Goal: Task Accomplishment & Management: Manage account settings

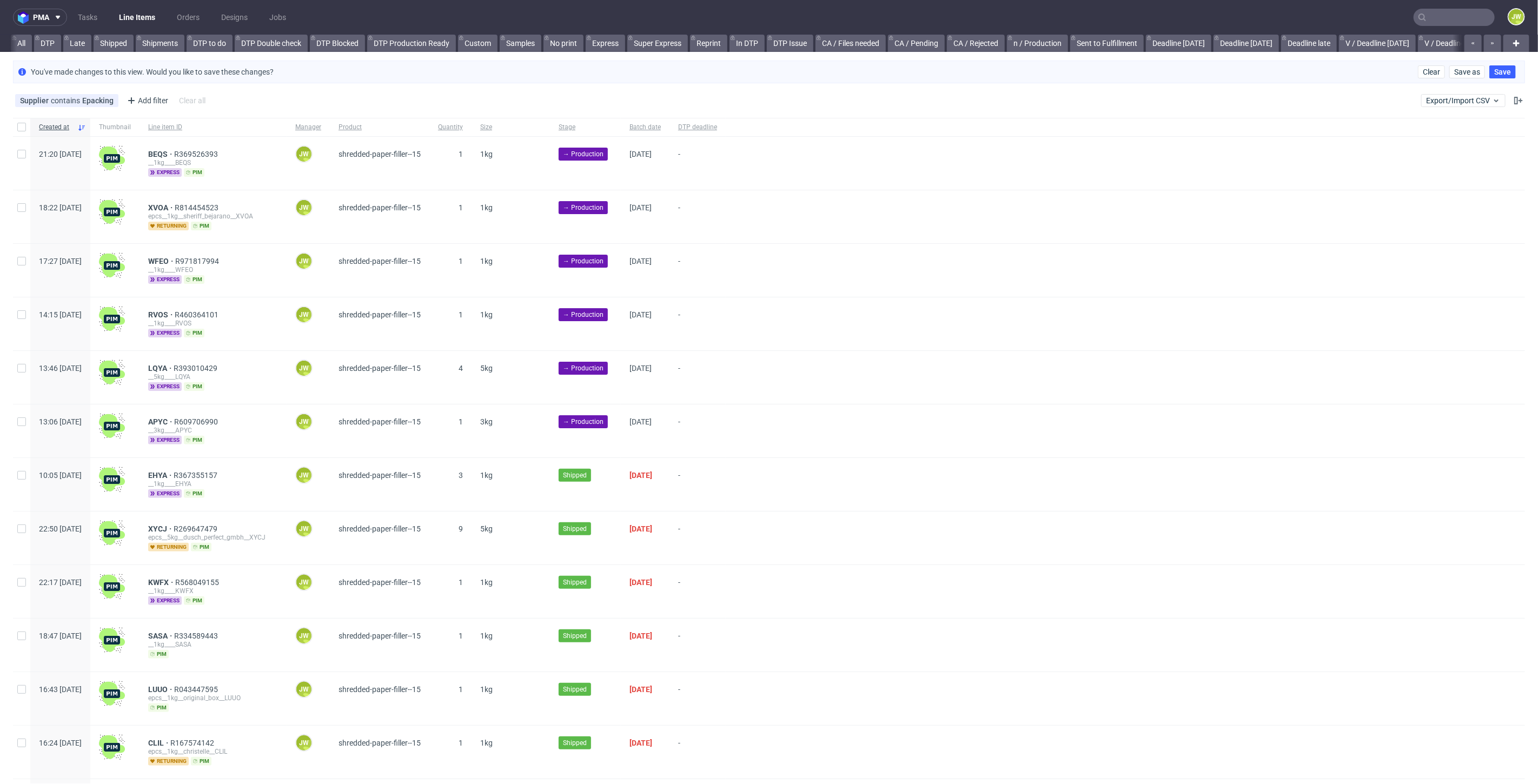
scroll to position [0, 2400]
click at [946, 54] on div "pma Tasks Line Items Orders Designs Jobs JW All DTP Late Shipped Shipments DTP …" at bounding box center [769, 392] width 1538 height 784
click at [926, 43] on link "Produkcja-opóźnienia (copy)" at bounding box center [963, 43] width 109 height 17
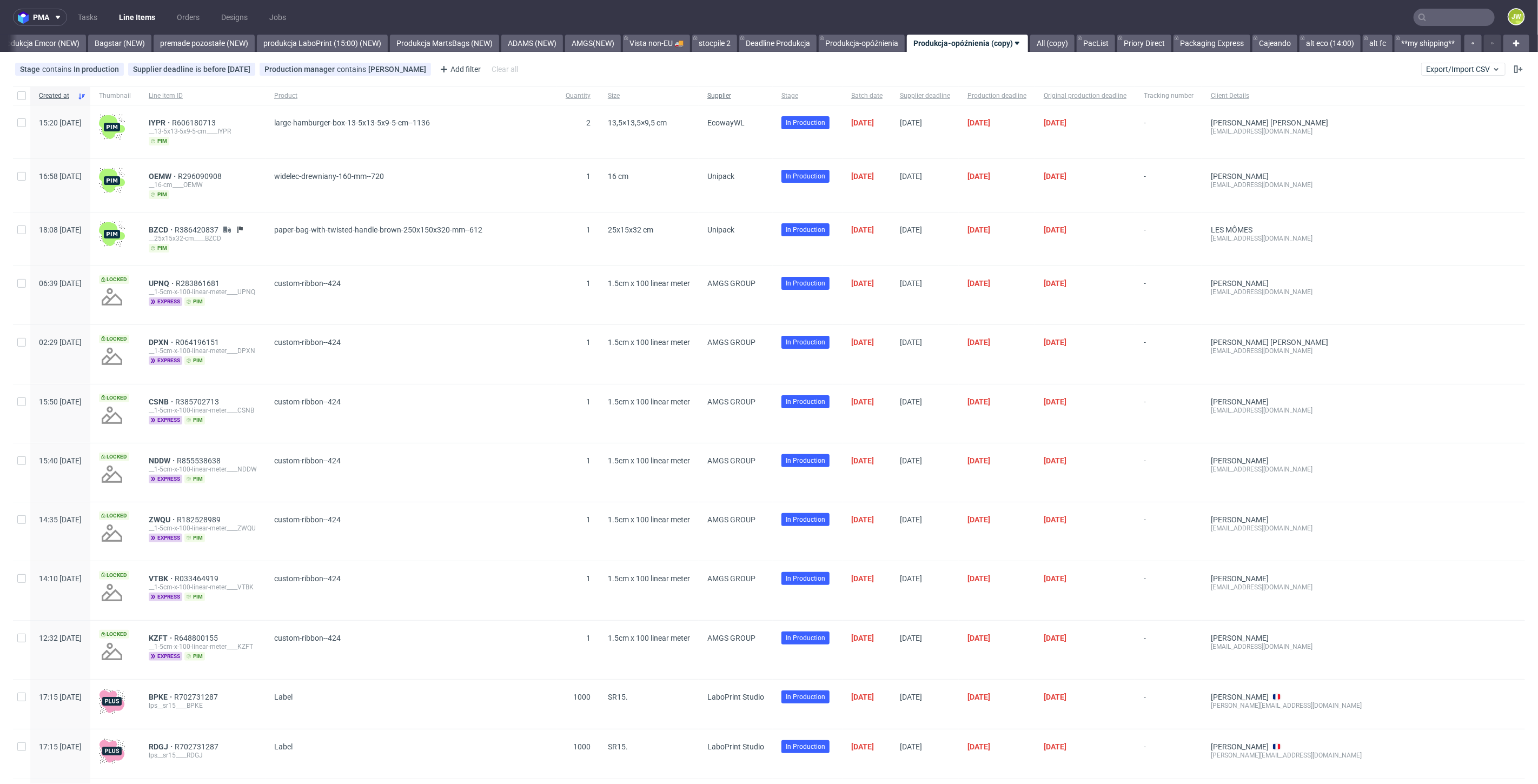
click at [764, 91] on span "Supplier" at bounding box center [736, 96] width 57 height 10
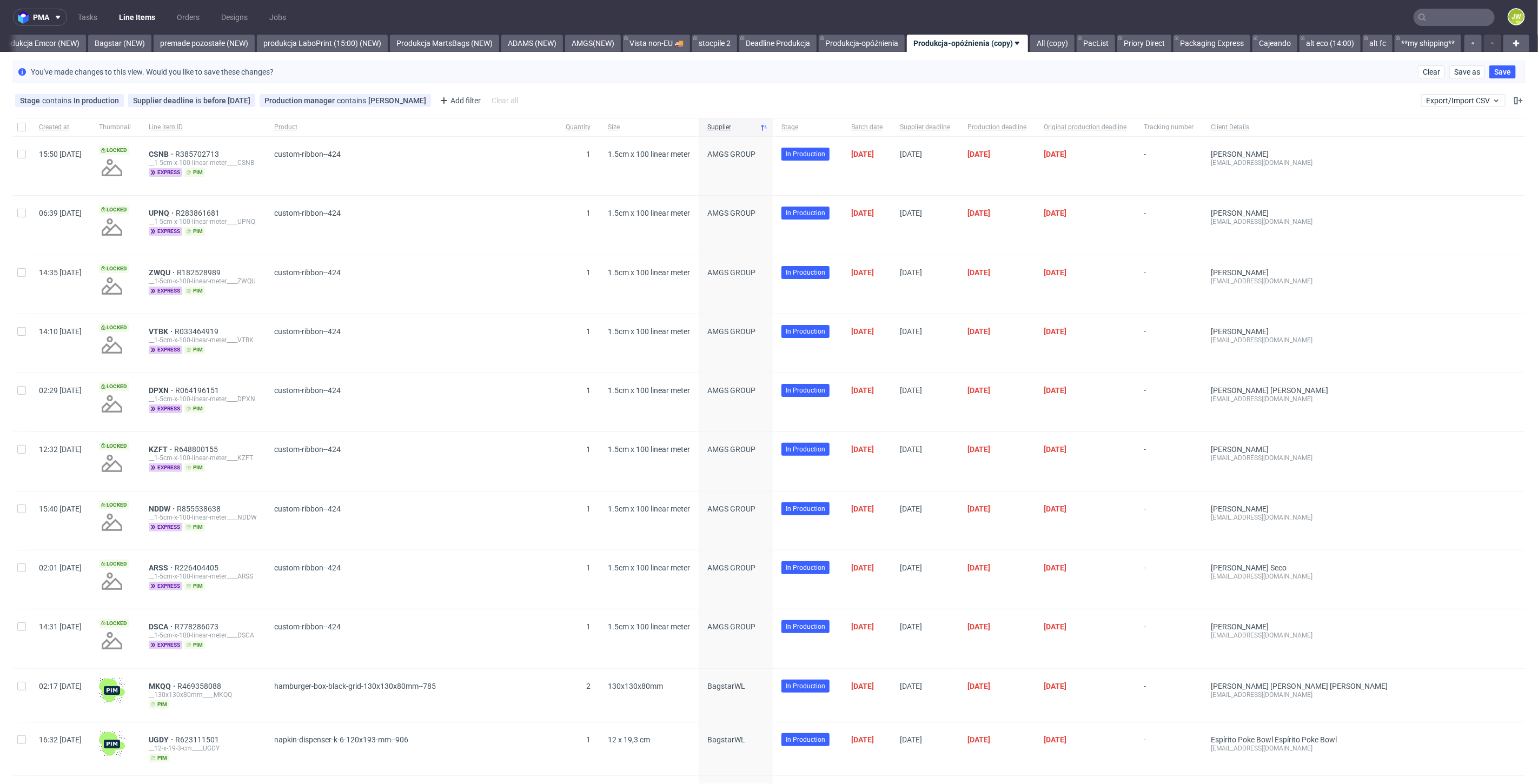
click at [1427, 16] on input "text" at bounding box center [1453, 17] width 81 height 17
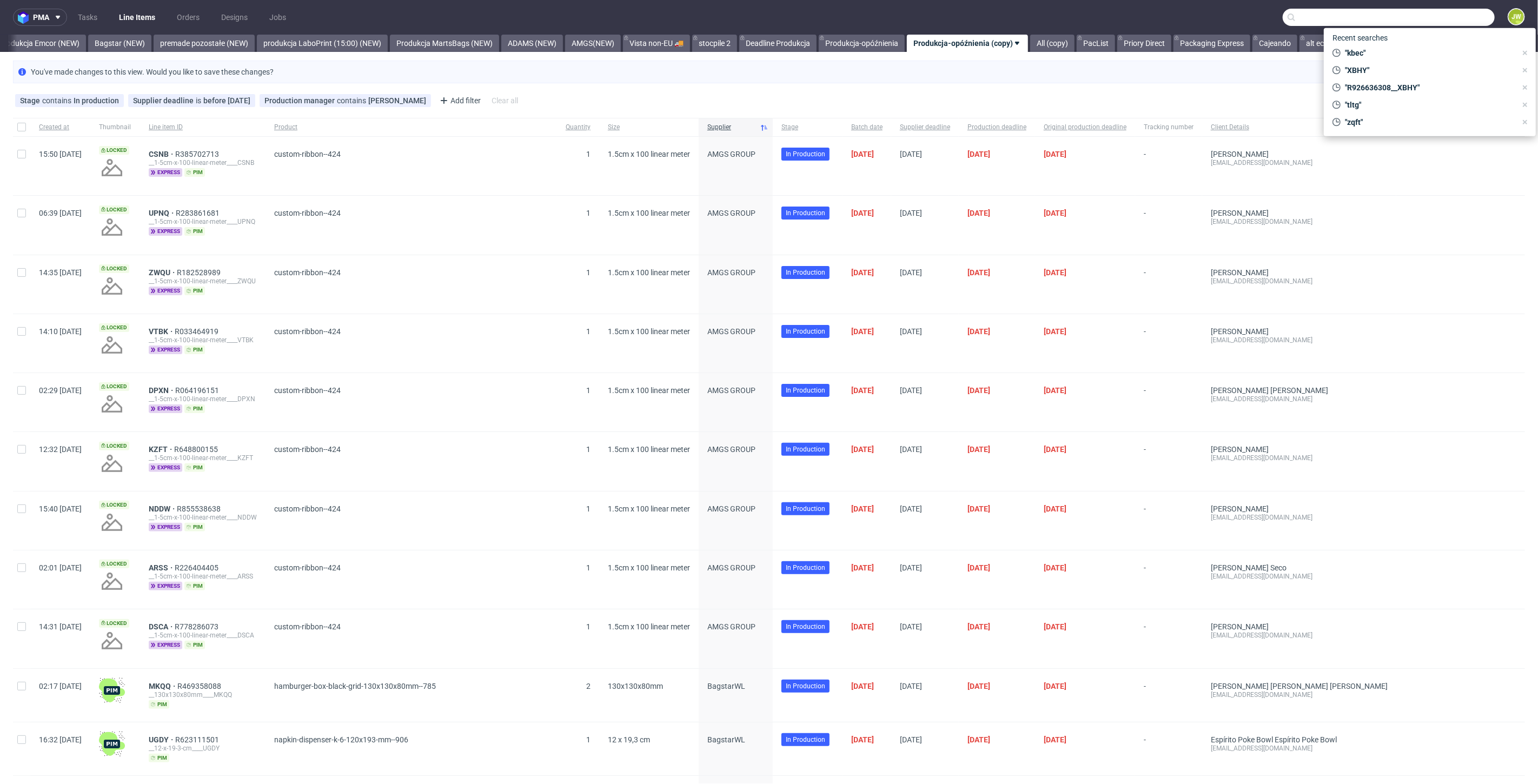
paste input "LIWA"
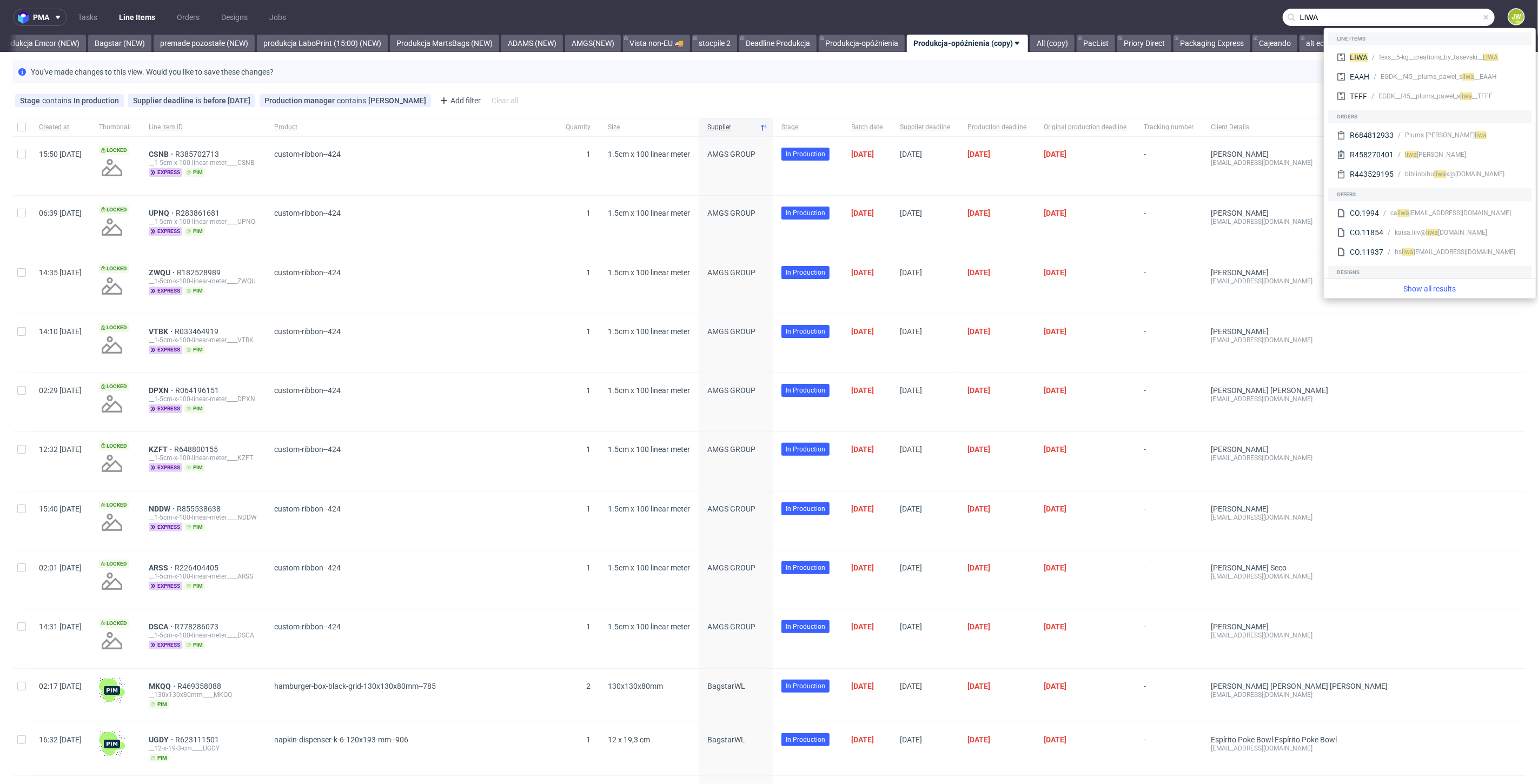
type input "LIWA"
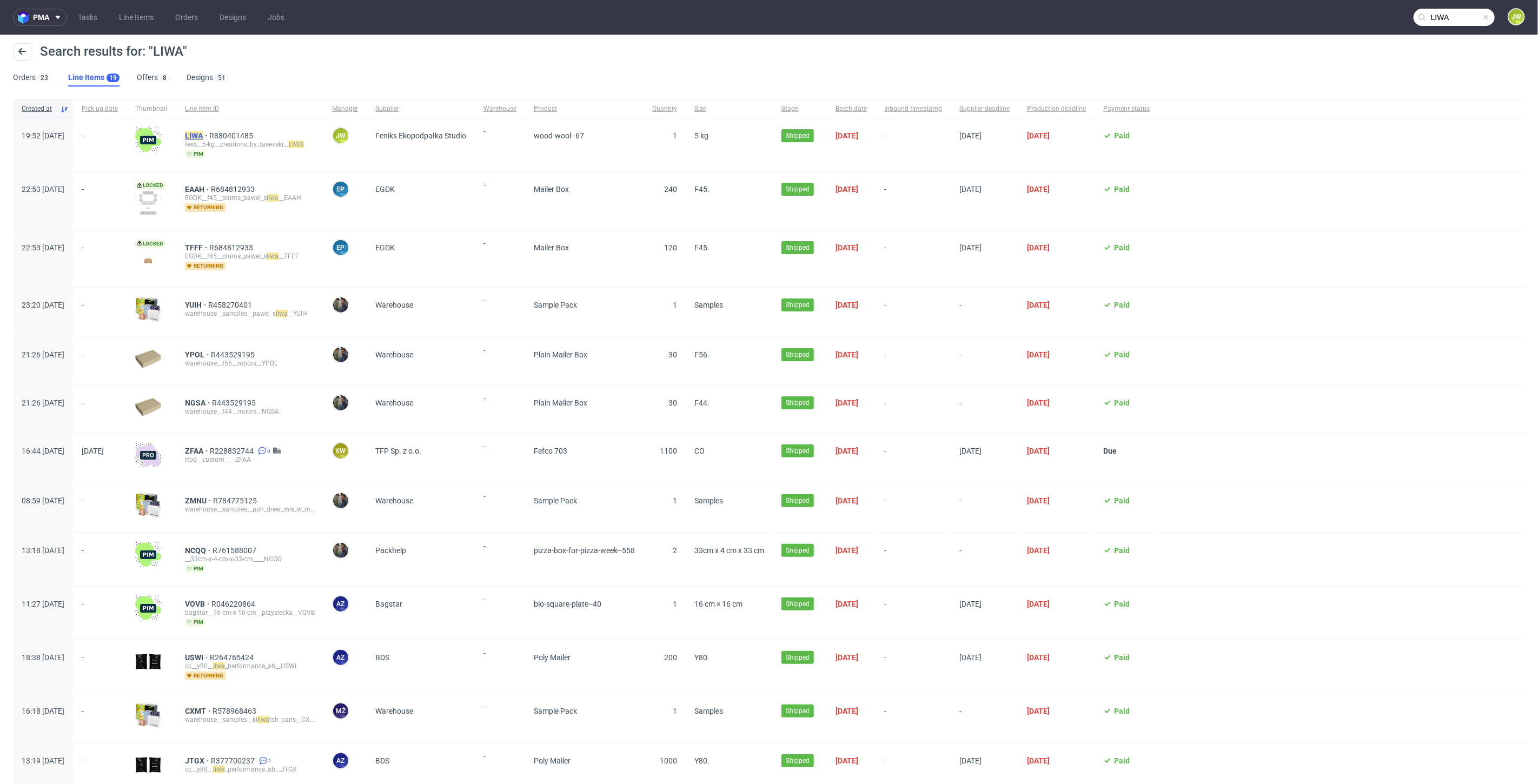
click at [203, 134] on mark "LIWA" at bounding box center [193, 135] width 18 height 9
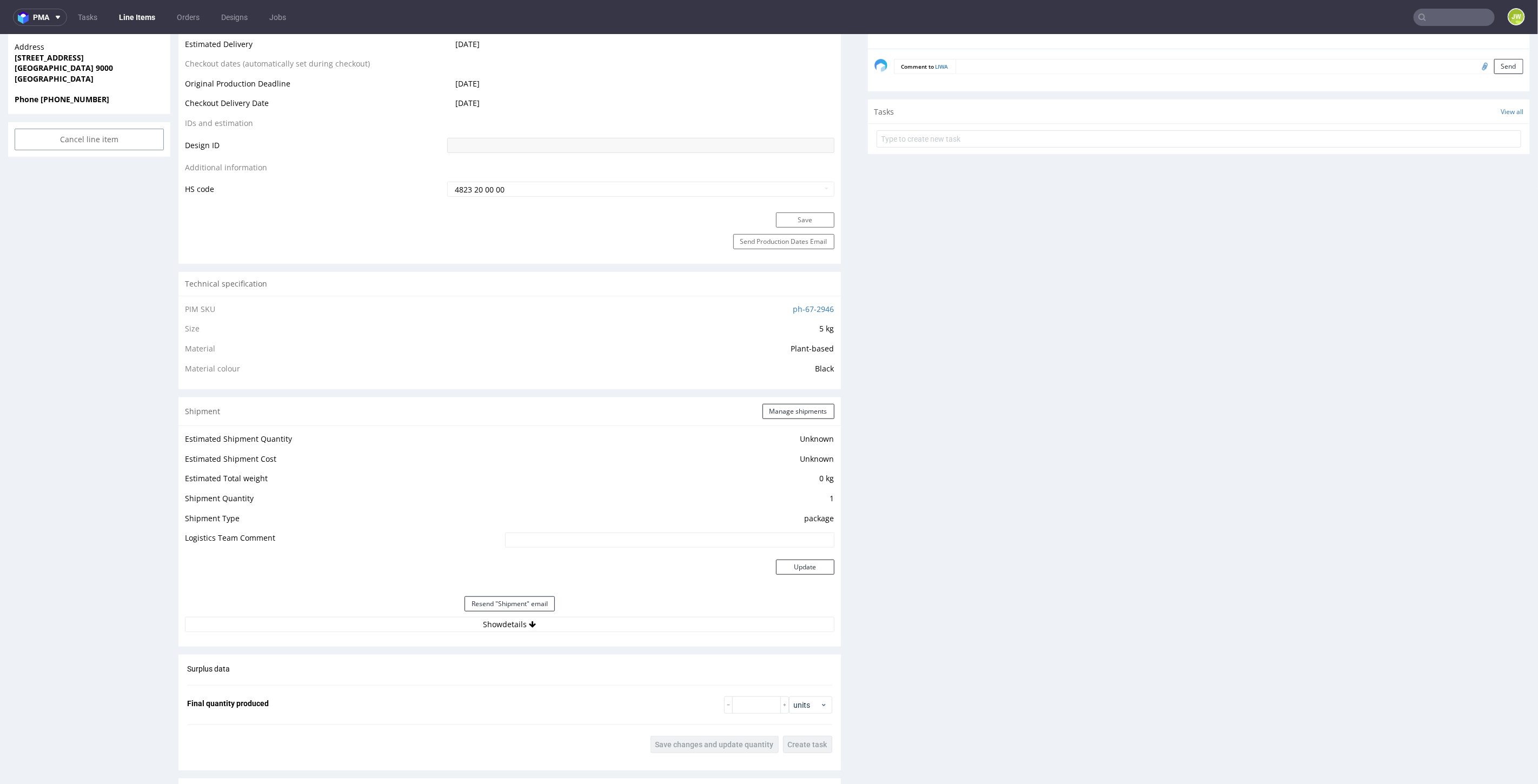
scroll to position [780, 0]
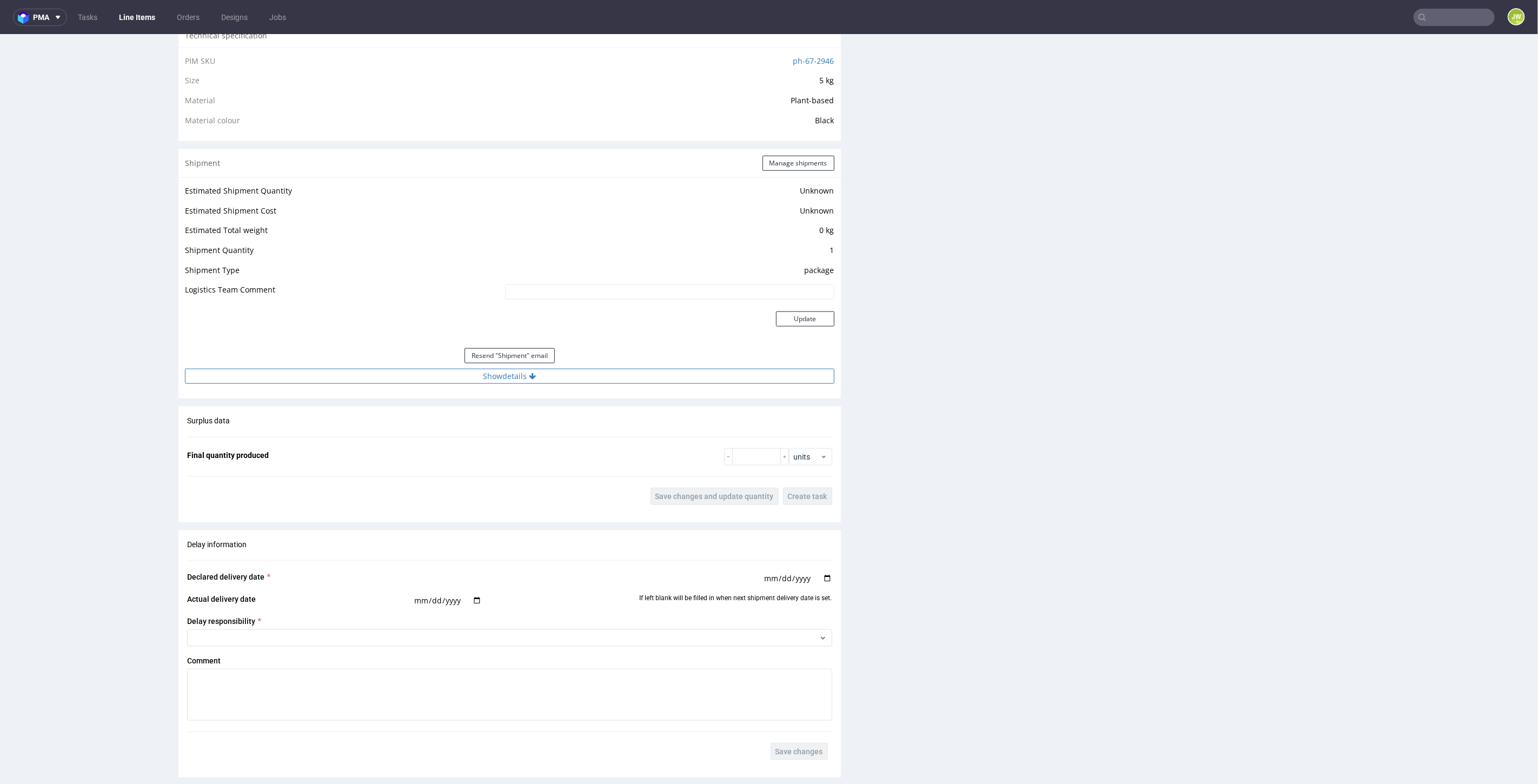
click at [489, 374] on button "Show details" at bounding box center [509, 376] width 649 height 15
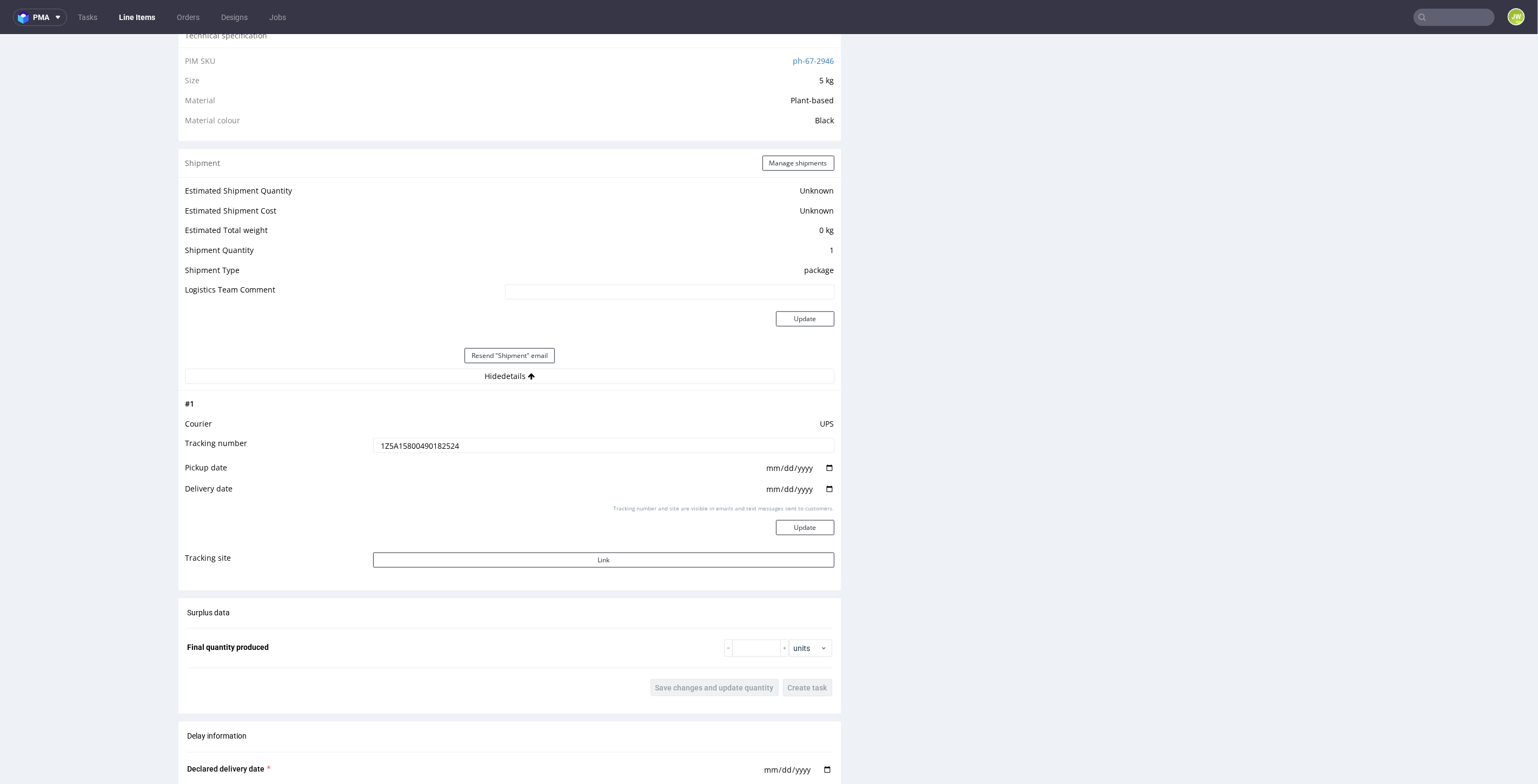
click at [405, 446] on input "1Z5A15800490182524" at bounding box center [603, 445] width 462 height 15
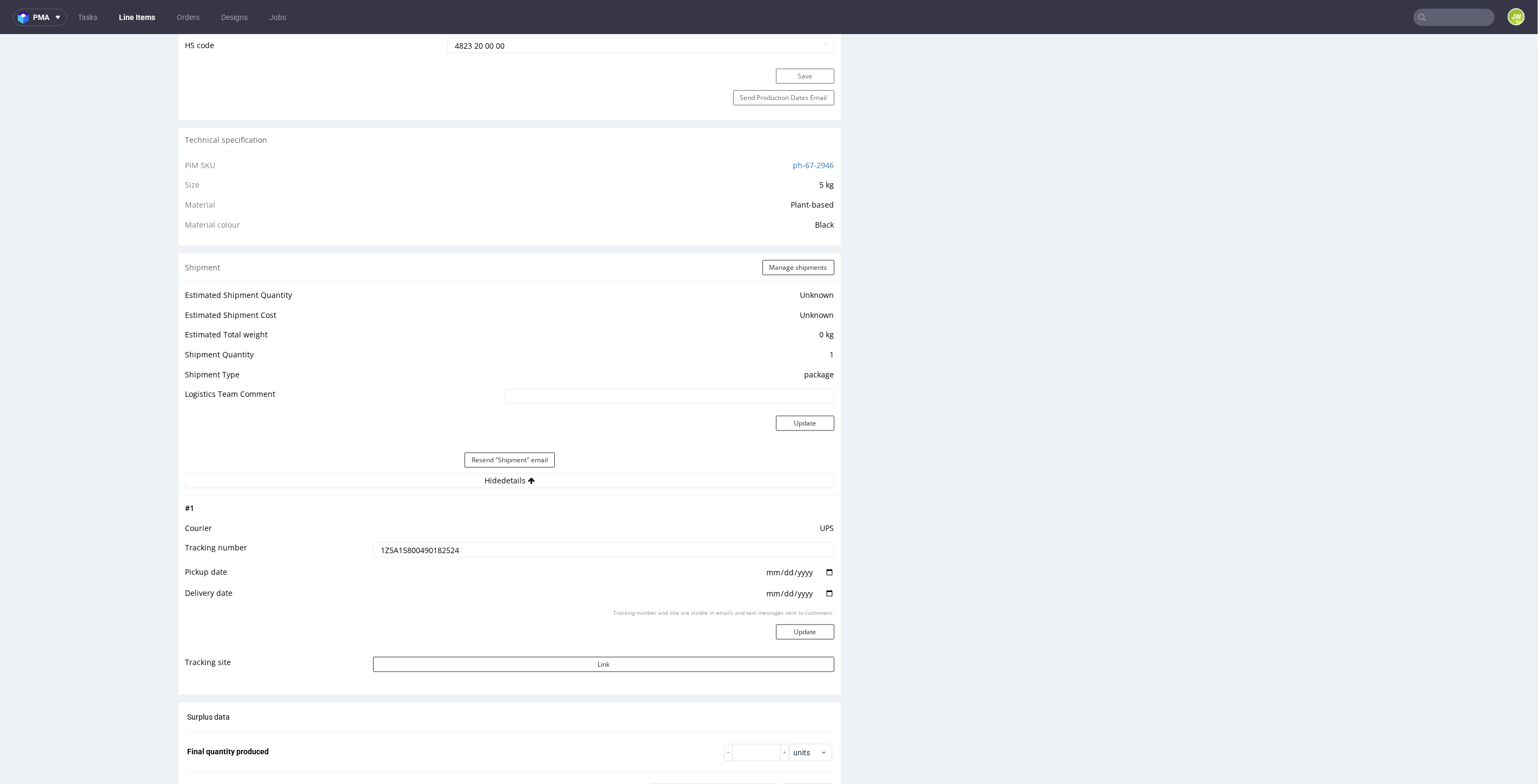
scroll to position [180, 0]
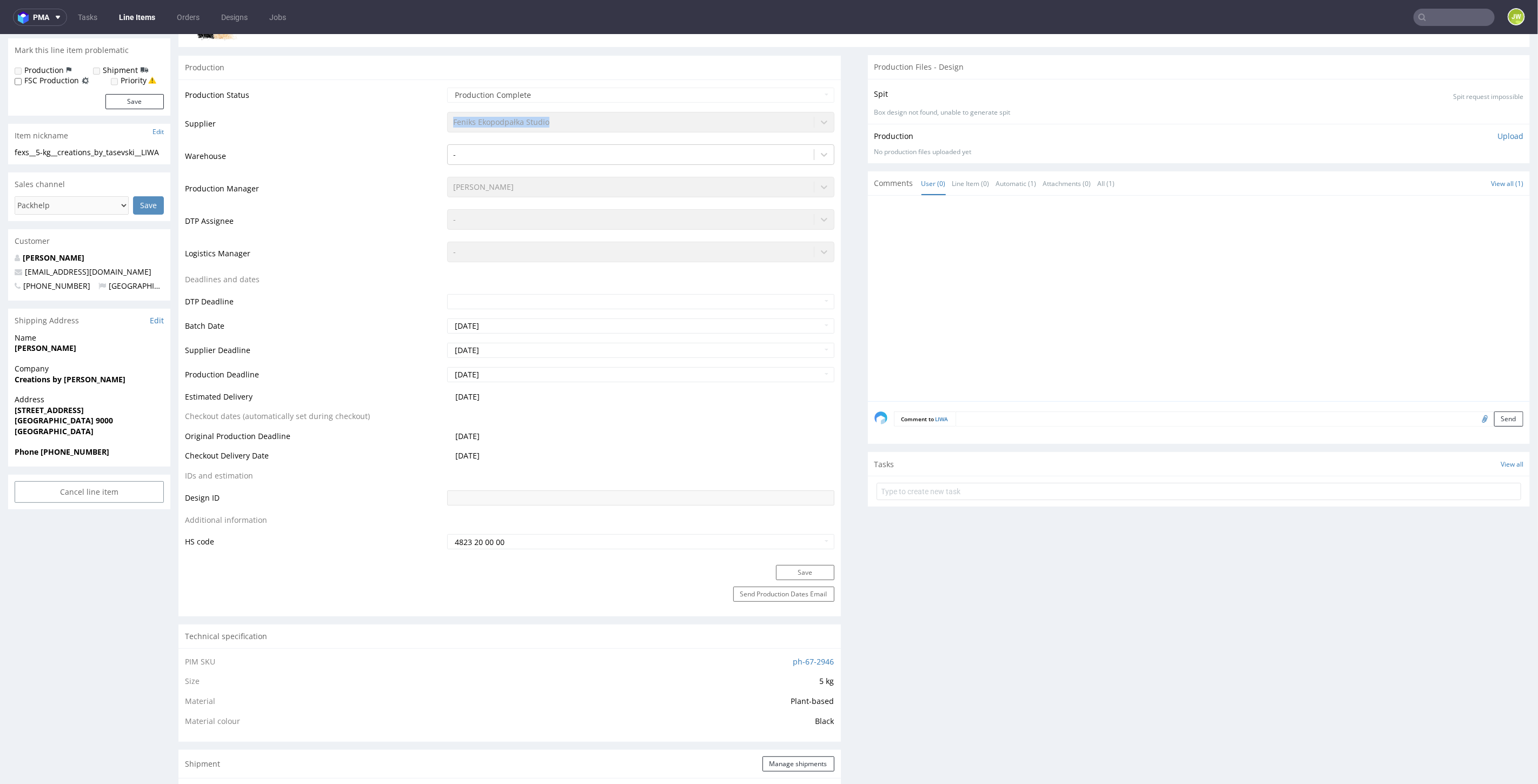
drag, startPoint x: 562, startPoint y: 122, endPoint x: 431, endPoint y: 123, distance: 131.0
click at [431, 123] on tr "Supplier Feniks Ekopodpałka Studio" at bounding box center [509, 127] width 649 height 32
copy tr "Feniks Ekopodpałka Studio"
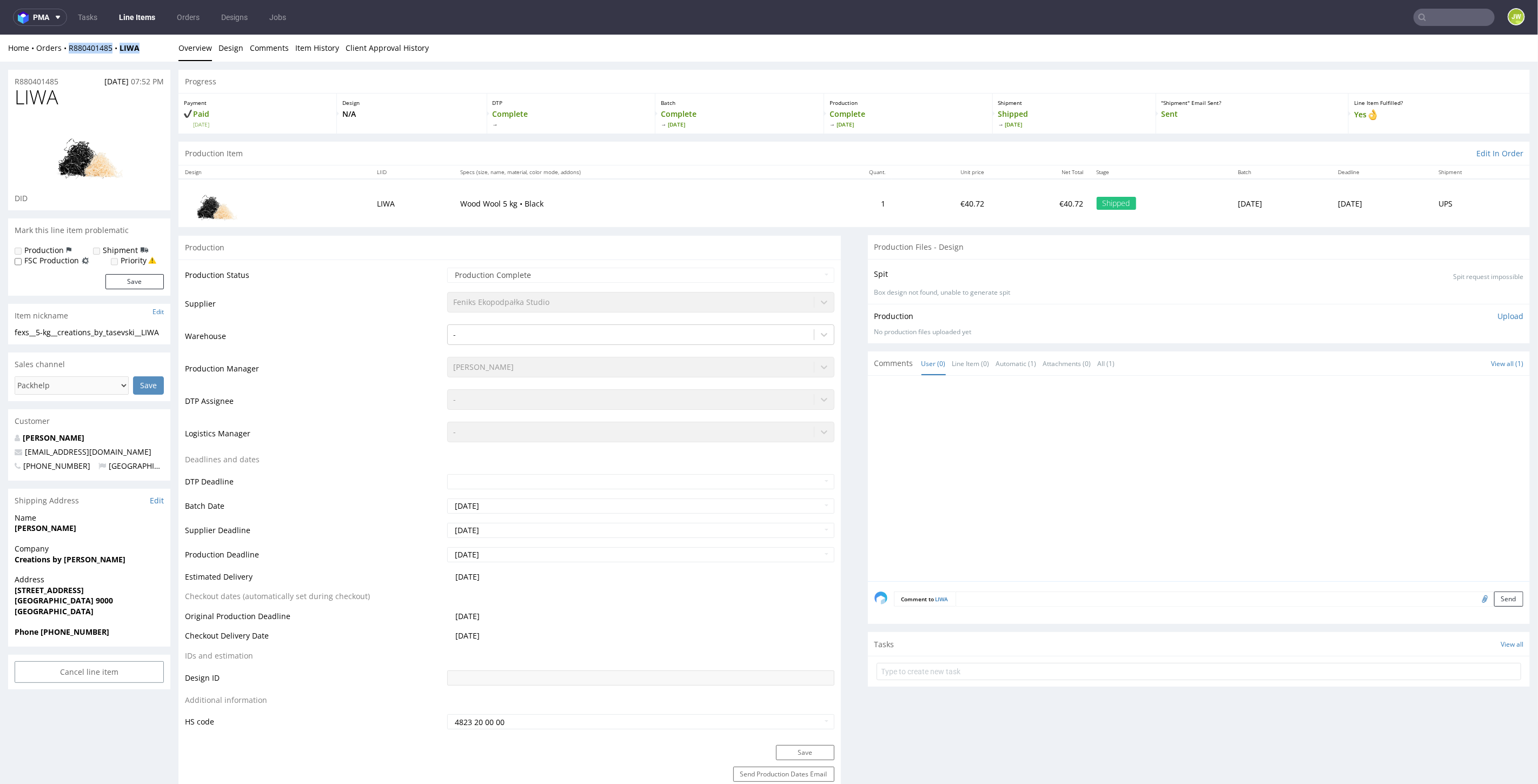
drag, startPoint x: 148, startPoint y: 49, endPoint x: 67, endPoint y: 57, distance: 81.4
click at [67, 57] on div "Home Orders R880401485 LIWA Overview Design Comments Item History Client Approv…" at bounding box center [769, 48] width 1538 height 27
copy div "R880401485 LIWA"
drag, startPoint x: 140, startPoint y: 19, endPoint x: 164, endPoint y: 26, distance: 25.0
click at [140, 19] on link "Line Items" at bounding box center [137, 17] width 49 height 17
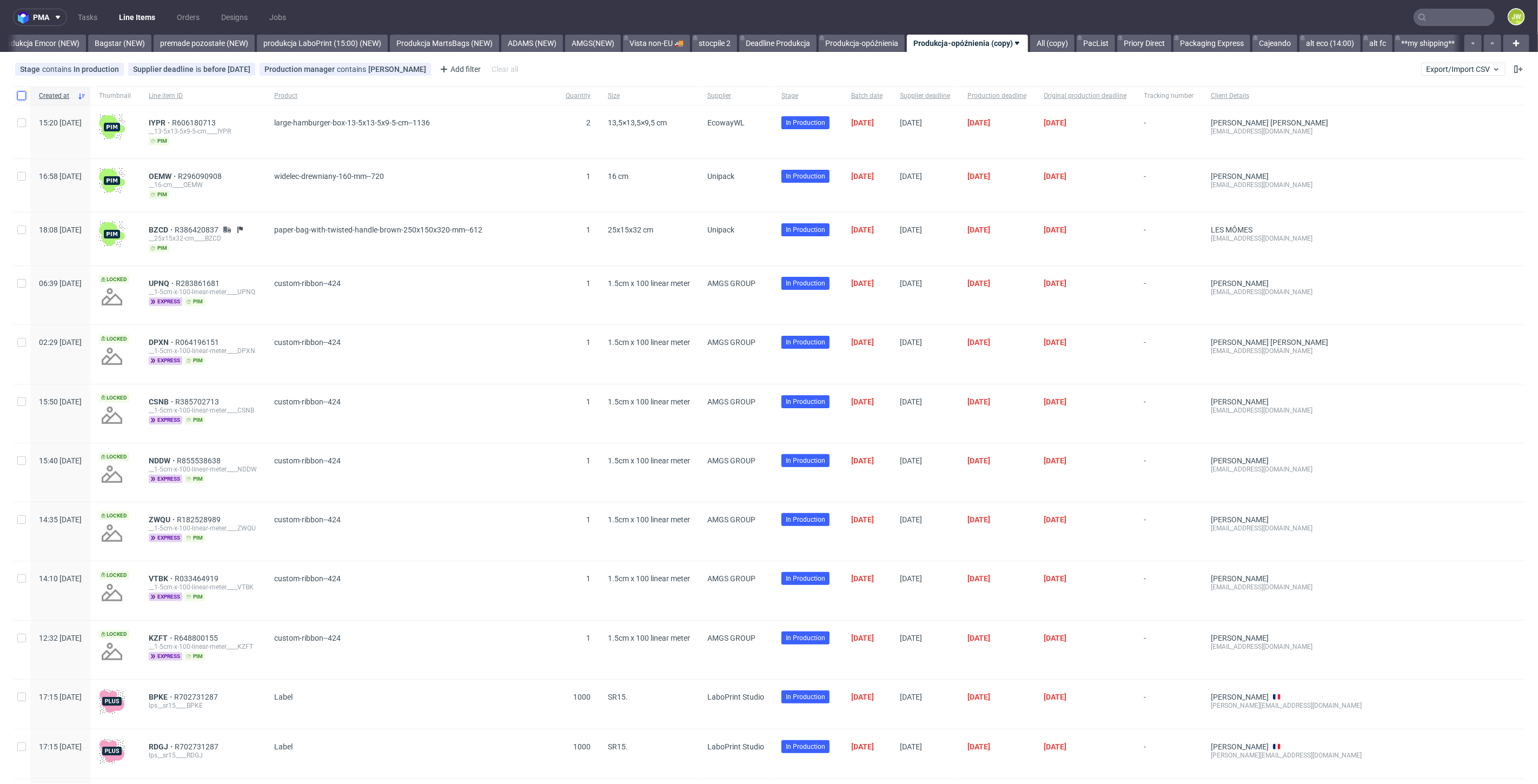
click at [22, 97] on input "checkbox" at bounding box center [21, 95] width 9 height 9
checkbox input "true"
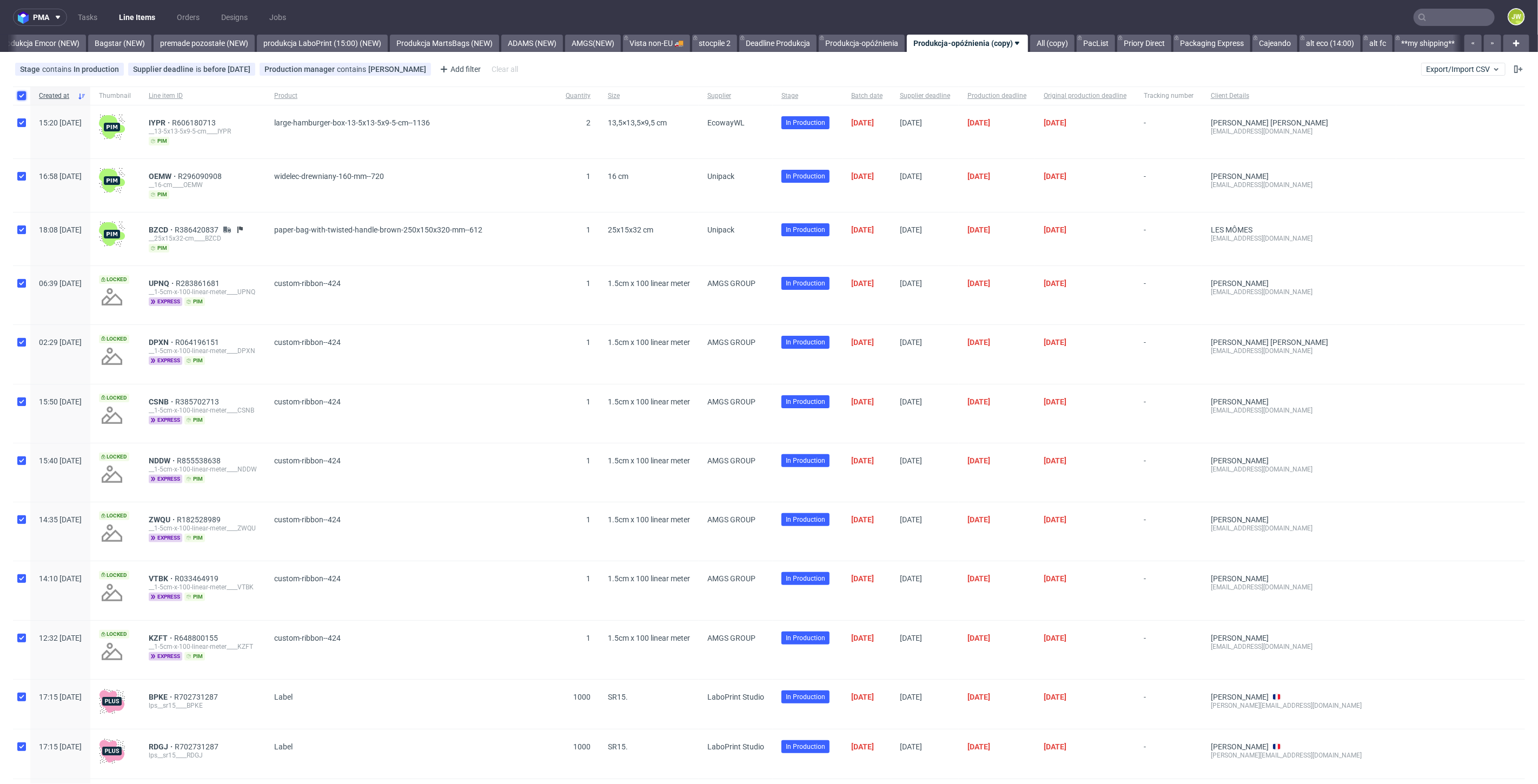
checkbox input "true"
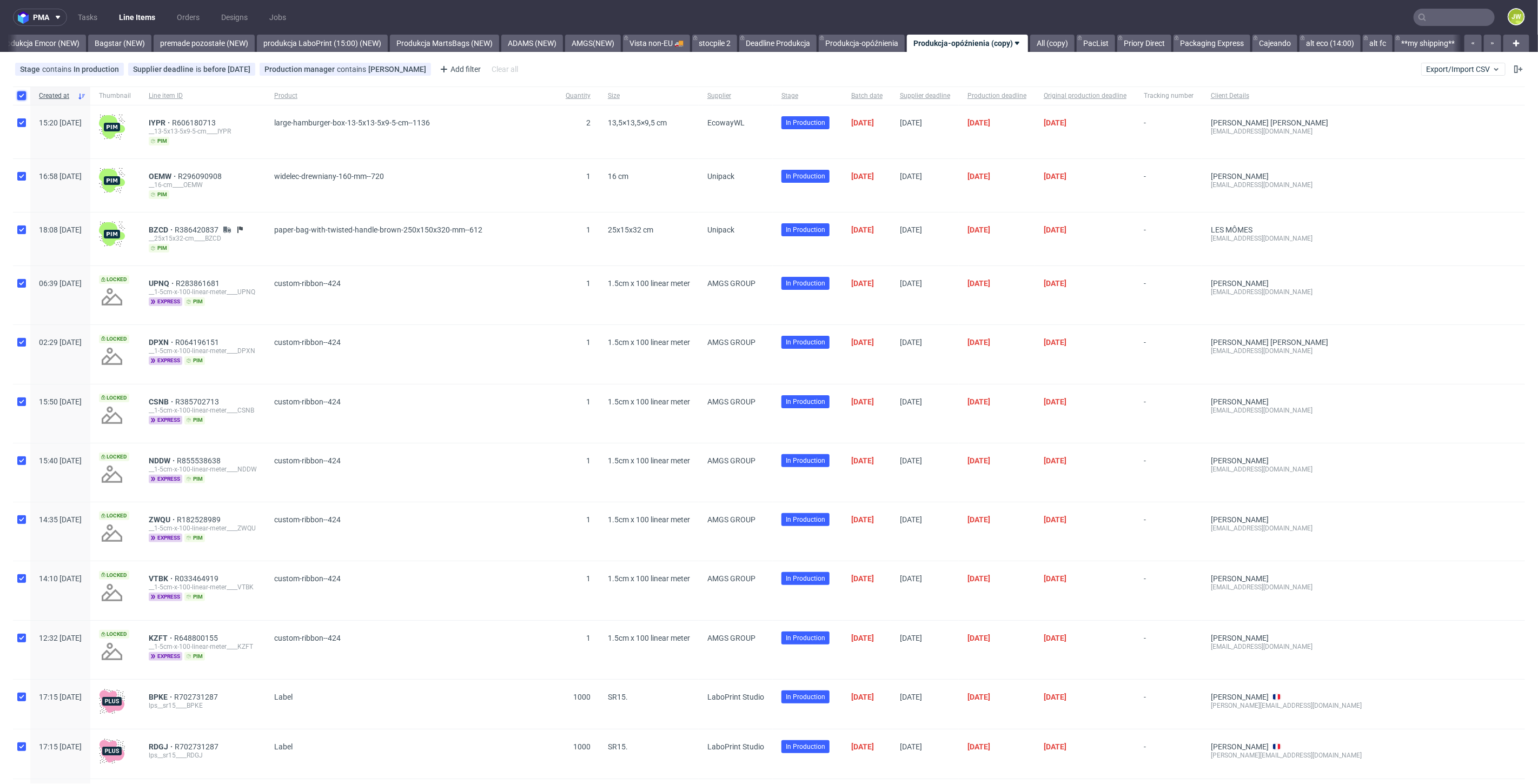
checkbox input "true"
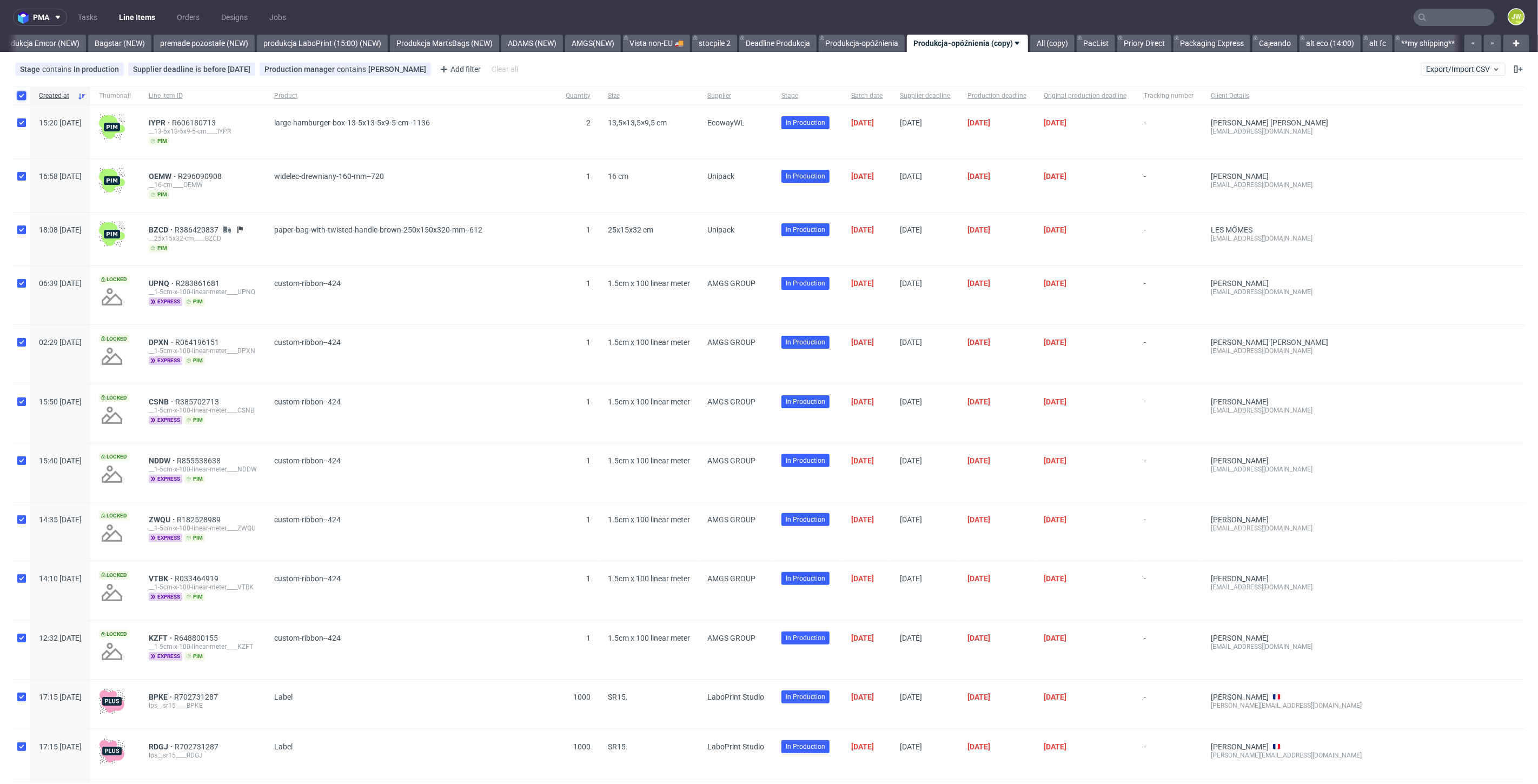
checkbox input "true"
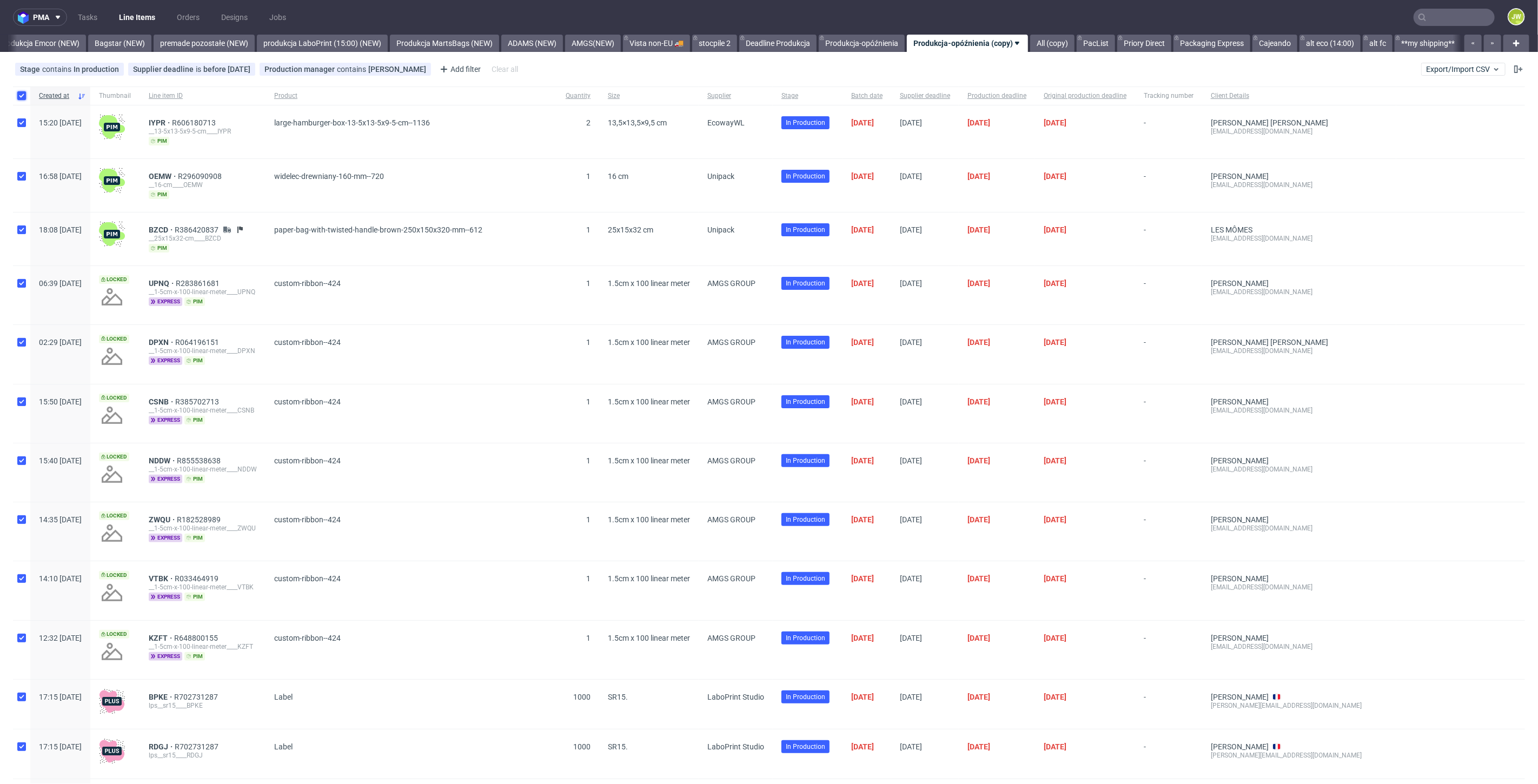
checkbox input "true"
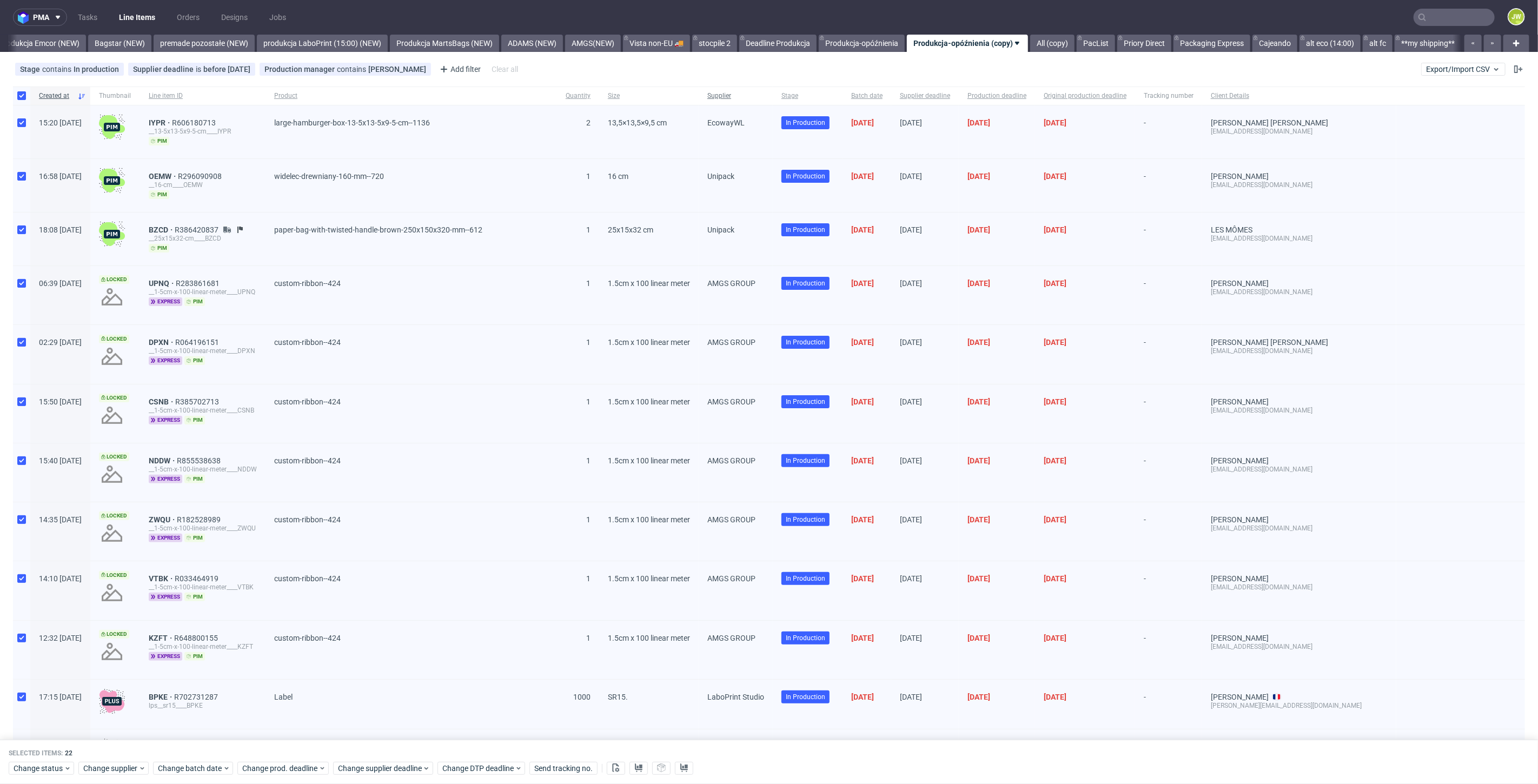
click at [773, 101] on div "Supplier" at bounding box center [736, 95] width 74 height 18
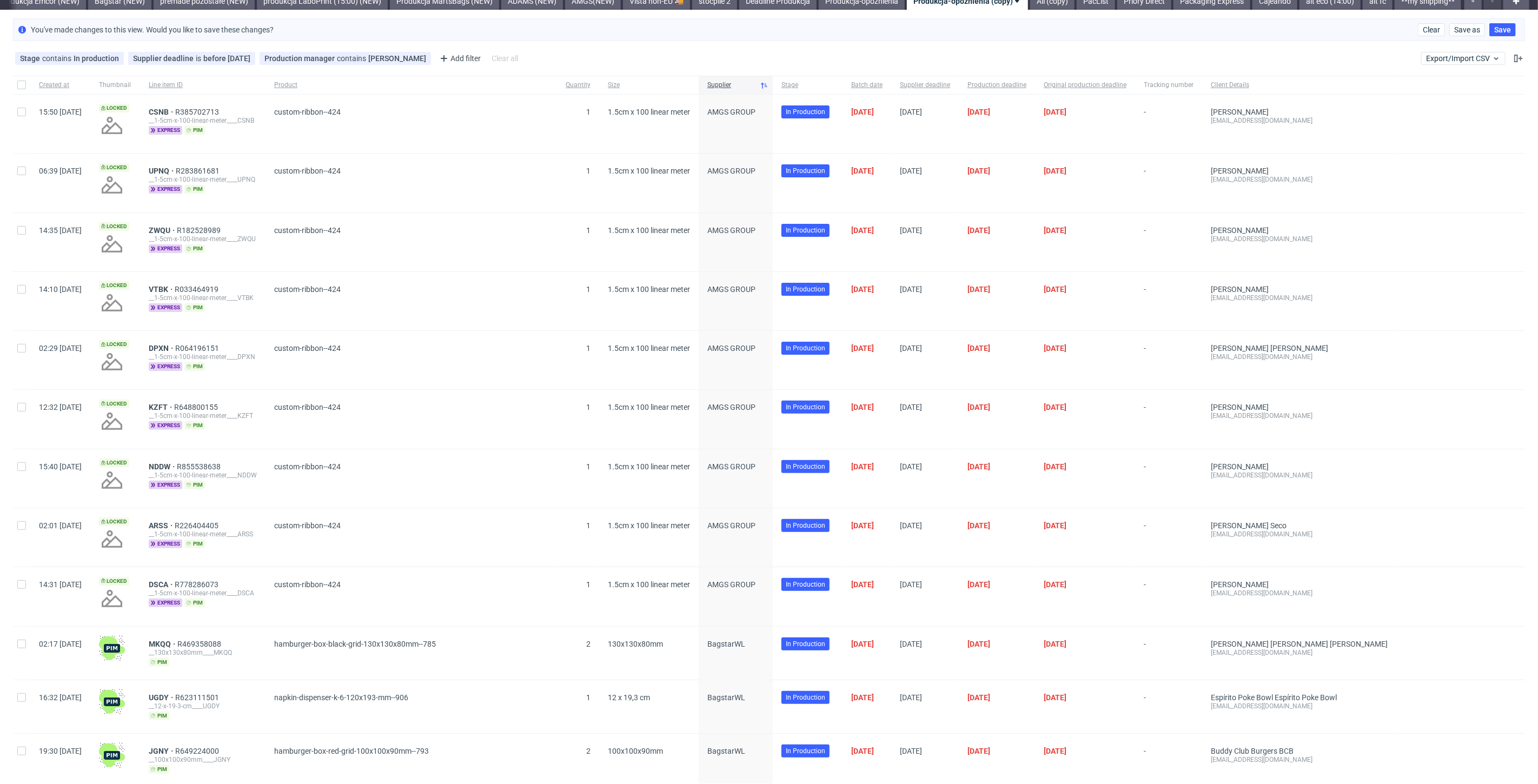
scroll to position [60, 0]
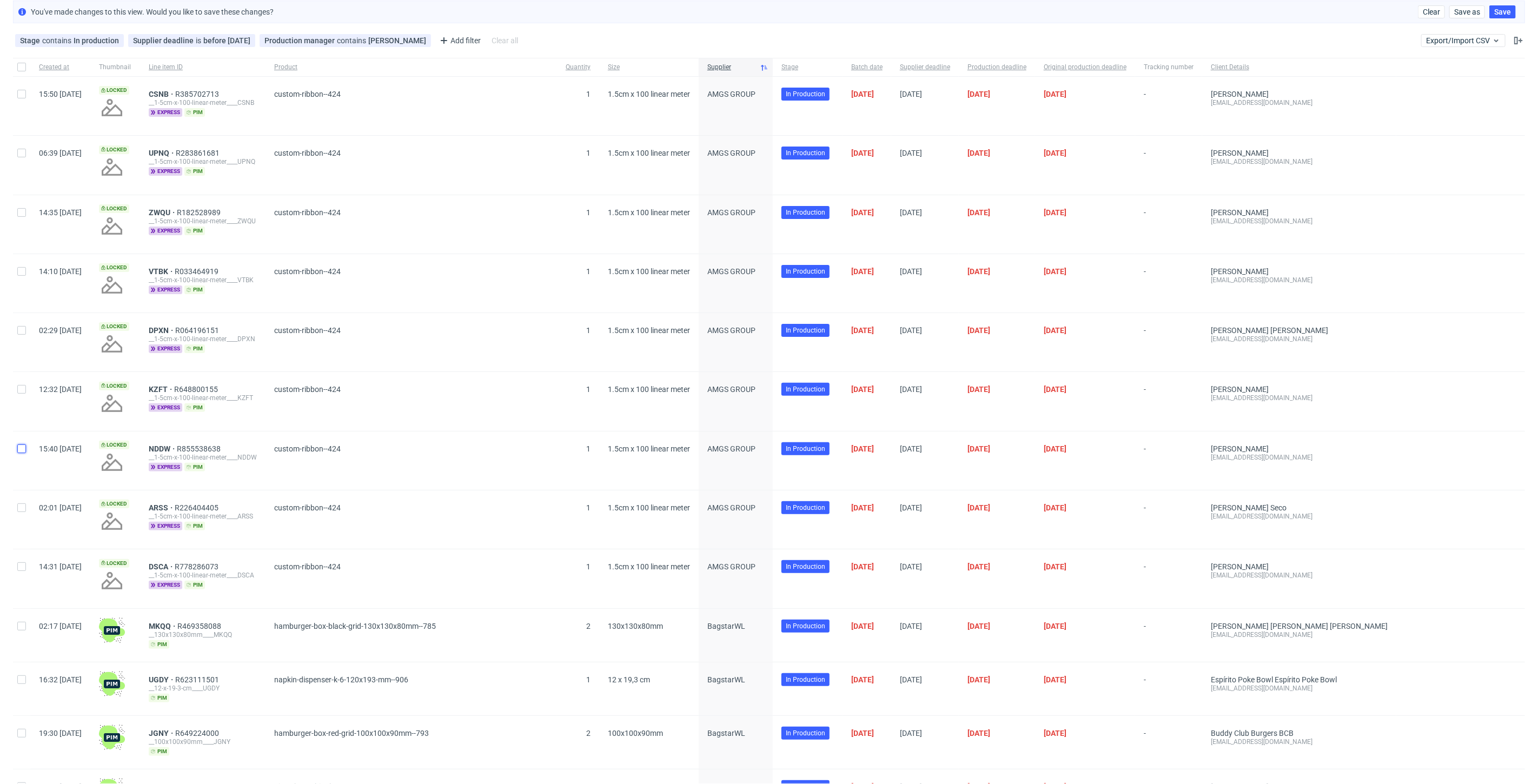
click at [22, 444] on input "checkbox" at bounding box center [21, 448] width 9 height 9
checkbox input "true"
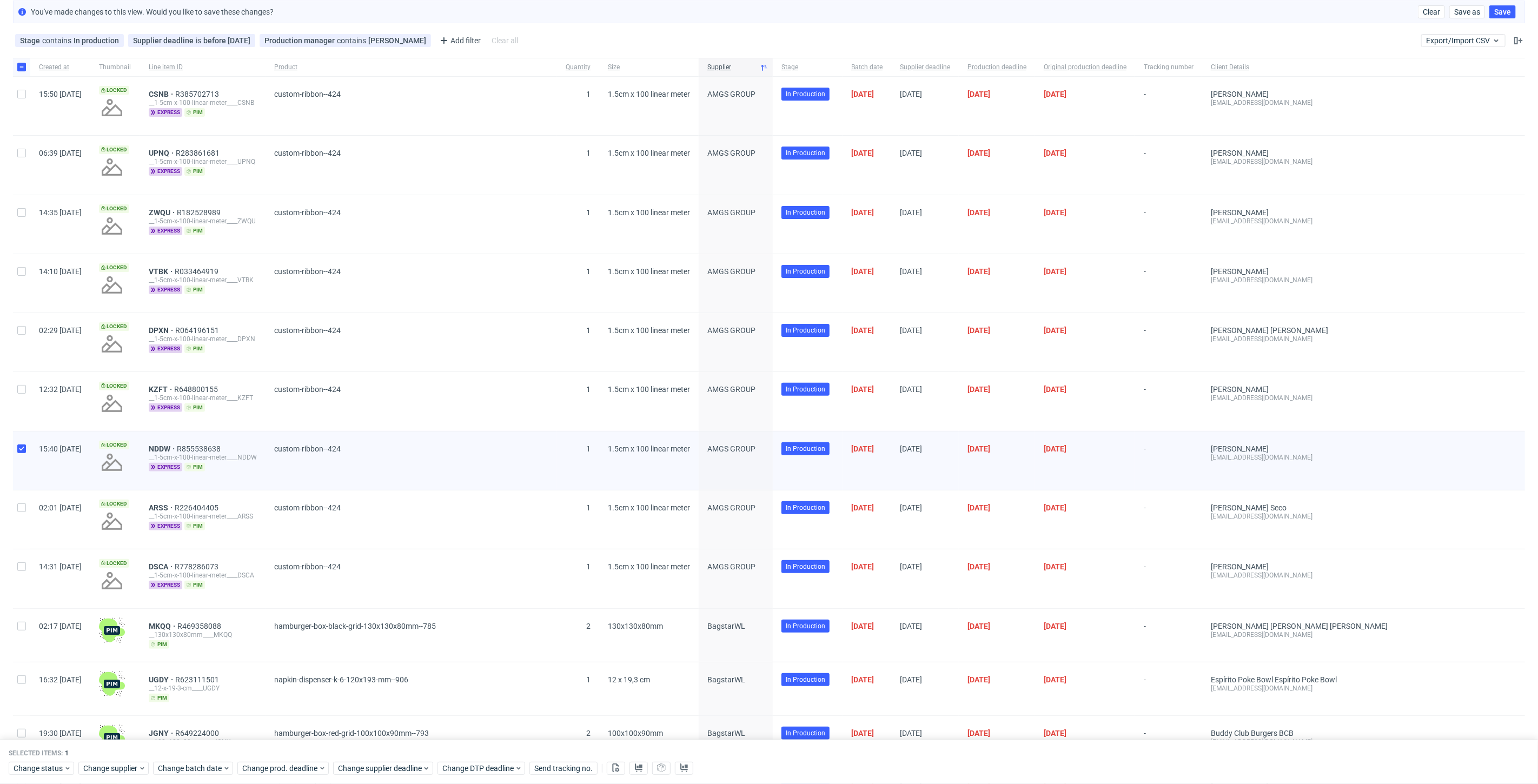
drag, startPoint x: 30, startPoint y: 385, endPoint x: 21, endPoint y: 370, distance: 17.5
click at [30, 385] on div at bounding box center [22, 401] width 17 height 58
checkbox input "true"
click at [19, 331] on input "checkbox" at bounding box center [21, 330] width 9 height 9
checkbox input "true"
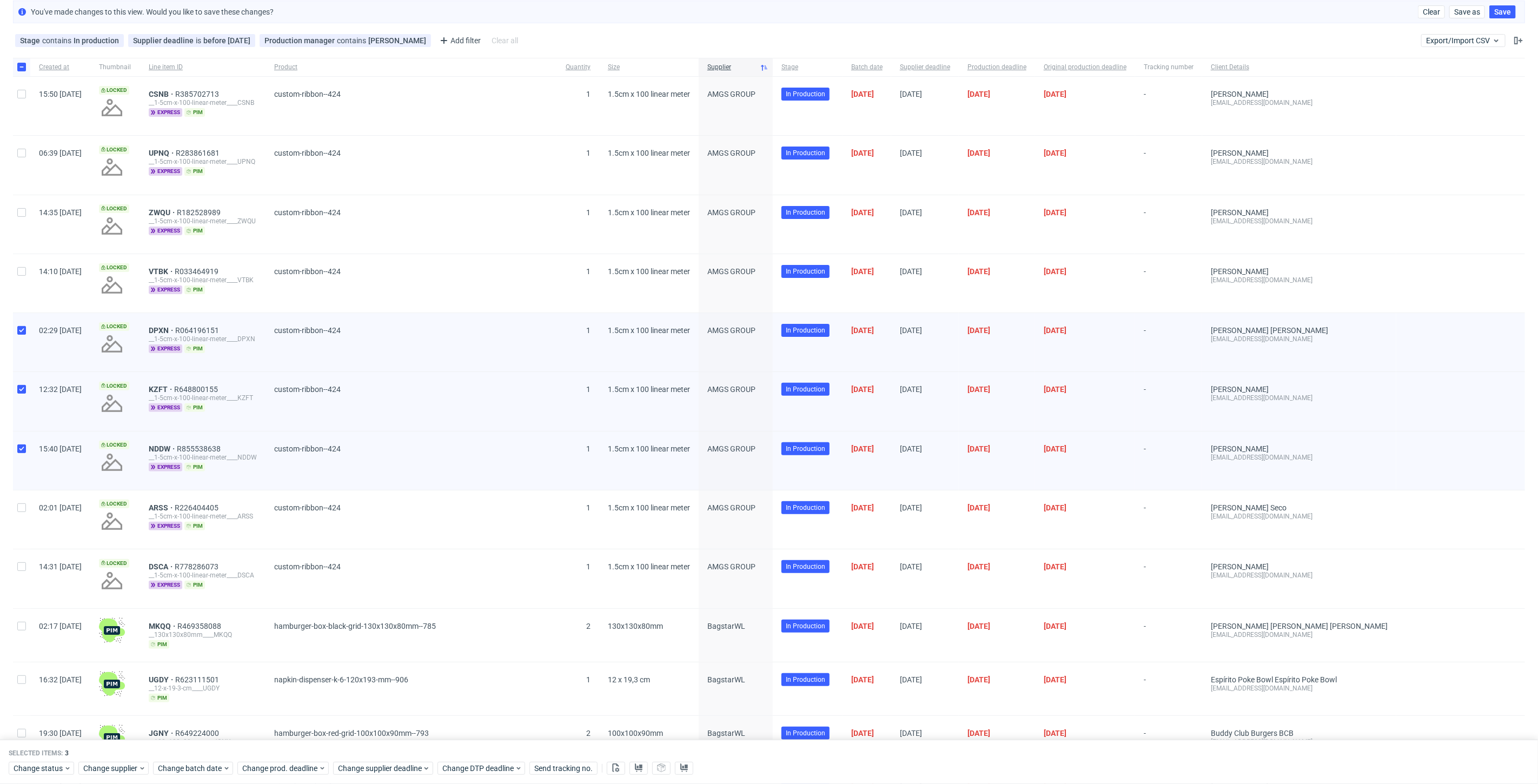
click at [13, 270] on div at bounding box center [22, 283] width 17 height 58
checkbox input "true"
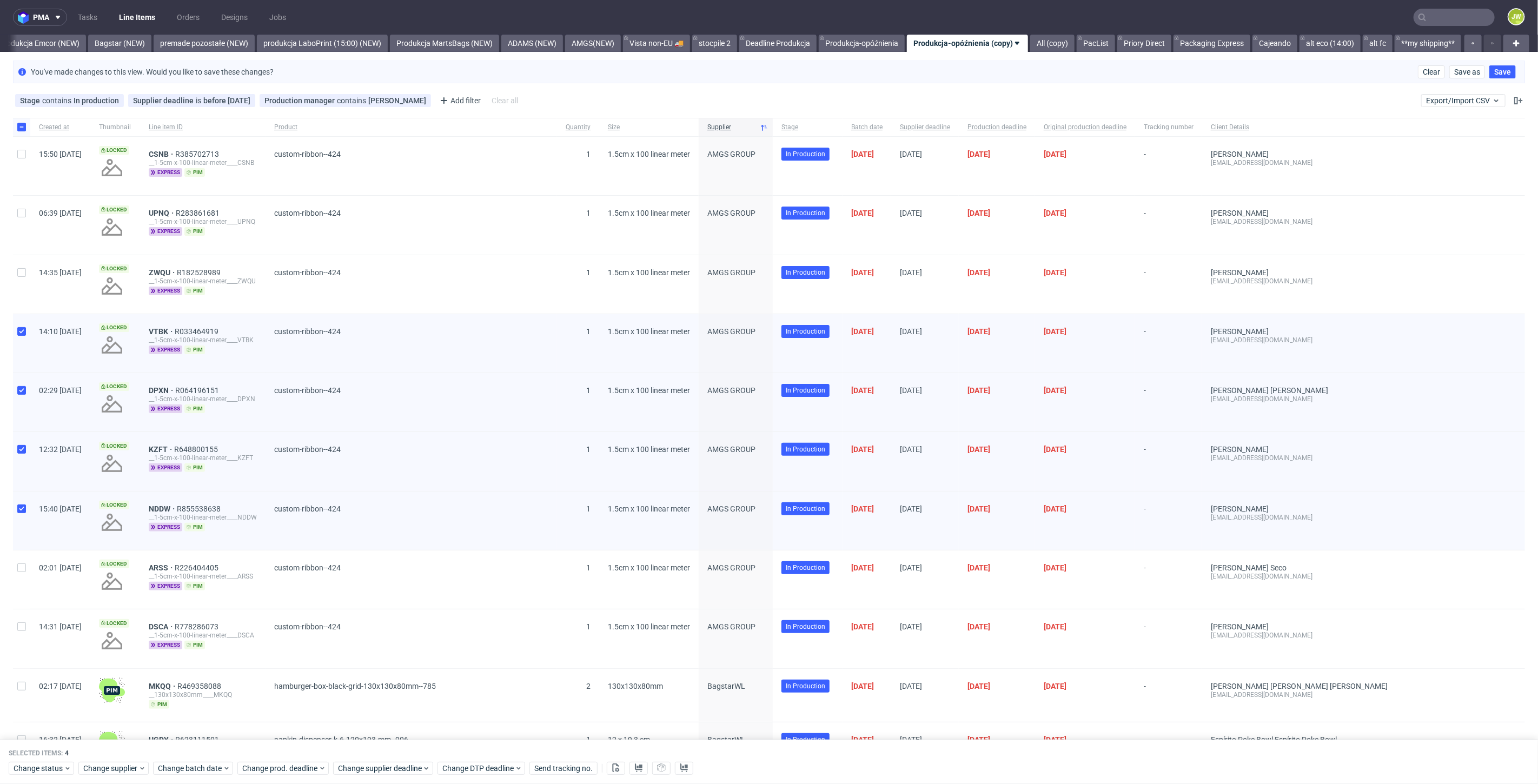
click at [20, 277] on div at bounding box center [22, 284] width 17 height 58
checkbox input "true"
click at [19, 208] on input "checkbox" at bounding box center [21, 212] width 9 height 9
checkbox input "true"
click at [20, 146] on div at bounding box center [22, 166] width 17 height 58
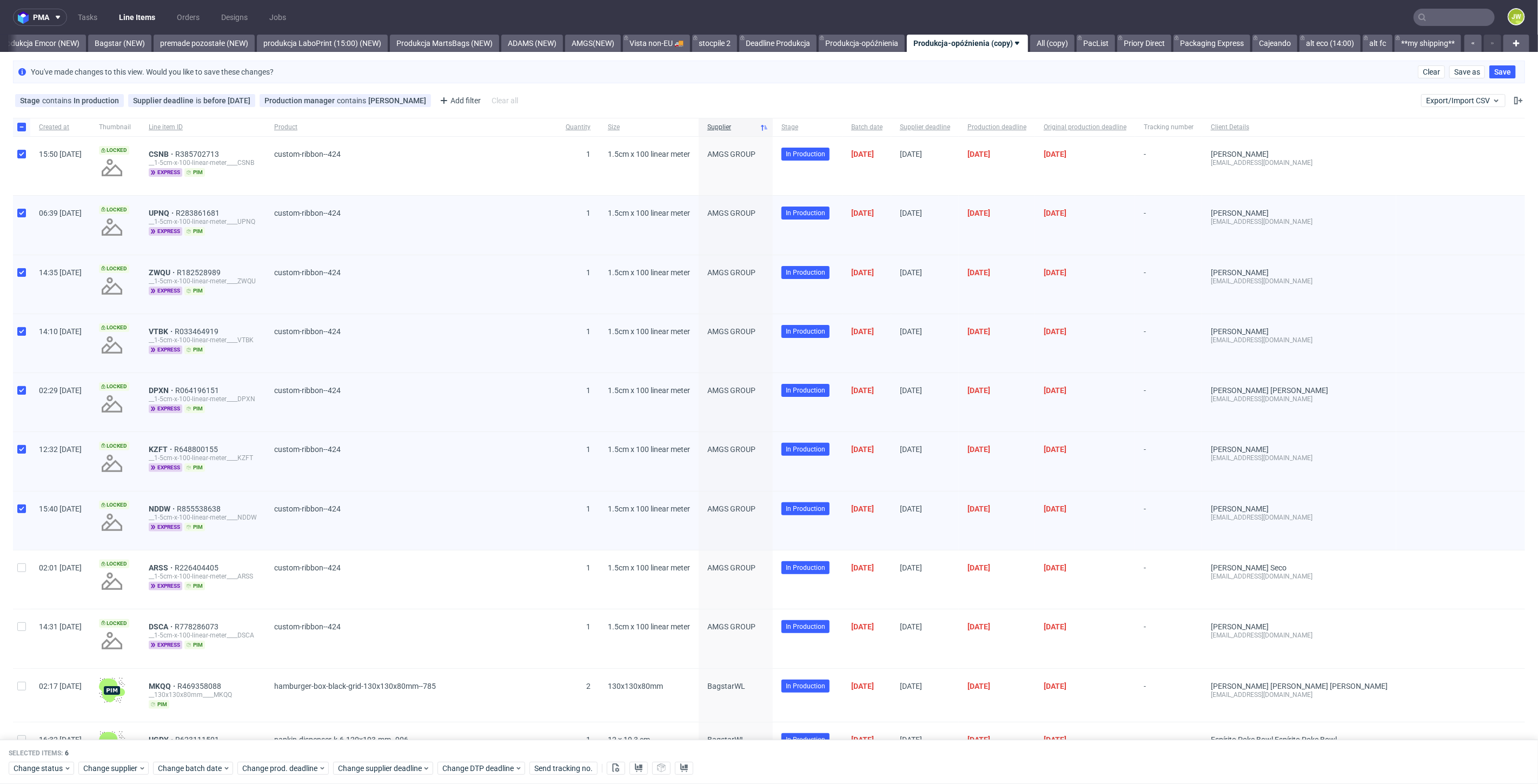
checkbox input "true"
click at [640, 771] on icon at bounding box center [638, 767] width 9 height 9
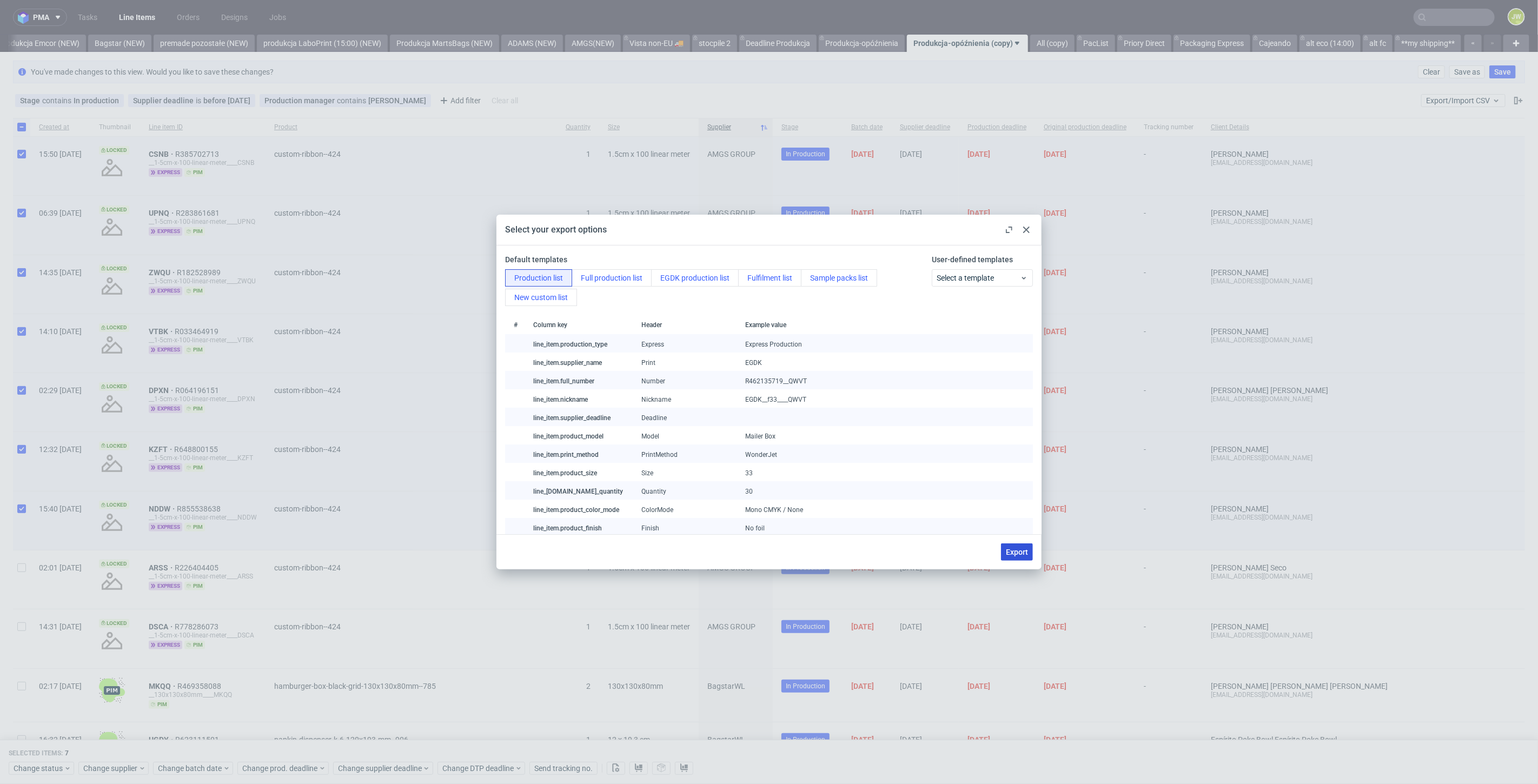
click at [1013, 548] on span "Export" at bounding box center [1016, 552] width 22 height 8
checkbox input "false"
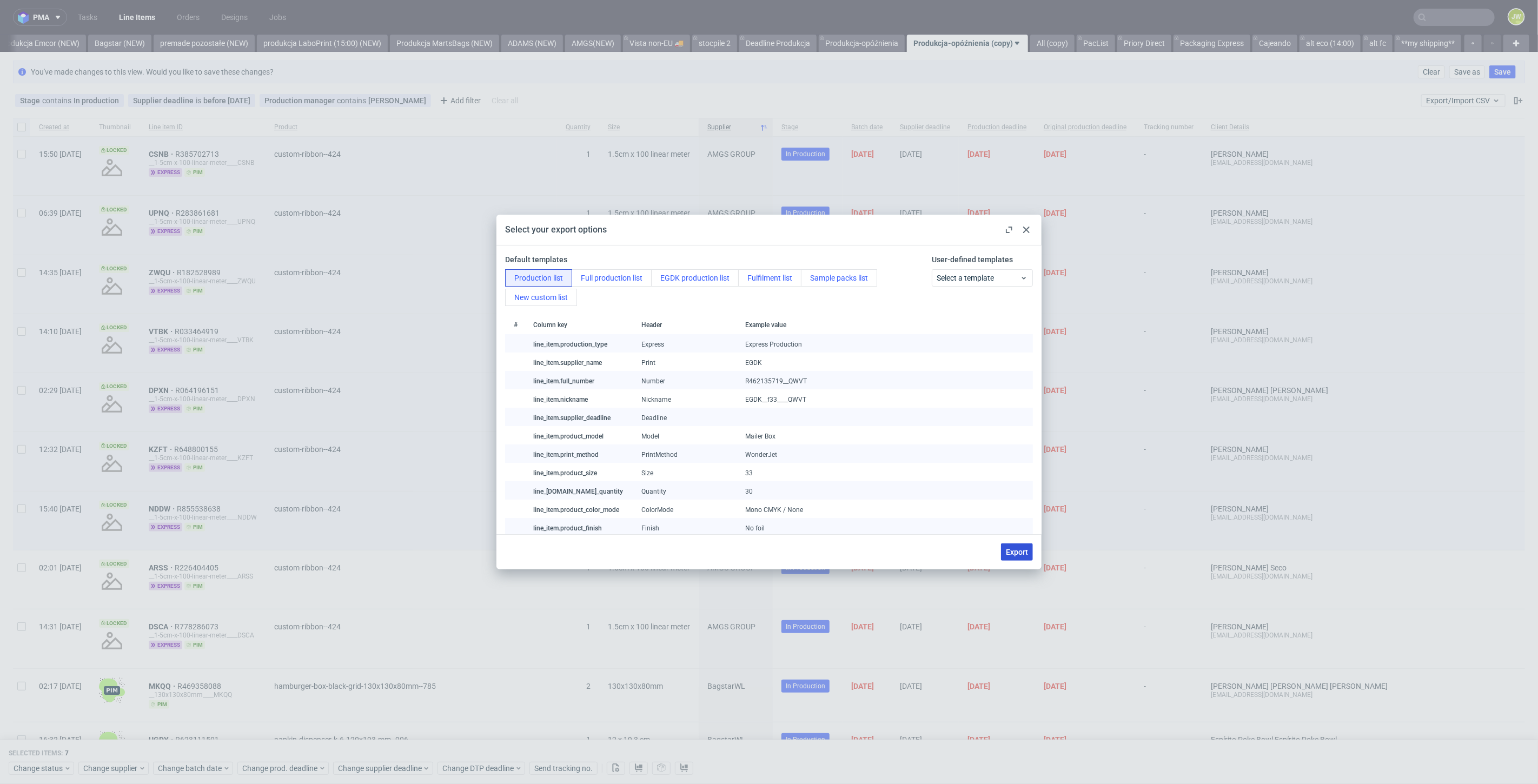
checkbox input "false"
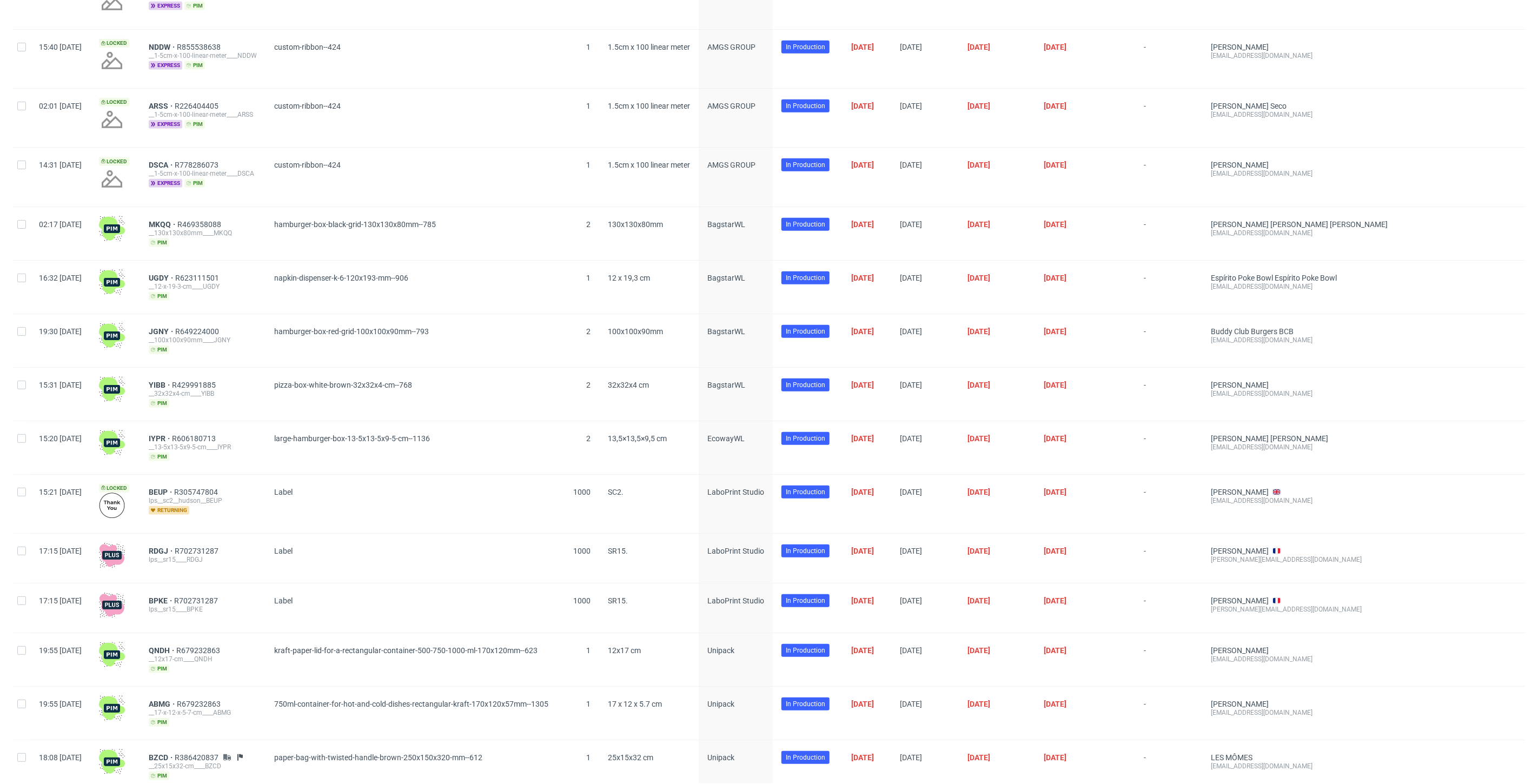
scroll to position [480, 0]
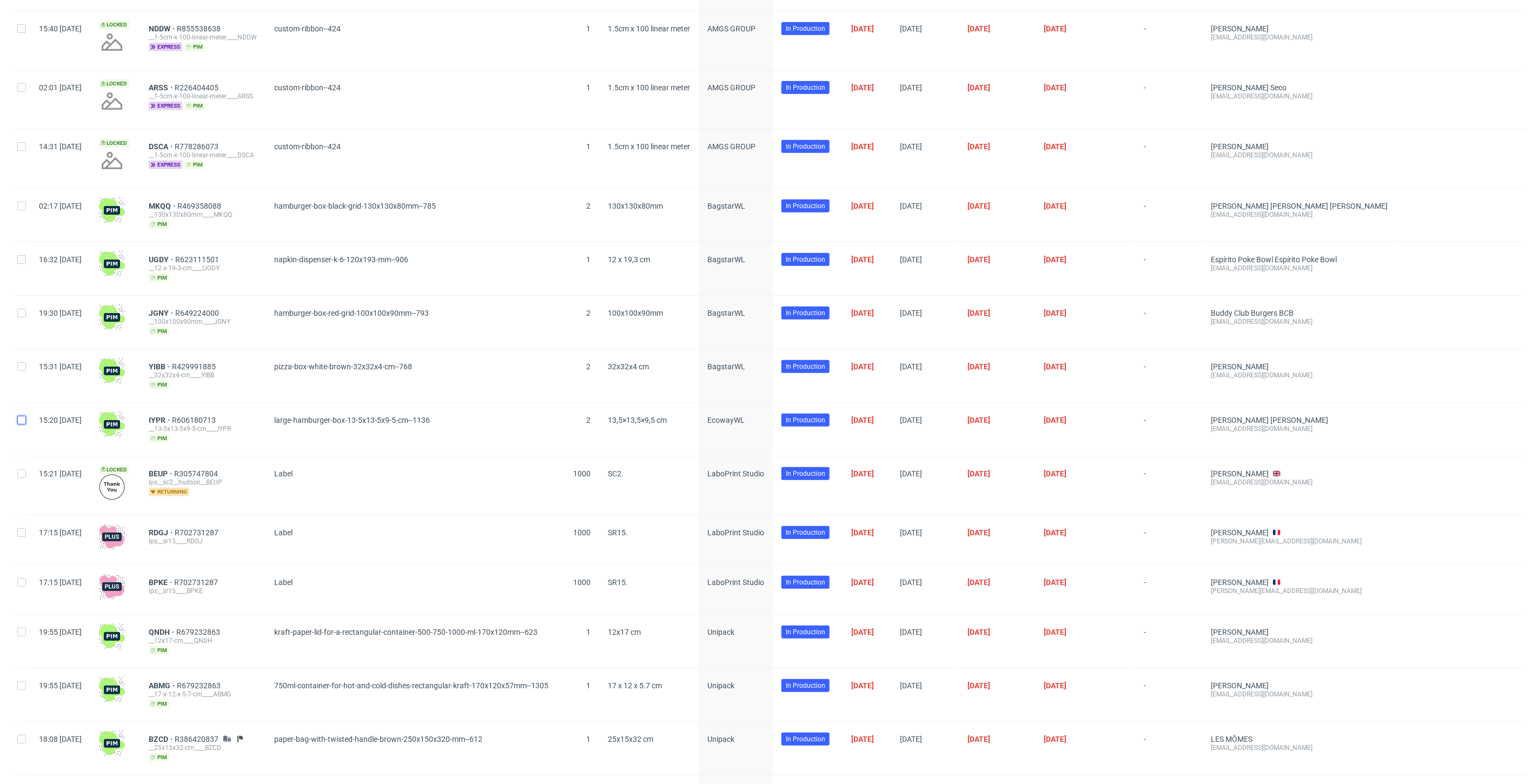
drag, startPoint x: 17, startPoint y: 419, endPoint x: 18, endPoint y: 412, distance: 7.1
click at [17, 419] on input "checkbox" at bounding box center [21, 420] width 9 height 9
checkbox input "true"
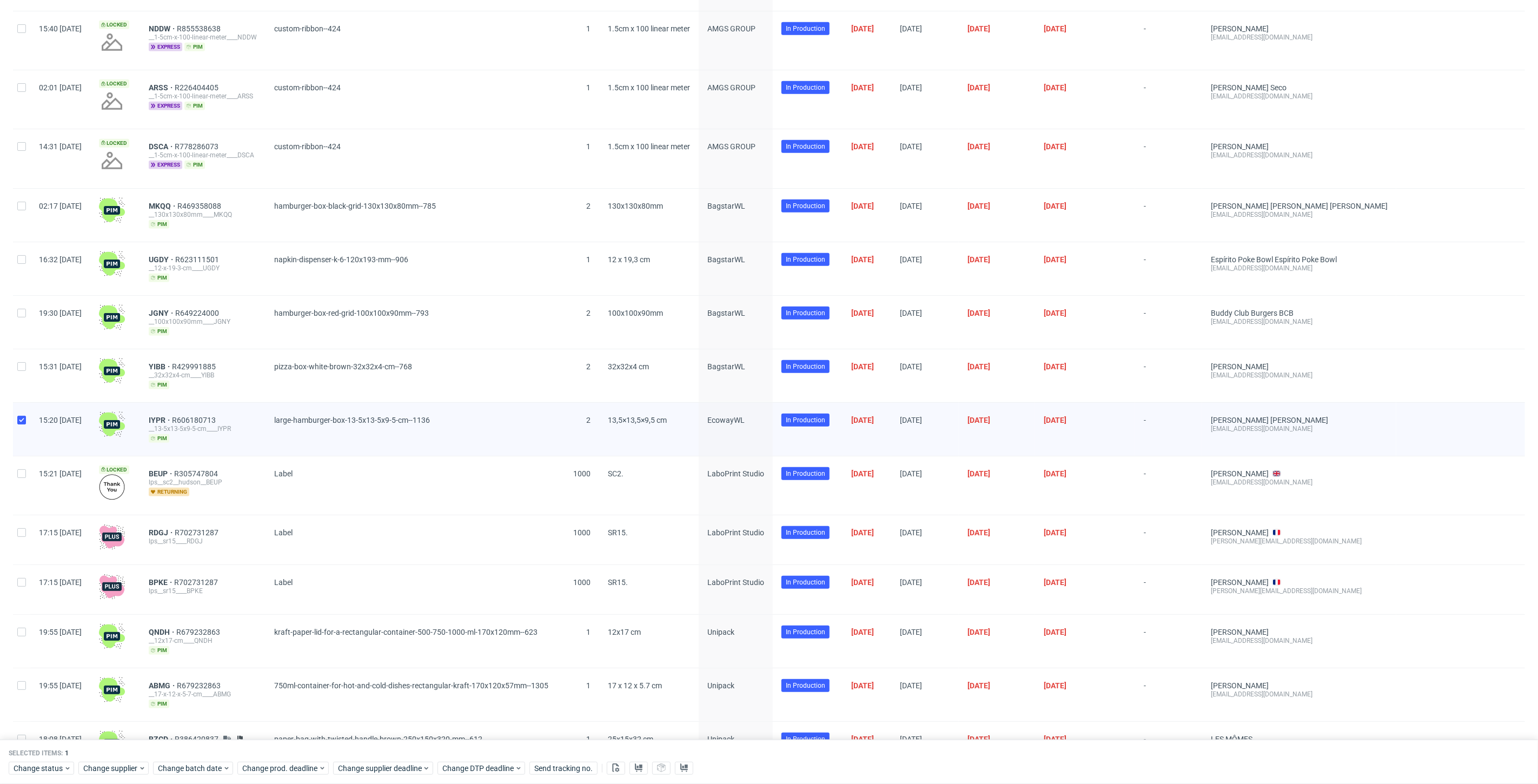
click at [19, 378] on div at bounding box center [22, 376] width 17 height 53
checkbox input "true"
click at [20, 419] on input "checkbox" at bounding box center [21, 420] width 9 height 9
checkbox input "false"
click at [22, 323] on div at bounding box center [22, 323] width 17 height 53
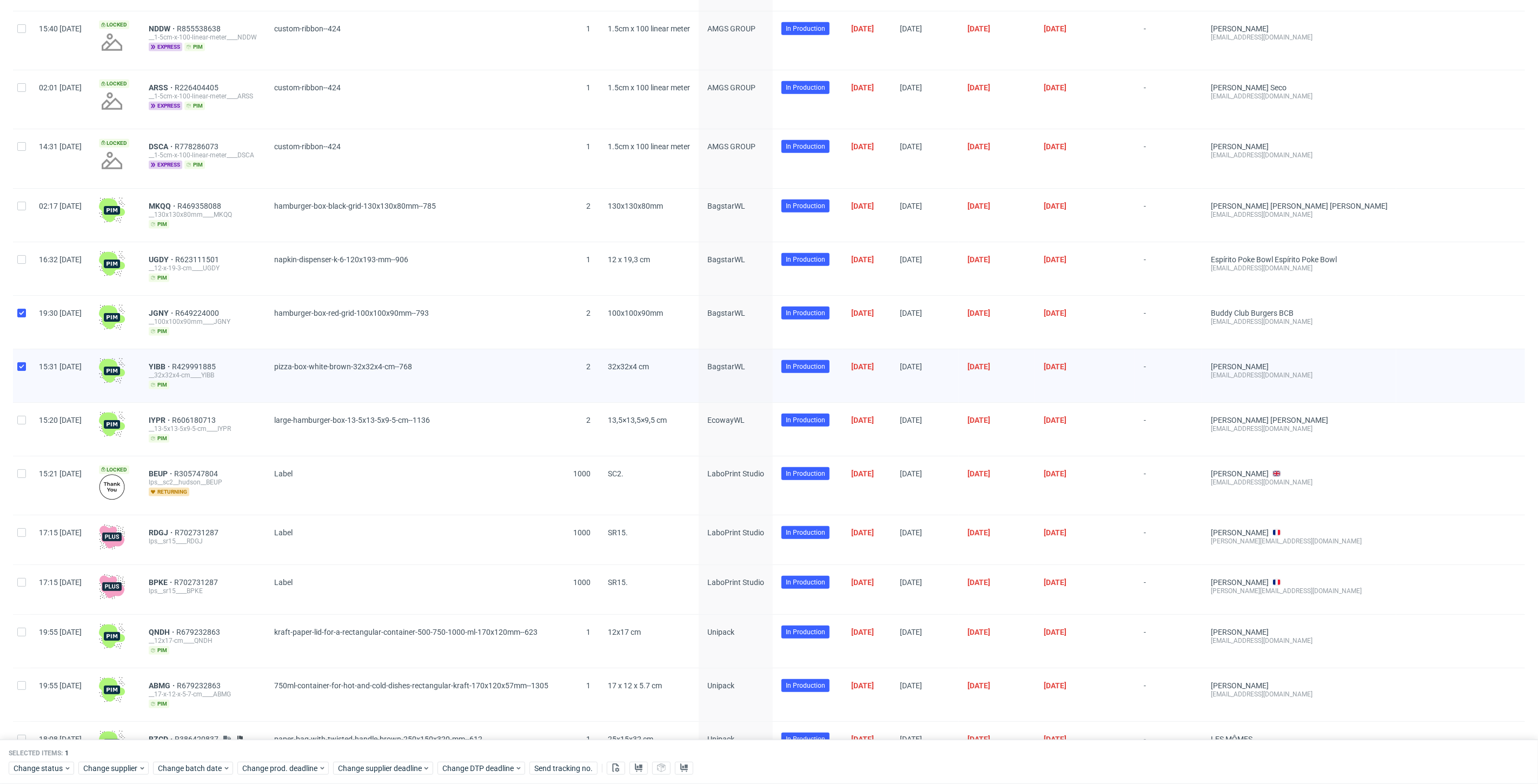
checkbox input "true"
drag, startPoint x: 21, startPoint y: 251, endPoint x: 18, endPoint y: 243, distance: 8.5
click at [20, 251] on div at bounding box center [22, 269] width 17 height 53
checkbox input "true"
click at [19, 207] on div at bounding box center [22, 215] width 17 height 53
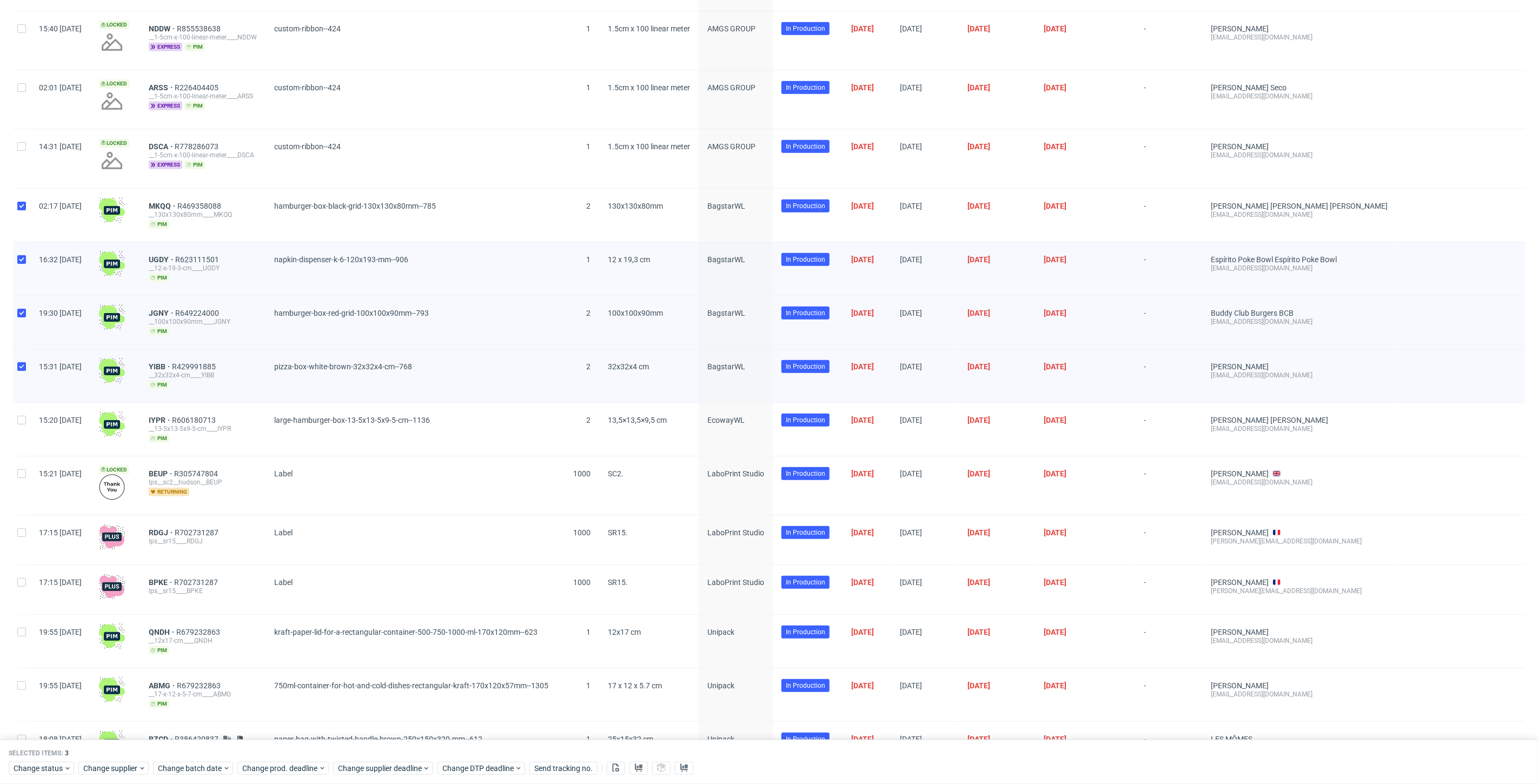
checkbox input "true"
drag, startPoint x: 262, startPoint y: 200, endPoint x: 176, endPoint y: 201, distance: 86.0
click at [176, 201] on div "MKQQ R469358088 __130x130x80mm____MKQQ pim" at bounding box center [203, 215] width 126 height 53
copy div "MKQQ R469358088"
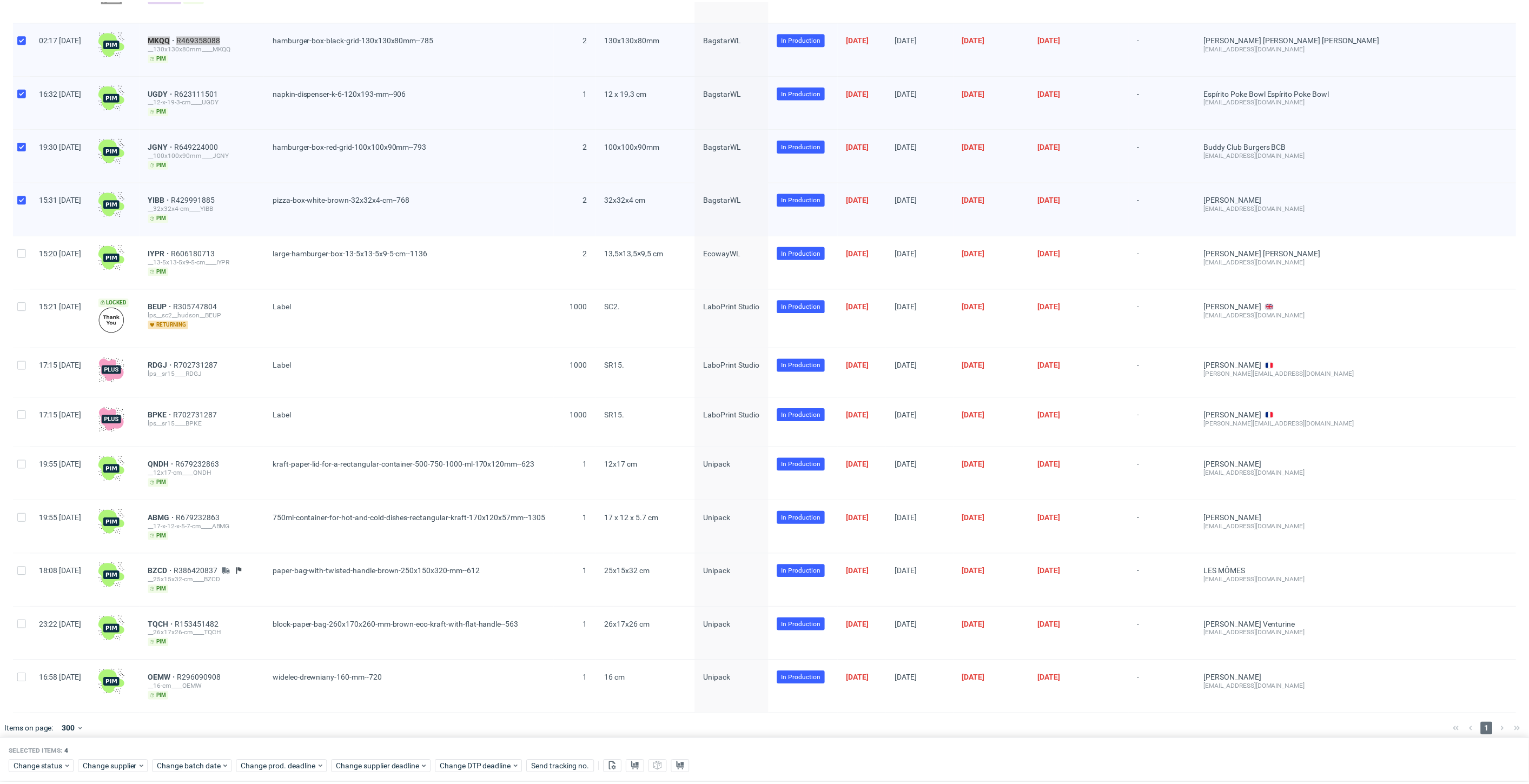
scroll to position [652, 0]
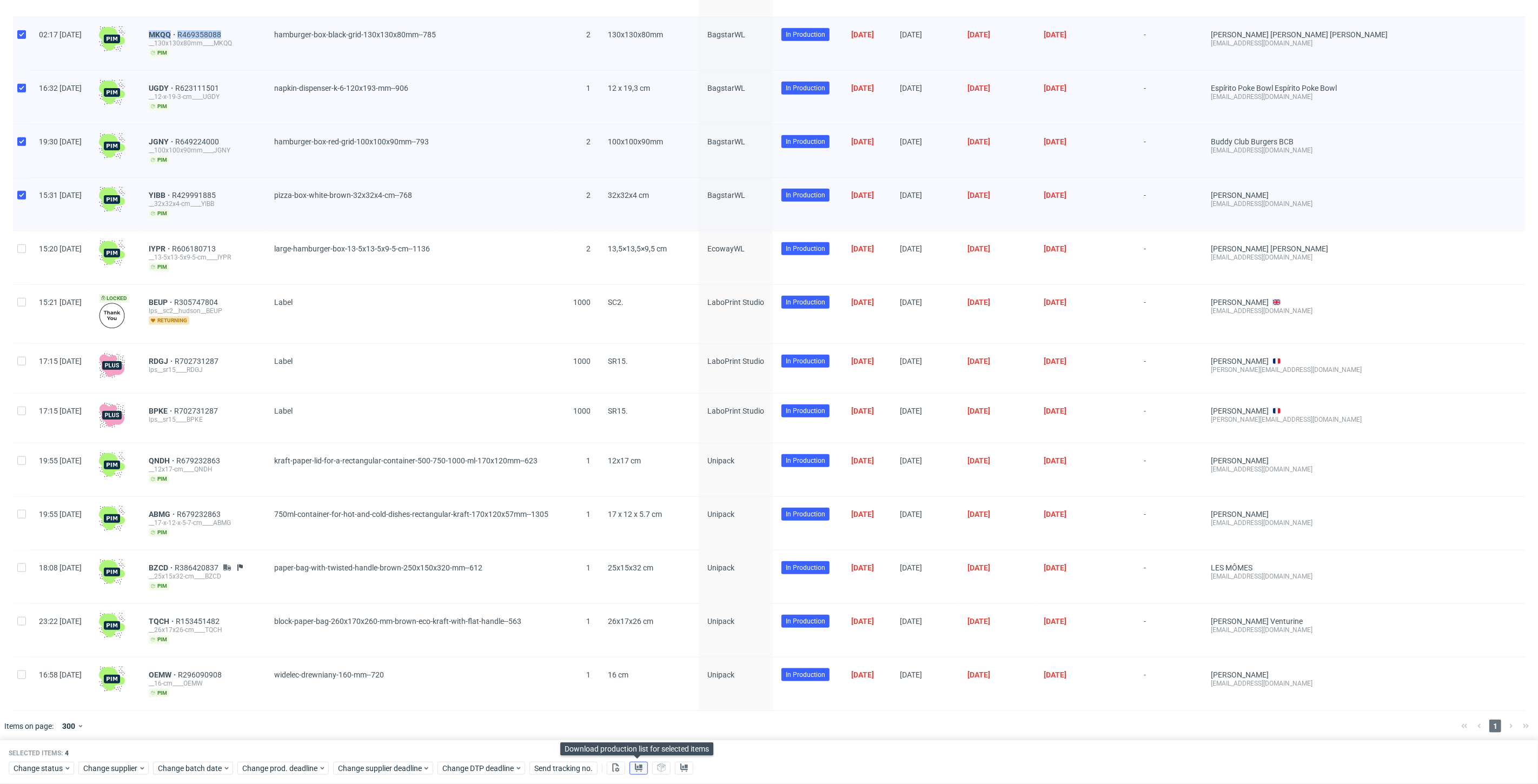
click at [635, 766] on use at bounding box center [639, 767] width 8 height 9
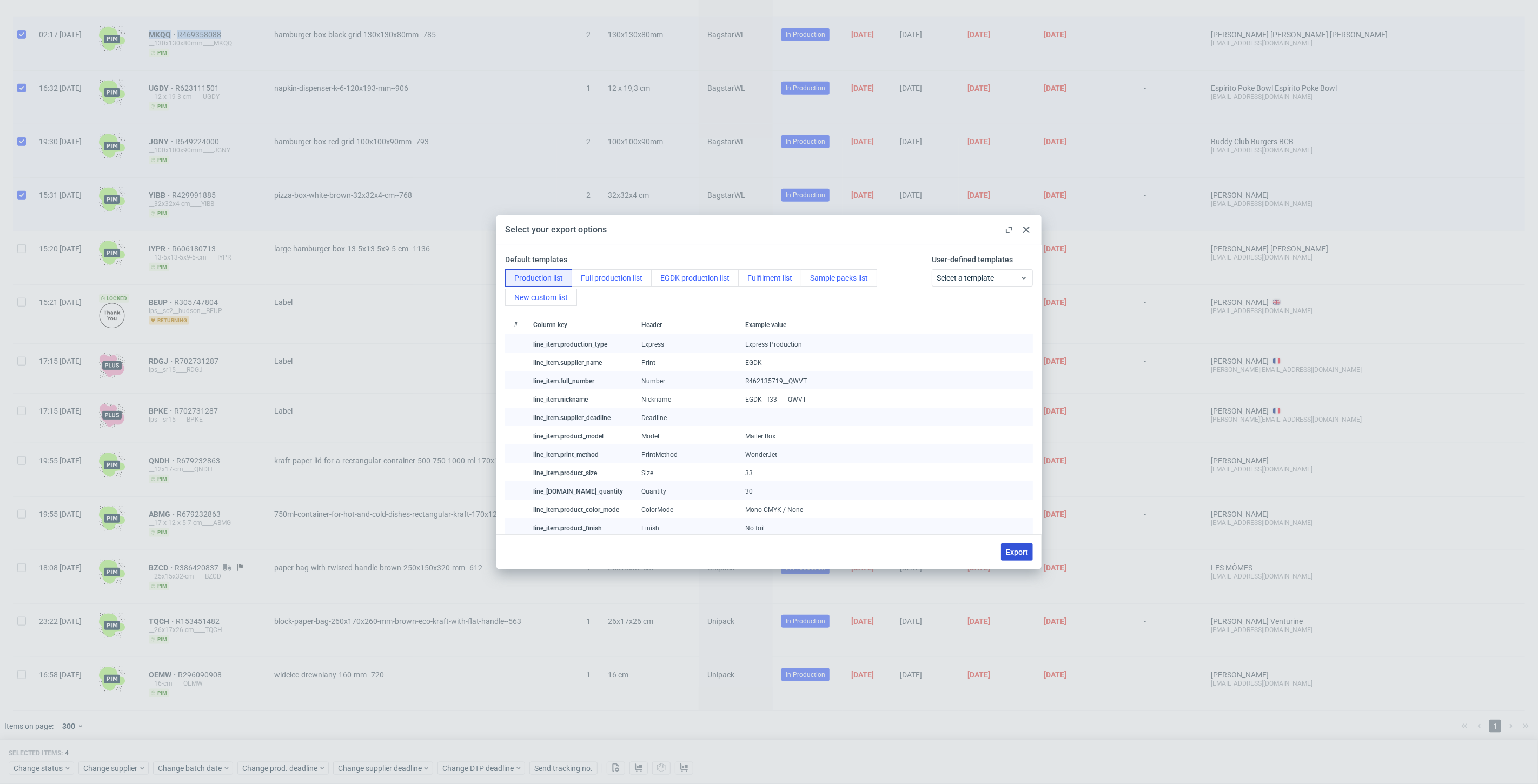
click at [1021, 554] on span "Export" at bounding box center [1016, 552] width 22 height 8
checkbox input "false"
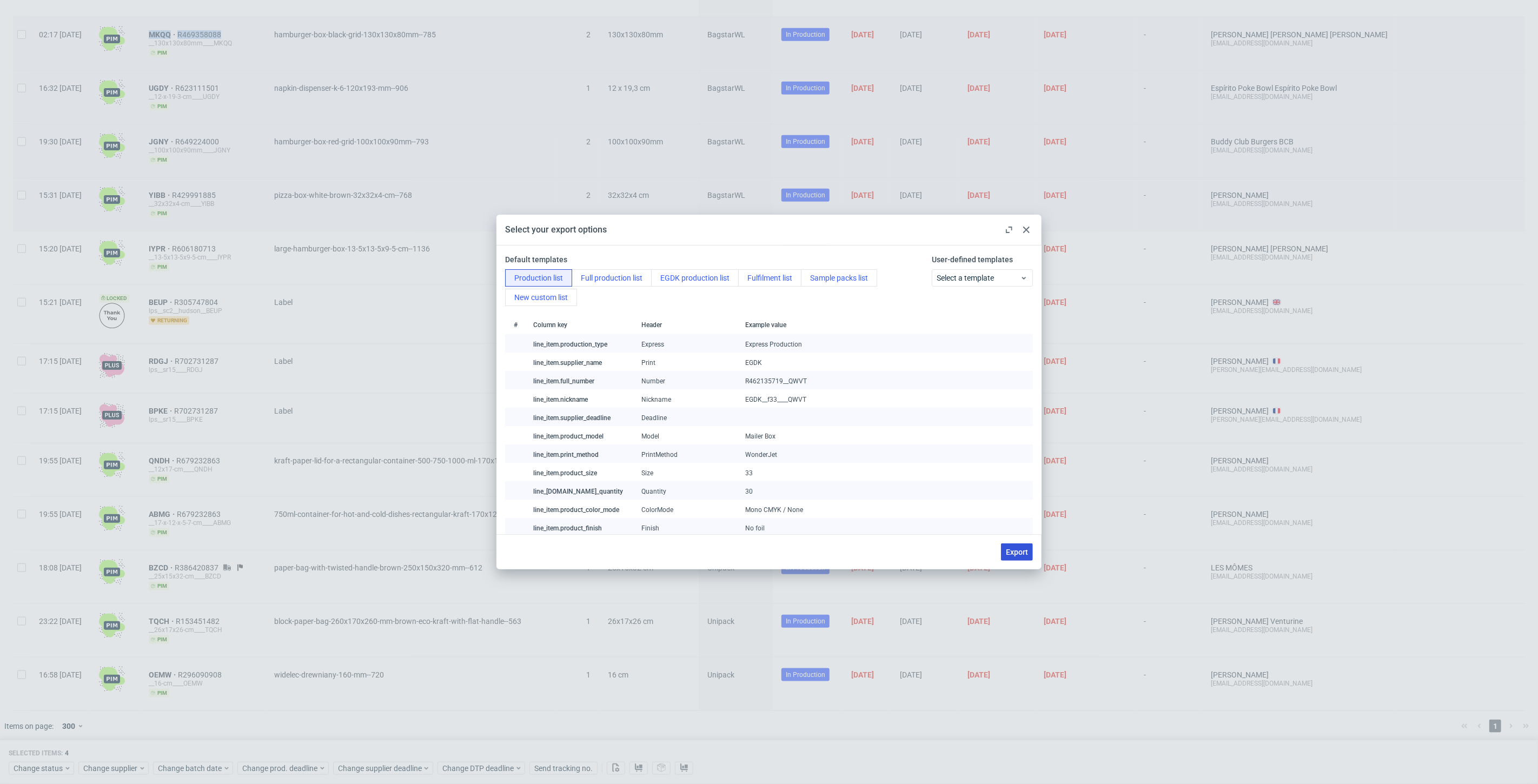
checkbox input "false"
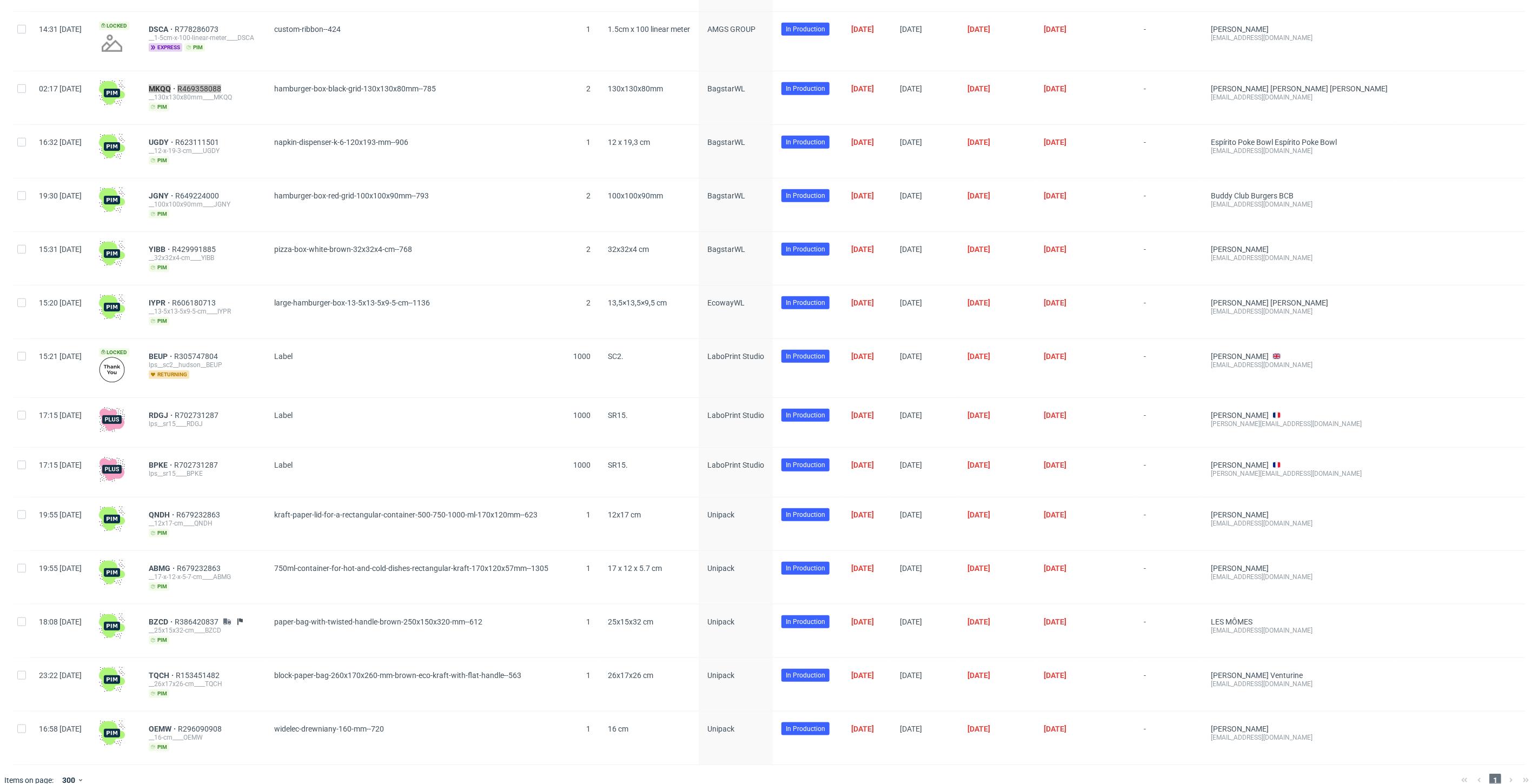
scroll to position [600, 0]
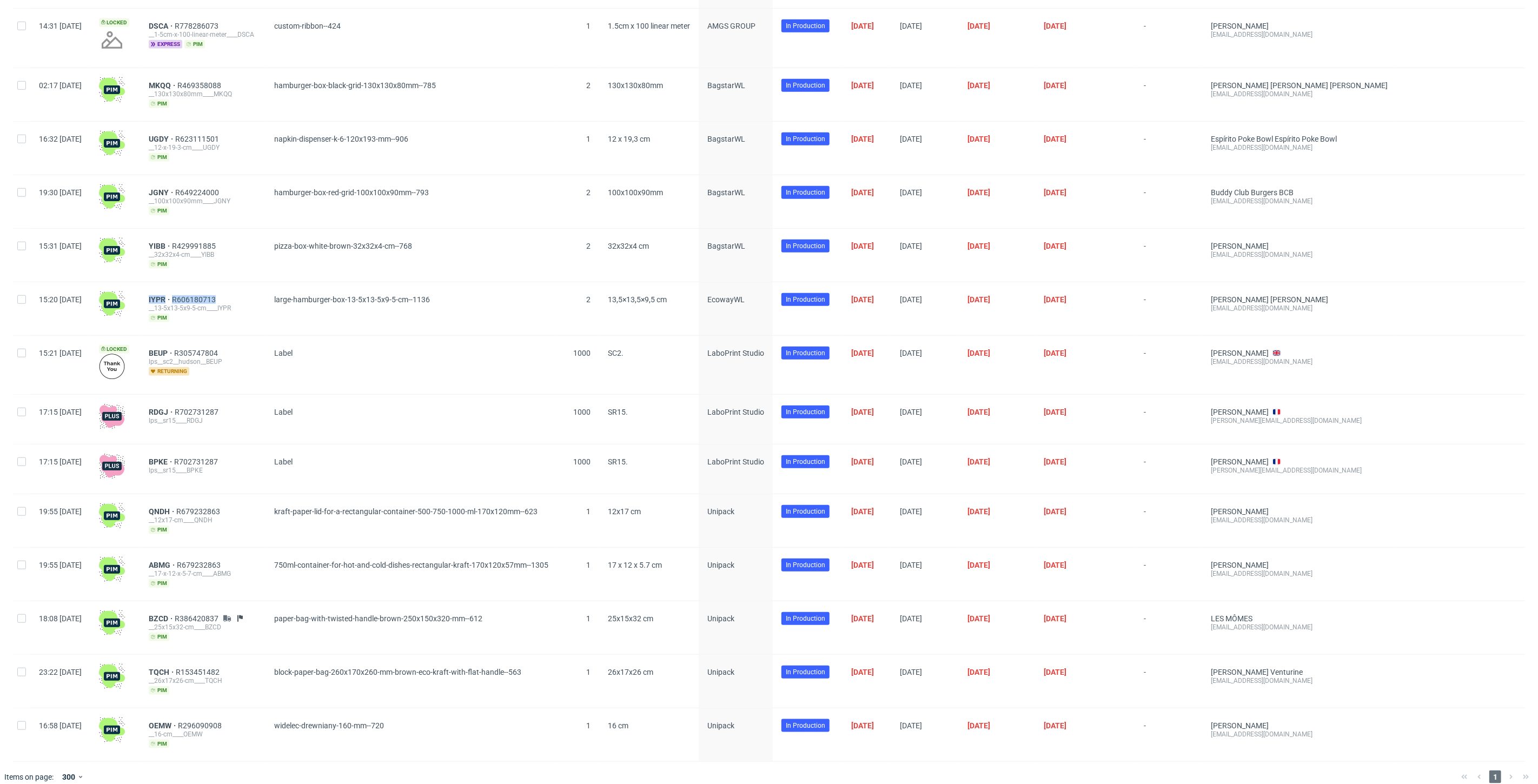
drag, startPoint x: 270, startPoint y: 298, endPoint x: 176, endPoint y: 298, distance: 94.0
click at [176, 298] on div "IYPR R606180713 __13-5x13-5x9-5-cm____IYPR pim" at bounding box center [203, 309] width 126 height 53
copy div "IYPR R606180713"
click at [255, 295] on div "IYPR R606180713" at bounding box center [203, 299] width 108 height 9
drag, startPoint x: 261, startPoint y: 295, endPoint x: 172, endPoint y: 294, distance: 89.0
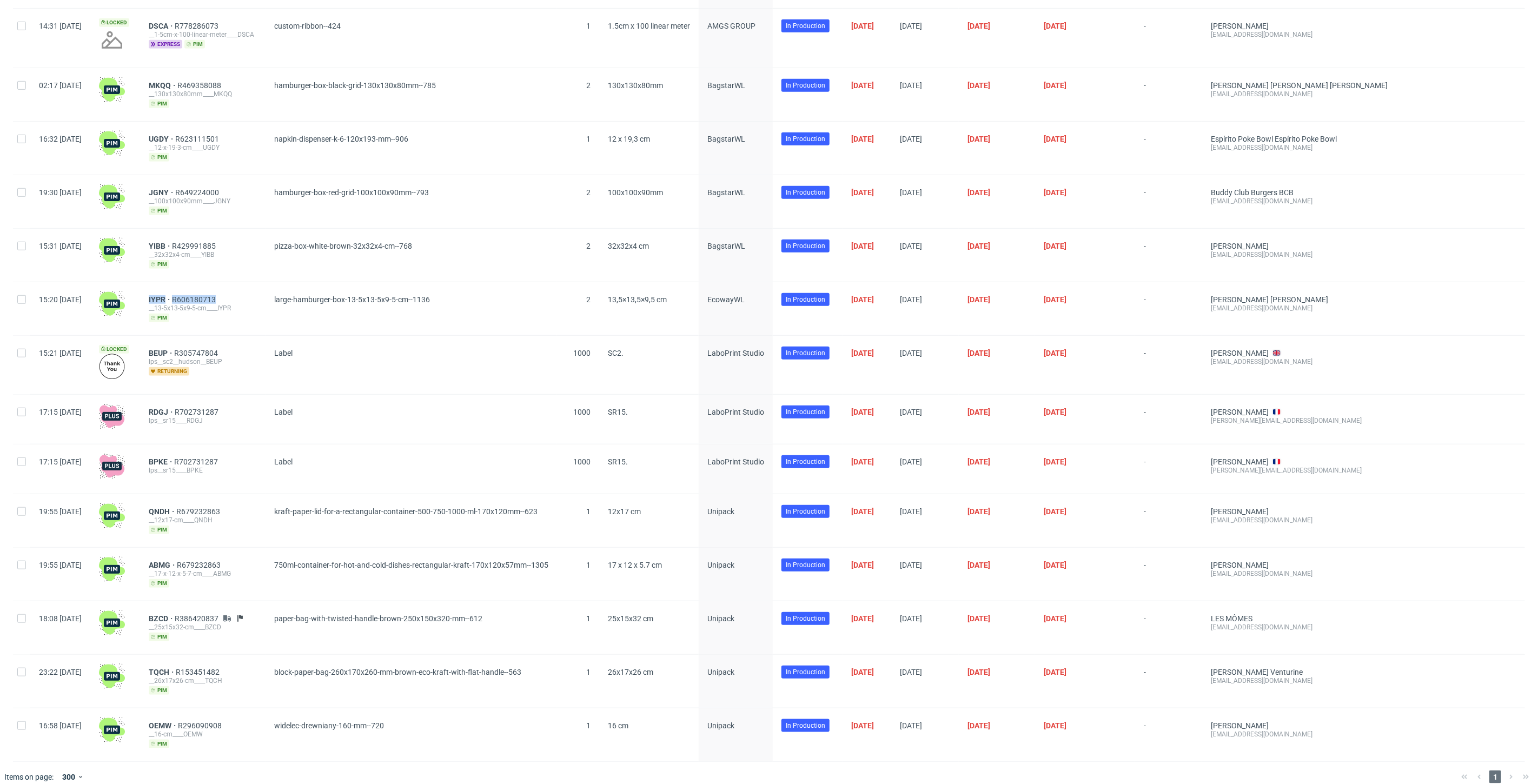
click at [172, 294] on div "IYPR R606180713 __13-5x13-5x9-5-cm____IYPR pim" at bounding box center [203, 309] width 126 height 53
copy div "IYPR R606180713"
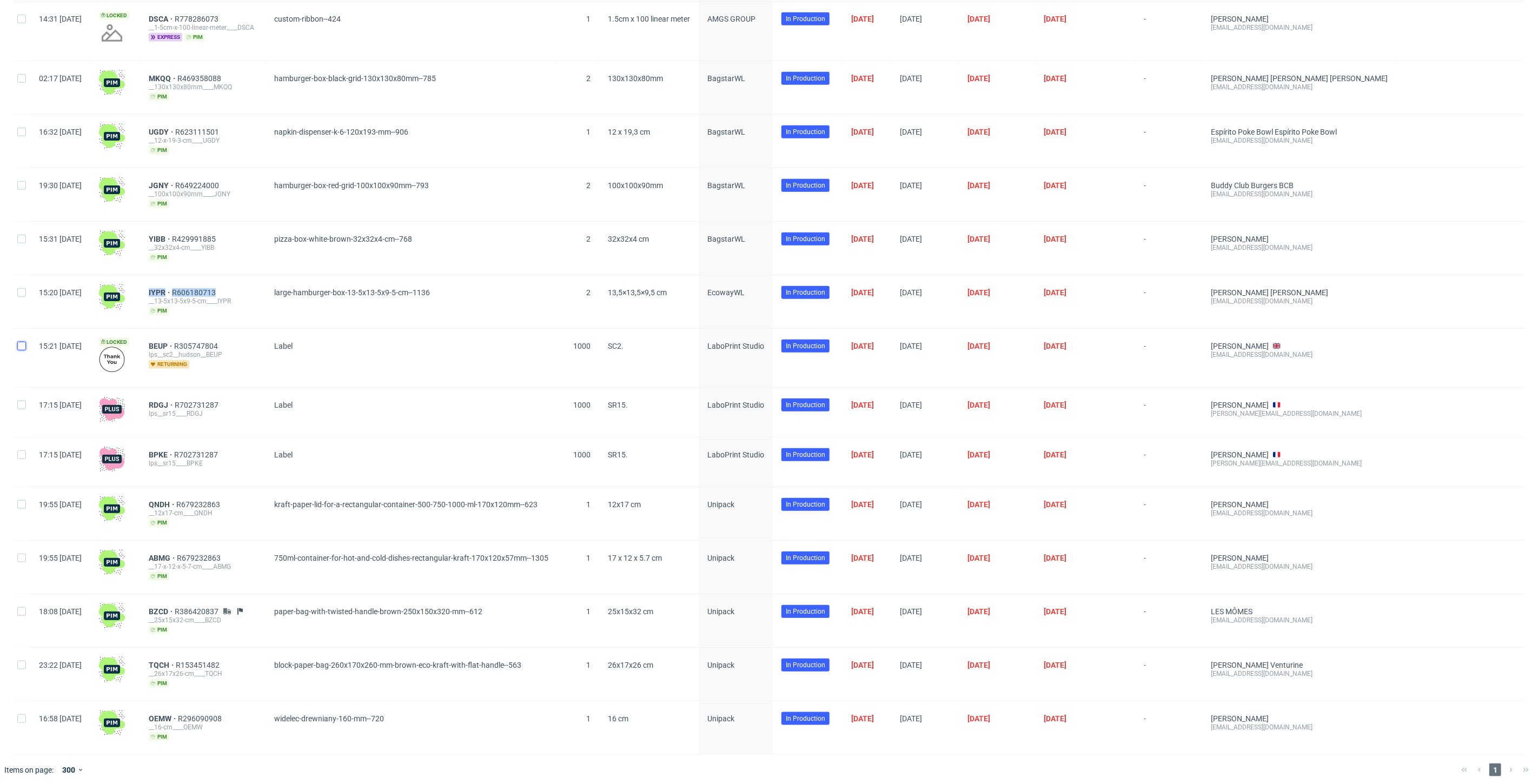
click at [22, 342] on input "checkbox" at bounding box center [21, 345] width 9 height 9
checkbox input "true"
click at [24, 402] on input "checkbox" at bounding box center [21, 404] width 9 height 9
checkbox input "true"
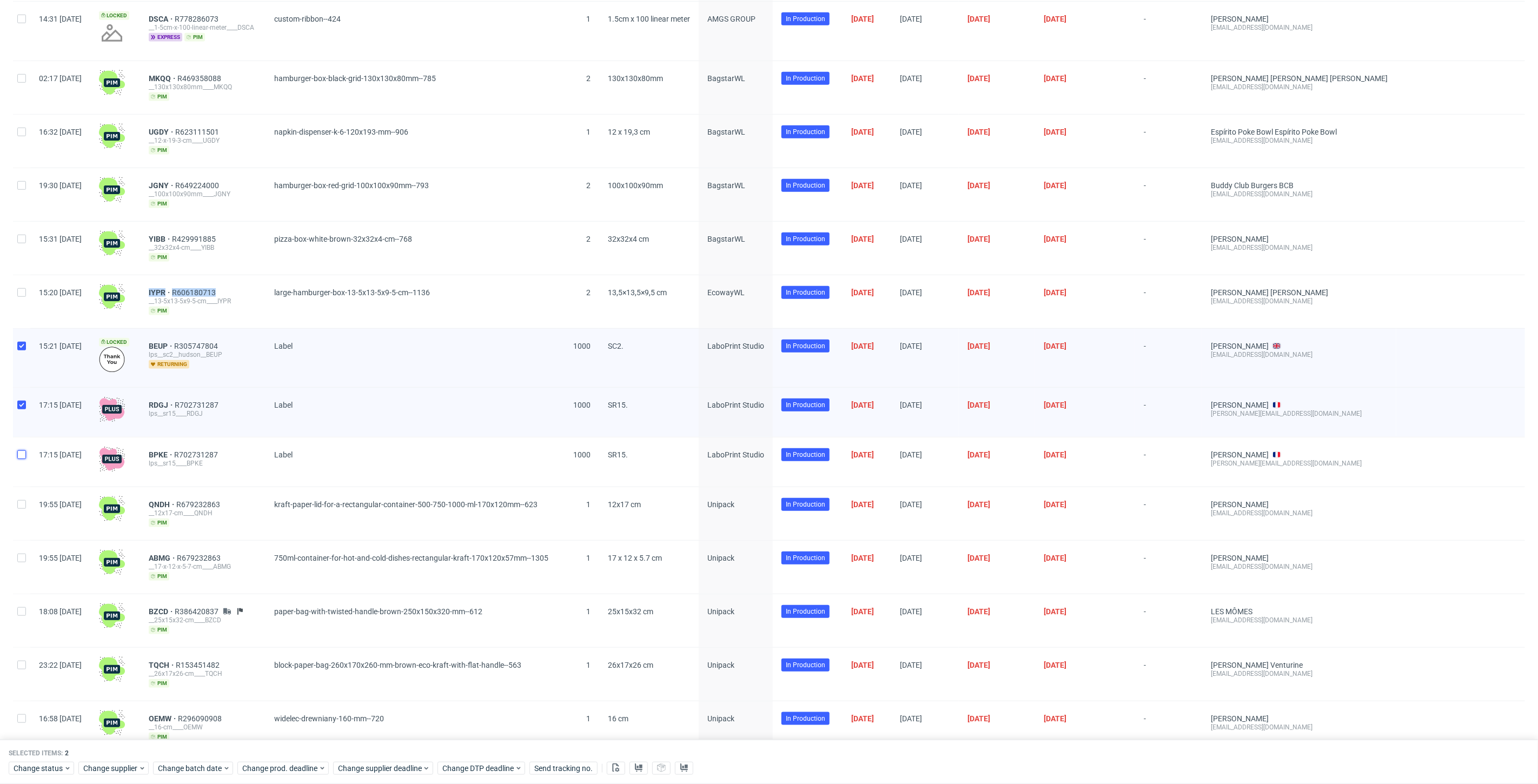
click at [20, 450] on input "checkbox" at bounding box center [21, 454] width 9 height 9
checkbox input "true"
click at [638, 774] on button at bounding box center [638, 769] width 18 height 13
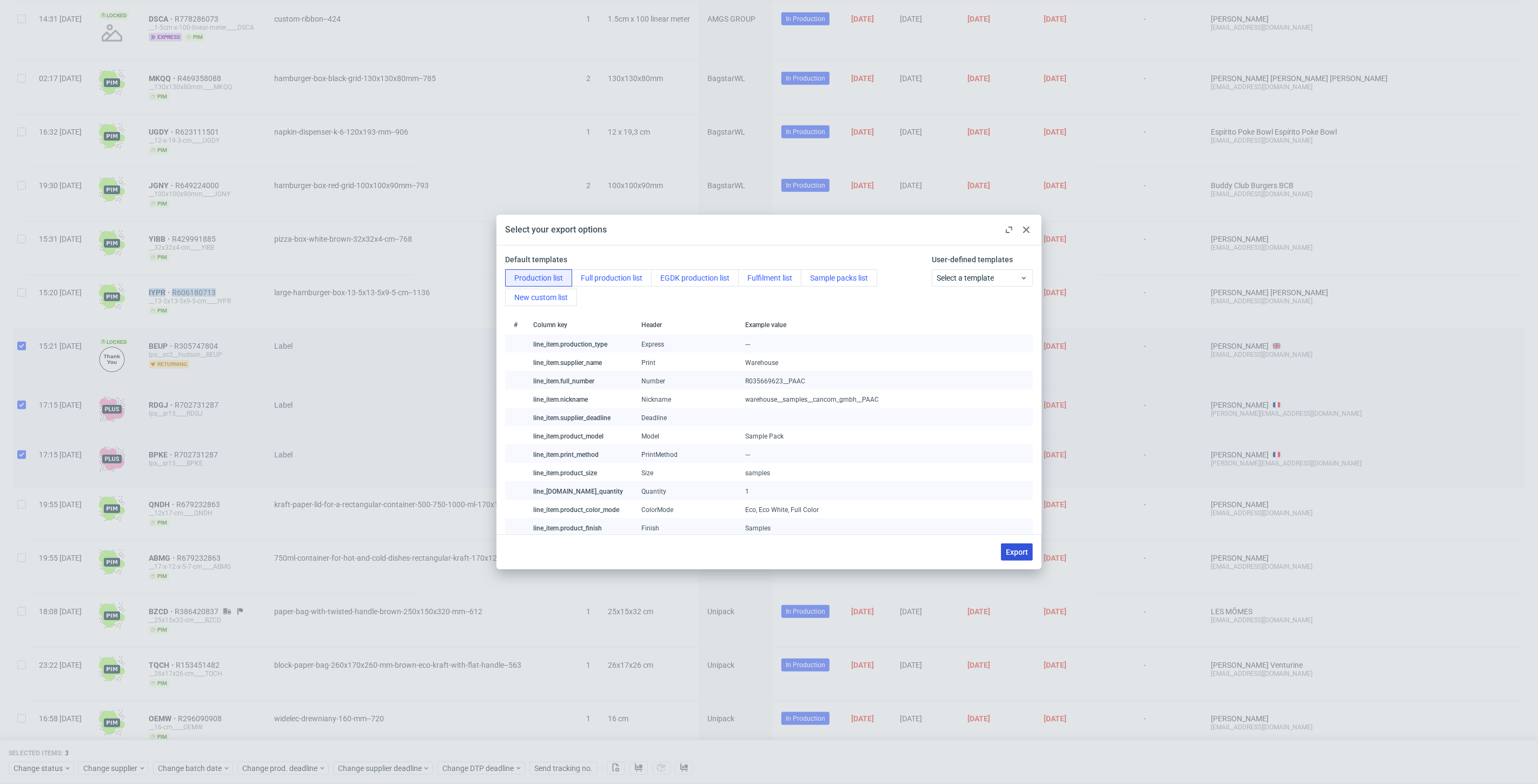
click at [1014, 555] on span "Export" at bounding box center [1016, 552] width 22 height 8
checkbox input "false"
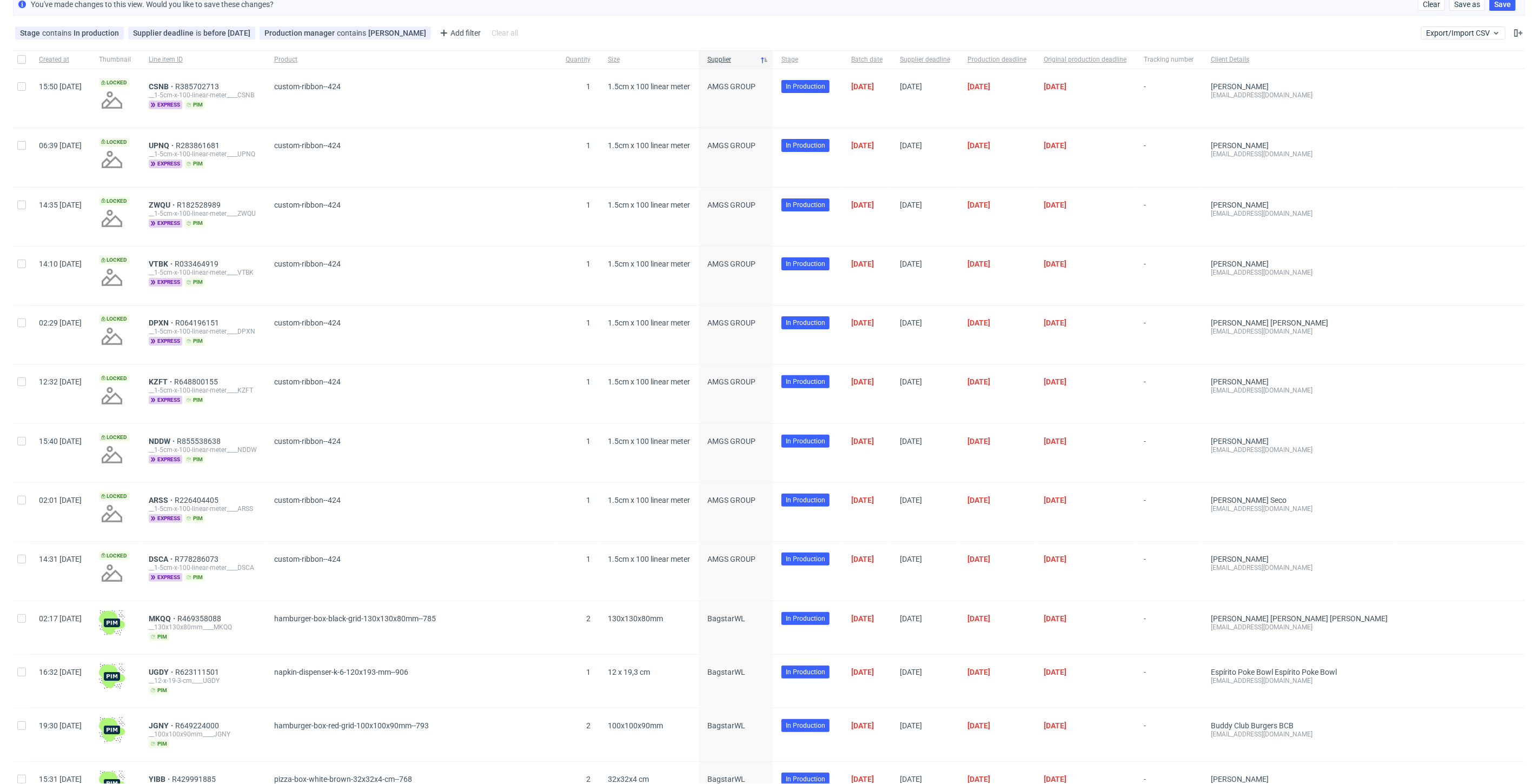
scroll to position [0, 0]
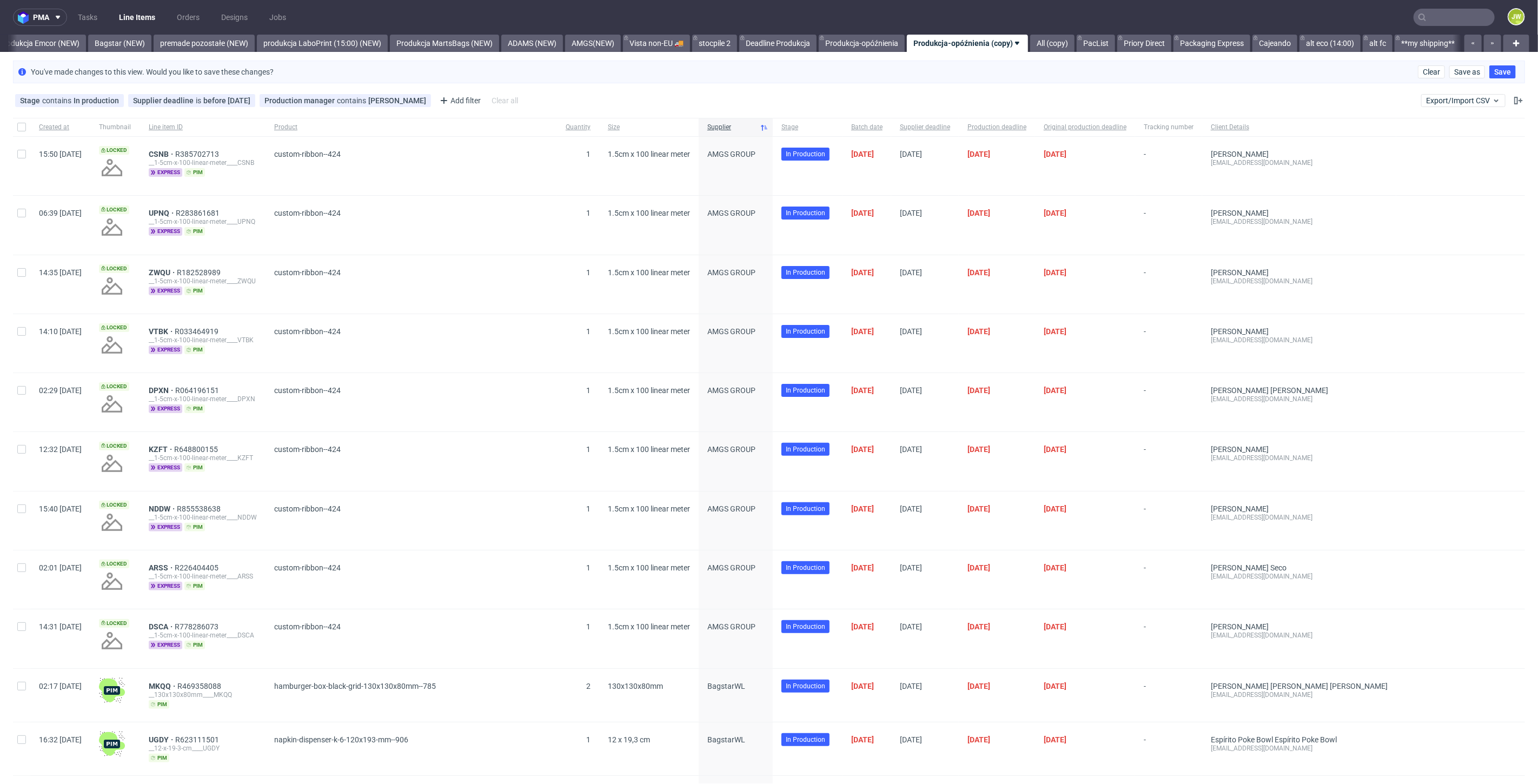
drag, startPoint x: 1459, startPoint y: 4, endPoint x: 1457, endPoint y: 10, distance: 6.3
click at [1458, 4] on nav "pma Tasks Line Items Orders Designs Jobs JW" at bounding box center [769, 17] width 1538 height 34
click at [1454, 9] on nav "pma Tasks Line Items Orders Designs Jobs JW" at bounding box center [769, 17] width 1538 height 34
click at [1450, 13] on input "text" at bounding box center [1453, 17] width 81 height 17
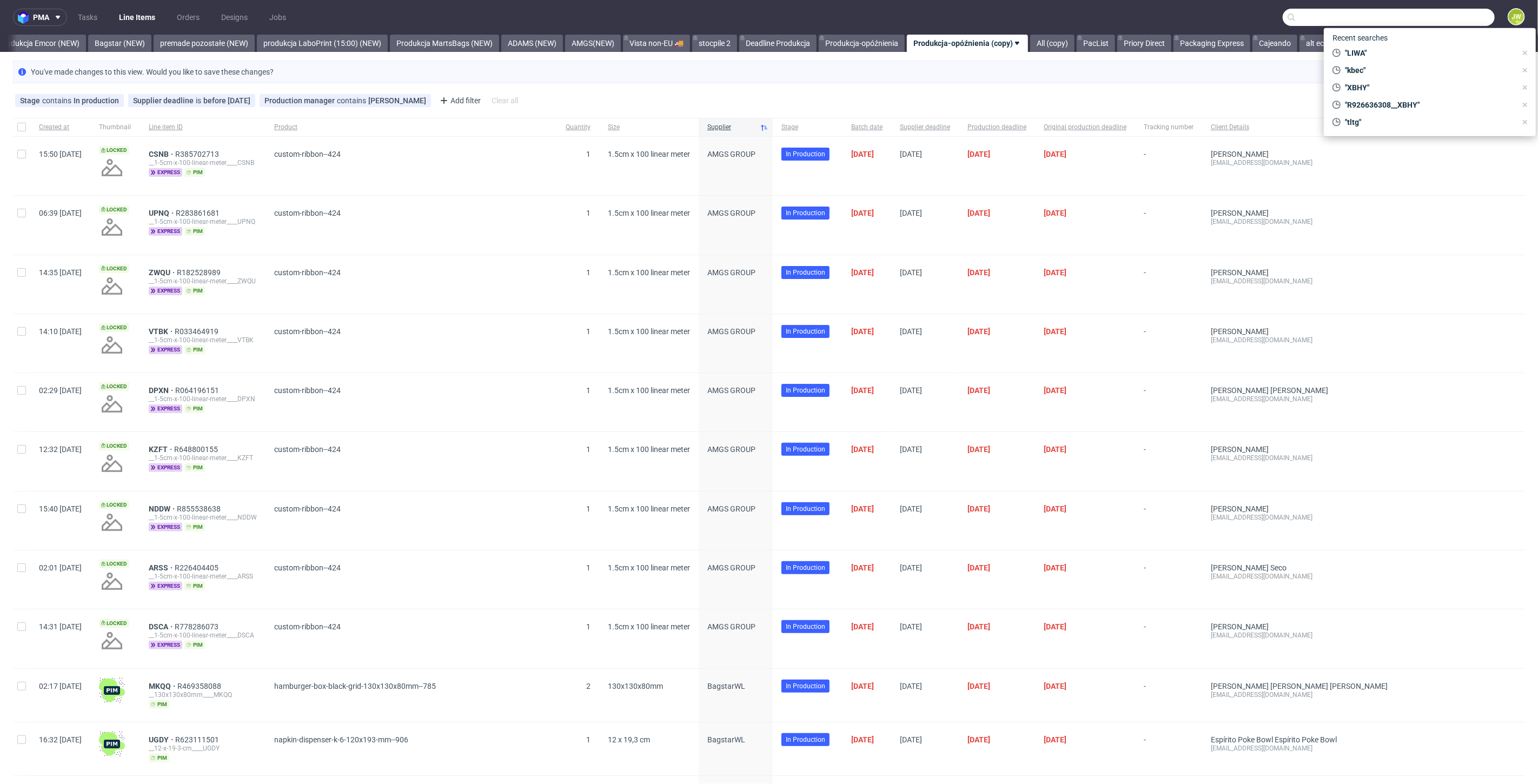
paste input "YSTA"
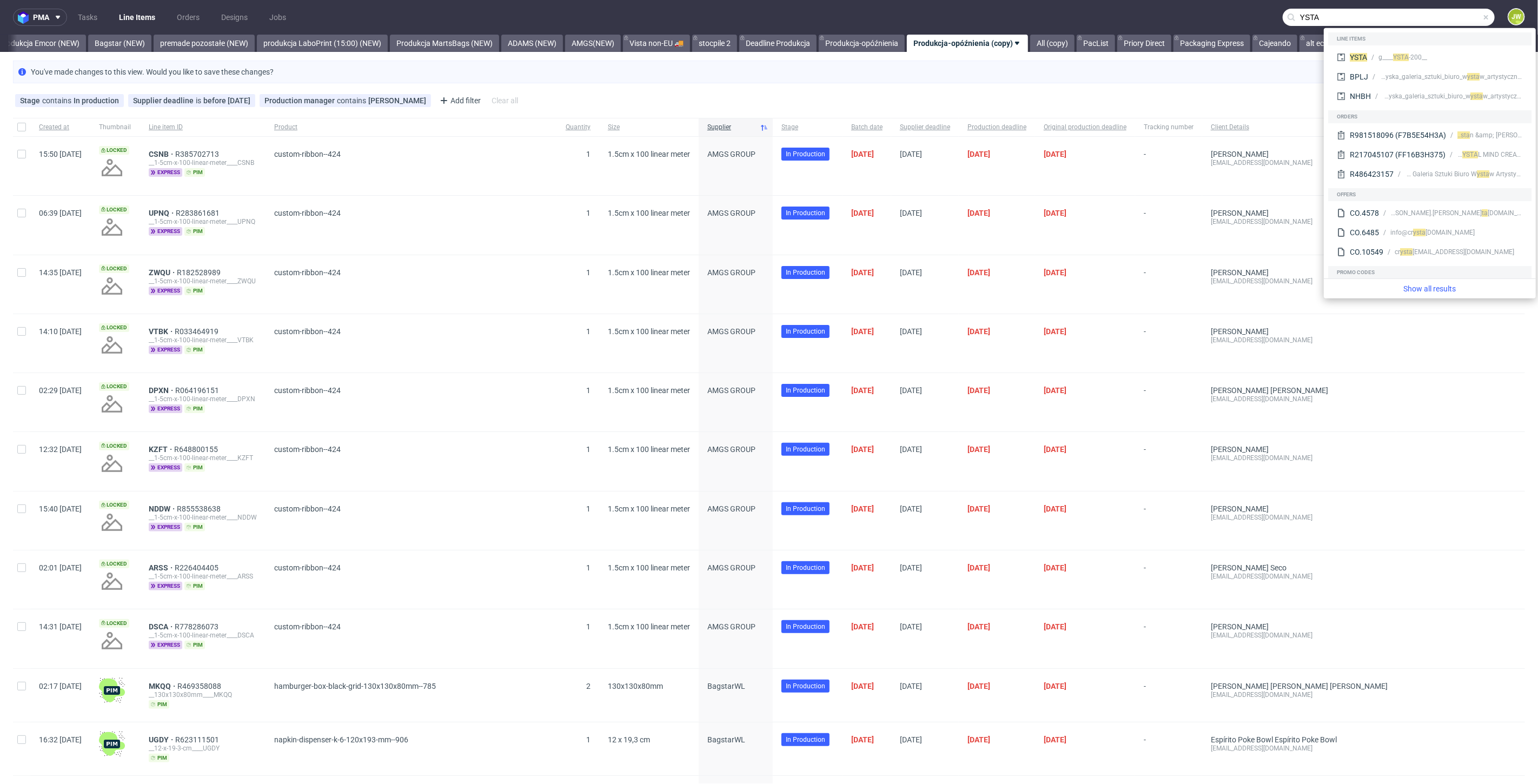
type input "YSTA"
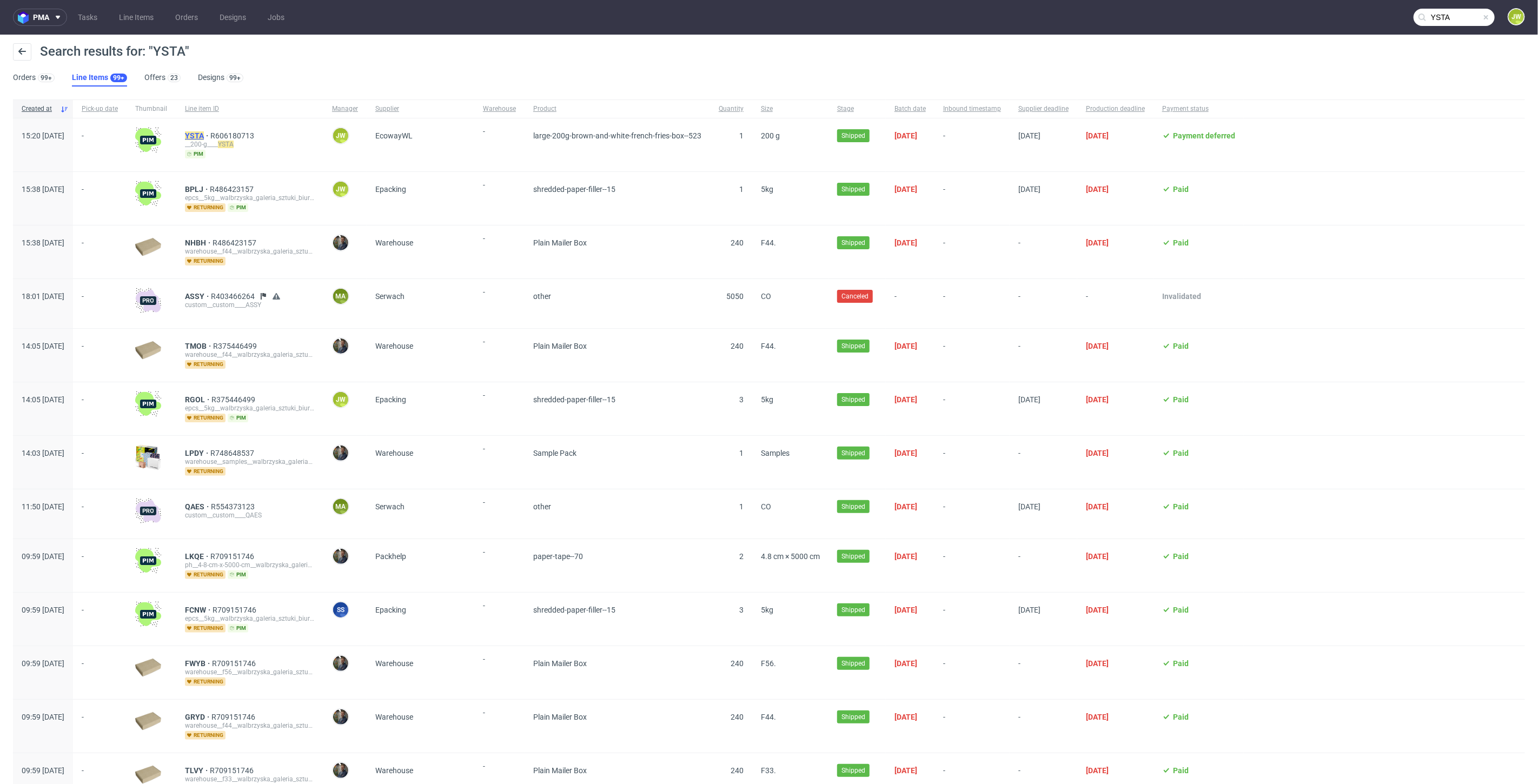
click at [204, 133] on mark "YSTA" at bounding box center [194, 135] width 19 height 9
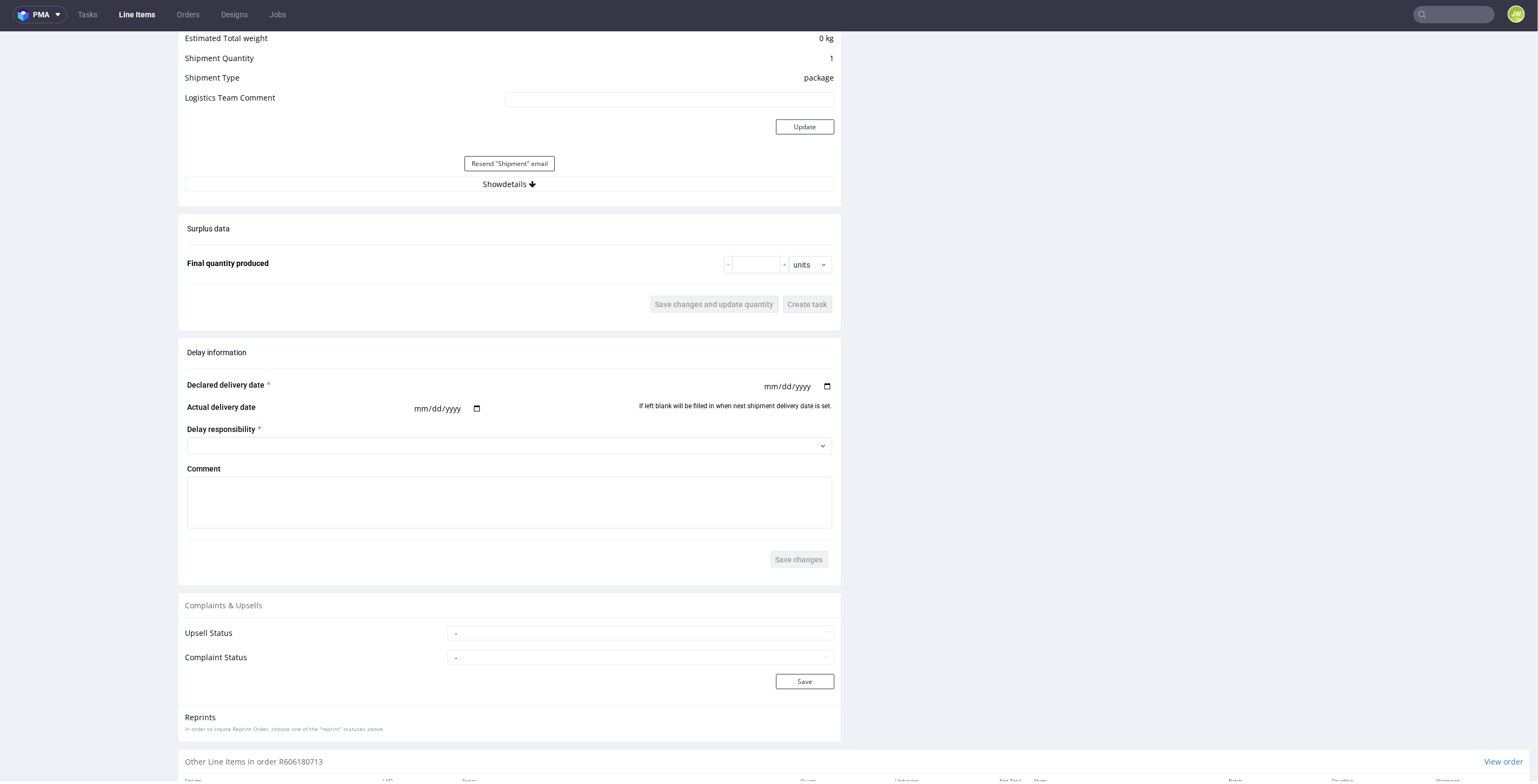
scroll to position [953, 0]
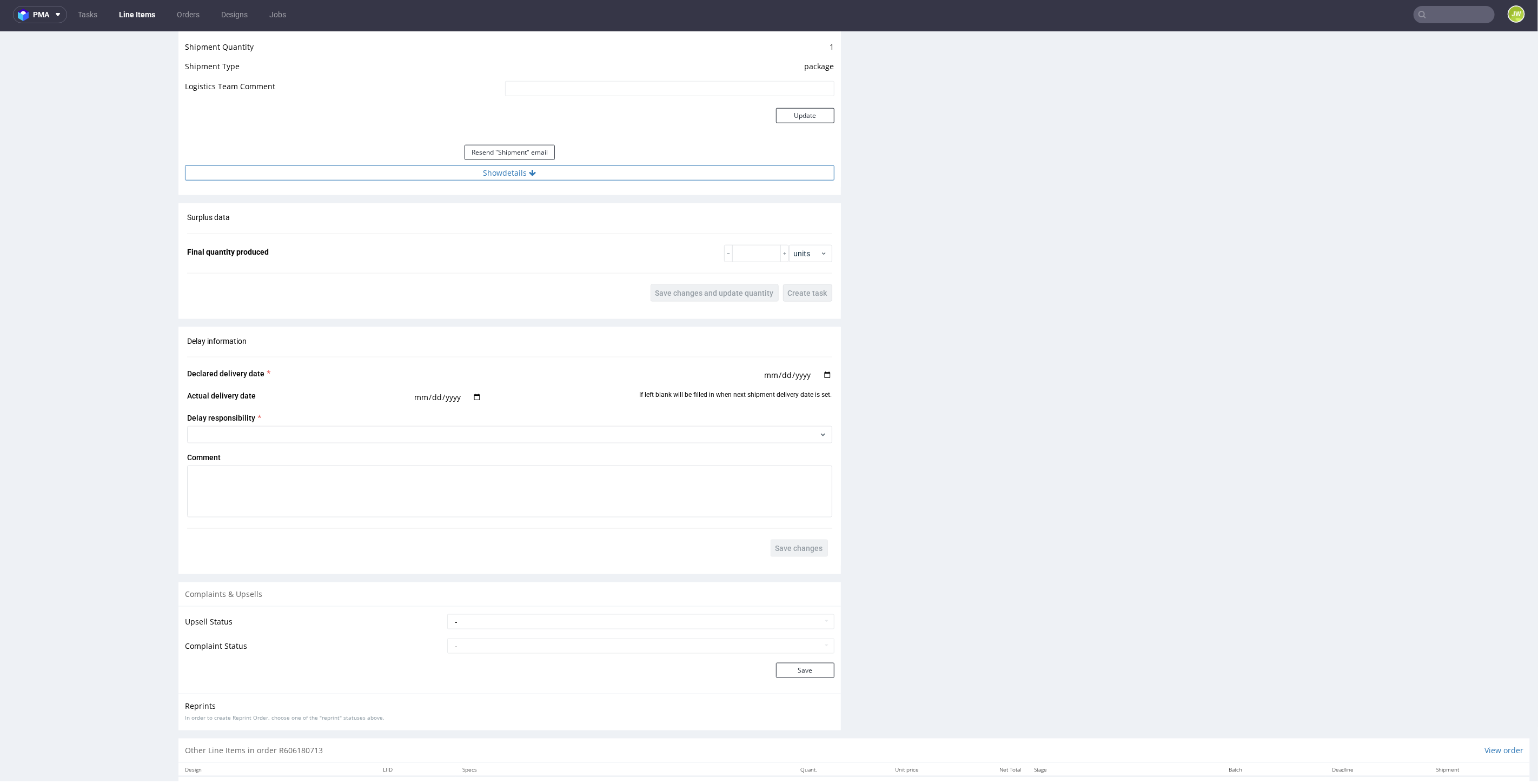
click at [490, 175] on button "Show details" at bounding box center [509, 172] width 649 height 15
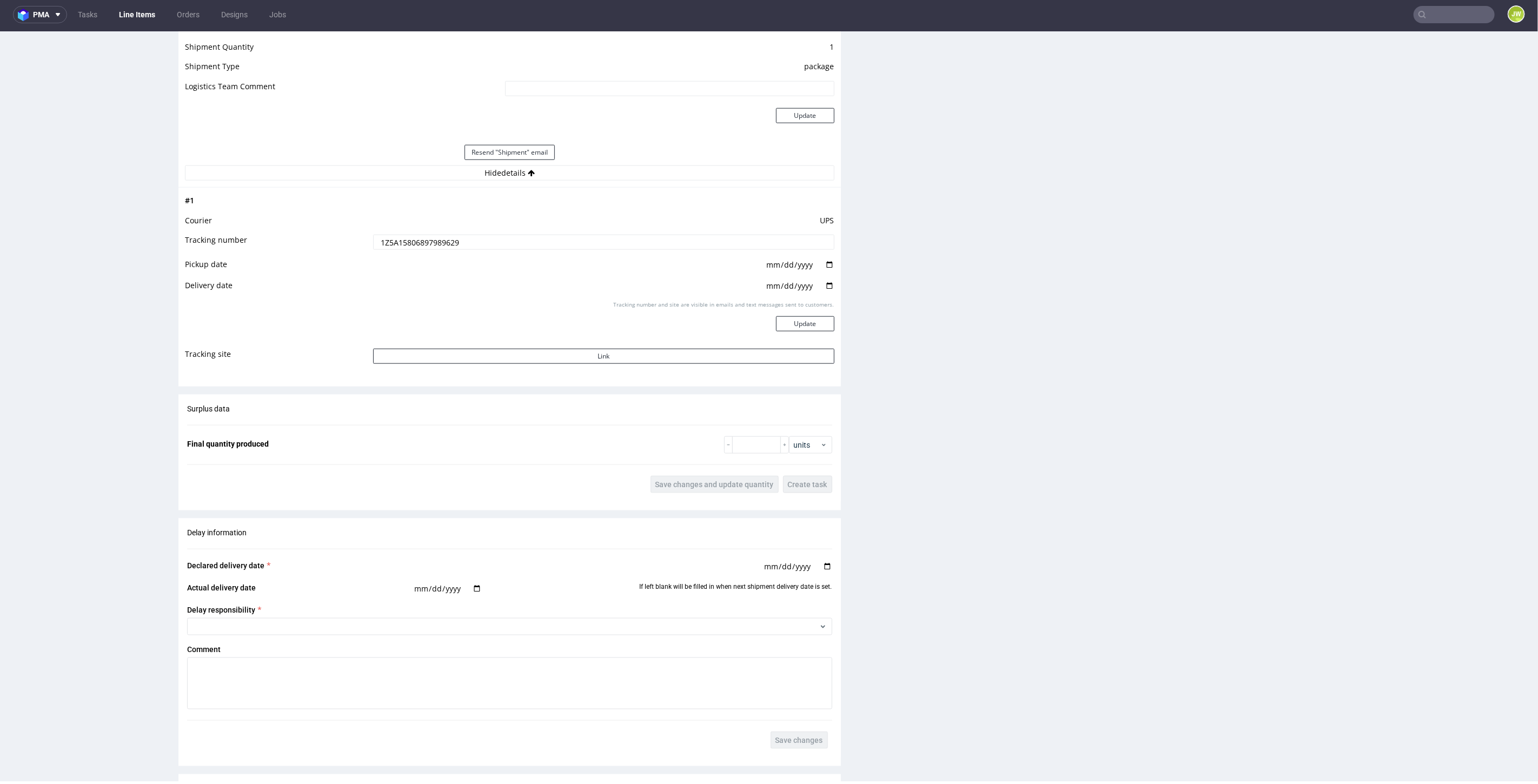
click at [419, 234] on input "1Z5A15806897989629" at bounding box center [603, 242] width 462 height 15
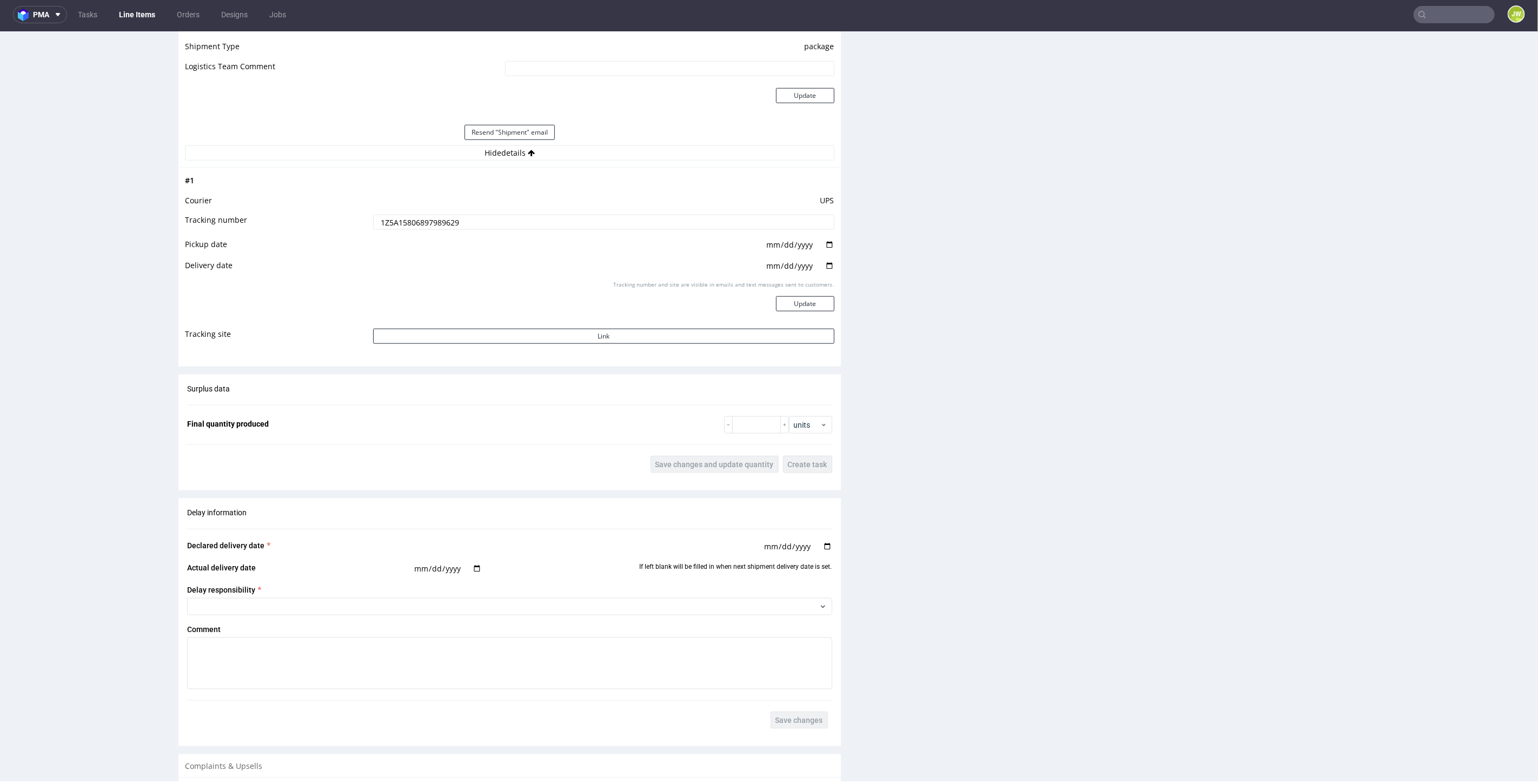
scroll to position [1207, 0]
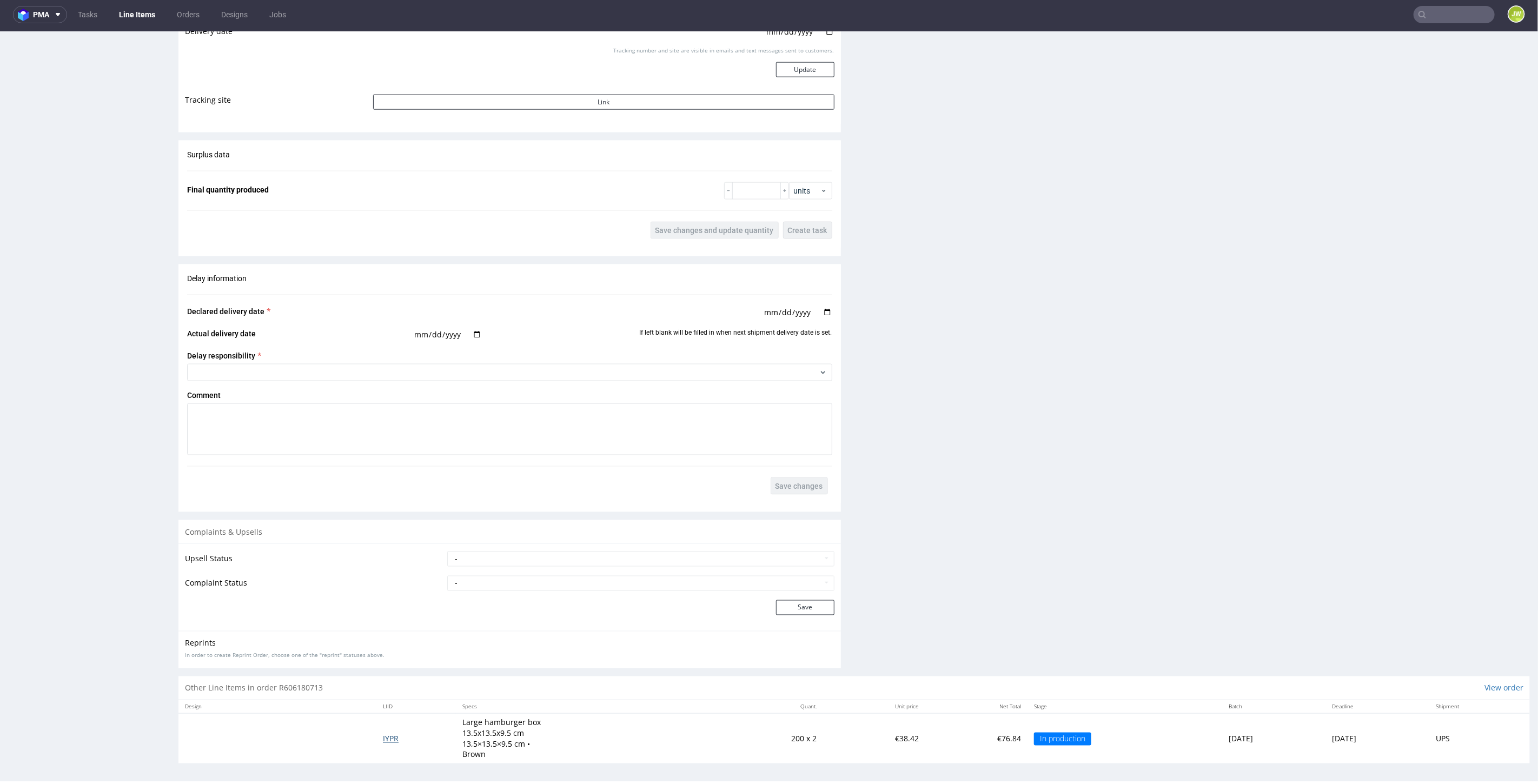
click at [383, 736] on span "IYPR" at bounding box center [390, 737] width 15 height 10
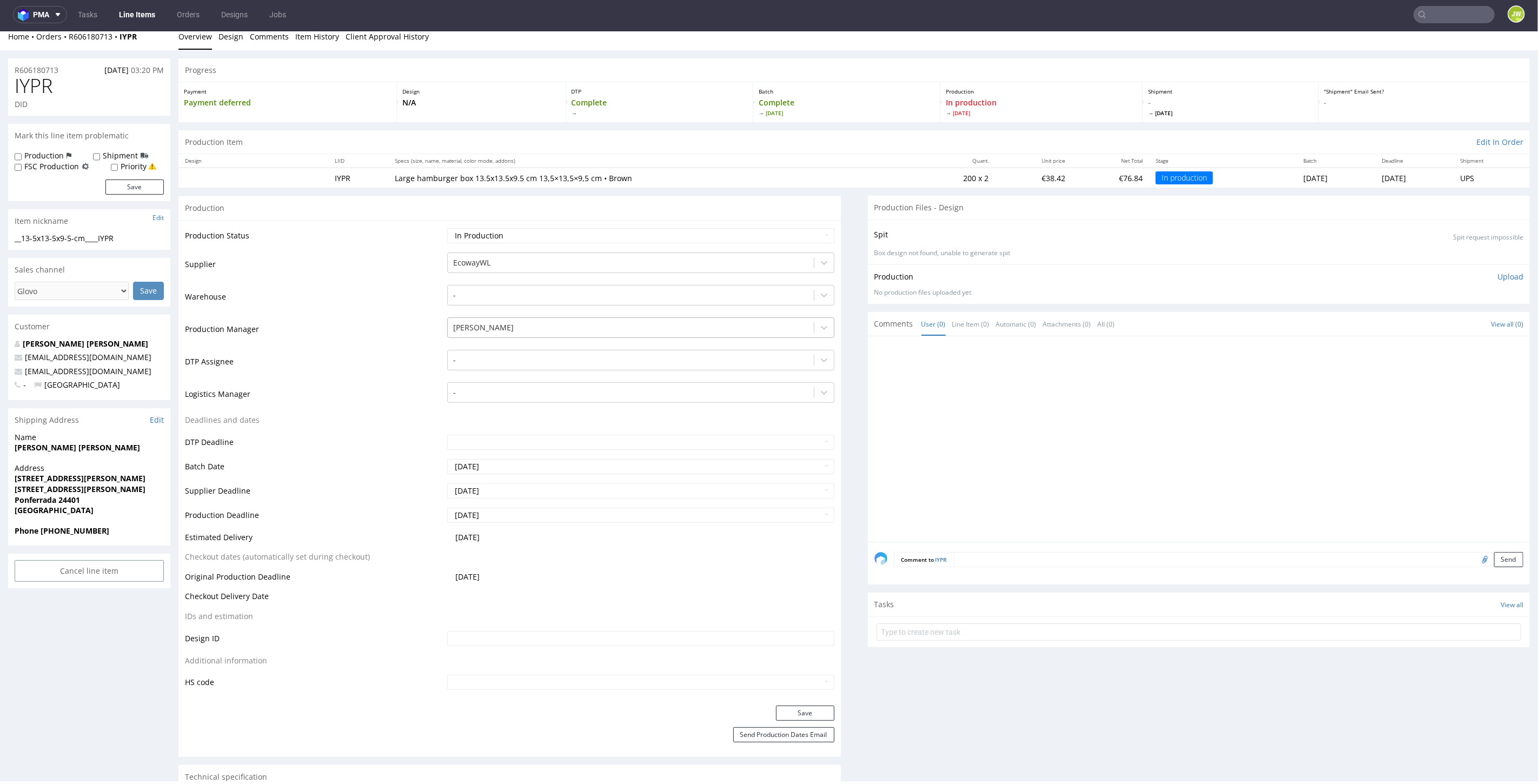
scroll to position [120, 0]
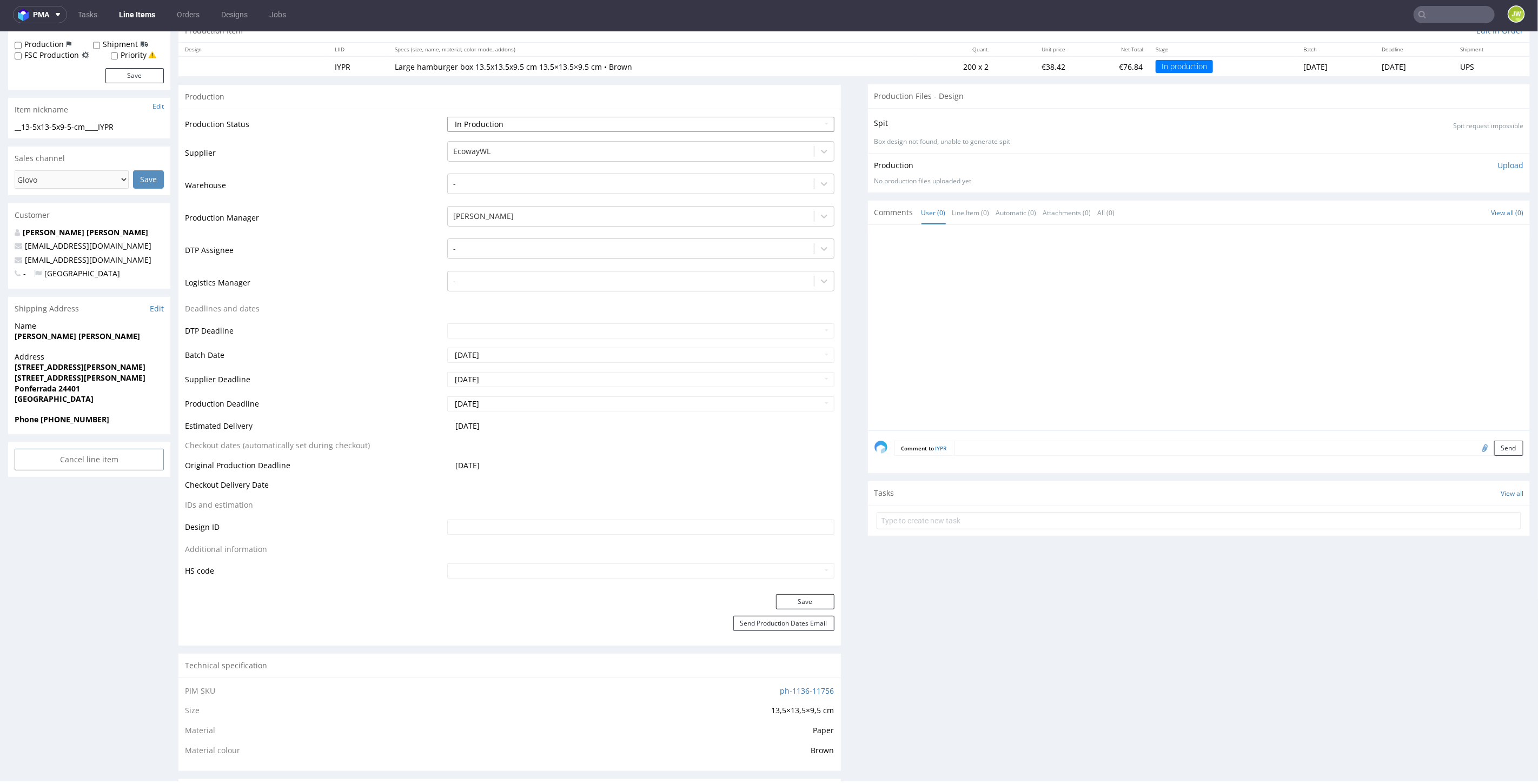
click at [467, 123] on select "Waiting for Artwork Waiting for Diecut Waiting for Mockup Waiting for DTP Waiti…" at bounding box center [641, 124] width 386 height 15
select select "production_complete"
click at [447, 116] on select "Waiting for Artwork Waiting for Diecut Waiting for Mockup Waiting for DTP Waiti…" at bounding box center [641, 124] width 386 height 15
click at [776, 594] on button "Save" at bounding box center [804, 601] width 58 height 15
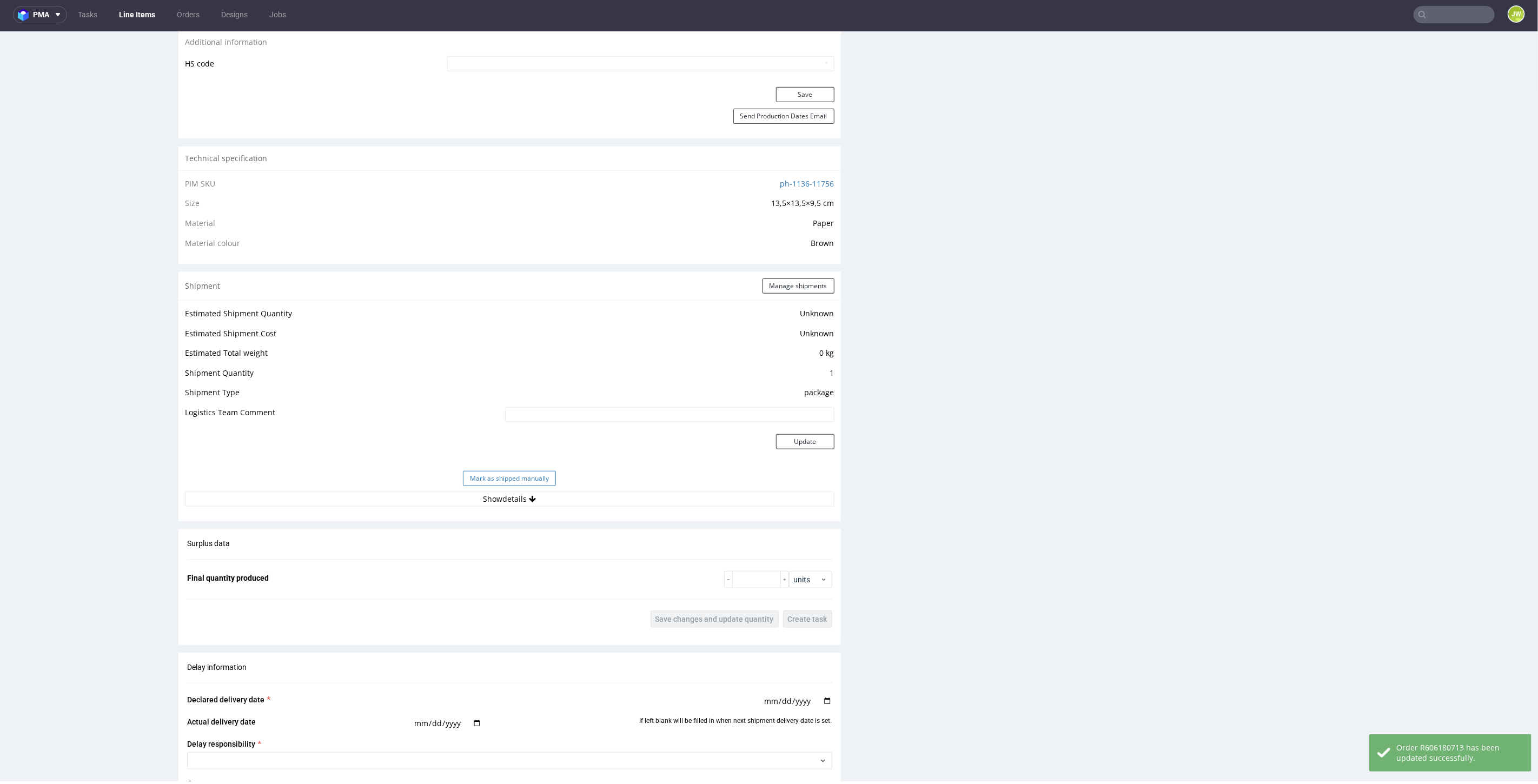
scroll to position [660, 0]
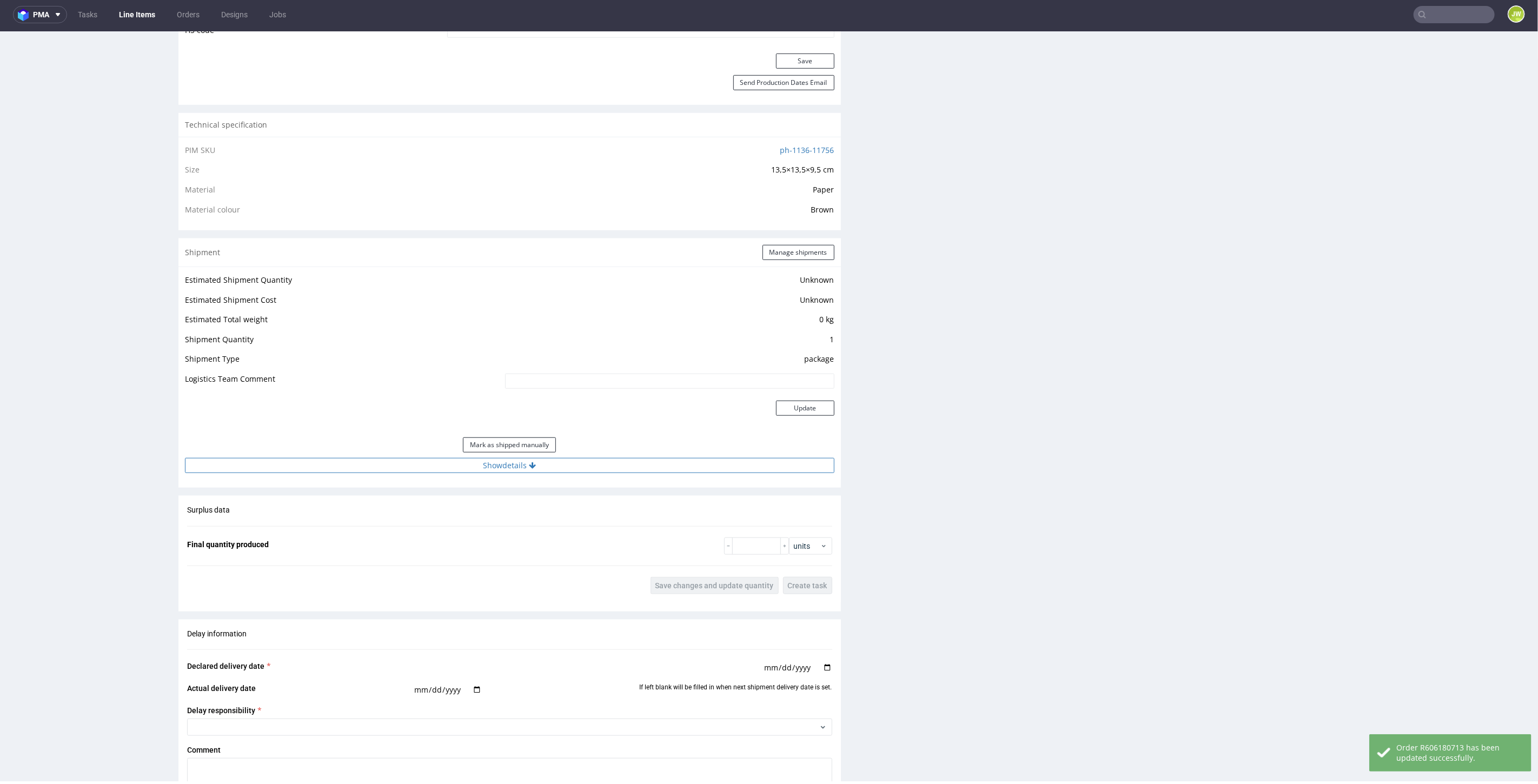
click at [493, 467] on button "Show details" at bounding box center [509, 465] width 649 height 15
click at [483, 535] on input at bounding box center [603, 534] width 462 height 15
paste input "1Z5A15806897989629"
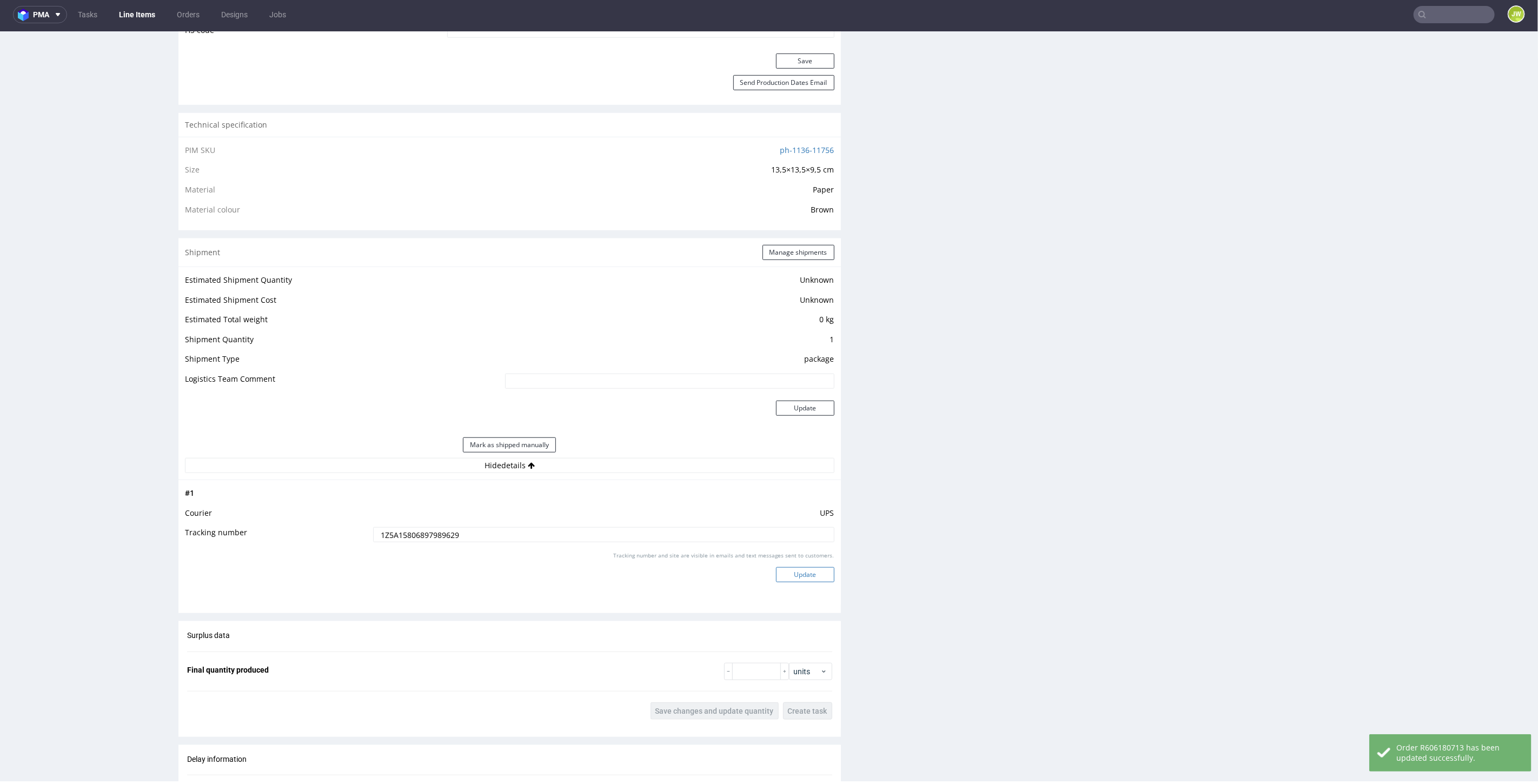
type input "1Z5A15806897989629"
click at [780, 577] on button "Update" at bounding box center [804, 574] width 58 height 15
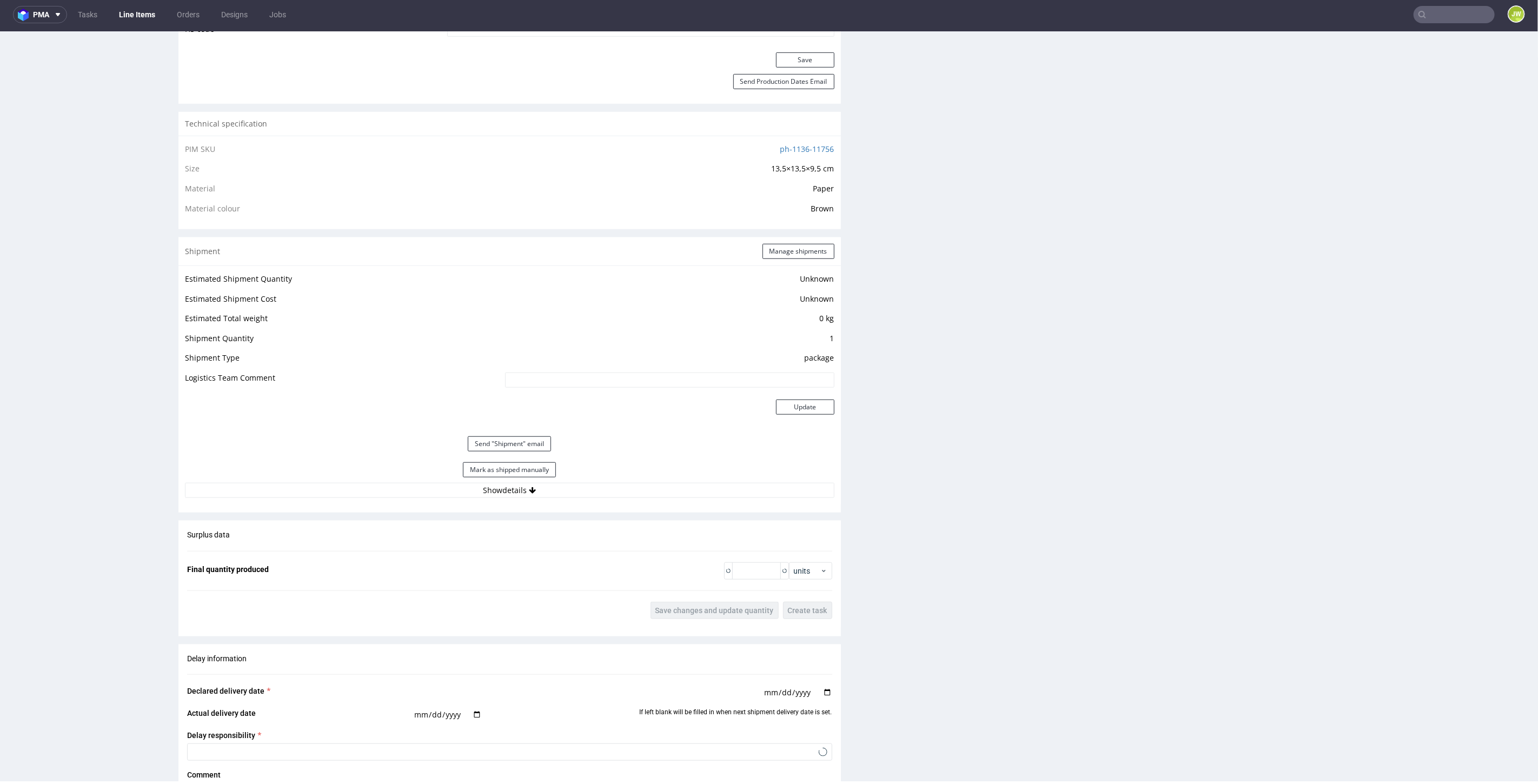
scroll to position [988, 0]
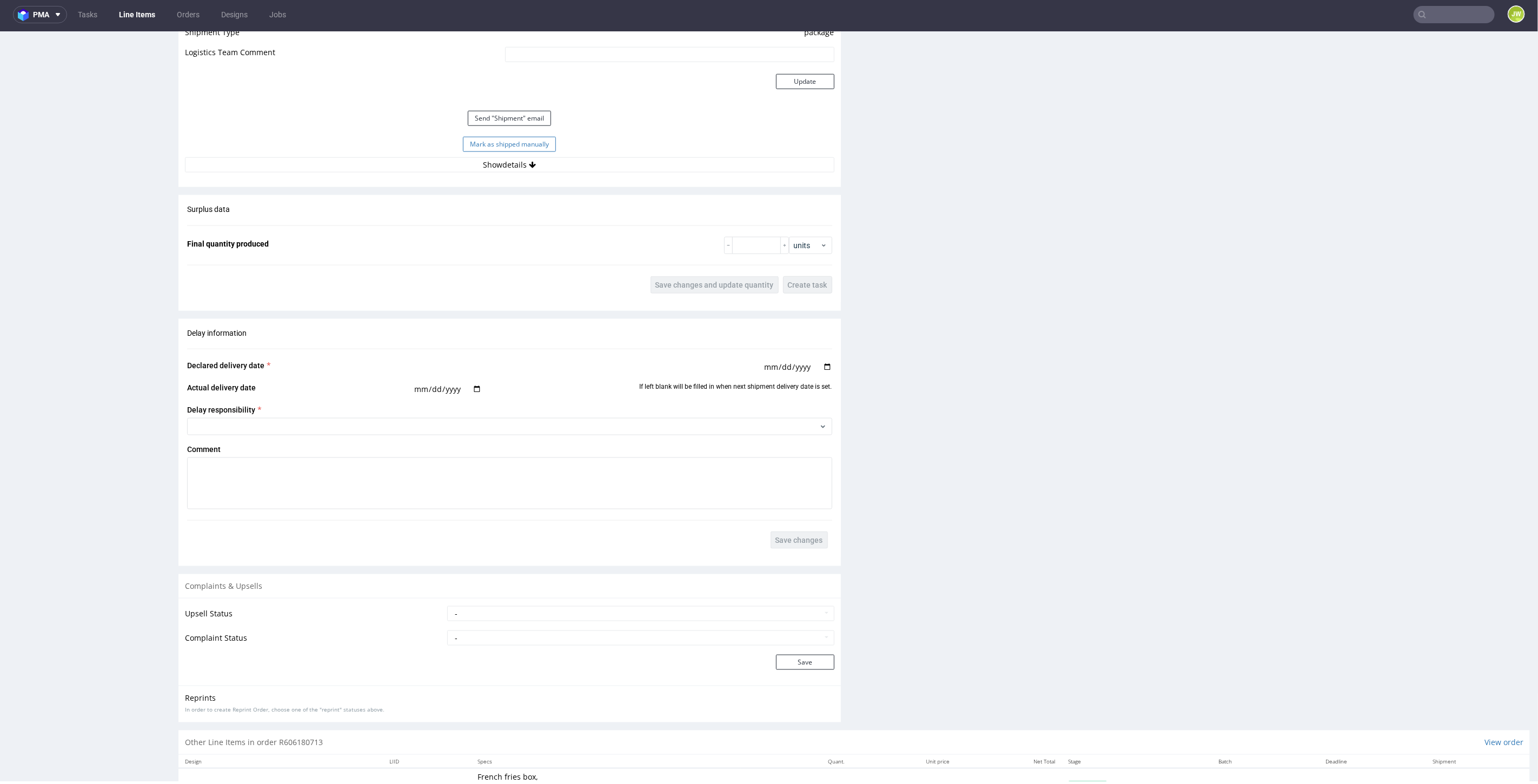
click at [481, 138] on button "Mark as shipped manually" at bounding box center [509, 144] width 93 height 15
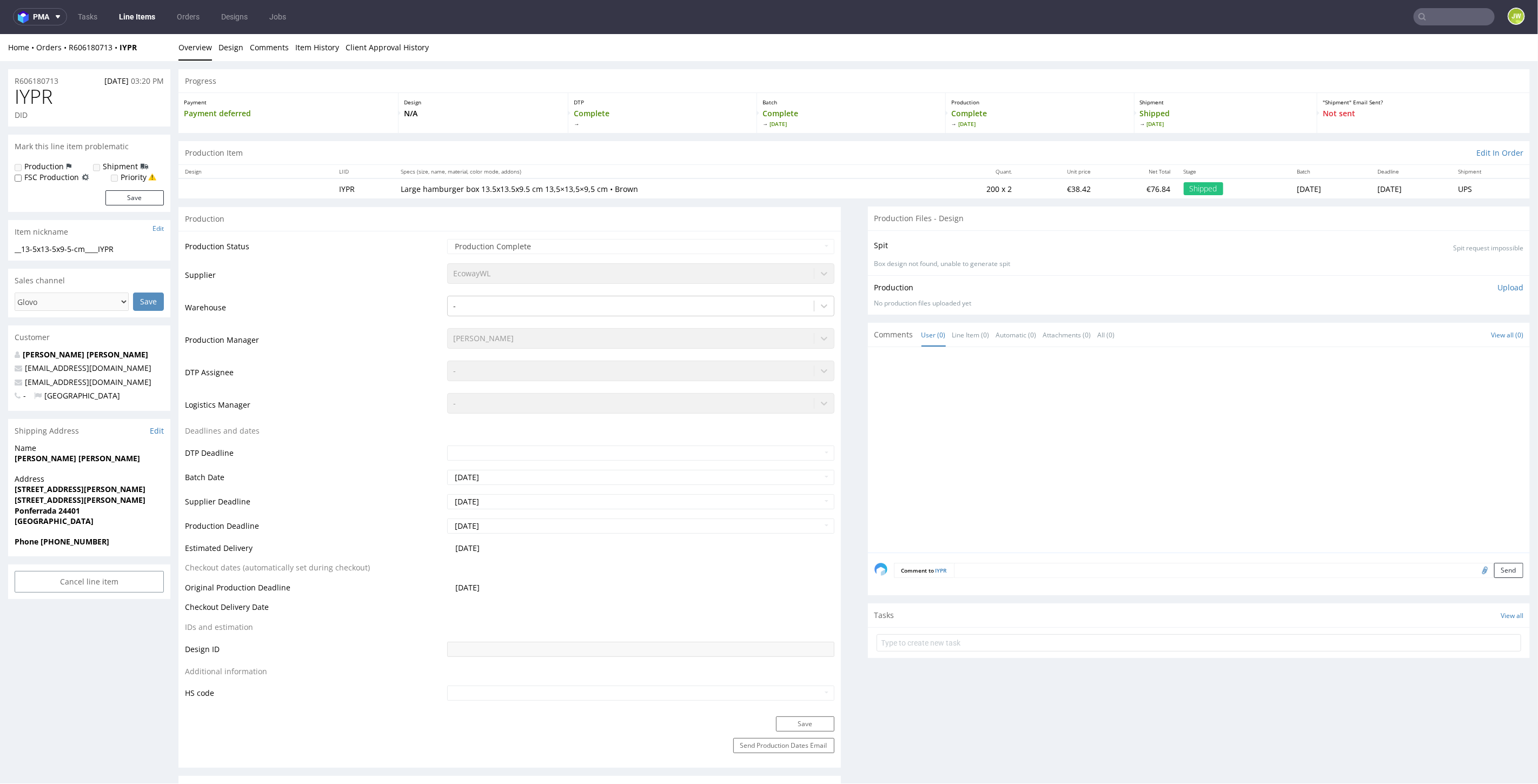
scroll to position [0, 0]
click at [138, 13] on link "Line Items" at bounding box center [137, 17] width 49 height 17
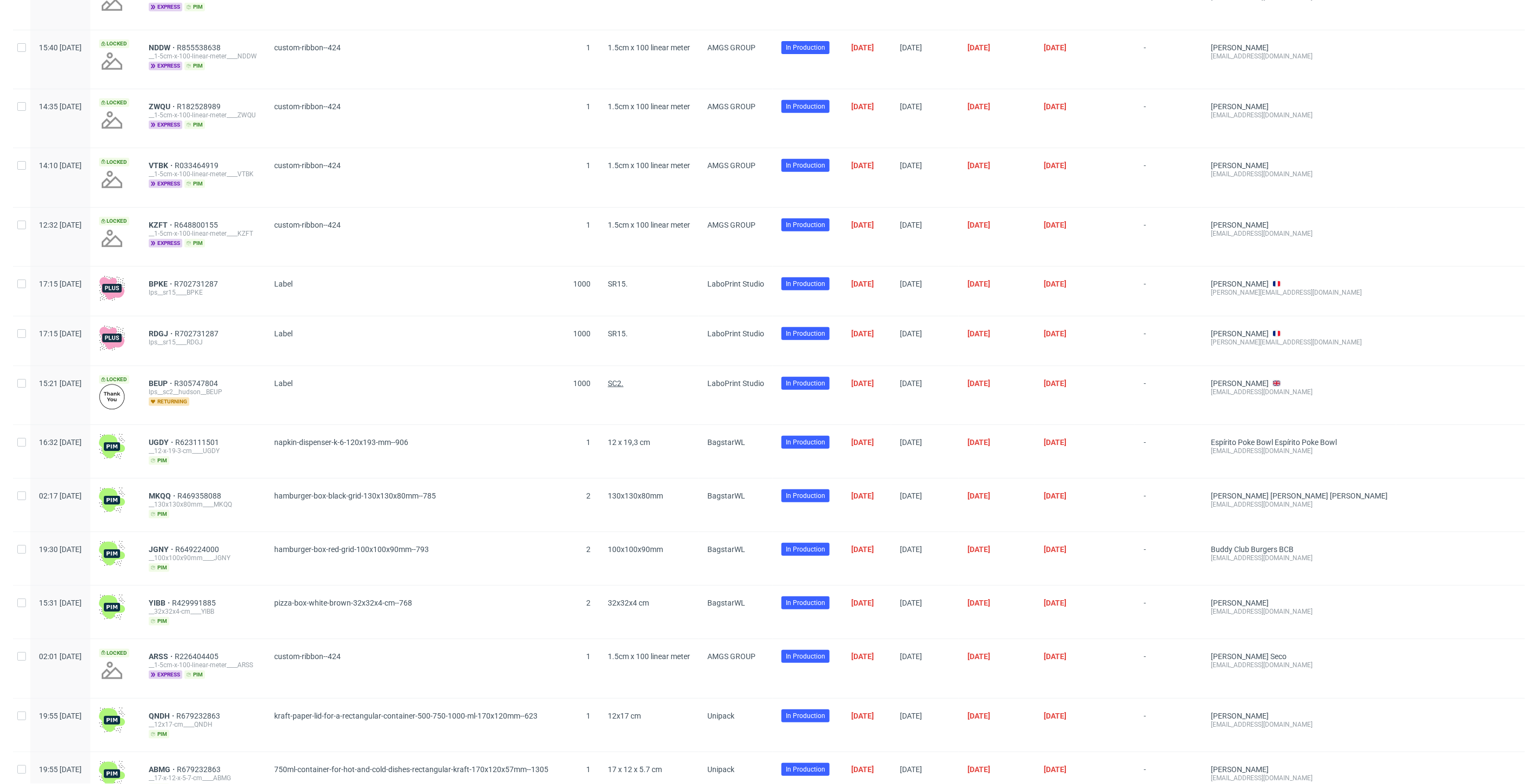
scroll to position [360, 0]
drag, startPoint x: 239, startPoint y: 283, endPoint x: 177, endPoint y: 279, distance: 62.1
click at [177, 279] on div "BPKE R702731287 lps__sr15____BPKE" at bounding box center [203, 291] width 126 height 49
copy div "BPKE R702731287"
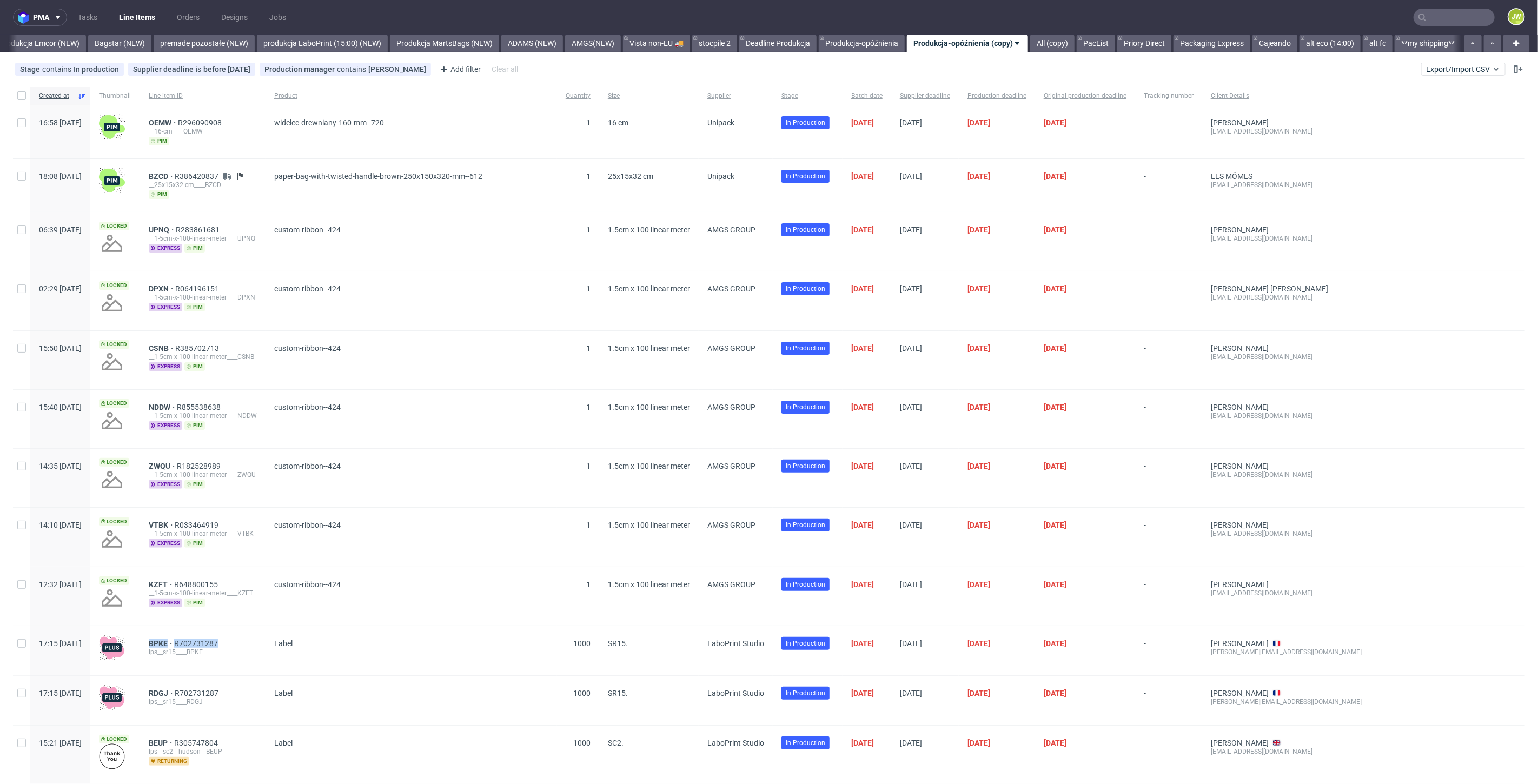
click at [1461, 13] on input "text" at bounding box center [1453, 17] width 81 height 17
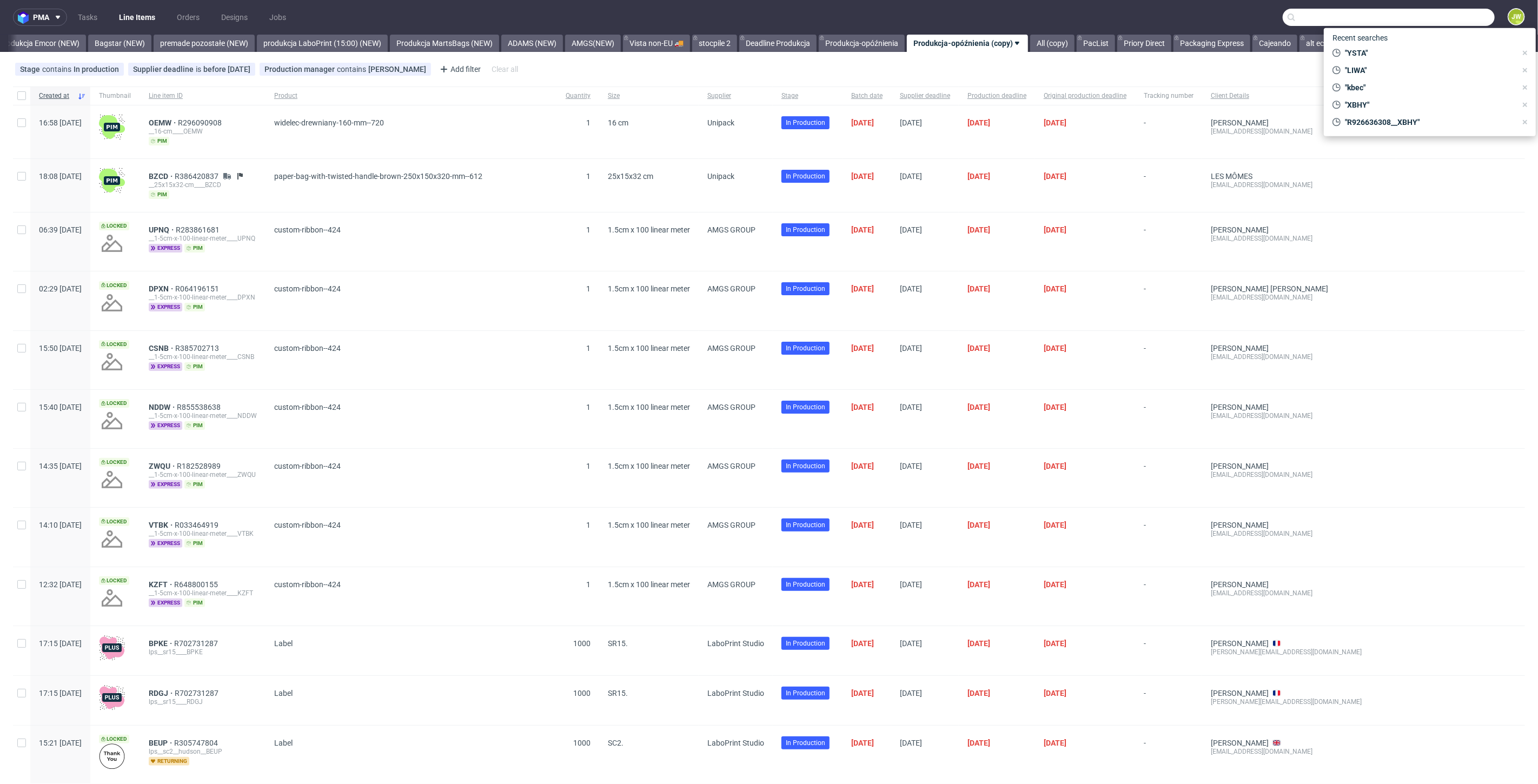
paste input "AILT"
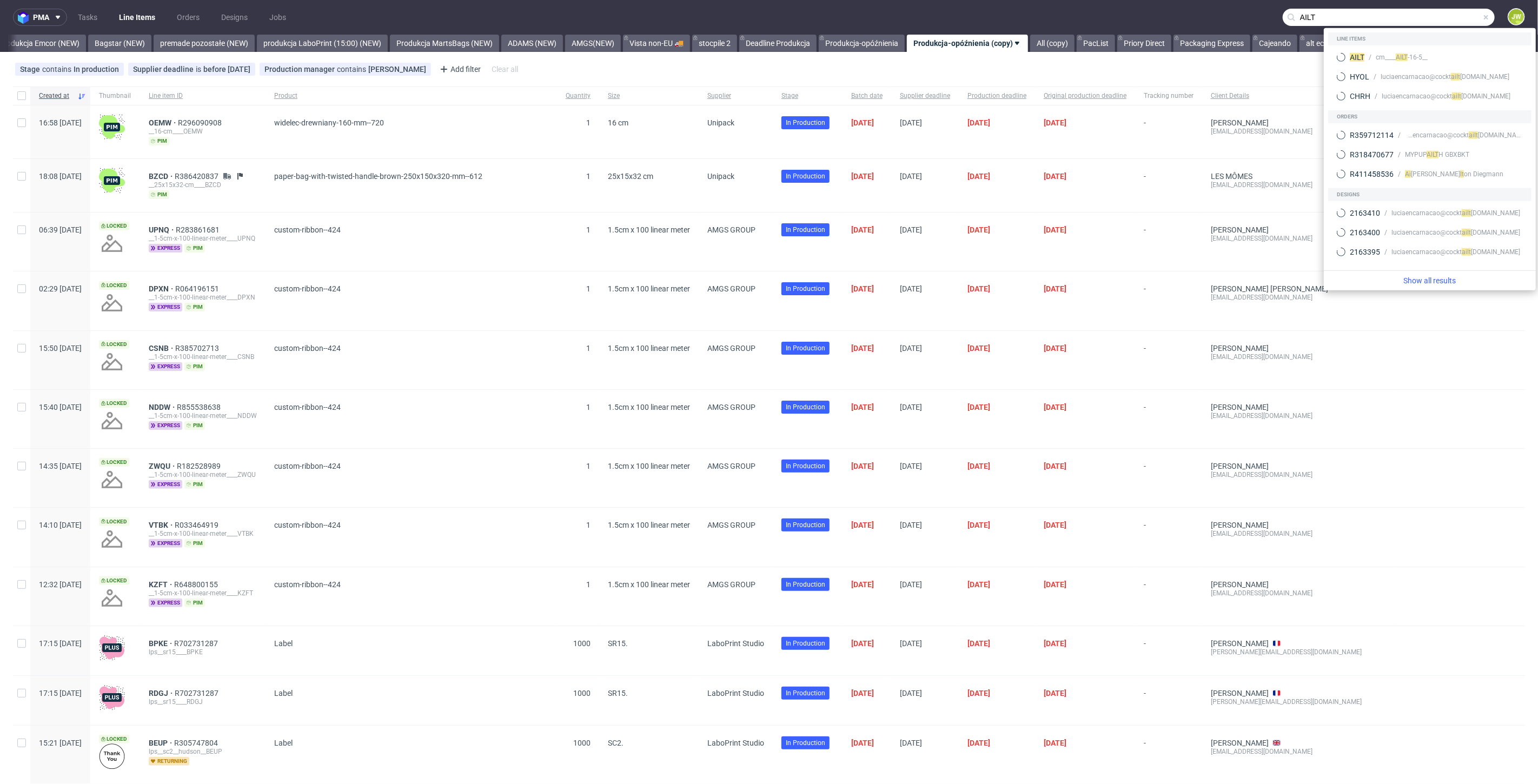
type input "AILT"
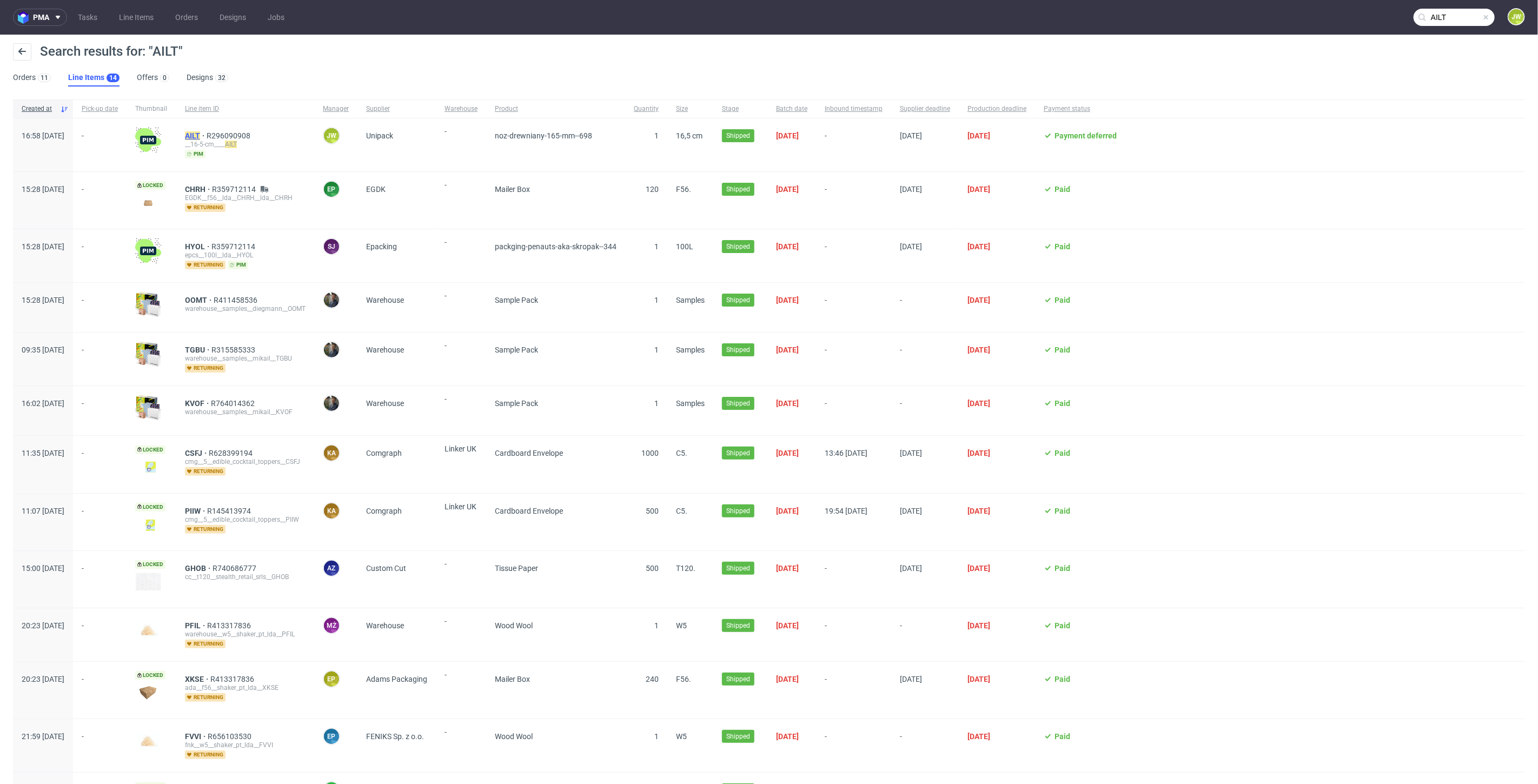
click at [200, 136] on mark "AILT" at bounding box center [192, 135] width 15 height 9
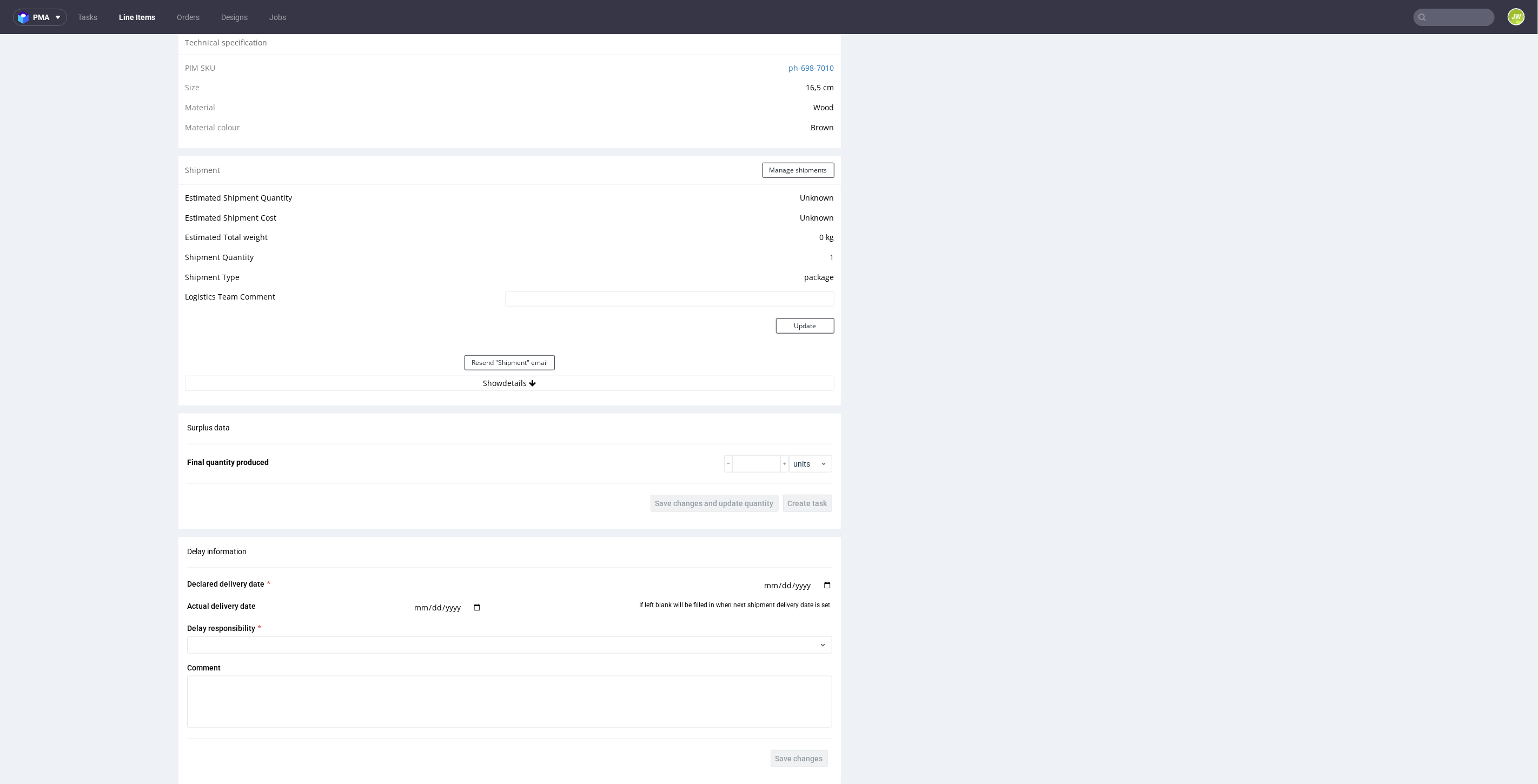
scroll to position [961, 0]
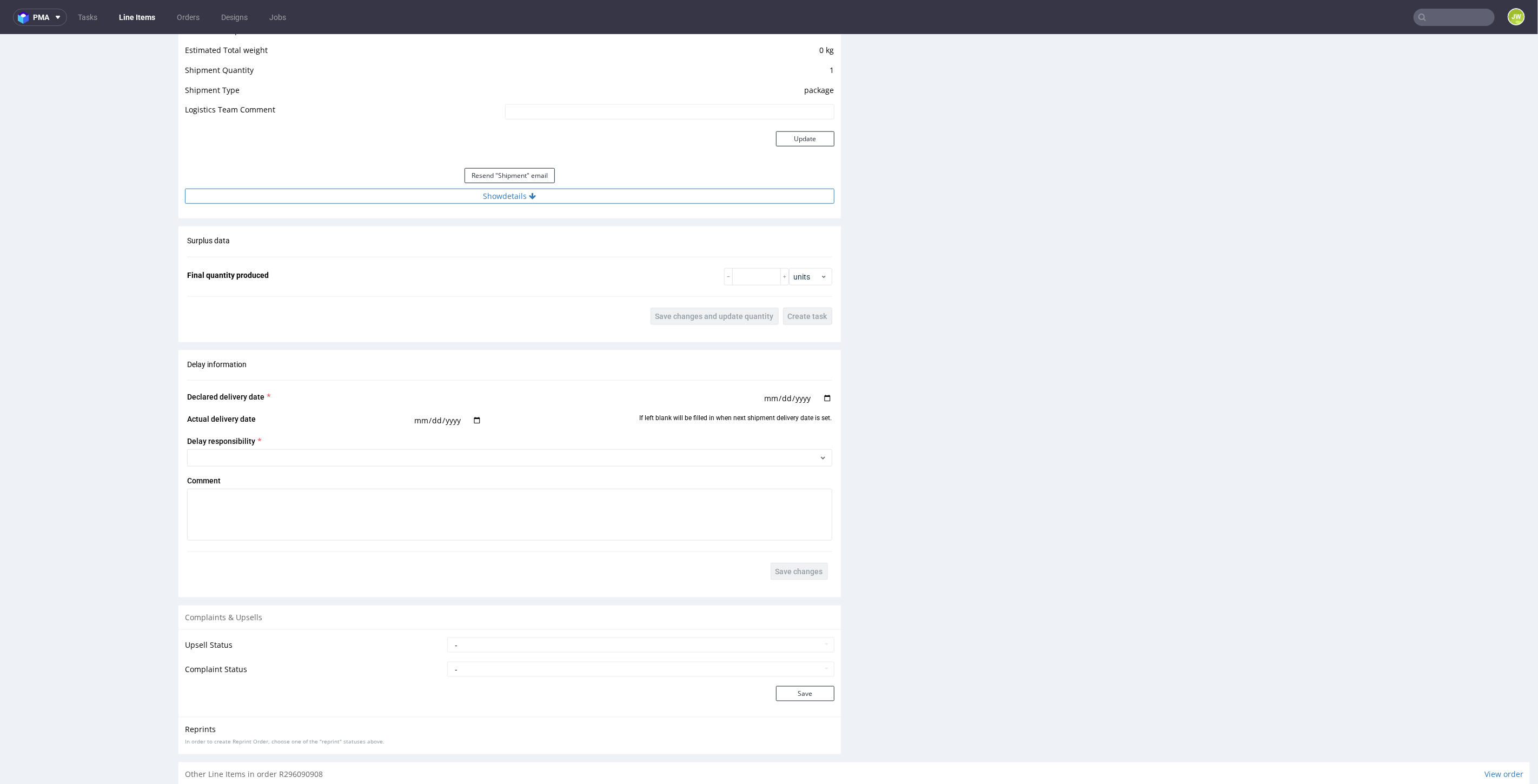
click at [494, 196] on button "Show details" at bounding box center [509, 196] width 649 height 15
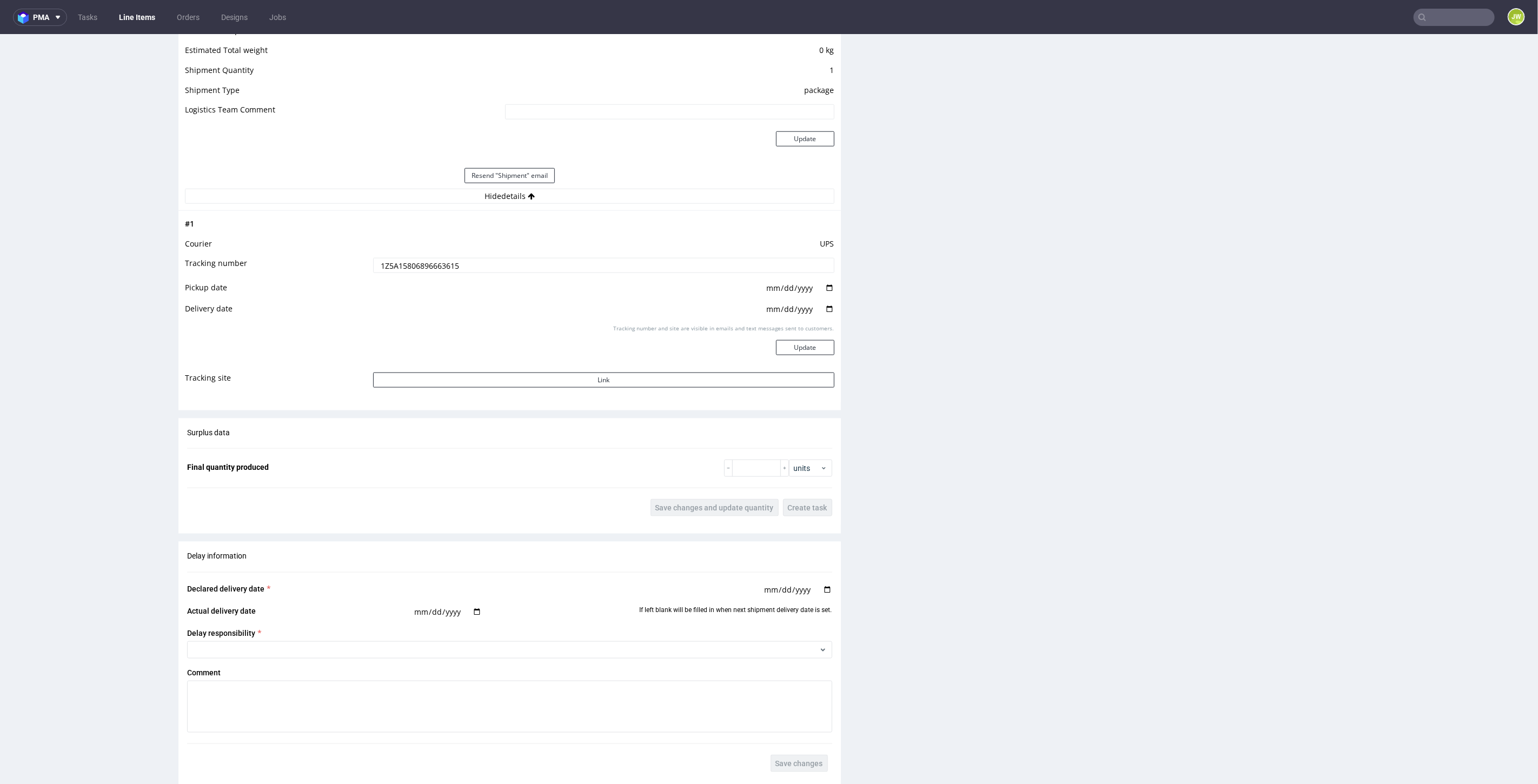
click at [418, 268] on input "1Z5A15806896663615" at bounding box center [603, 265] width 462 height 15
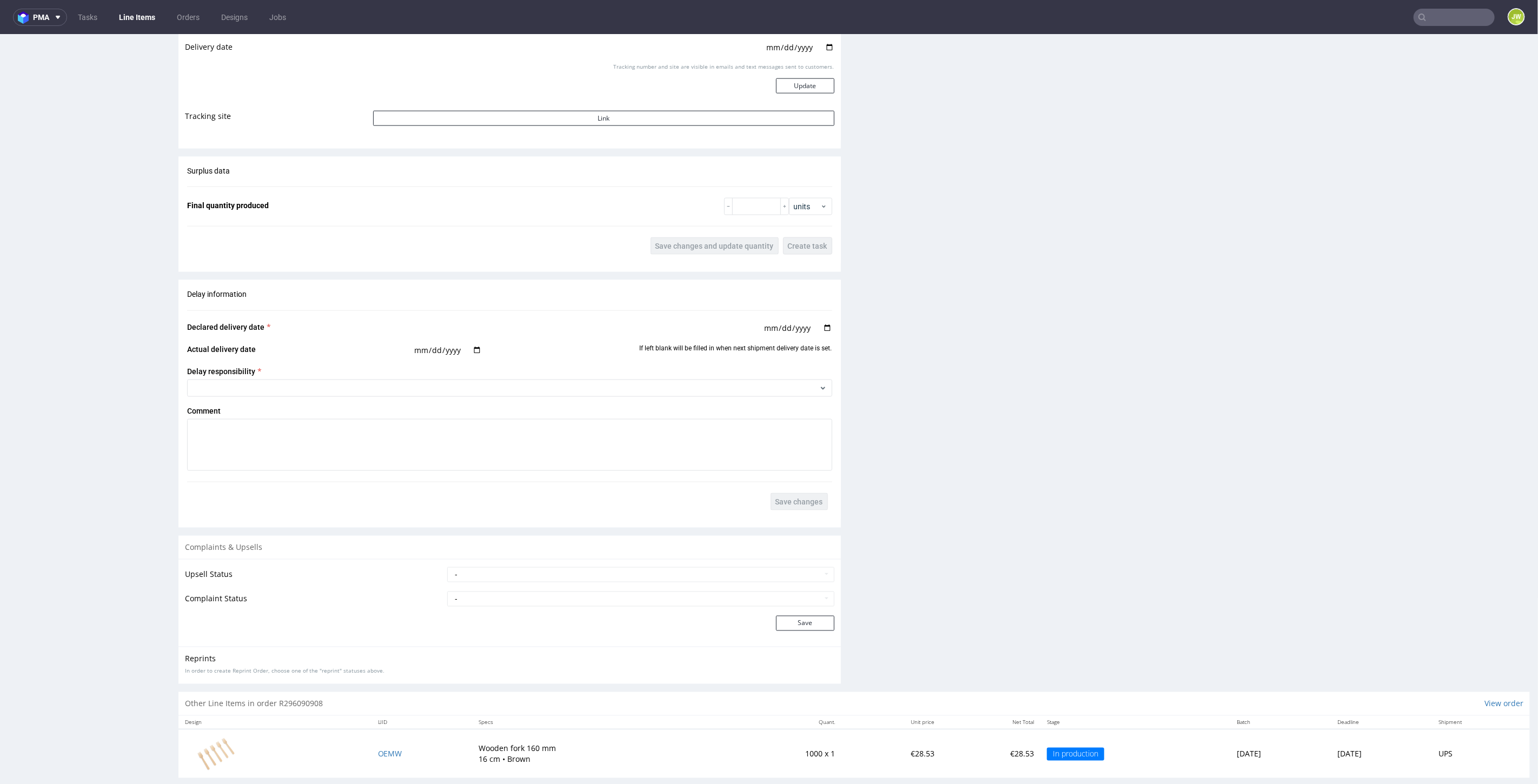
scroll to position [1234, 0]
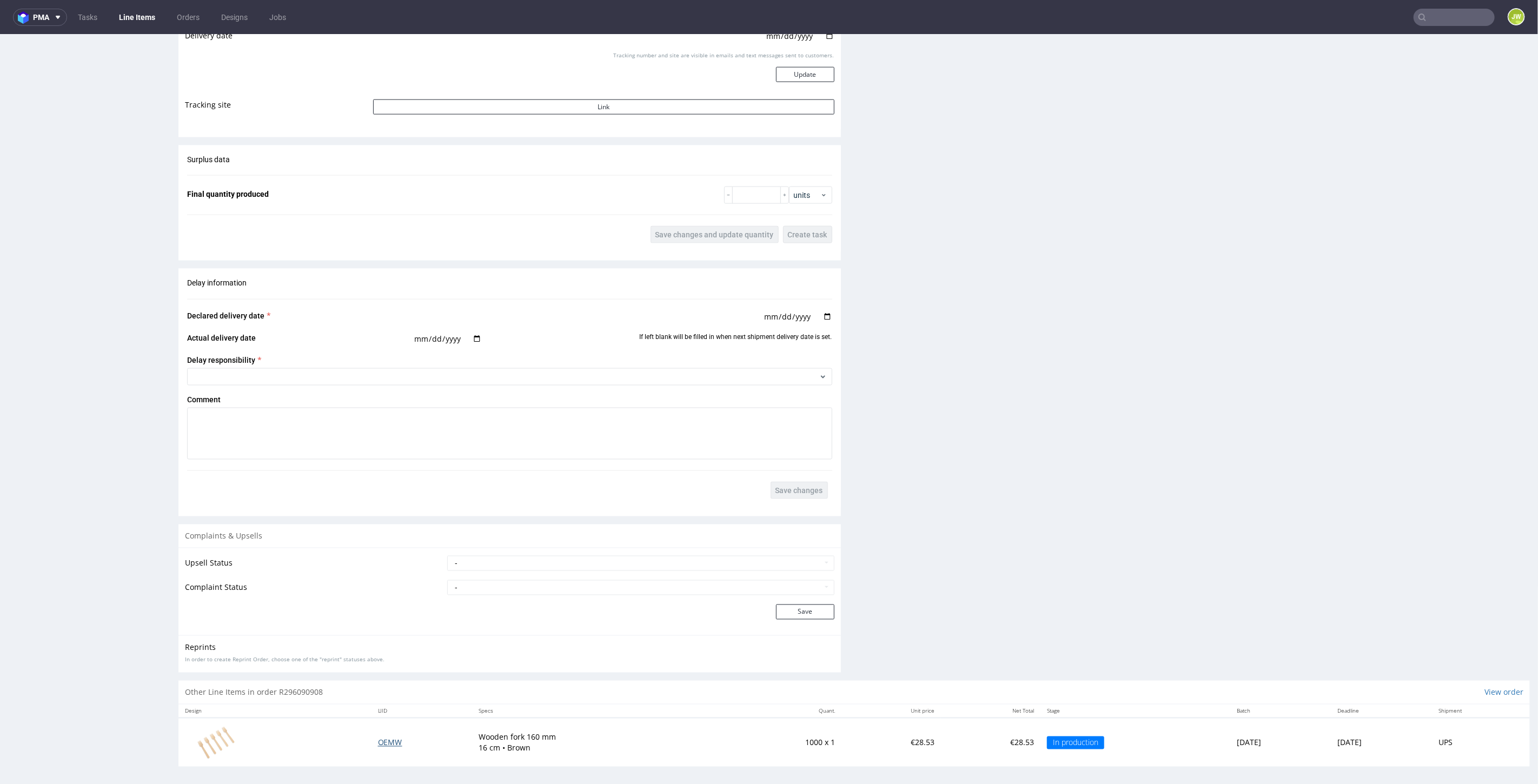
click at [378, 738] on span "OEMW" at bounding box center [390, 741] width 25 height 10
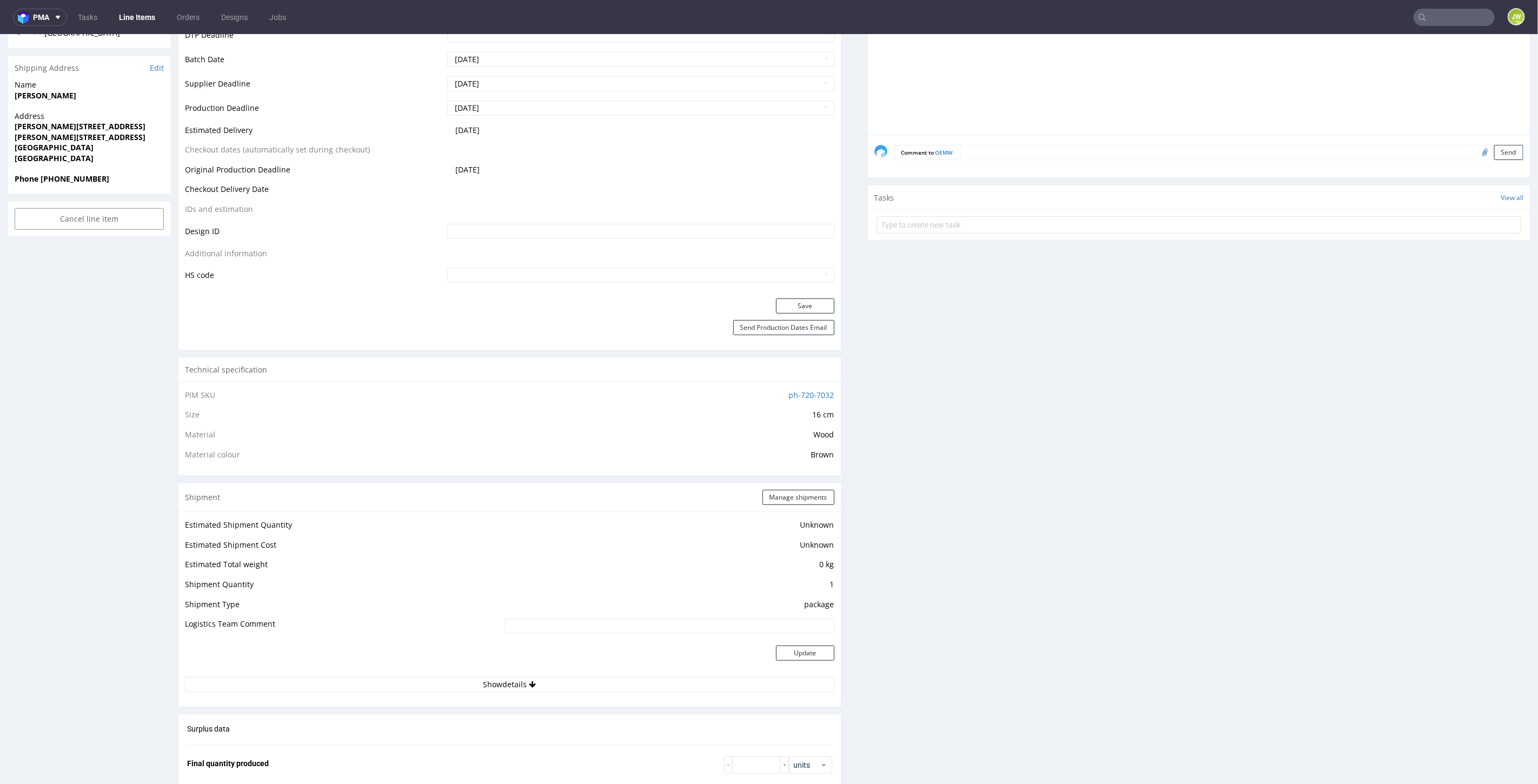
scroll to position [480, 0]
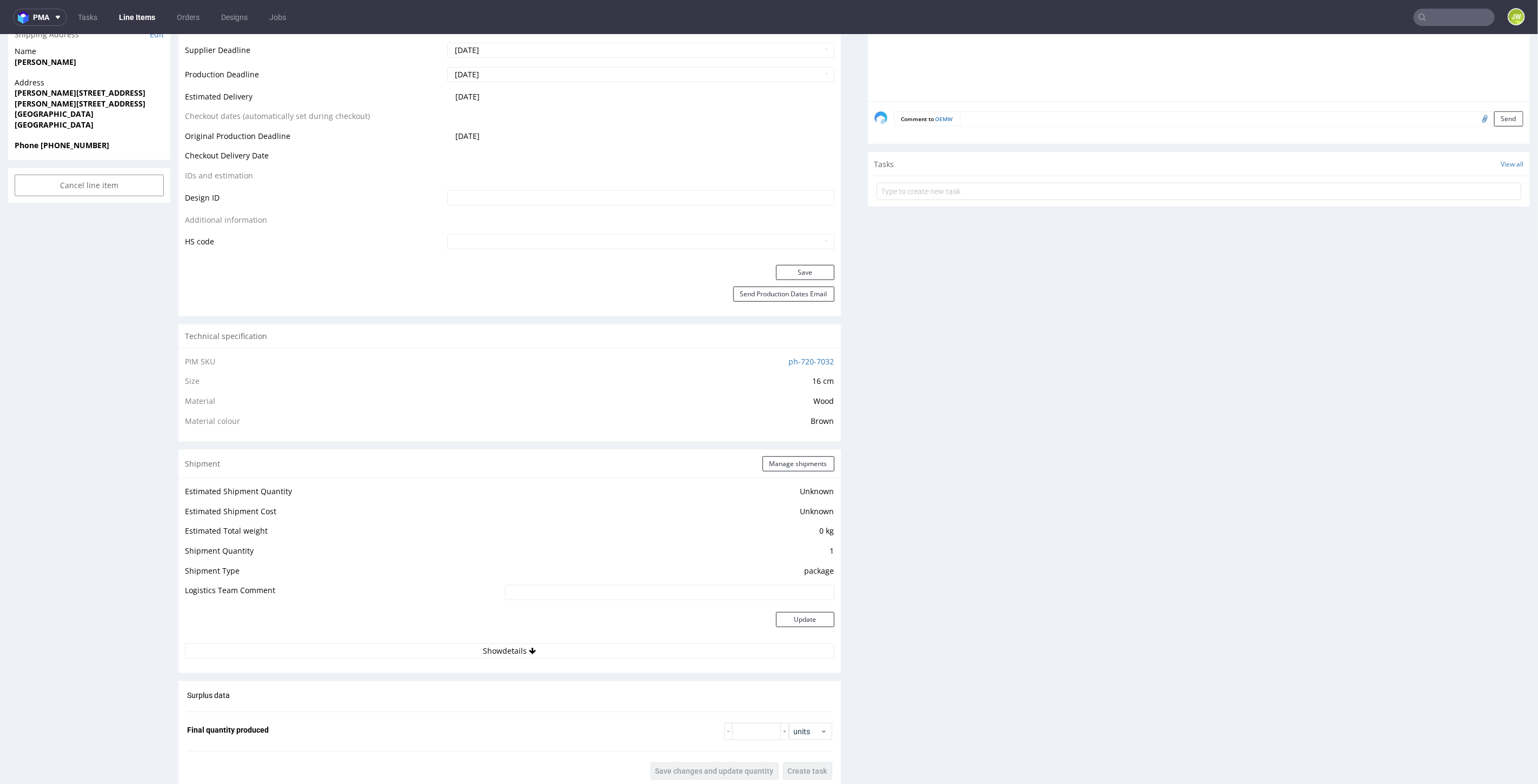
click at [496, 660] on div "Estimated Shipment Quantity Unknown Estimated Shipment Cost Unknown Estimated T…" at bounding box center [510, 571] width 662 height 187
click at [496, 659] on div "Estimated Shipment Quantity Unknown Estimated Shipment Cost Unknown Estimated T…" at bounding box center [510, 571] width 662 height 187
click at [494, 655] on button "Show details" at bounding box center [509, 651] width 649 height 15
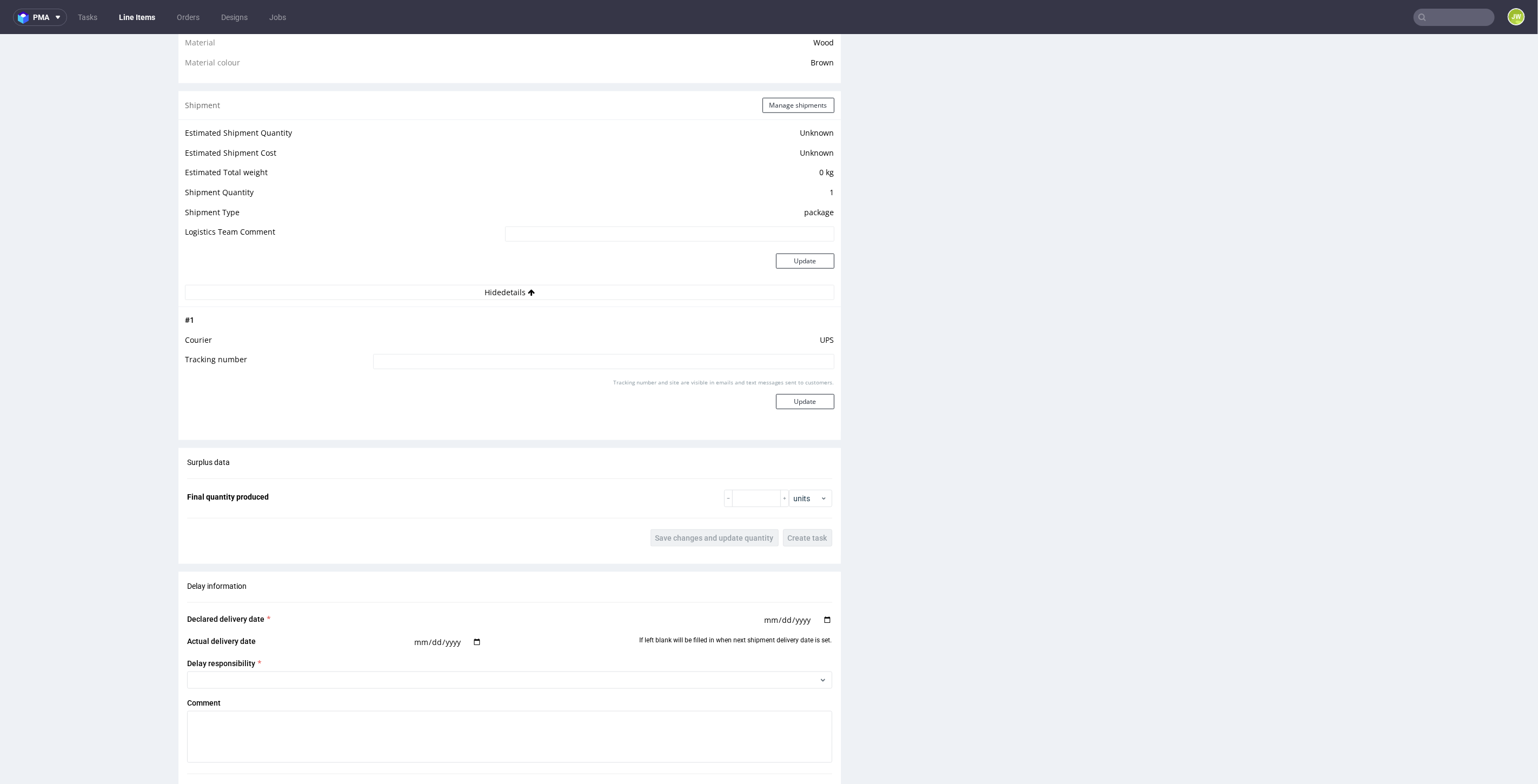
scroll to position [841, 0]
click at [495, 290] on button "Hide details" at bounding box center [509, 290] width 649 height 15
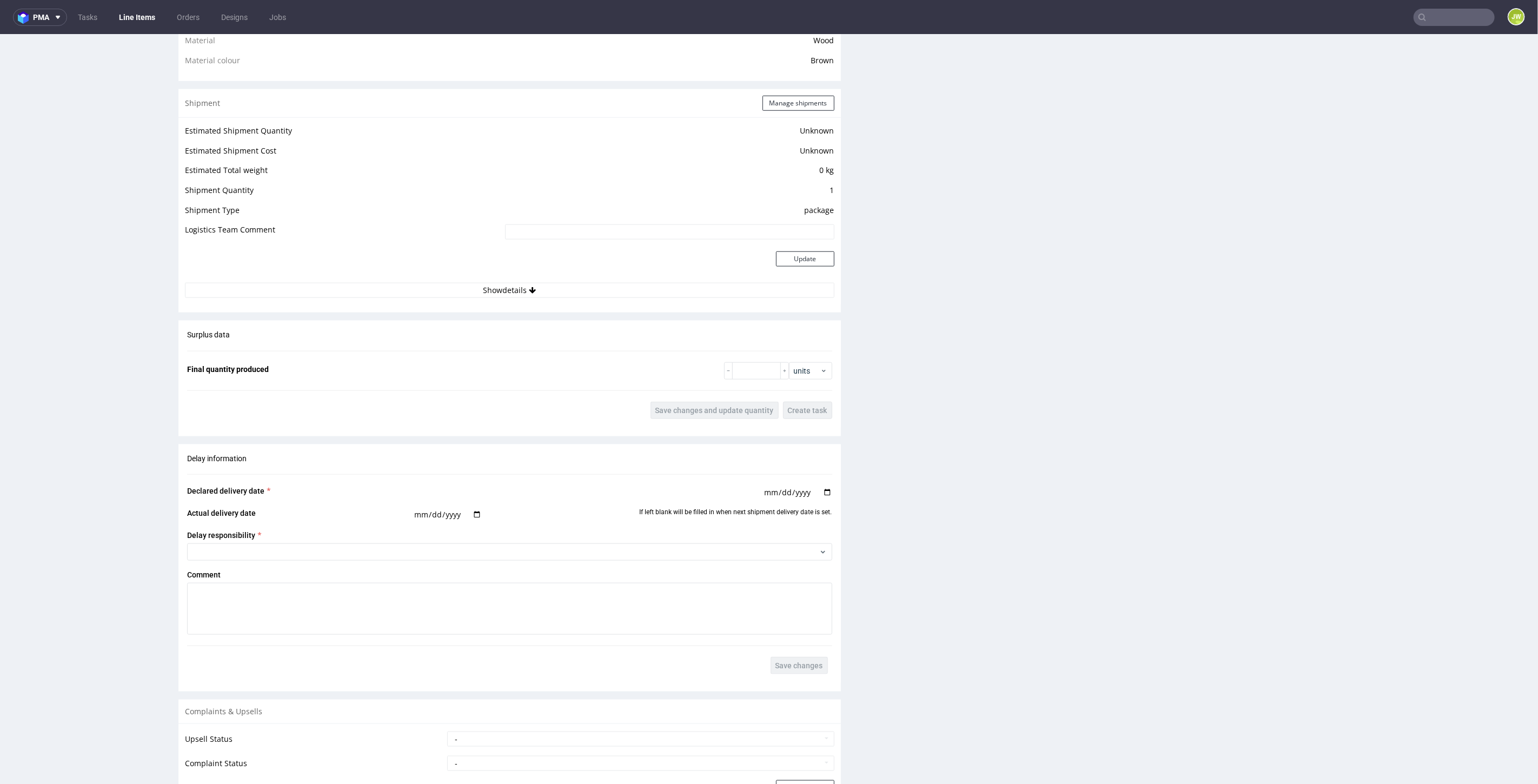
drag, startPoint x: 469, startPoint y: 362, endPoint x: 463, endPoint y: 357, distance: 7.8
click at [468, 363] on fieldset "Final quantity produced units" at bounding box center [510, 370] width 645 height 17
drag, startPoint x: 463, startPoint y: 357, endPoint x: 458, endPoint y: 348, distance: 10.3
click at [463, 357] on div "Surplus data Final quantity produced units Save changes and update quantity Cre…" at bounding box center [510, 373] width 662 height 108
click at [458, 350] on hr at bounding box center [510, 350] width 645 height 1
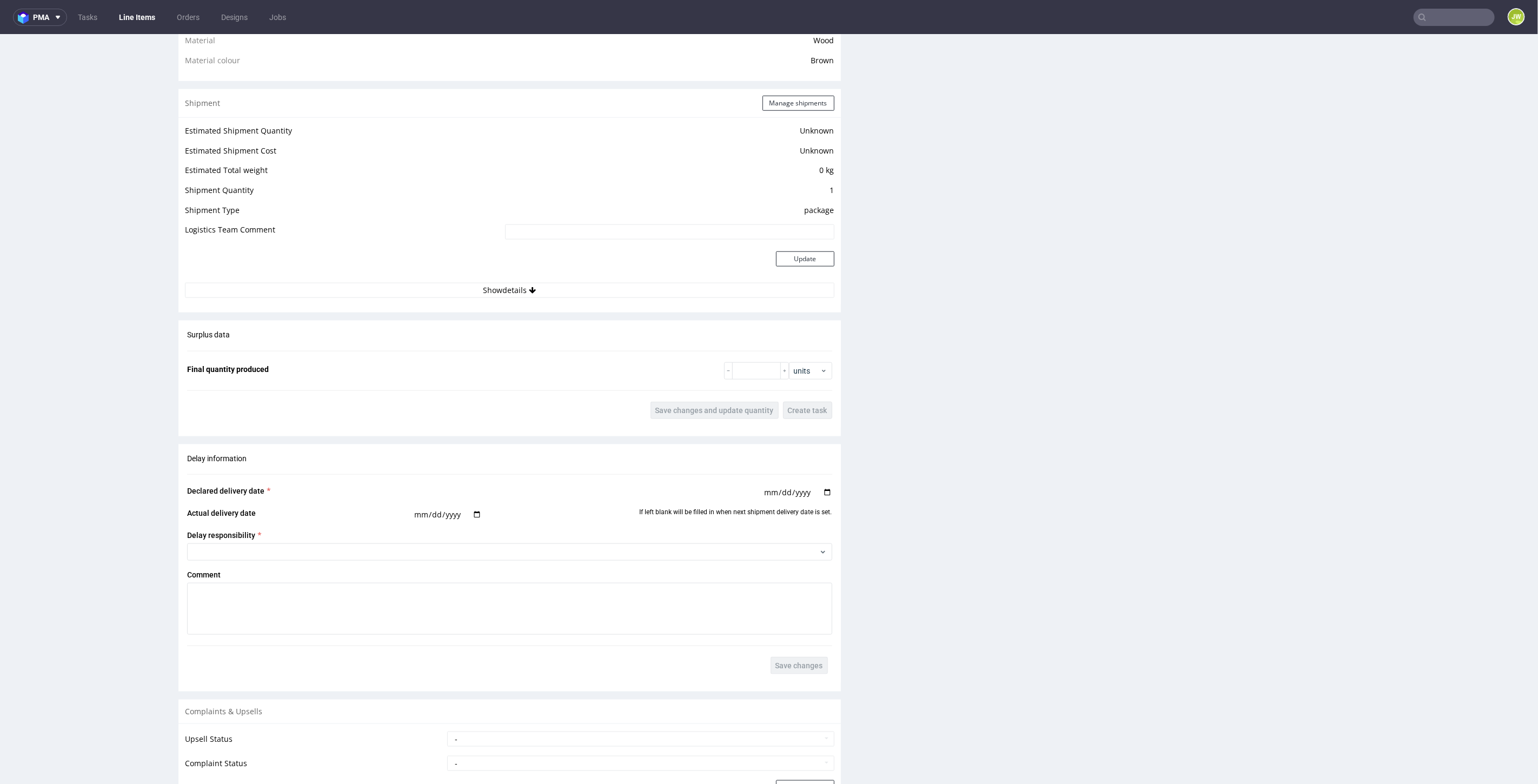
click at [420, 367] on fieldset "Final quantity produced units" at bounding box center [510, 370] width 645 height 17
click at [483, 287] on button "Show details" at bounding box center [509, 290] width 649 height 15
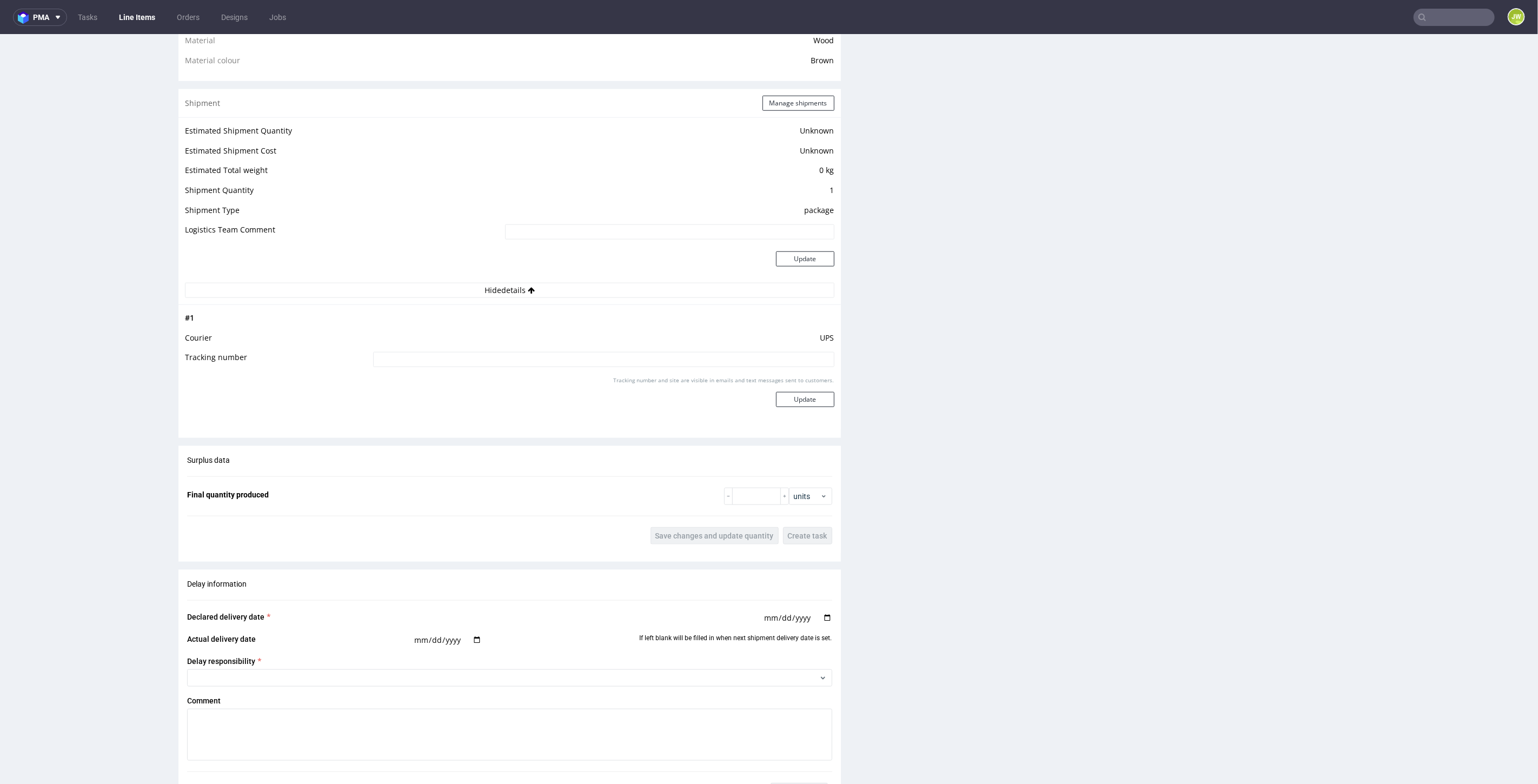
click at [467, 362] on input at bounding box center [603, 359] width 462 height 15
paste input "1Z5A15806896663615"
type input "1Z5A15806896663615"
click at [793, 393] on button "Update" at bounding box center [804, 399] width 58 height 15
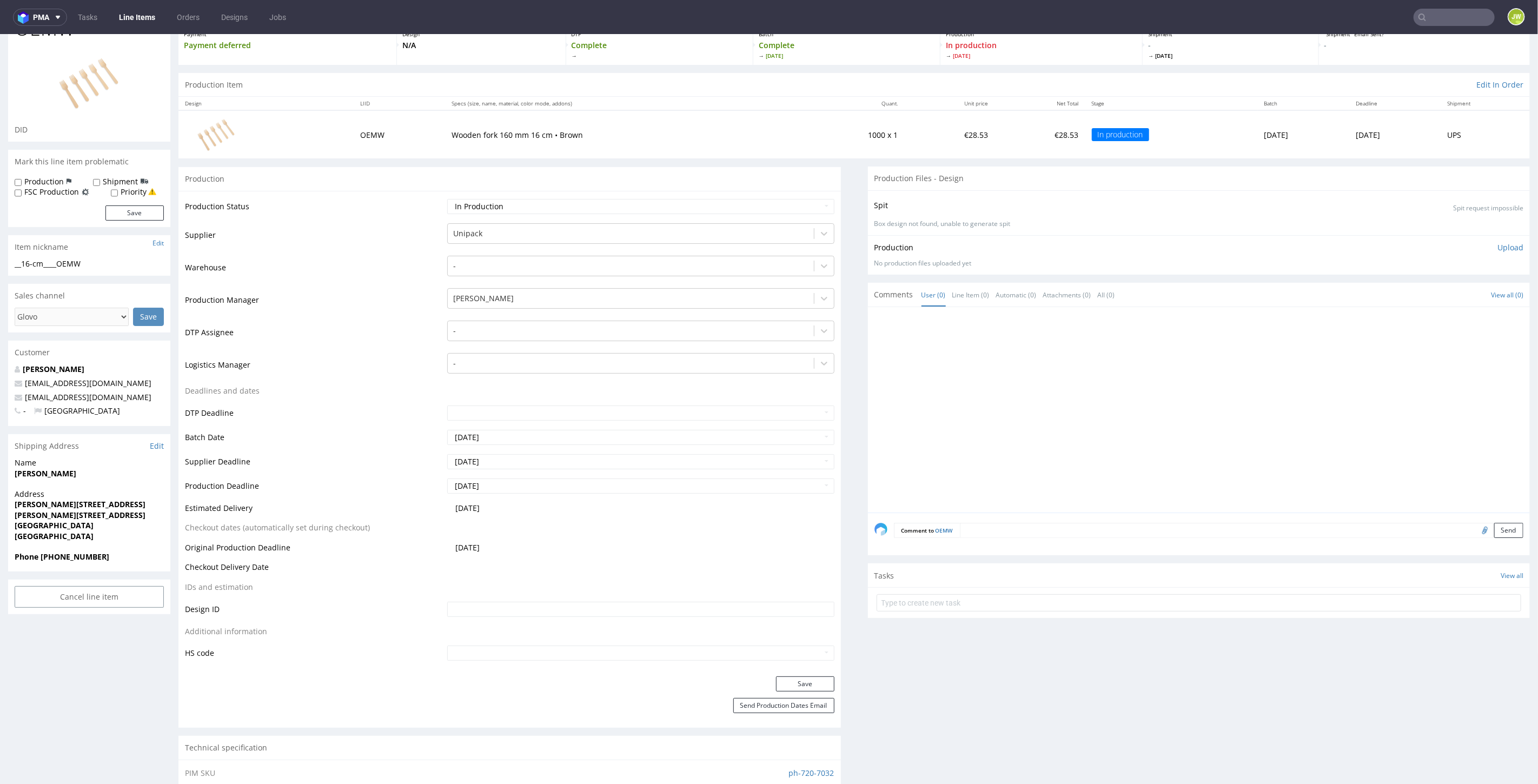
scroll to position [0, 0]
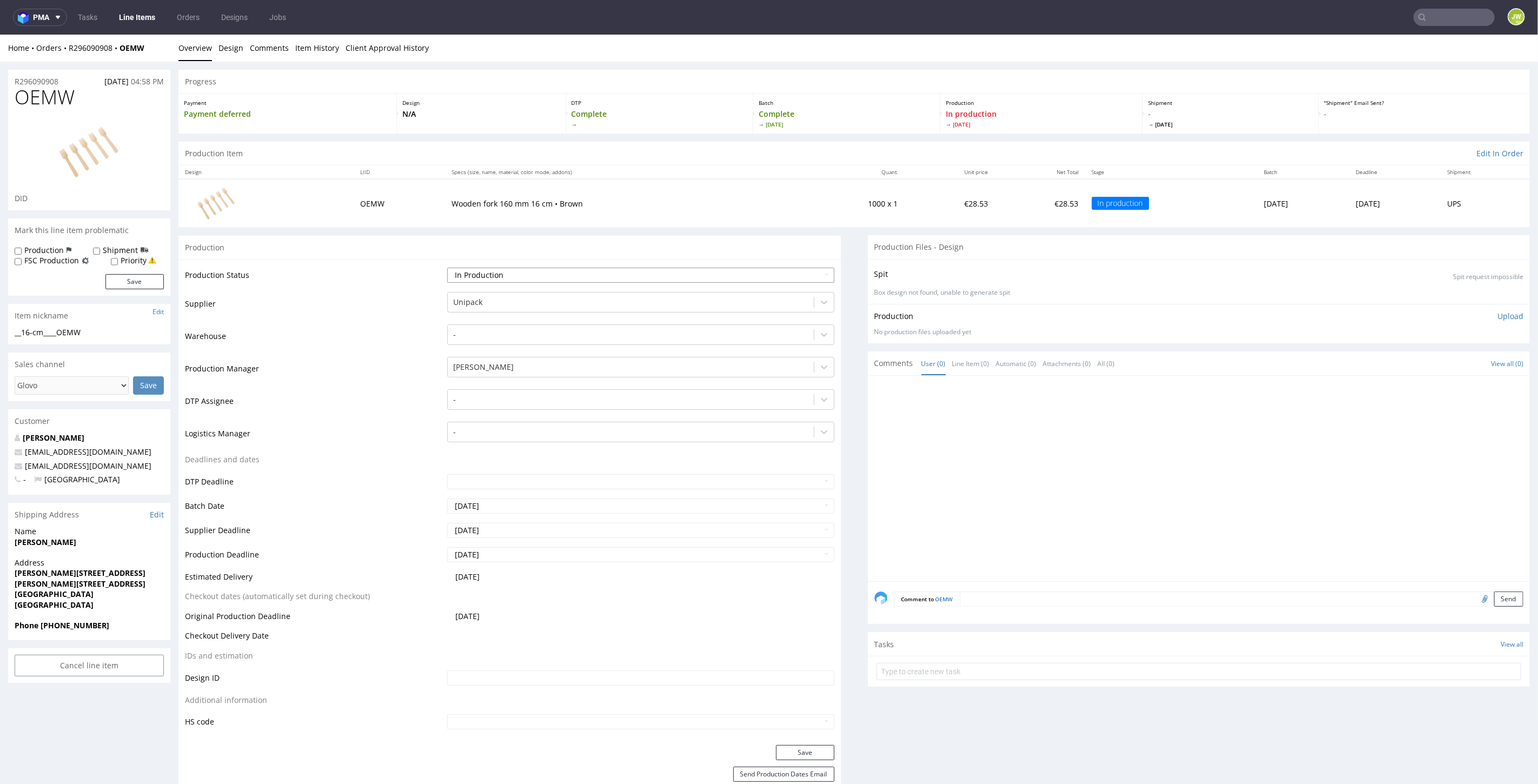
click at [465, 275] on select "Waiting for Artwork Waiting for Diecut Waiting for Mockup Waiting for DTP Waiti…" at bounding box center [641, 275] width 386 height 15
select select "production_complete"
click at [447, 267] on select "Waiting for Artwork Waiting for Diecut Waiting for Mockup Waiting for DTP Waiti…" at bounding box center [641, 275] width 386 height 15
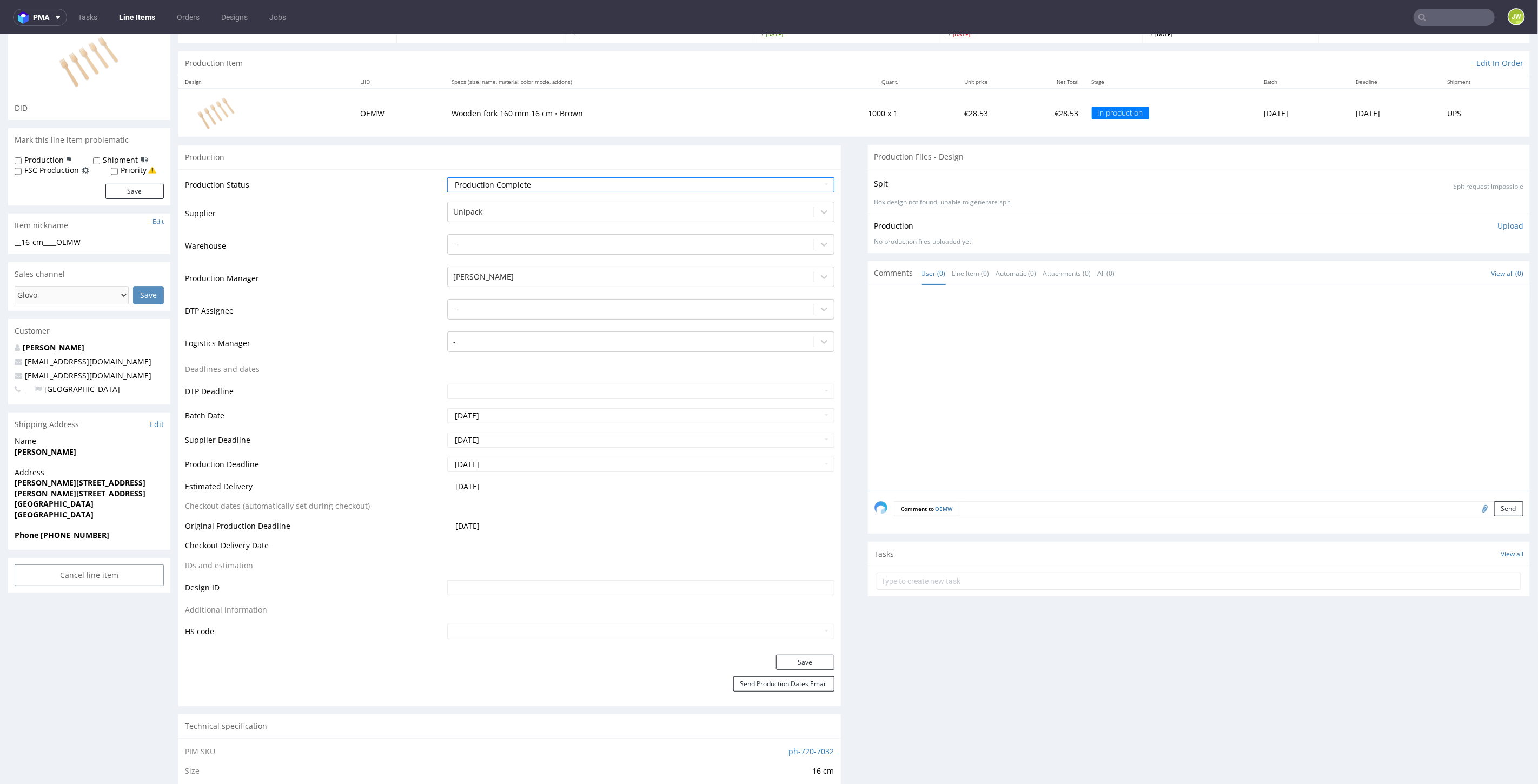
scroll to position [240, 0]
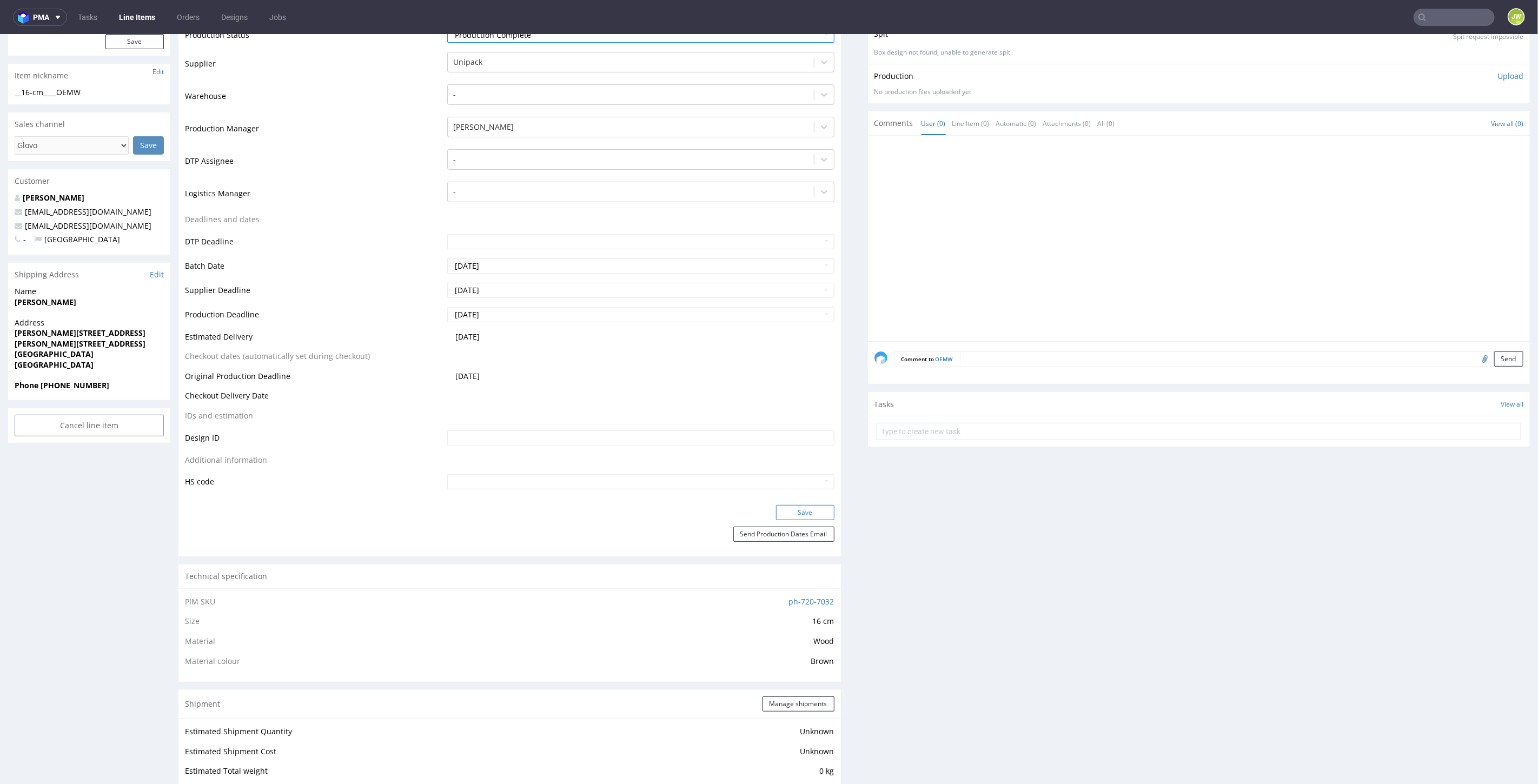
click at [788, 514] on button "Save" at bounding box center [804, 512] width 58 height 15
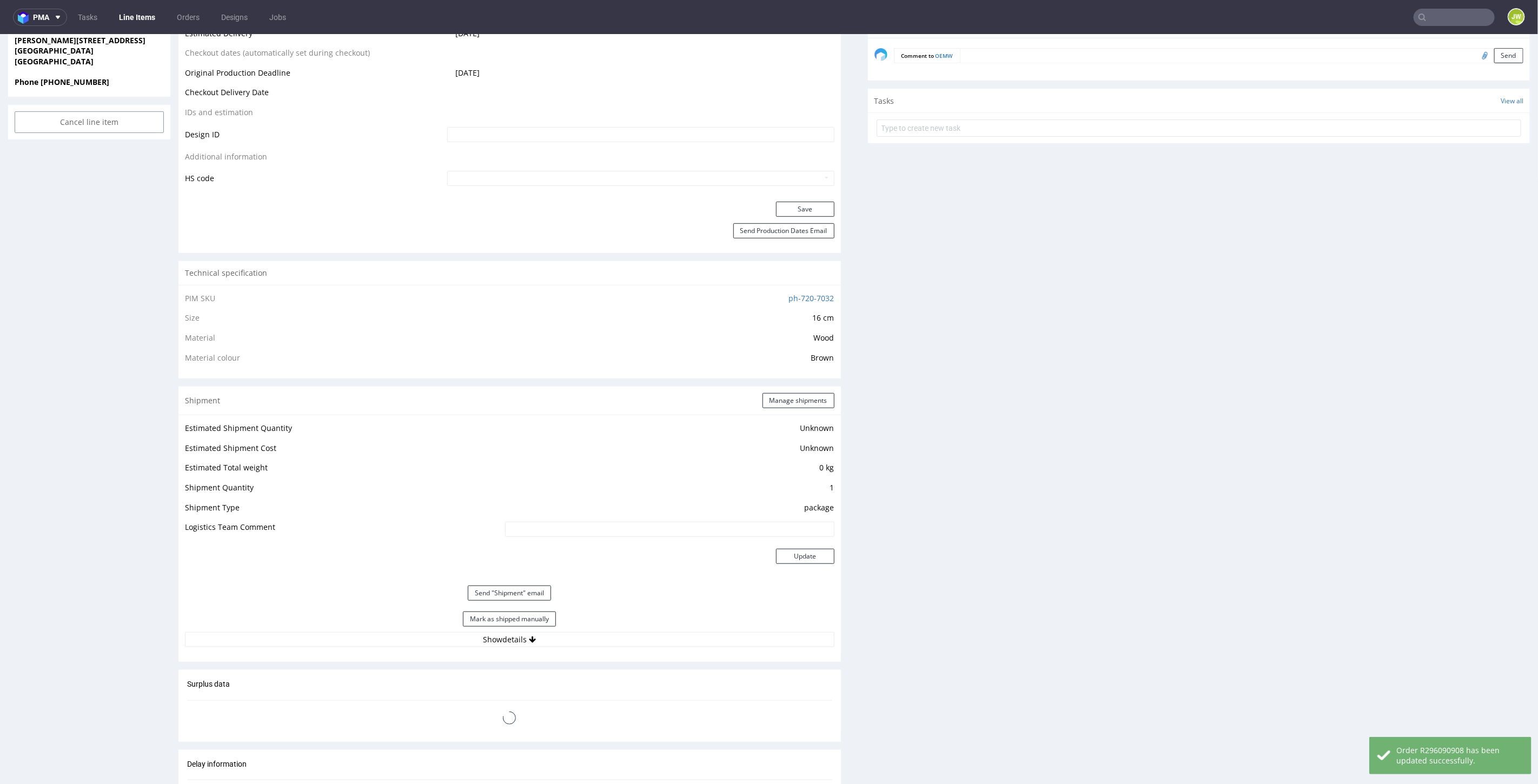
scroll to position [778, 0]
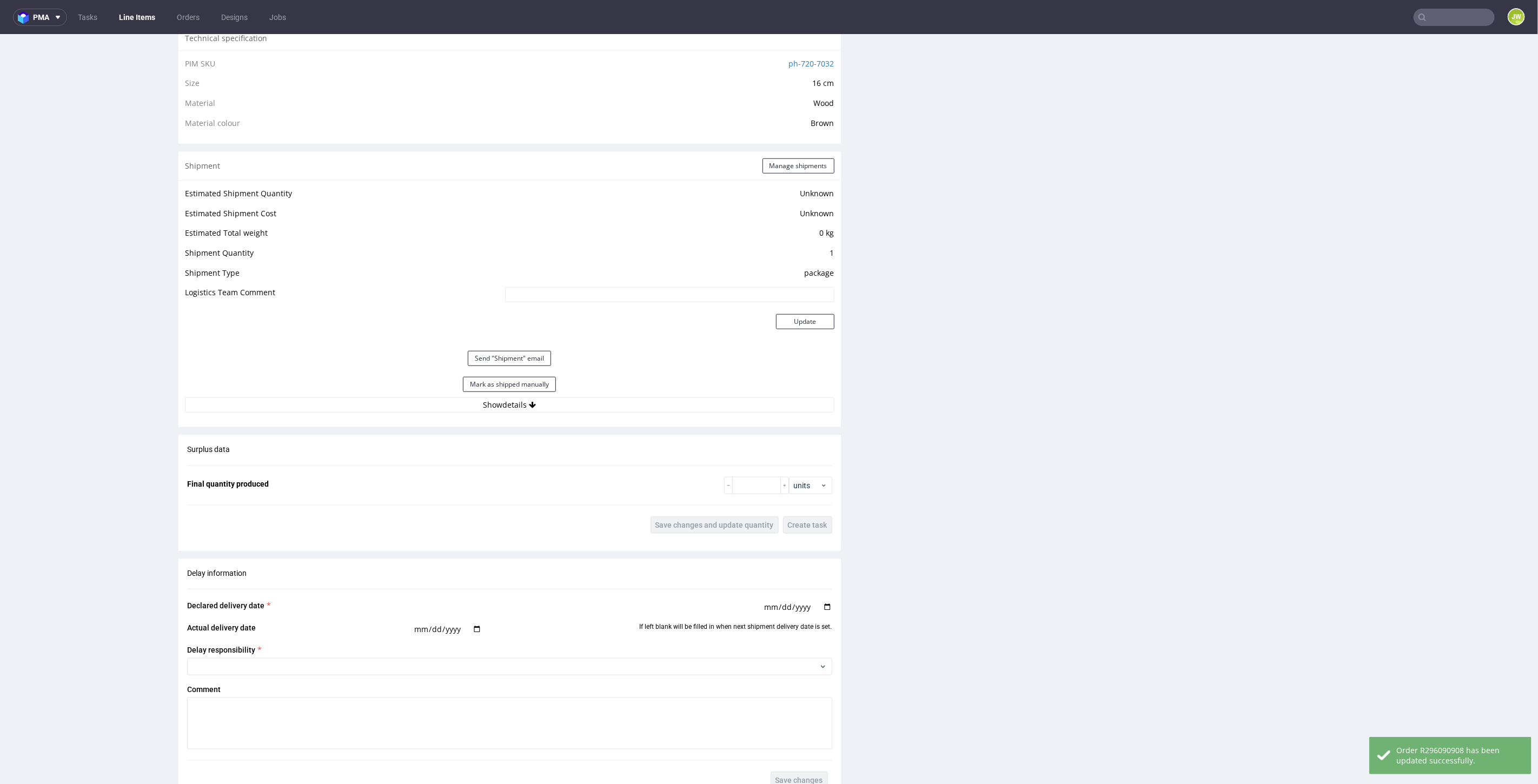
click at [488, 389] on button "Mark as shipped manually" at bounding box center [509, 383] width 93 height 15
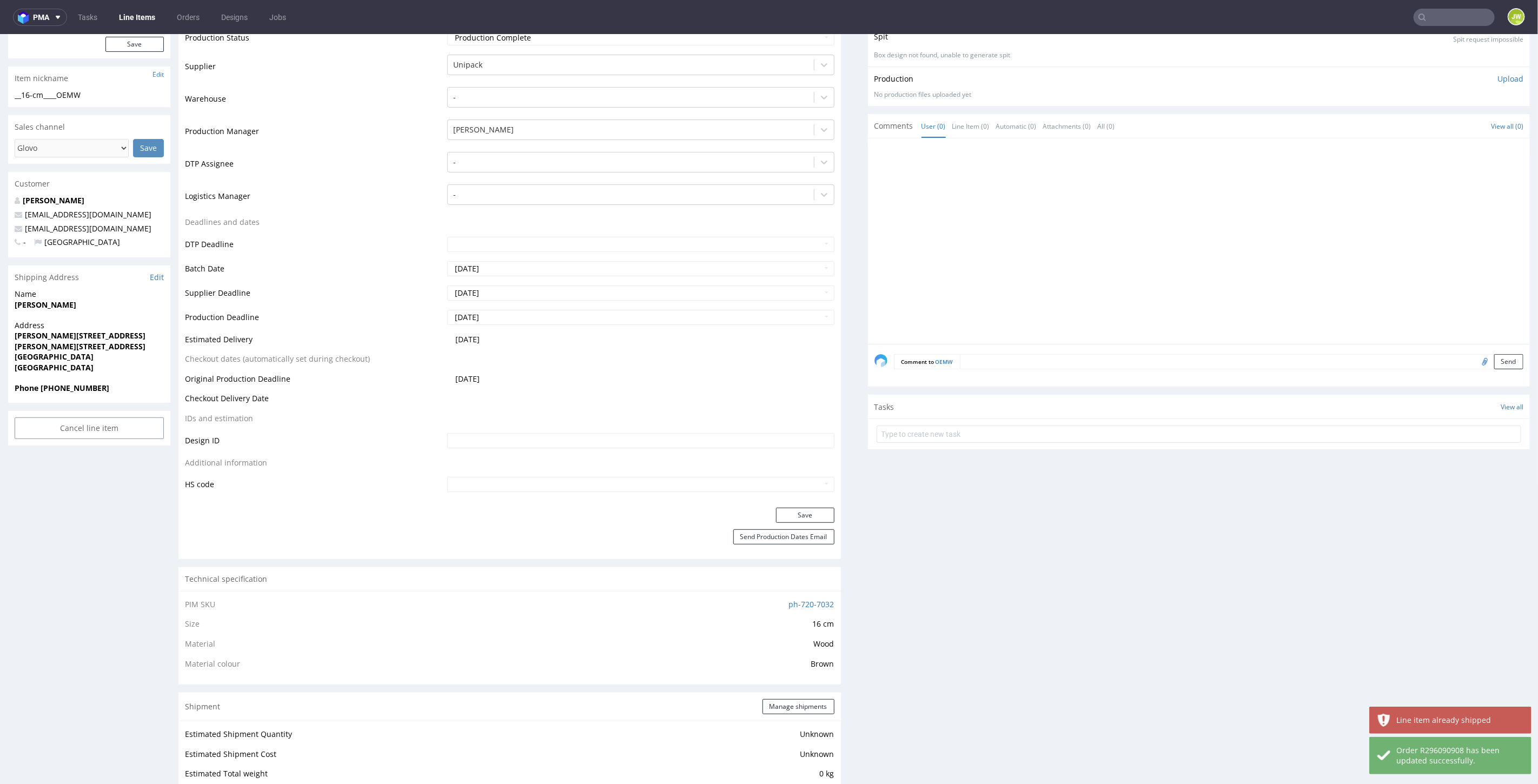
click at [142, 16] on link "Line Items" at bounding box center [137, 17] width 49 height 17
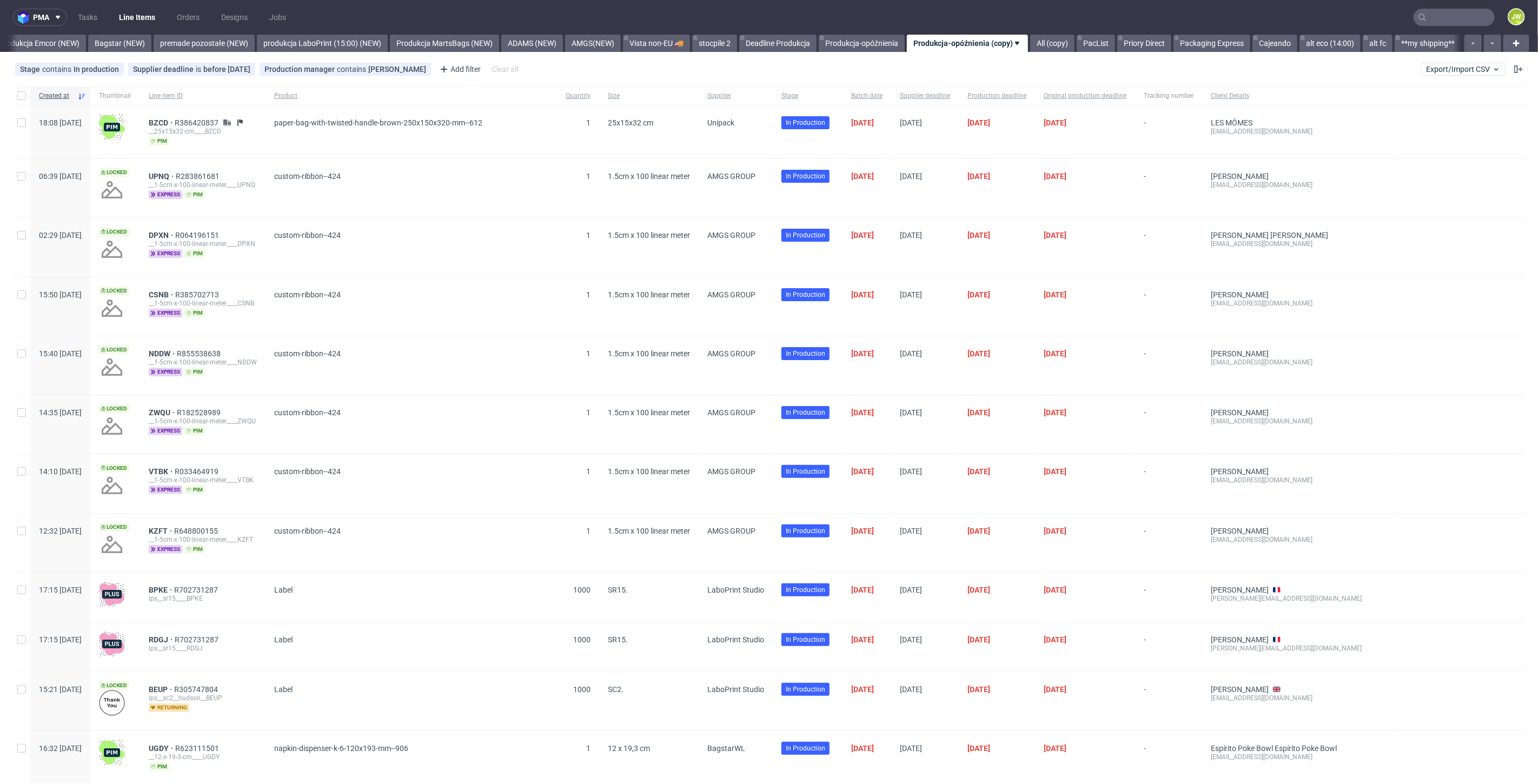
scroll to position [0, 2402]
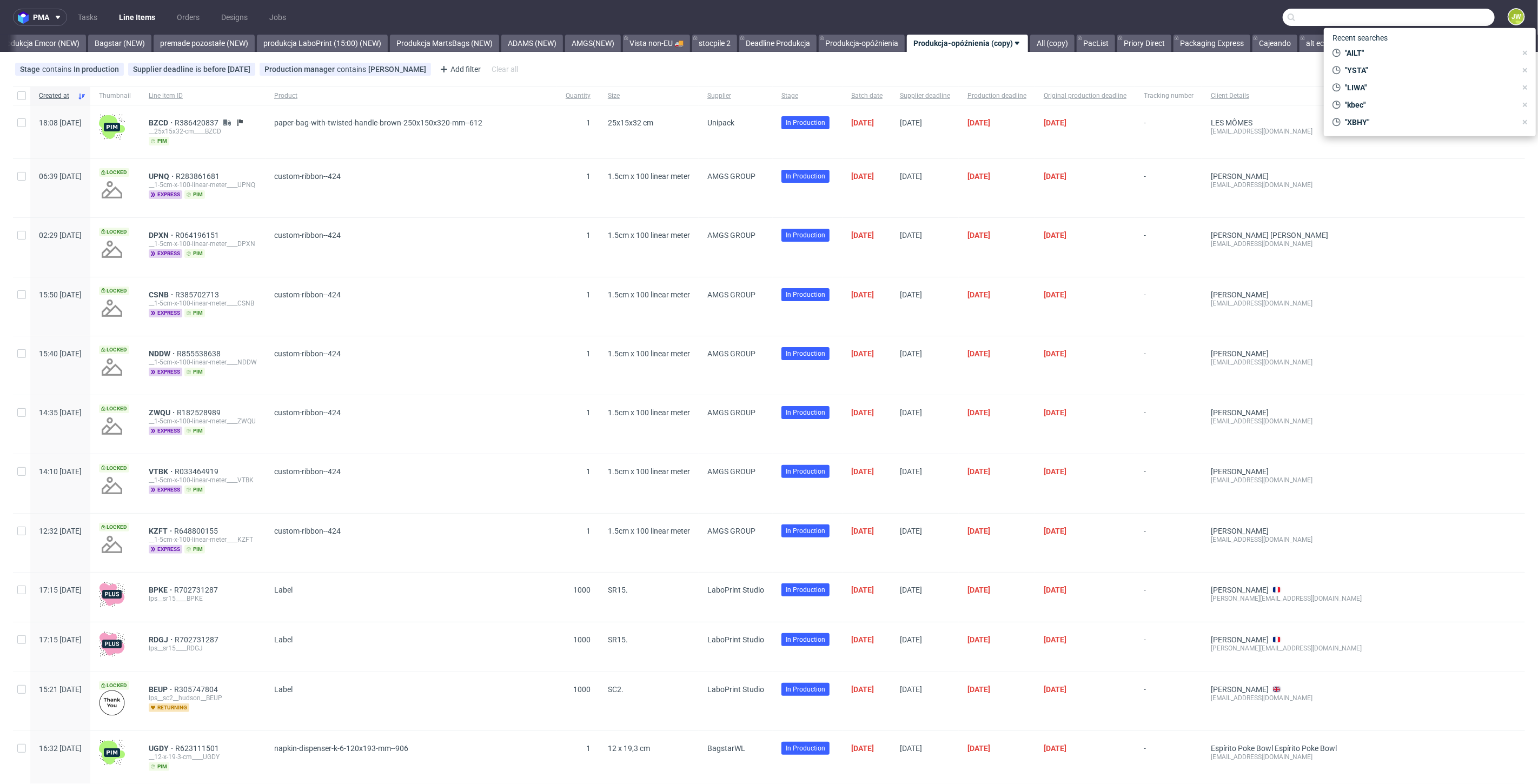
click at [1449, 14] on input "text" at bounding box center [1389, 17] width 212 height 17
type input "mufh"
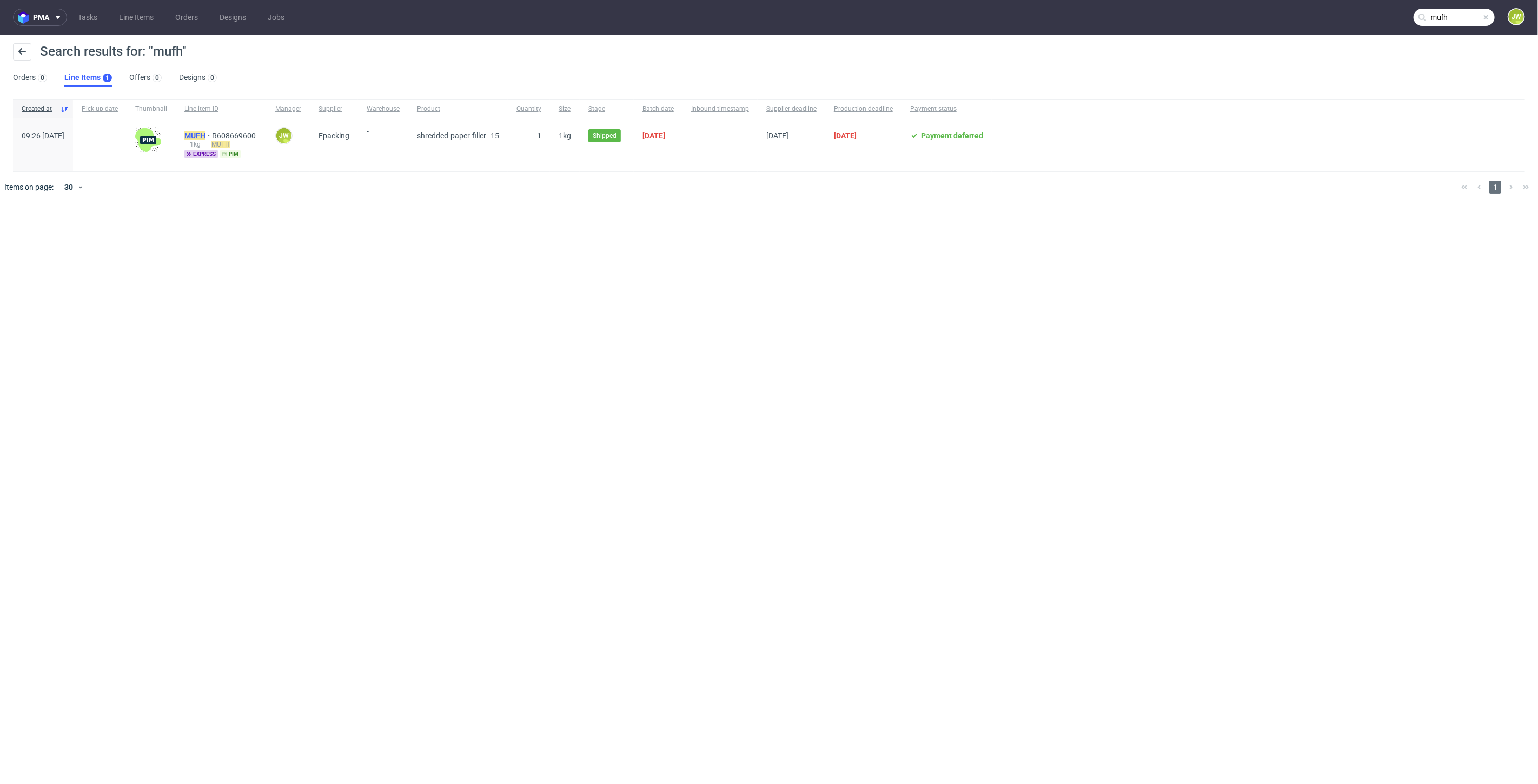
click at [206, 134] on mark "MUFH" at bounding box center [195, 135] width 21 height 9
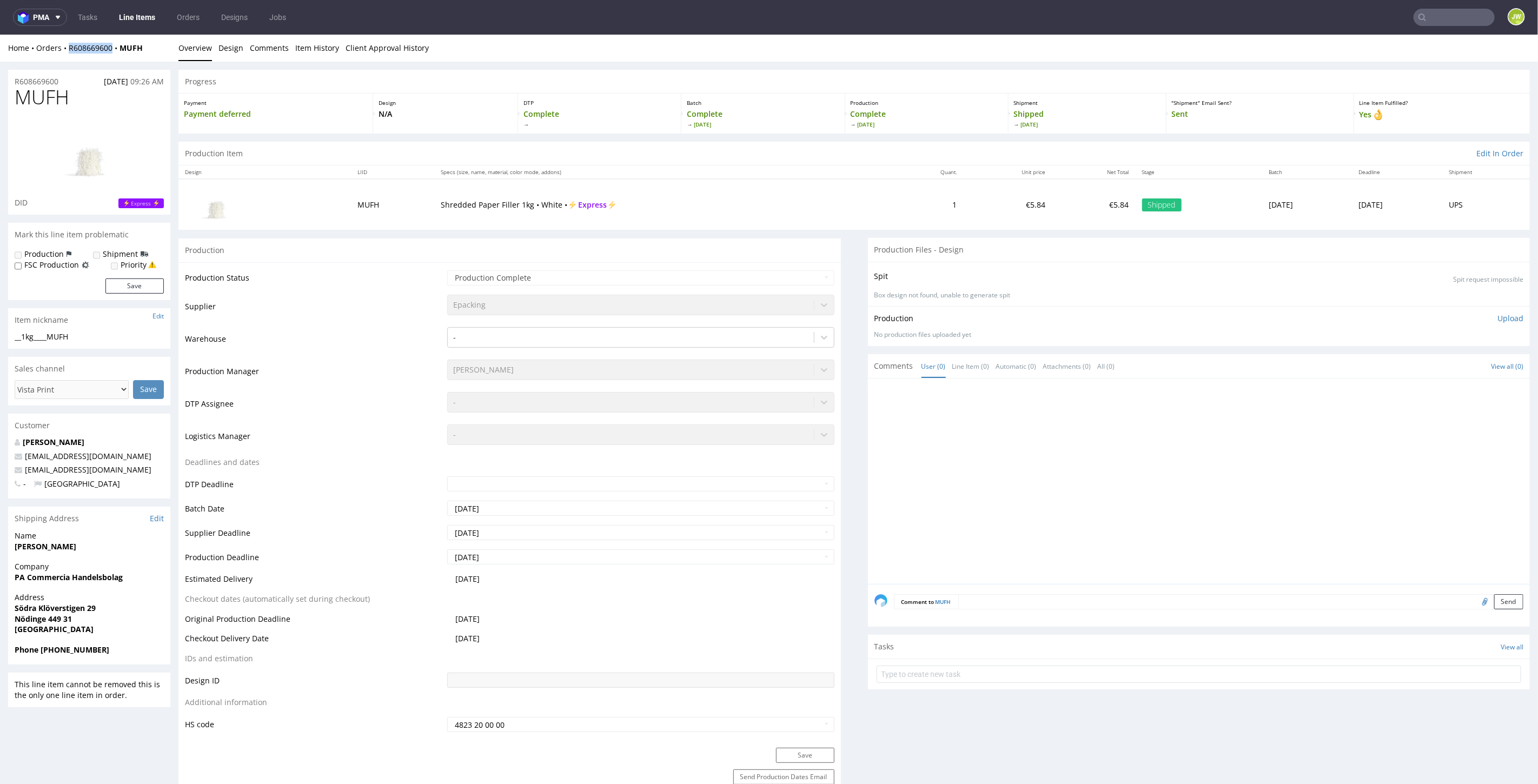
drag, startPoint x: 65, startPoint y: 57, endPoint x: 110, endPoint y: 56, distance: 45.0
click at [110, 56] on div "Home Orders R608669600 MUFH Overview Design Comments Item History Client Approv…" at bounding box center [769, 48] width 1538 height 27
copy link "R608669600"
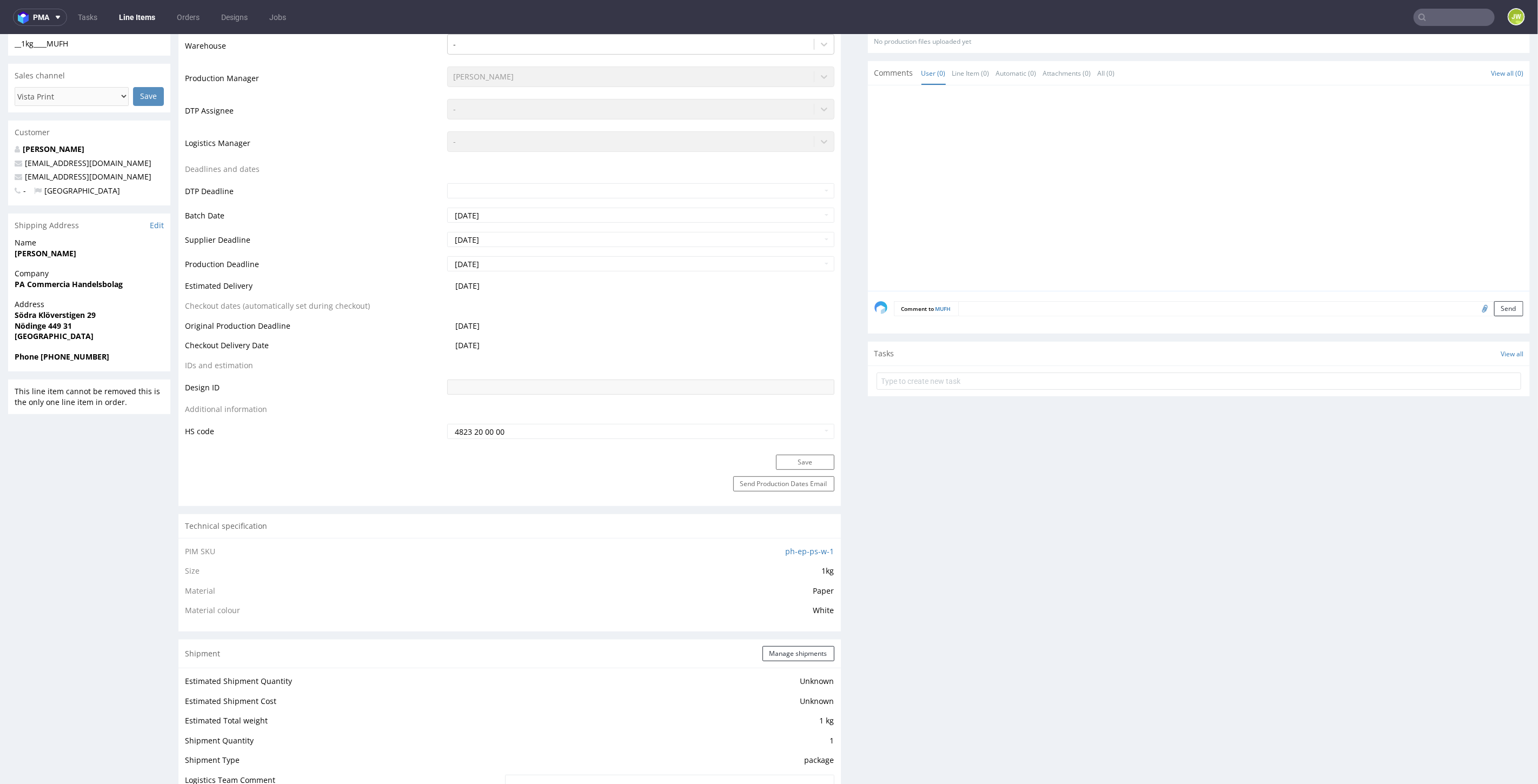
scroll to position [540, 0]
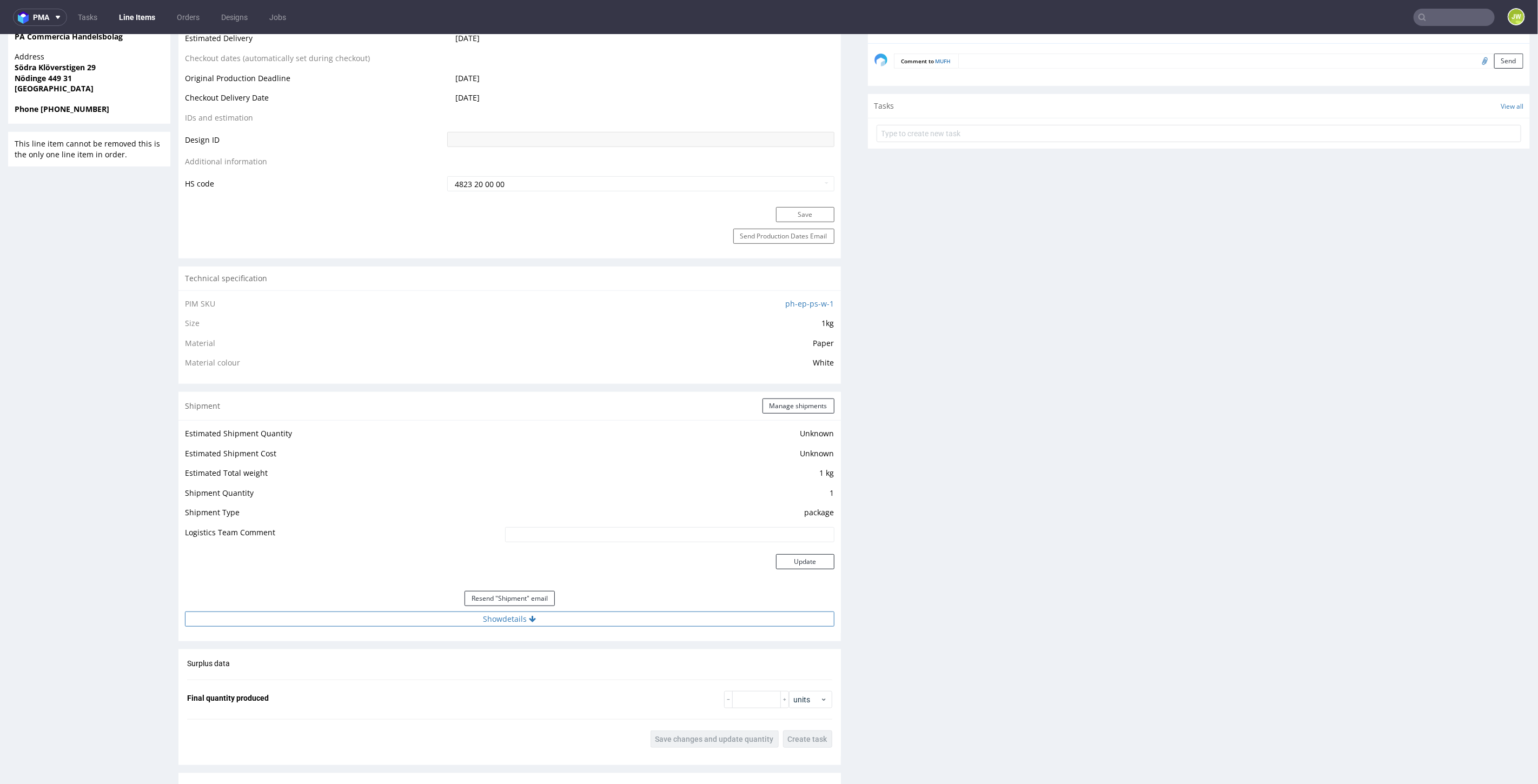
click at [497, 621] on button "Show details" at bounding box center [509, 618] width 649 height 15
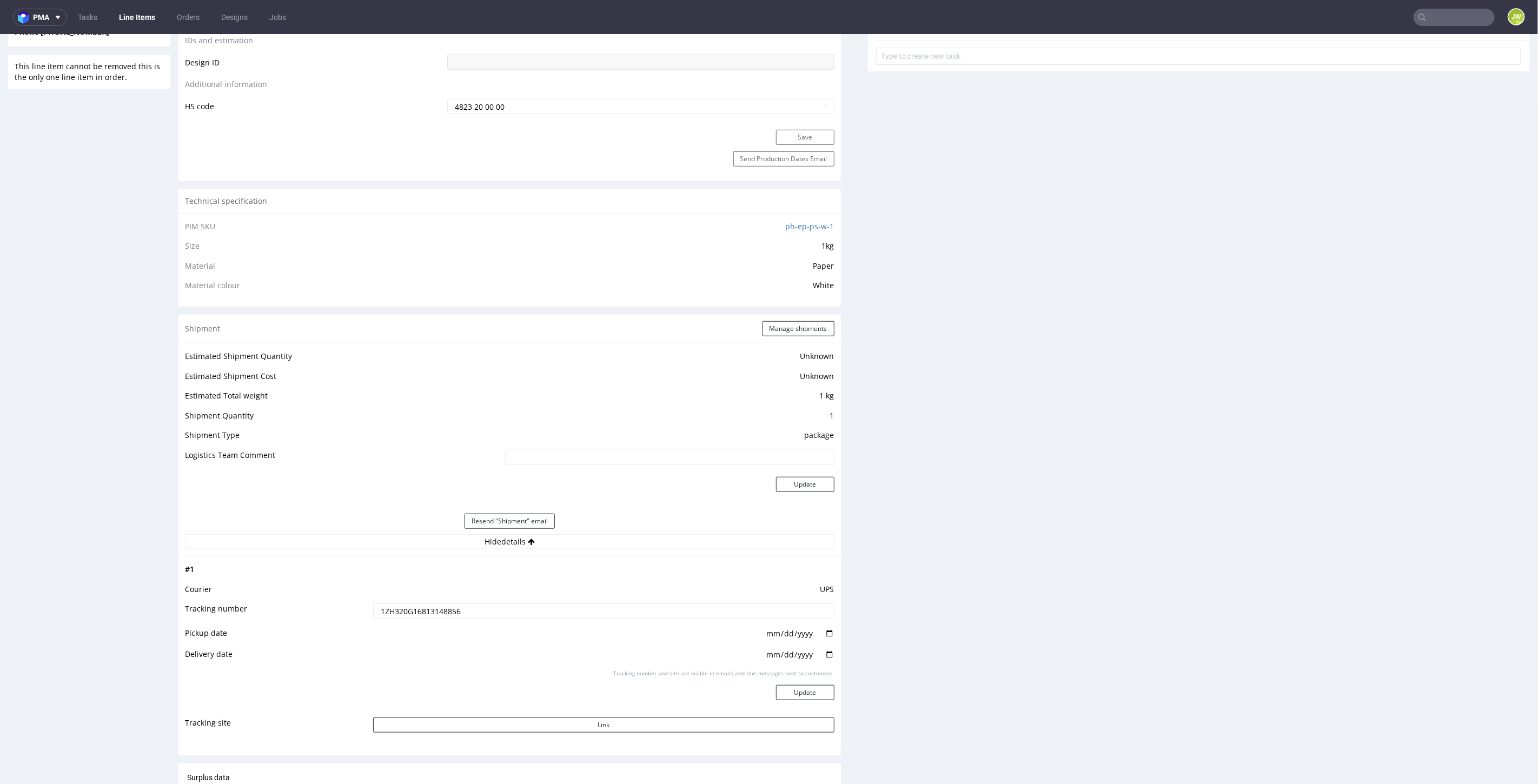
scroll to position [720, 0]
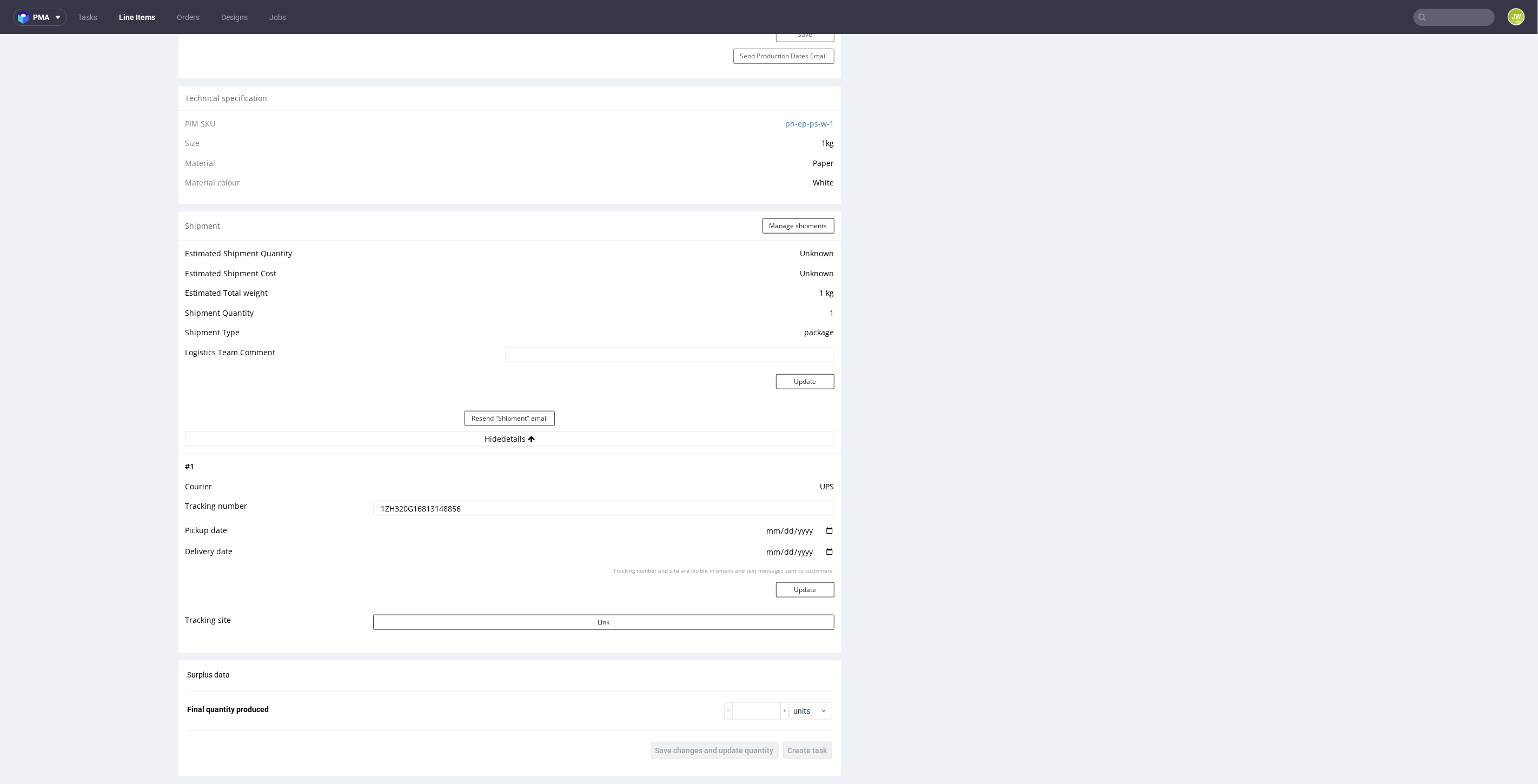
click at [404, 502] on input "1ZH320G16813148856" at bounding box center [603, 508] width 462 height 15
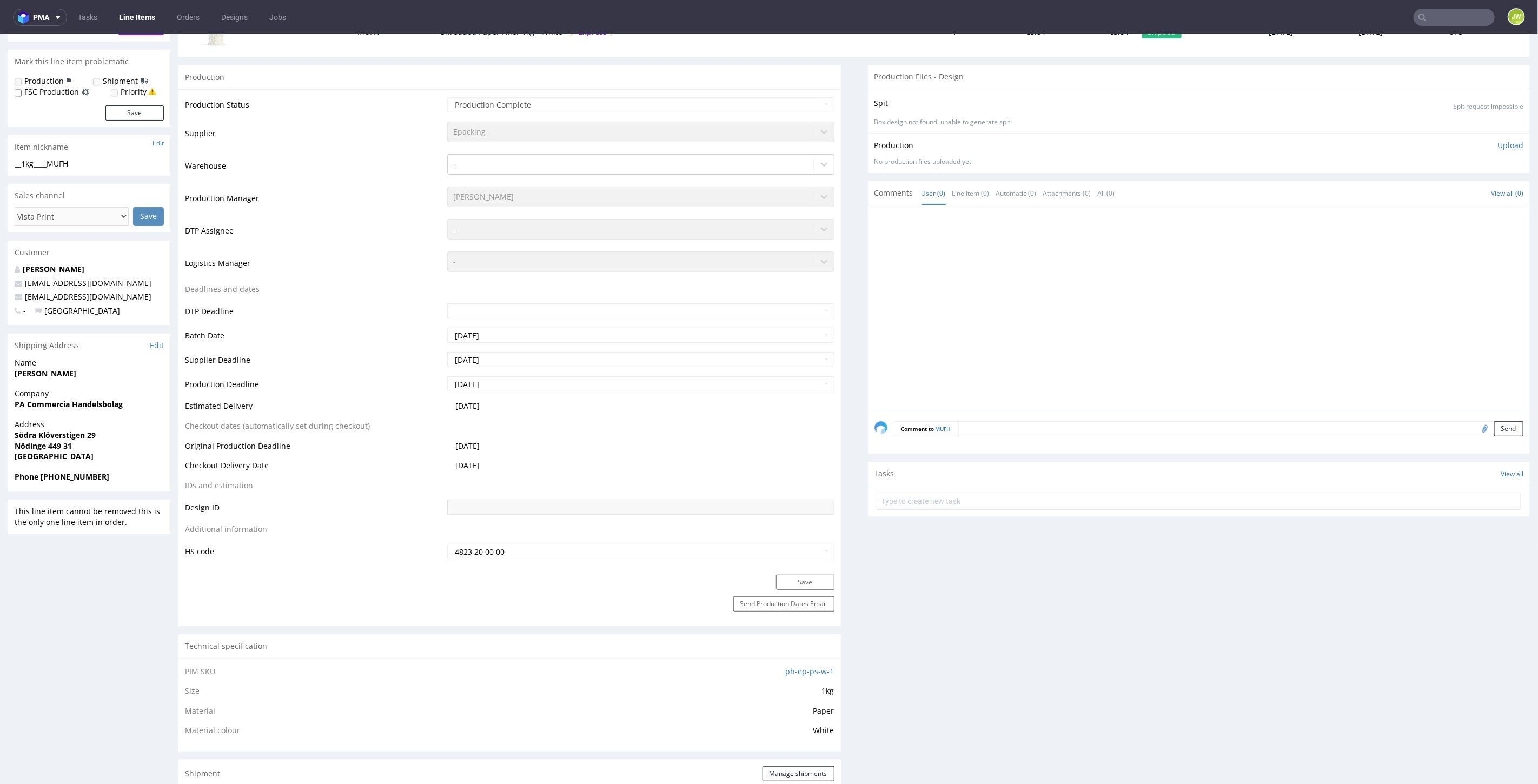
scroll to position [0, 0]
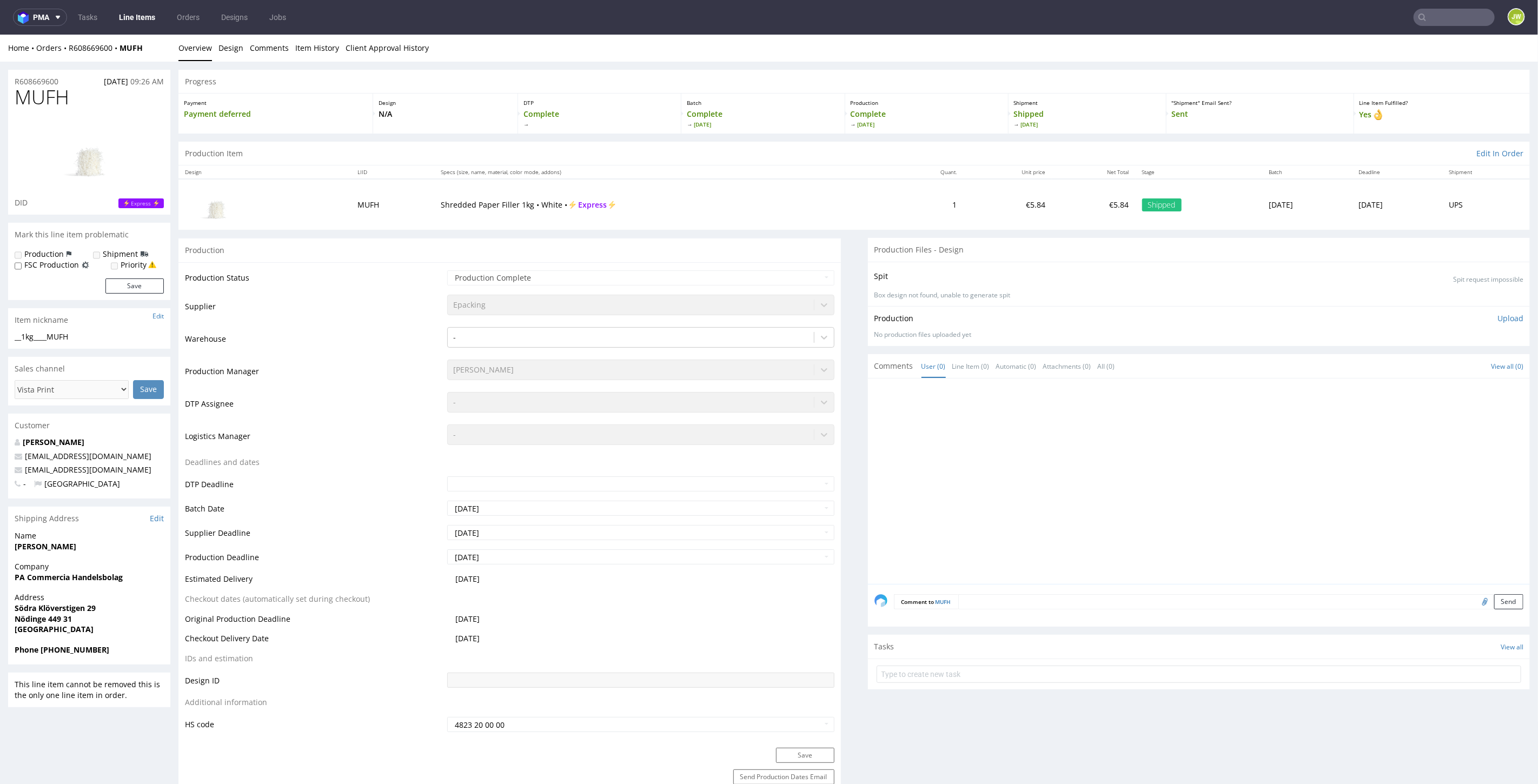
click at [148, 17] on link "Line Items" at bounding box center [137, 17] width 49 height 17
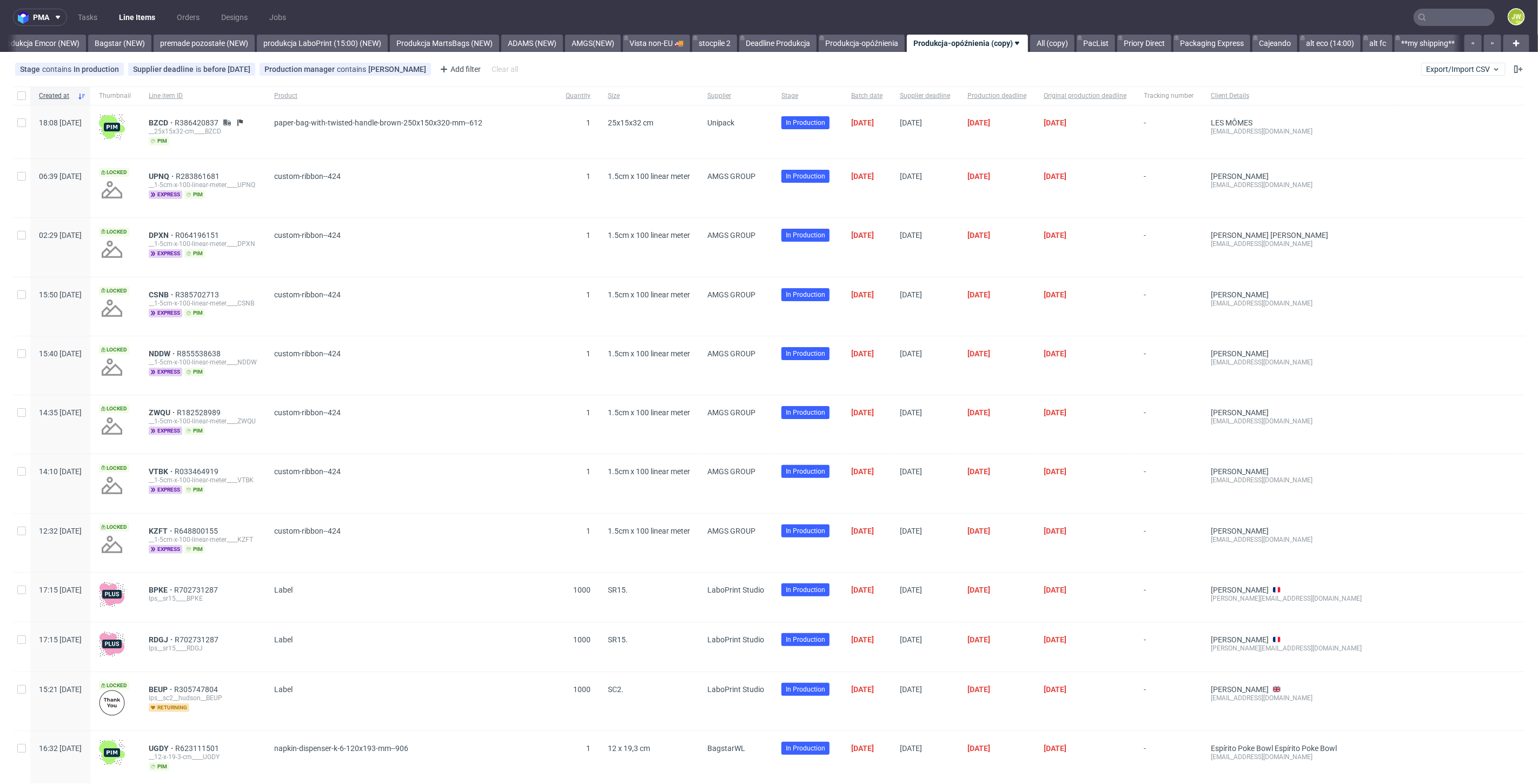
scroll to position [0, 2402]
click at [1425, 6] on nav "pma Tasks Line Items Orders Designs Jobs JW" at bounding box center [769, 17] width 1538 height 34
click at [1430, 19] on input "text" at bounding box center [1453, 17] width 81 height 17
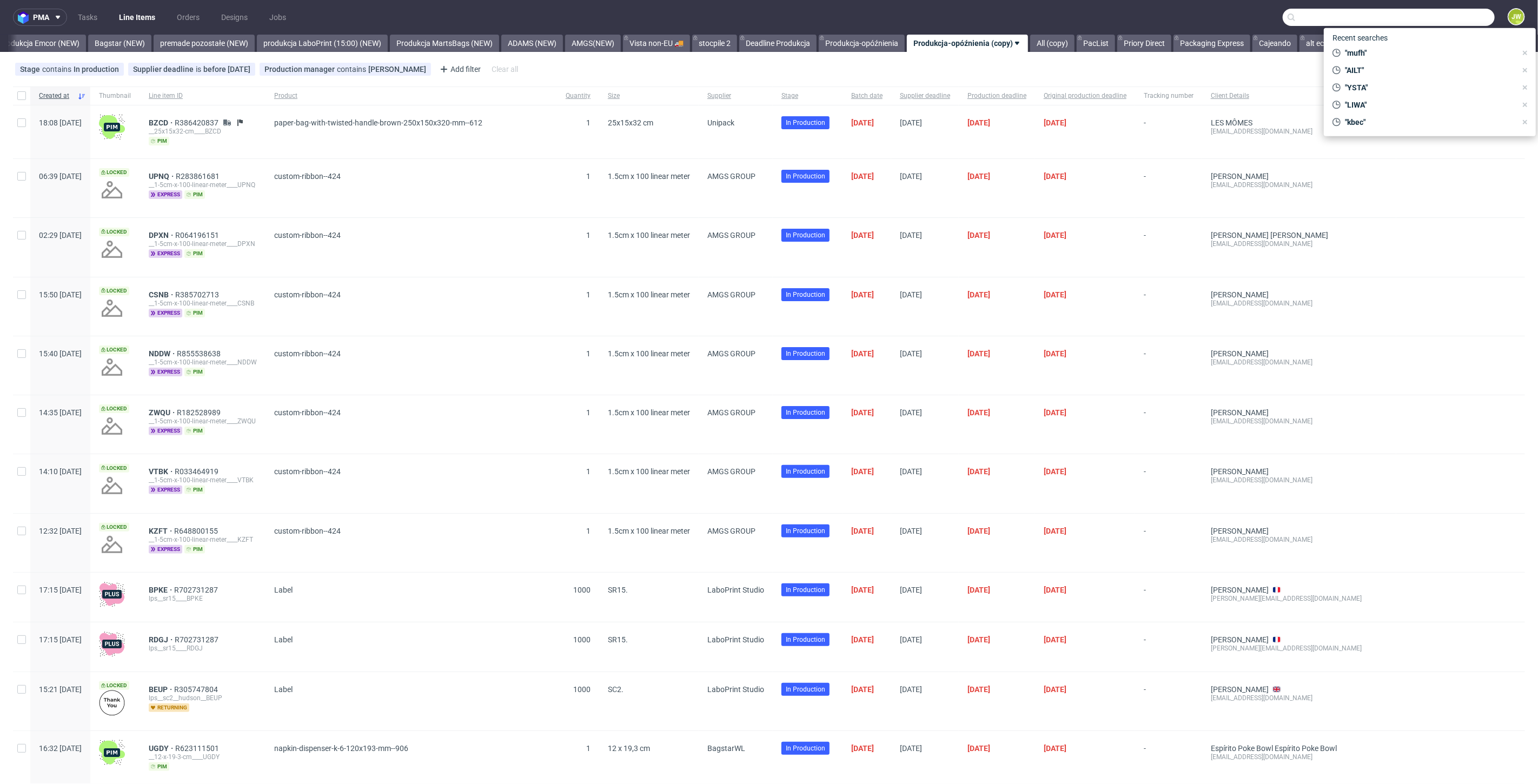
paste input "R429991885__YIBB"
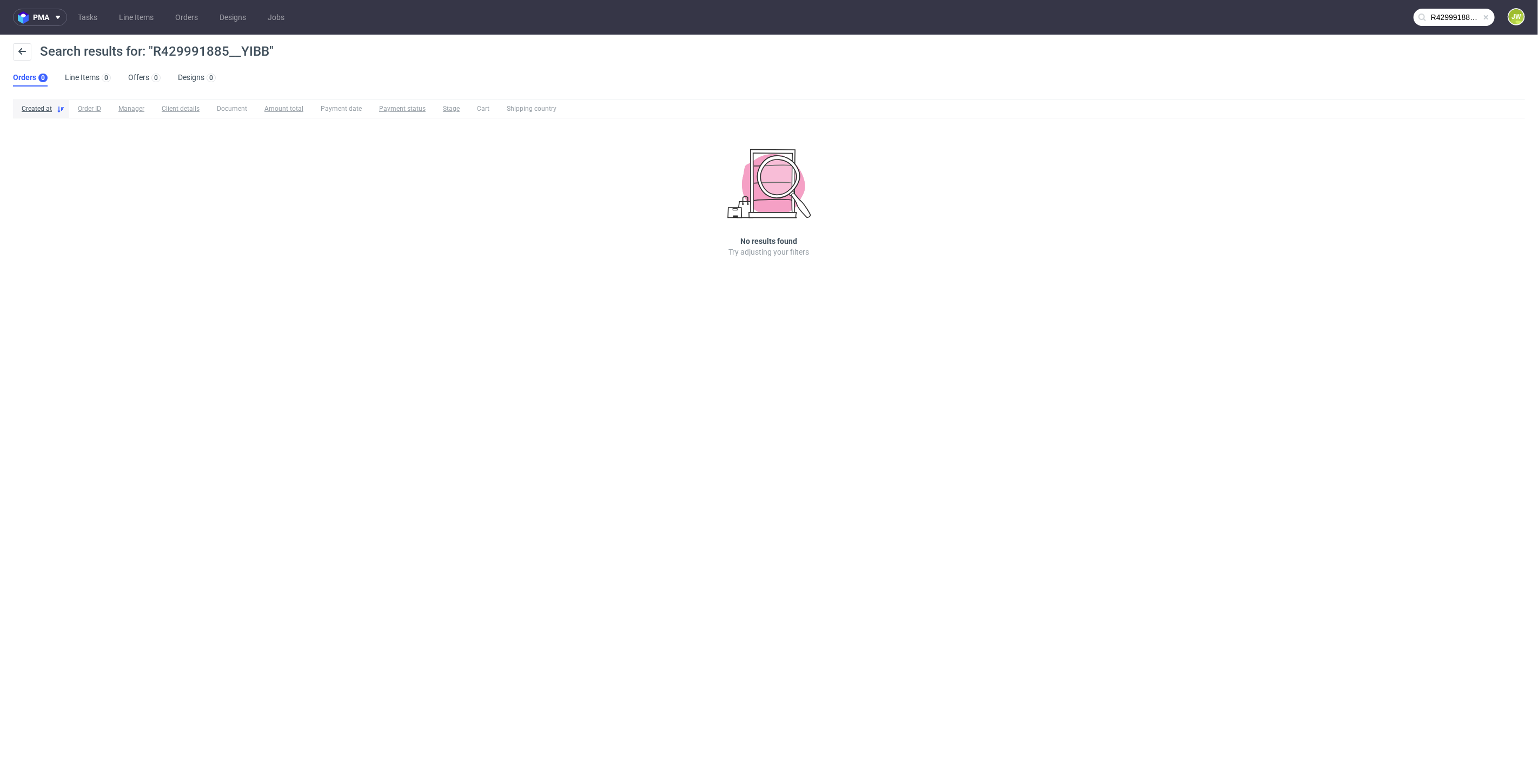
drag, startPoint x: 1473, startPoint y: 10, endPoint x: 1470, endPoint y: 18, distance: 8.5
click at [1473, 10] on input "R429991885__YIBB" at bounding box center [1453, 17] width 81 height 17
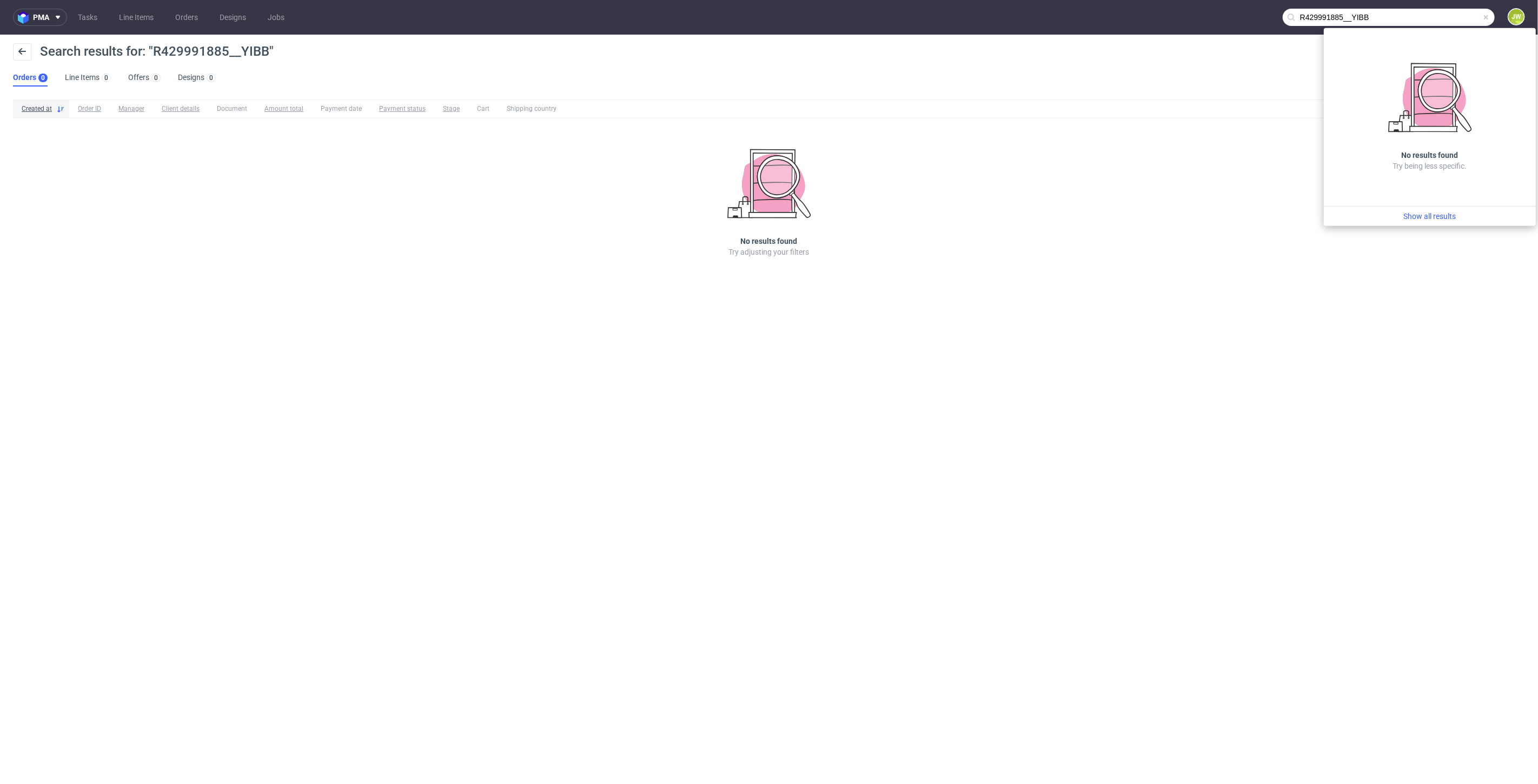
drag, startPoint x: 1352, startPoint y: 17, endPoint x: 1121, endPoint y: 17, distance: 231.0
click at [1124, 18] on nav "pma Tasks Line Items Orders Designs Jobs R429991885__YIBB JW" at bounding box center [769, 17] width 1538 height 34
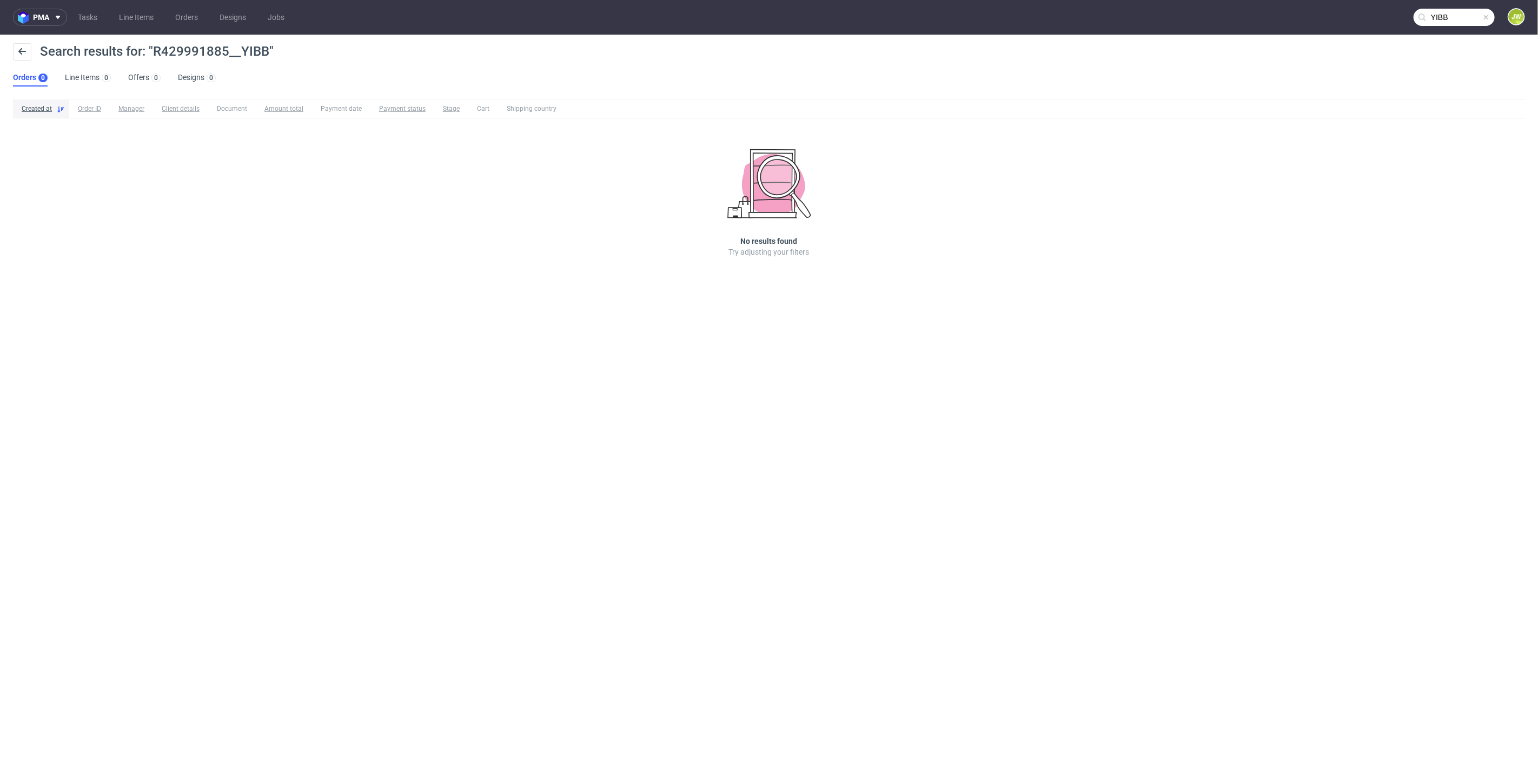
type input "YIBB"
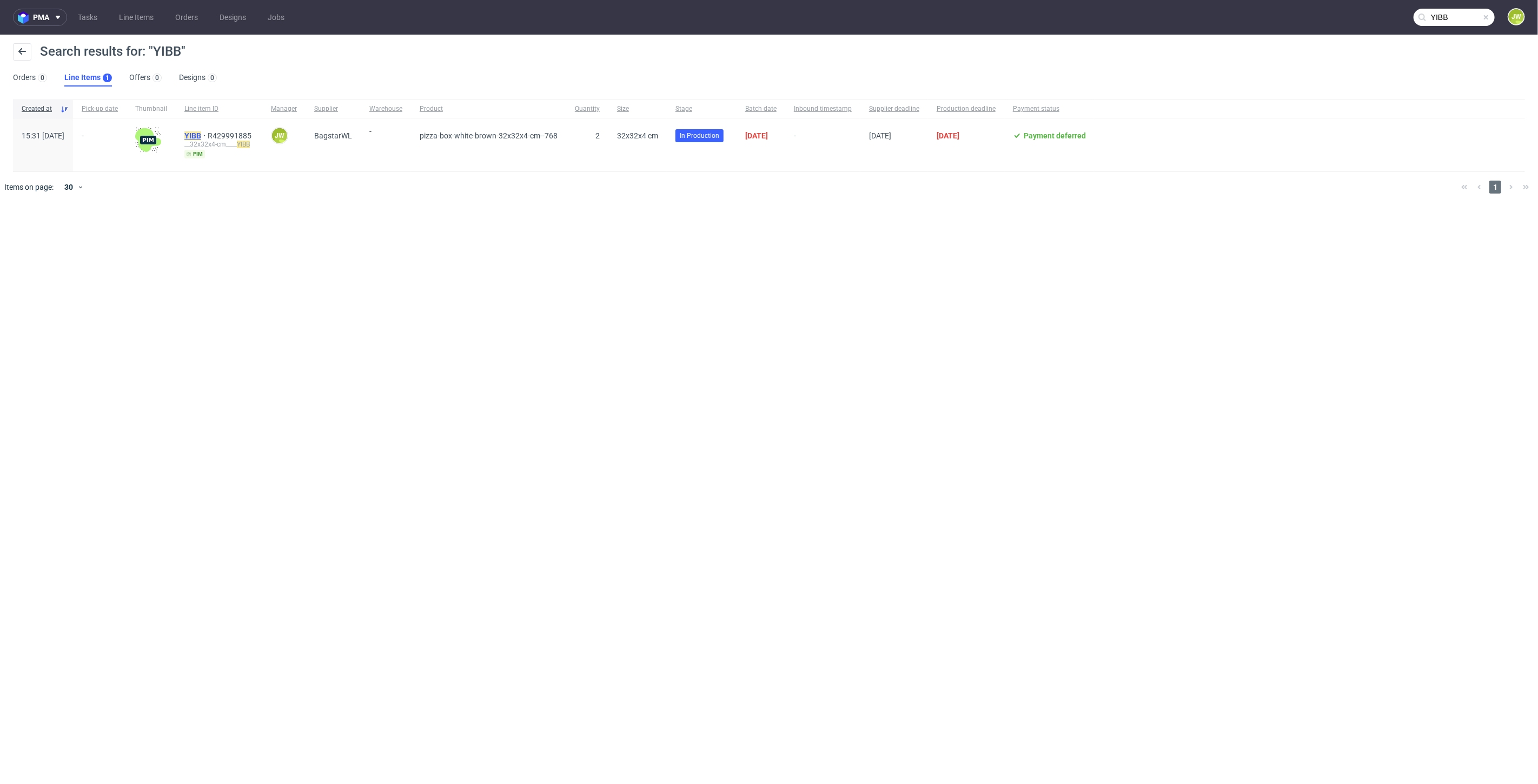
click at [201, 132] on mark "YIBB" at bounding box center [193, 135] width 17 height 9
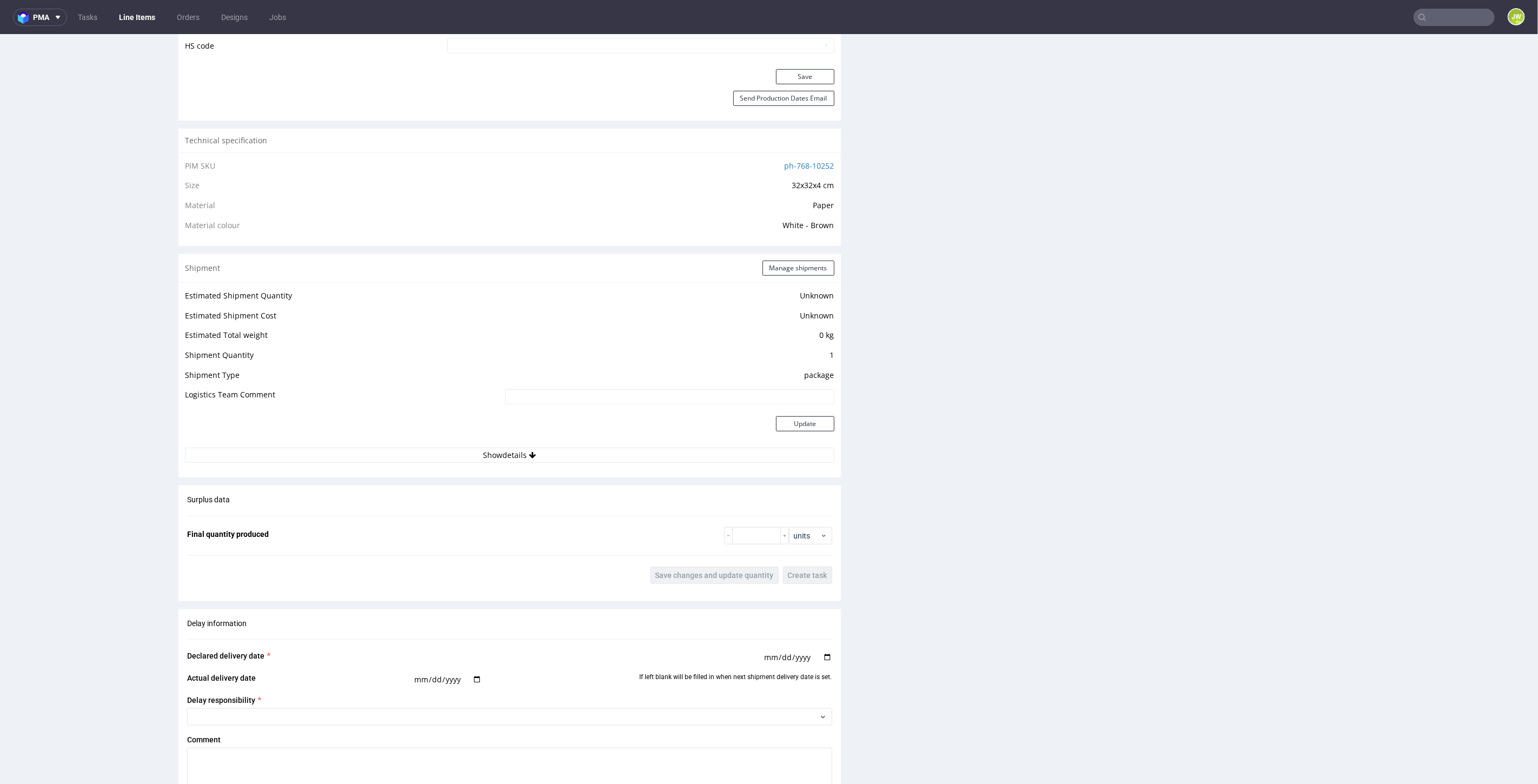
scroll to position [780, 0]
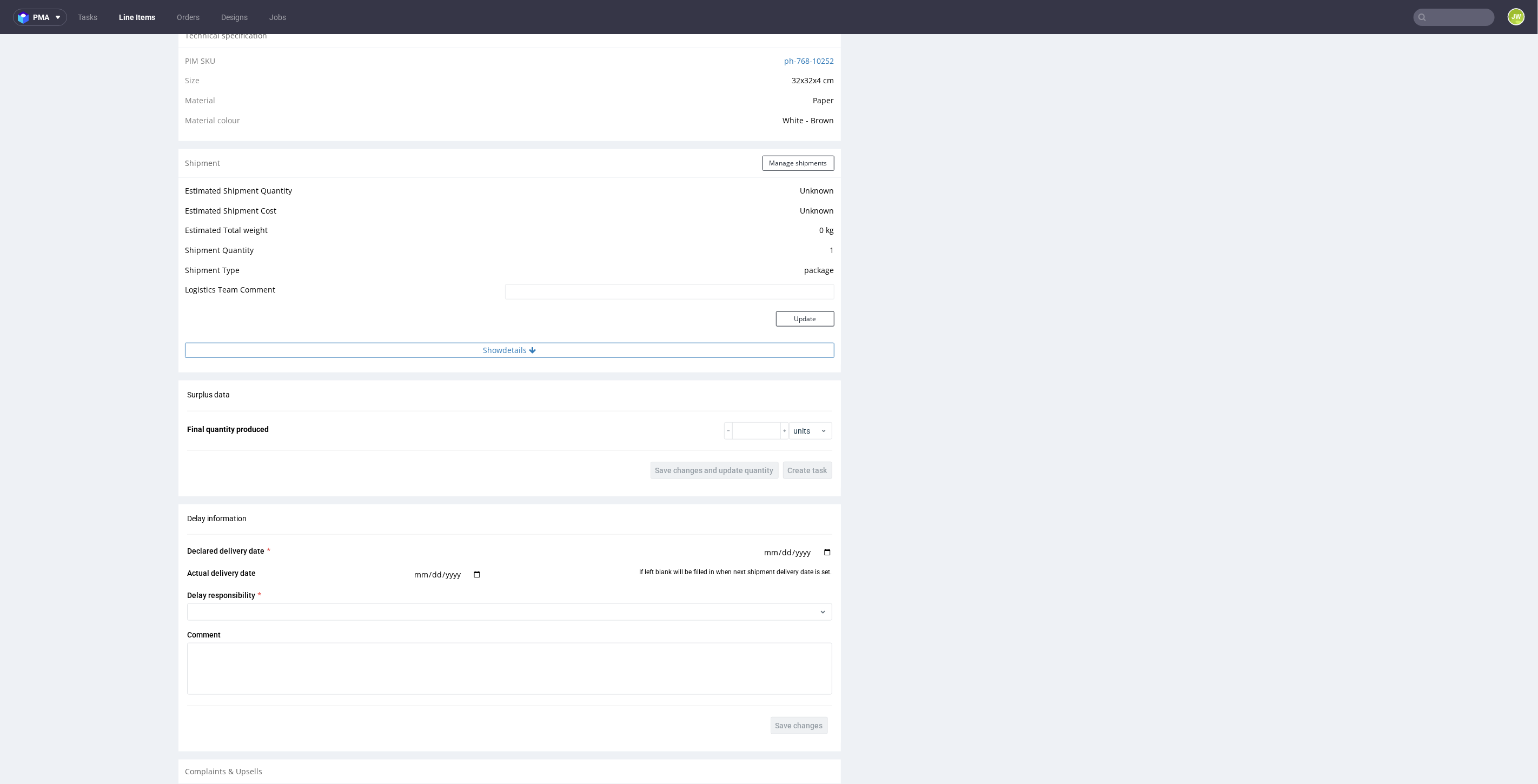
click at [522, 349] on button "Show details" at bounding box center [509, 350] width 649 height 15
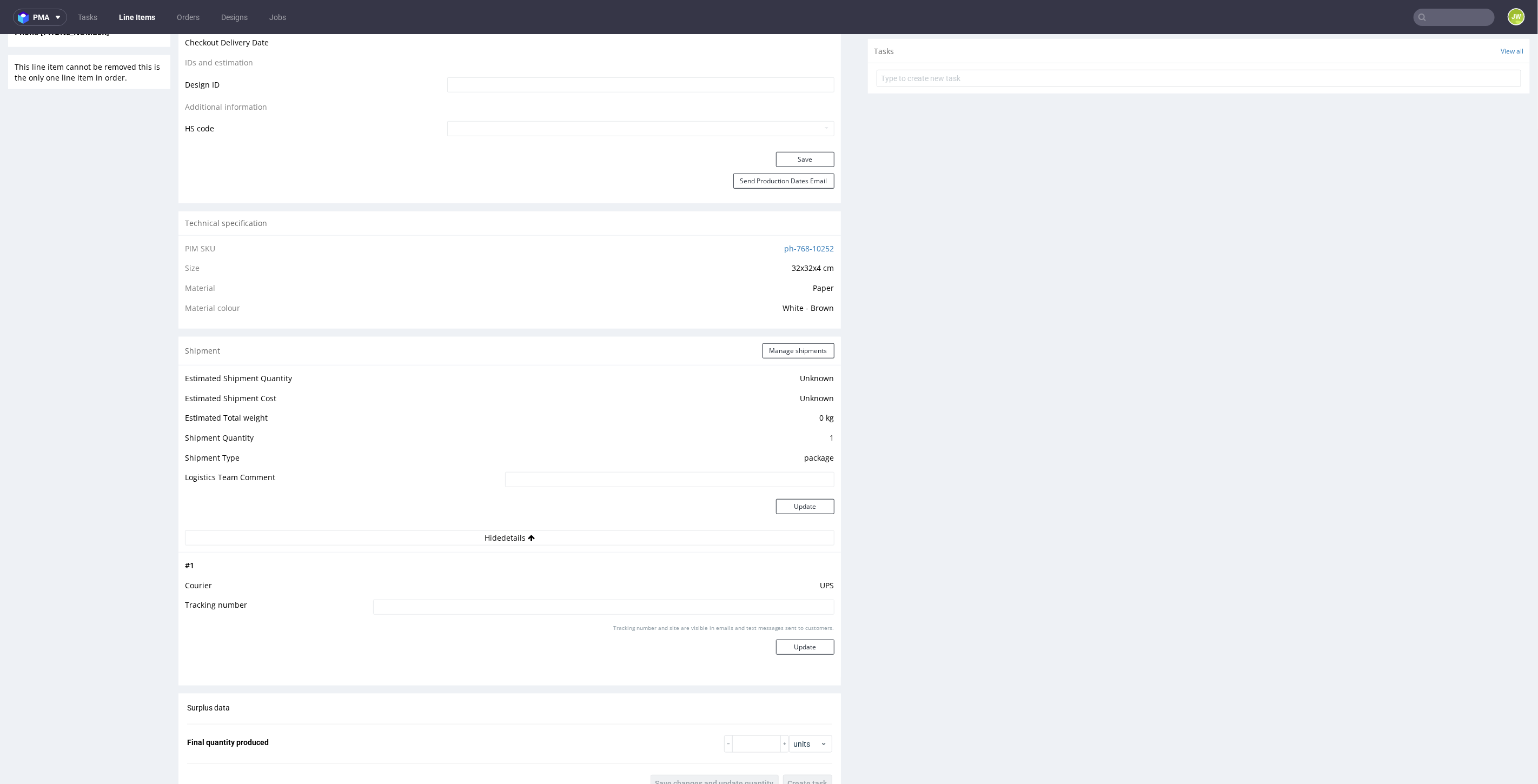
scroll to position [600, 0]
click at [486, 530] on button "Hide details" at bounding box center [509, 530] width 649 height 15
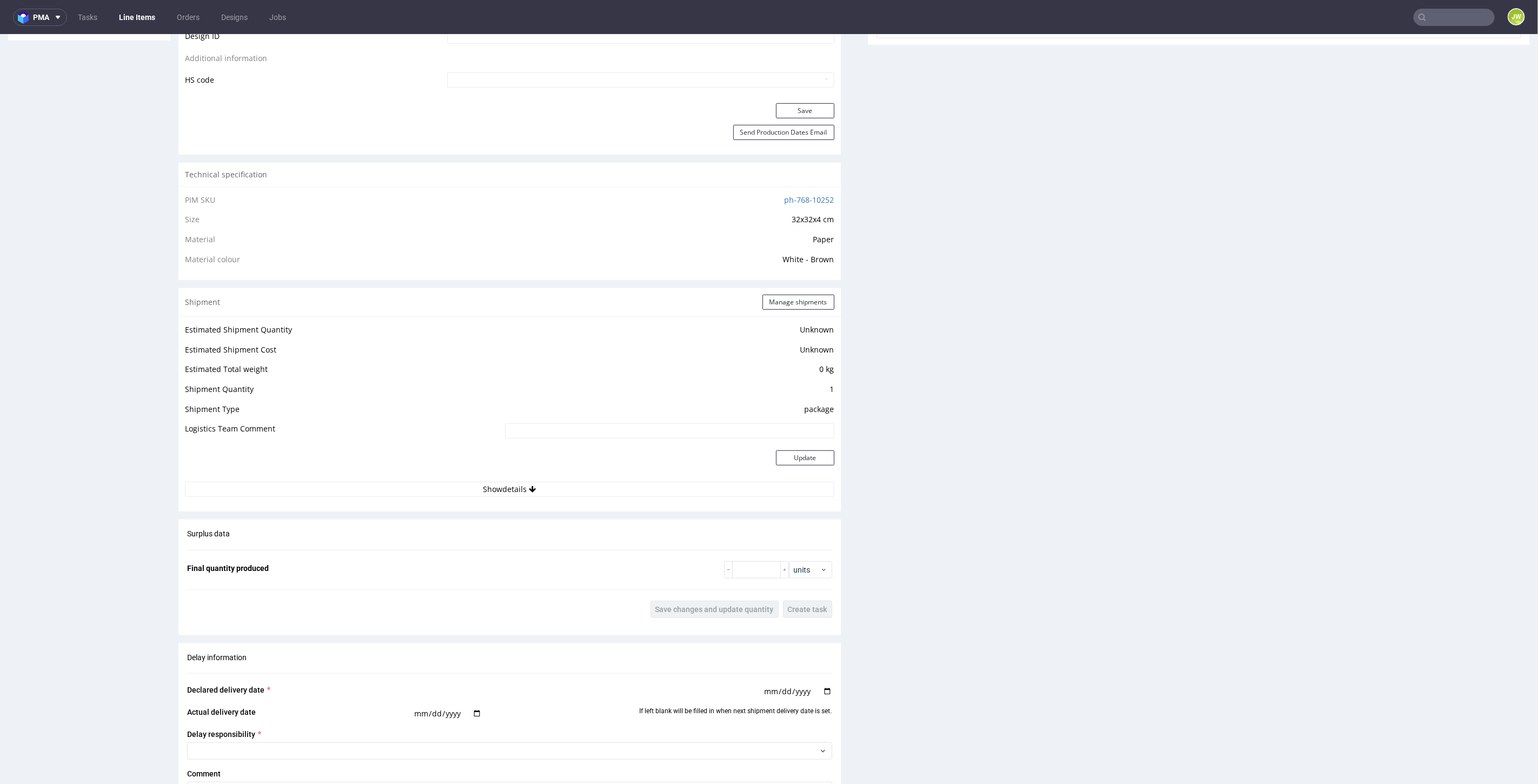
scroll to position [660, 0]
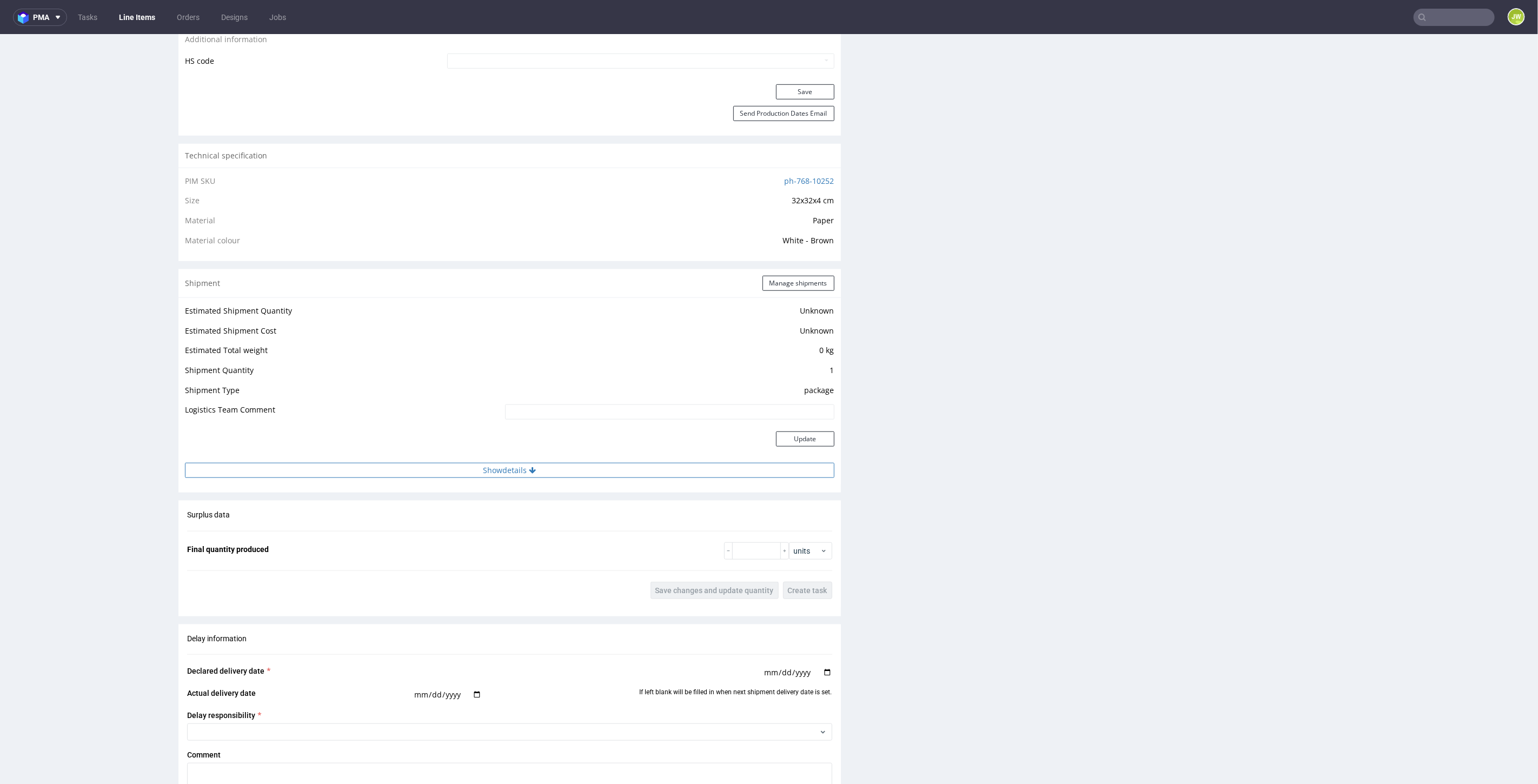
click at [482, 466] on button "Show details" at bounding box center [509, 470] width 649 height 15
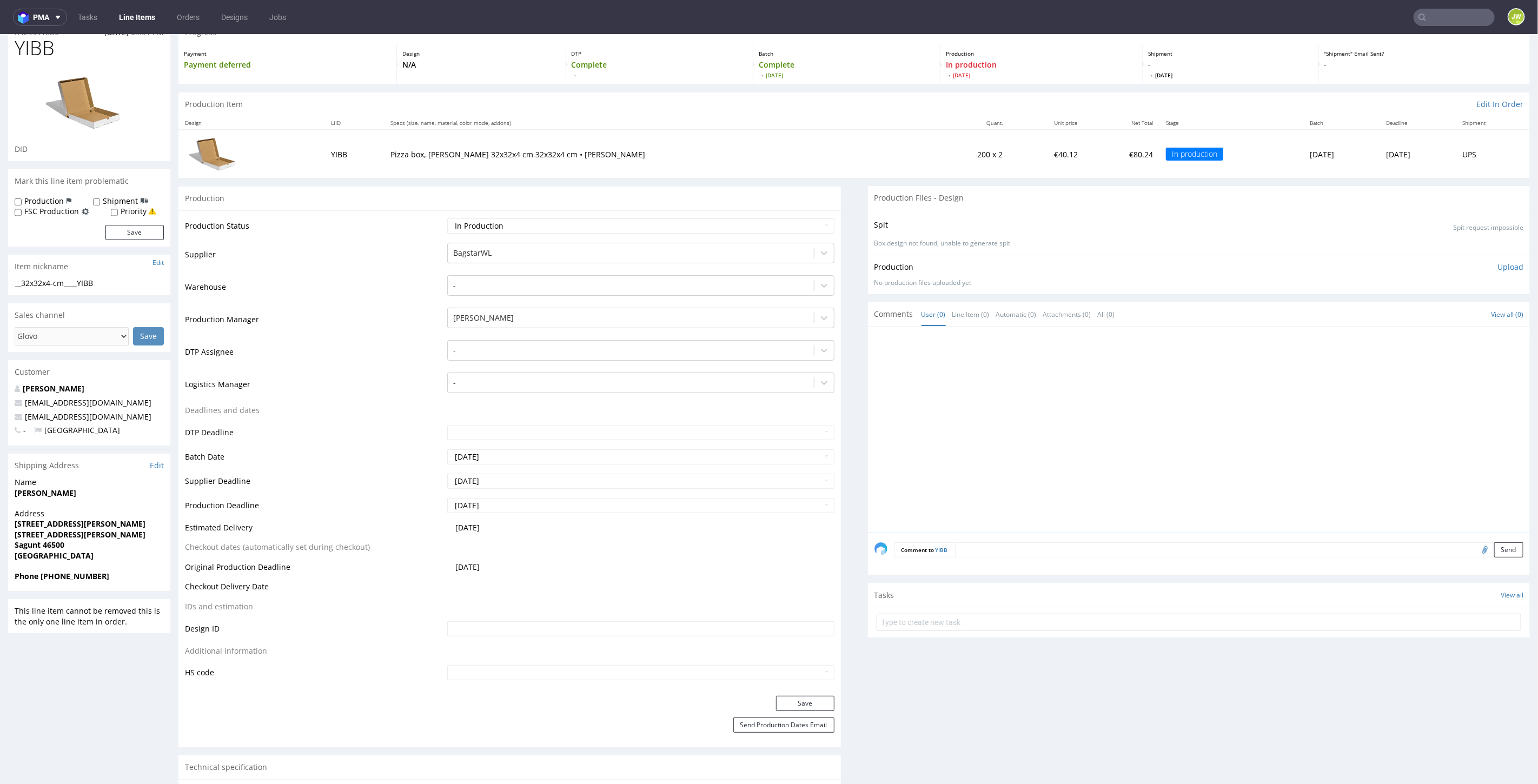
scroll to position [0, 0]
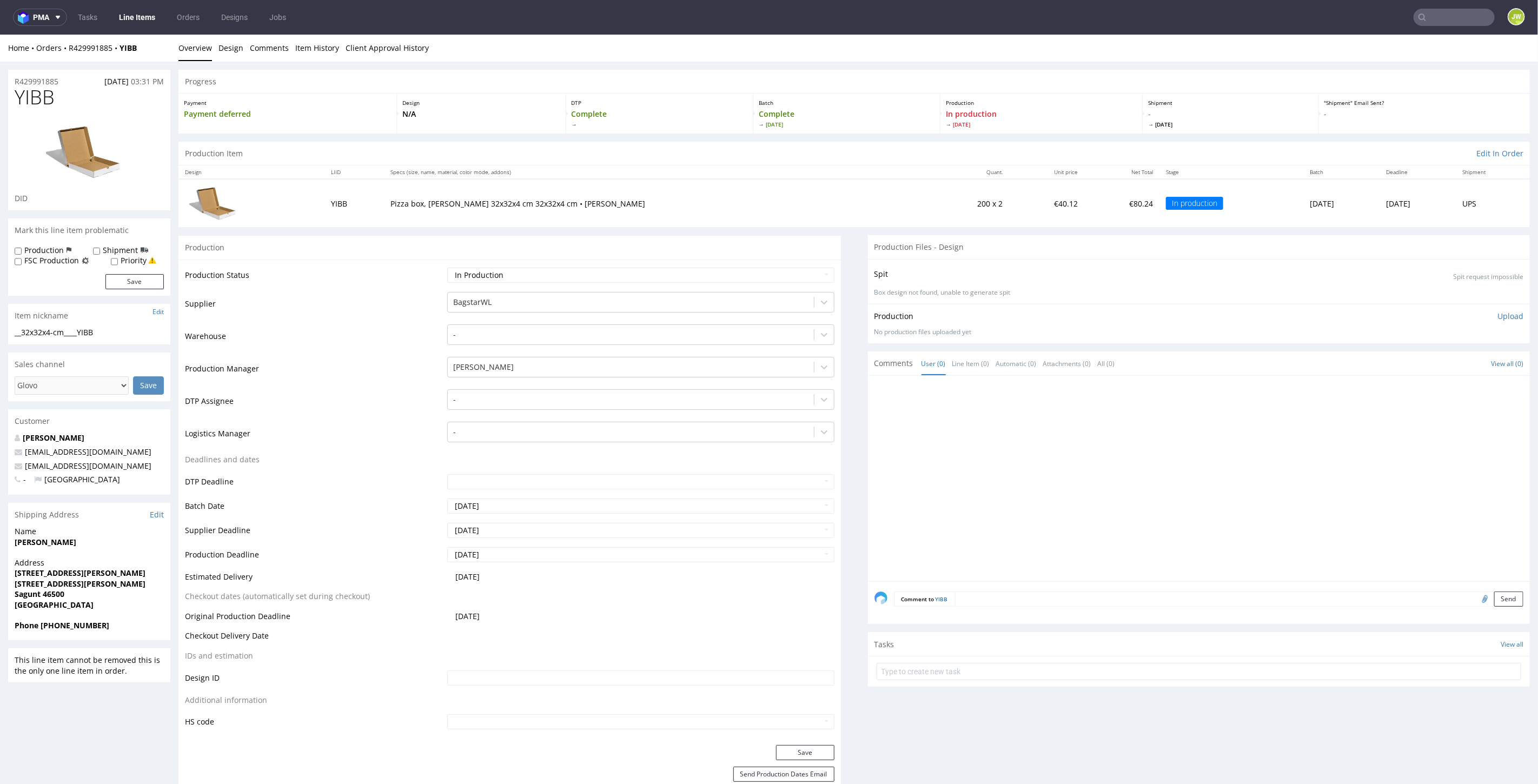
click at [79, 52] on div "Home Orders R429991885 YIBB Overview Design Comments Item History Client Approv…" at bounding box center [769, 48] width 1538 height 27
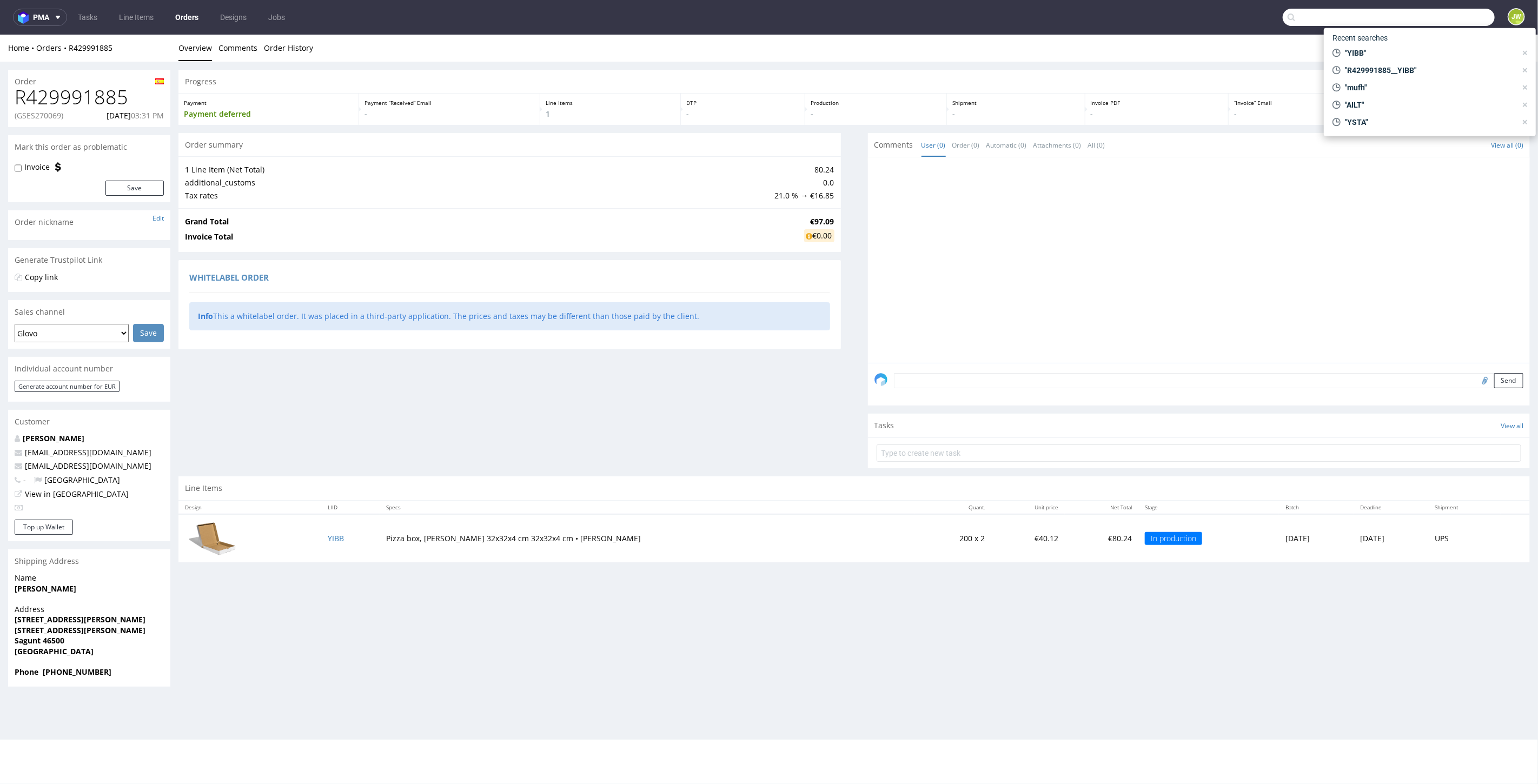
click at [1463, 15] on input "text" at bounding box center [1389, 17] width 212 height 17
type input "jgny"
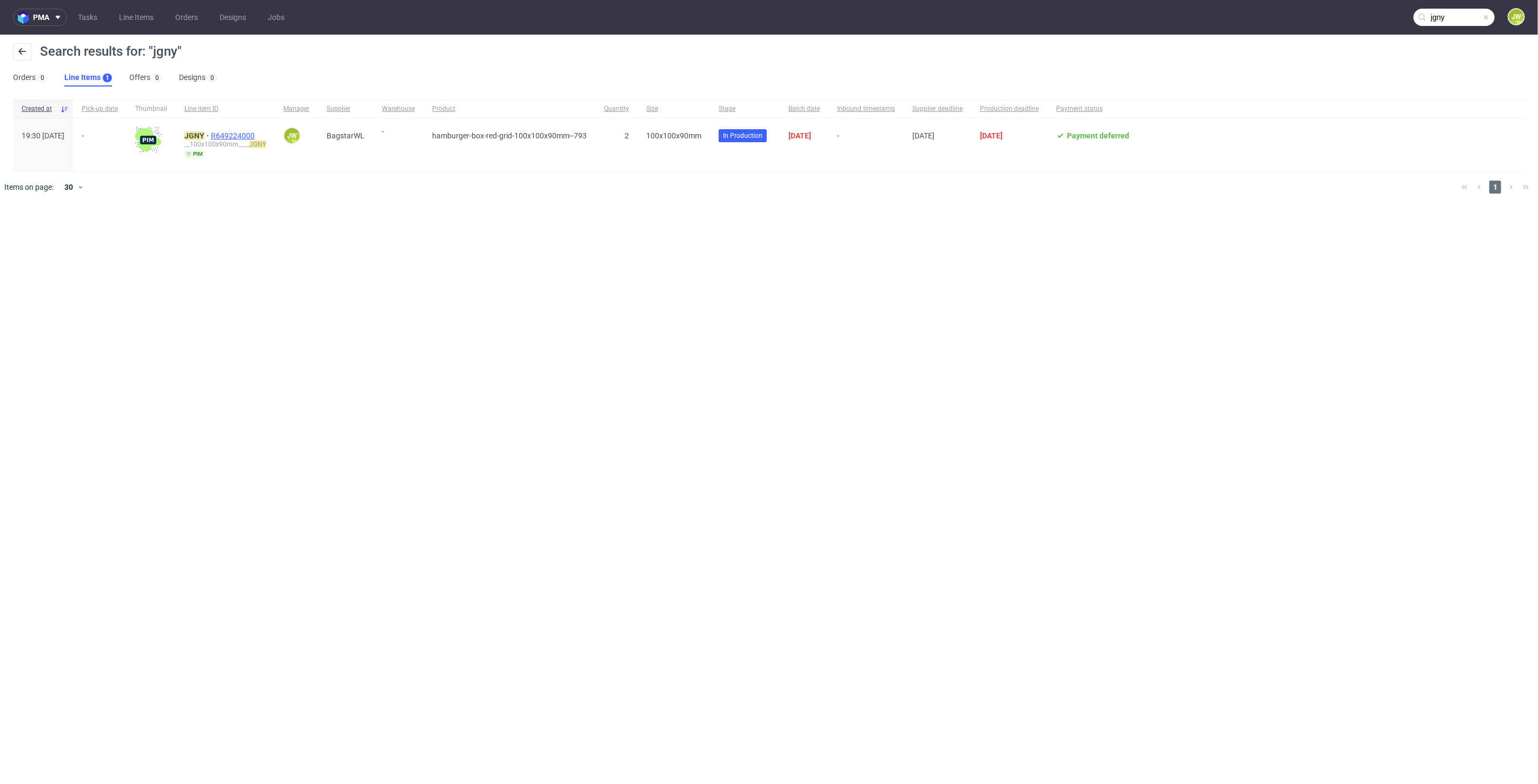
click at [255, 132] on span "R649224000" at bounding box center [234, 135] width 46 height 9
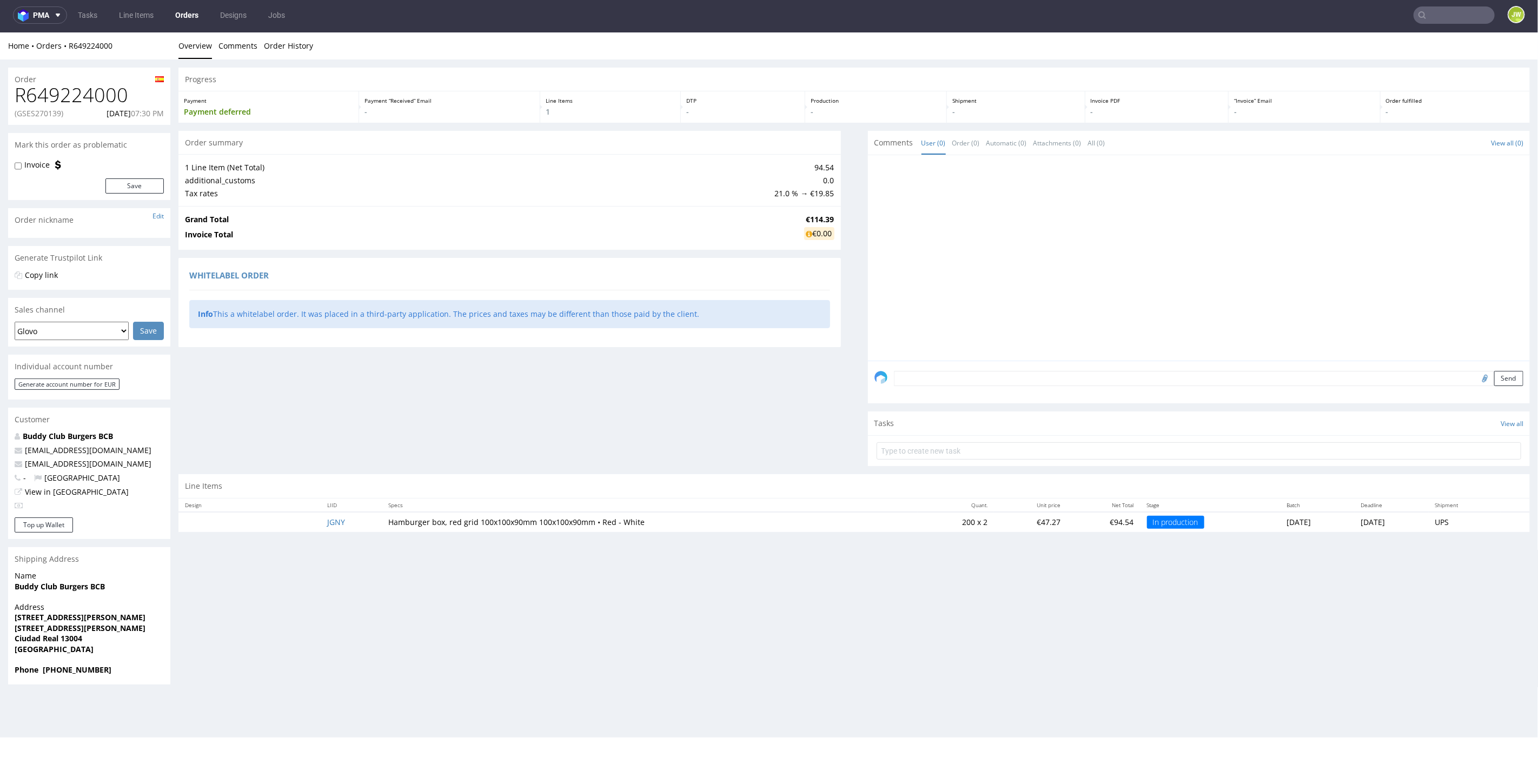
scroll to position [3, 0]
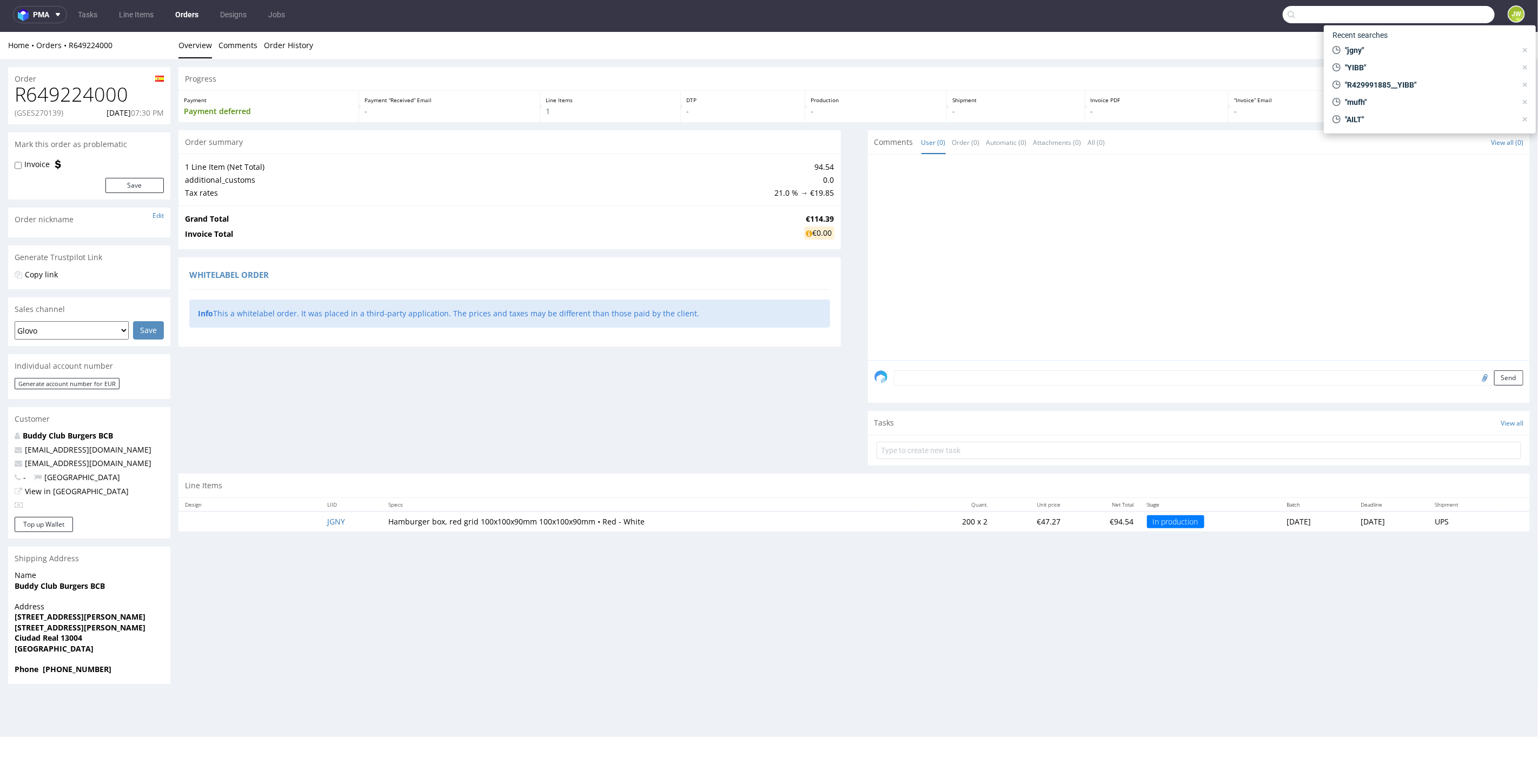
click at [1429, 16] on input "text" at bounding box center [1389, 14] width 212 height 17
paste input "R469358088__MKQQ"
type input "MKQQ"
drag, startPoint x: 1359, startPoint y: 22, endPoint x: 1537, endPoint y: 36, distance: 178.5
click at [1537, 36] on div "pma Tasks Line Items Orders Designs Jobs MKQQ JW Unknown error." at bounding box center [769, 392] width 1538 height 784
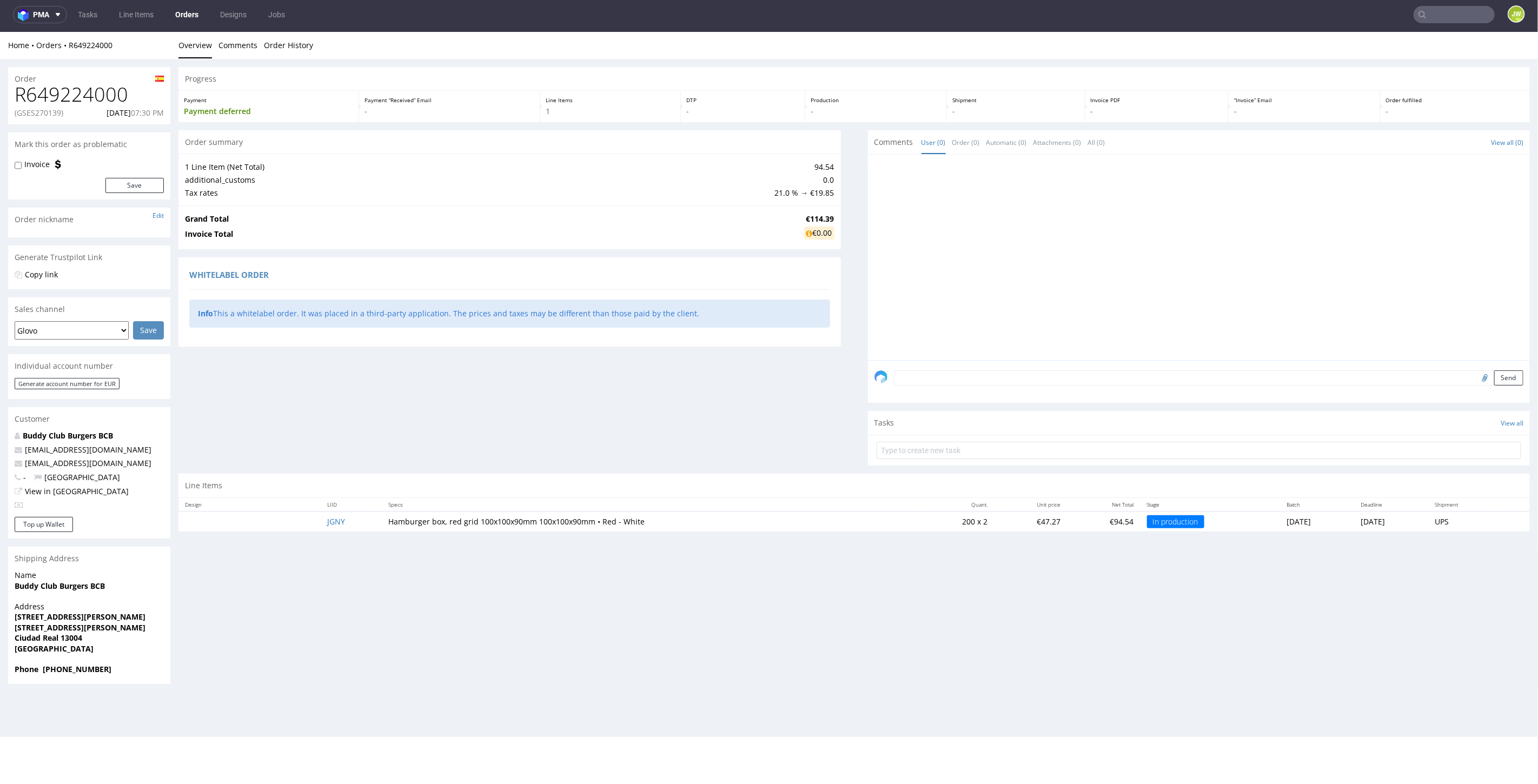
paste input "R469358088__MKQQ"
type input "R469358088"
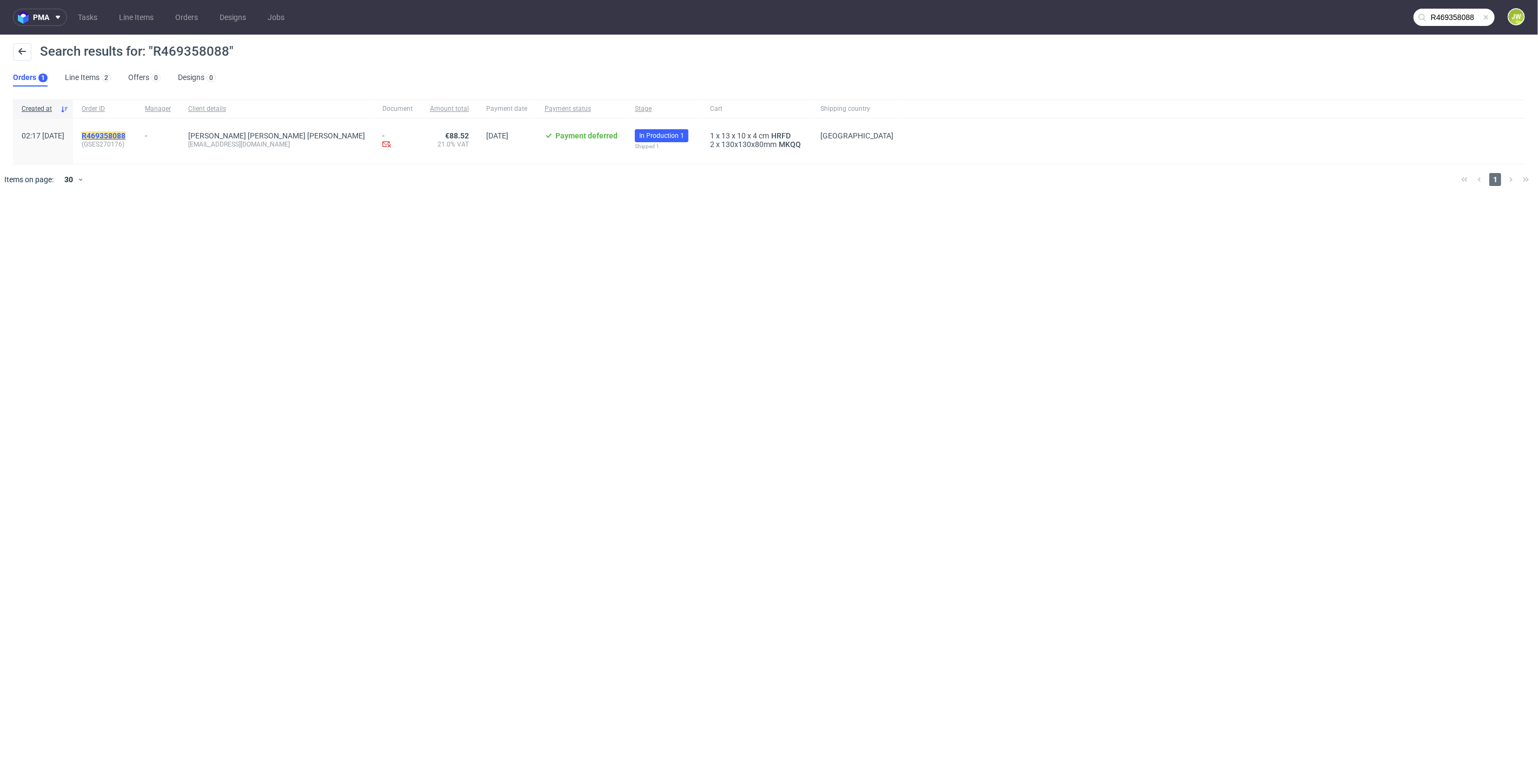
click at [117, 132] on mark "R469358088" at bounding box center [104, 135] width 44 height 9
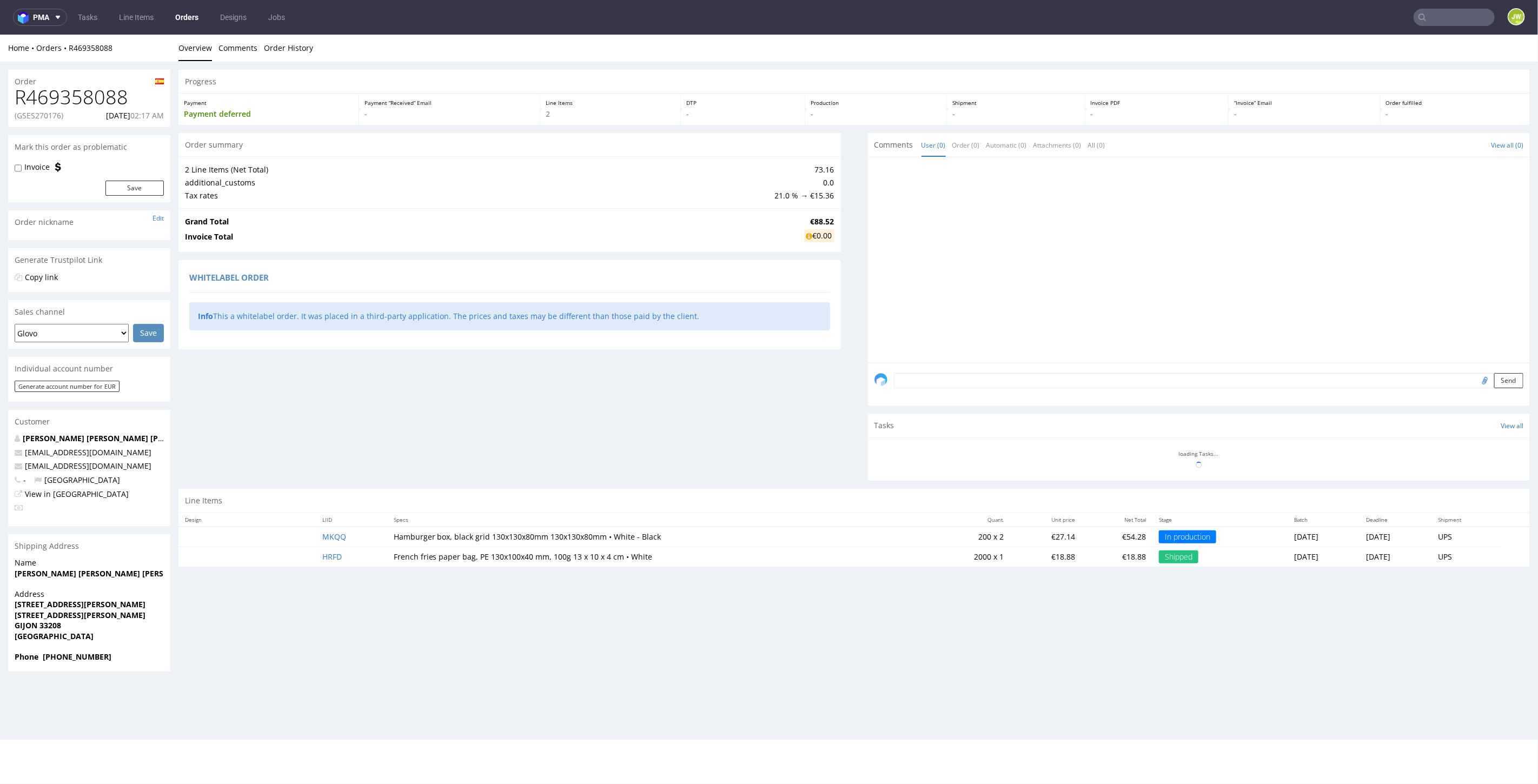
scroll to position [3, 0]
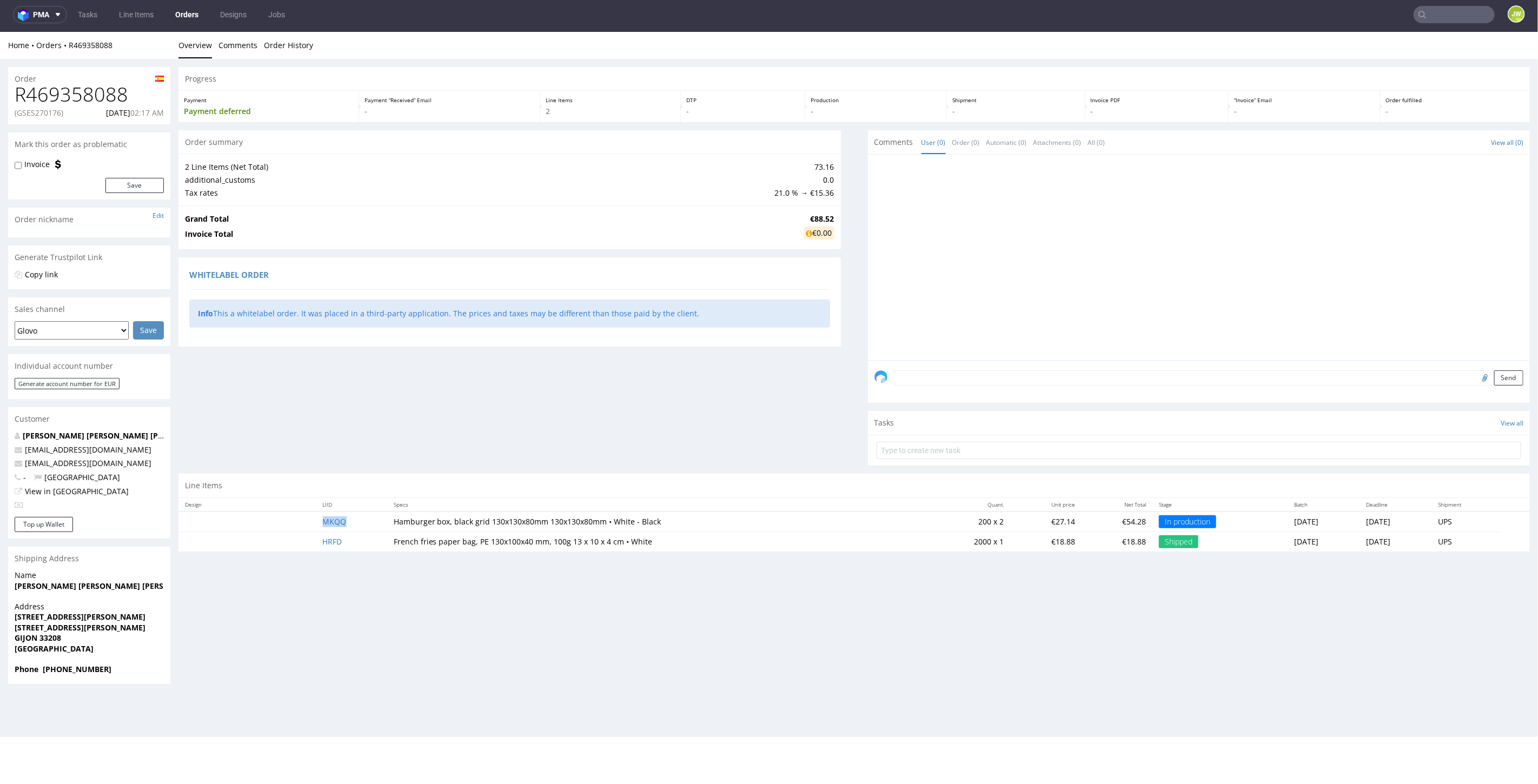
click at [347, 518] on td "MKQQ" at bounding box center [351, 521] width 70 height 21
click at [1426, 11] on input "text" at bounding box center [1453, 14] width 81 height 17
paste input "R623111501__UGDY"
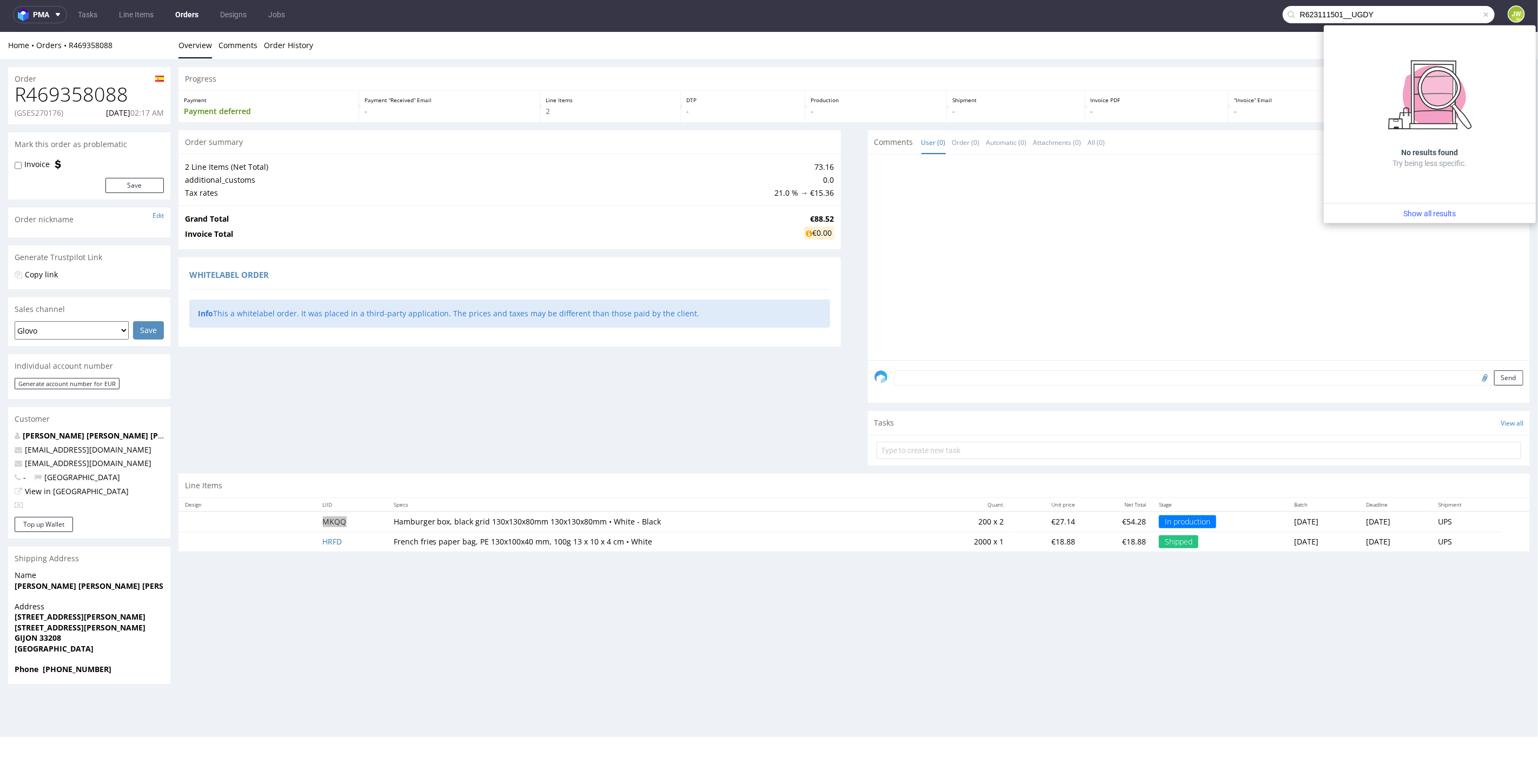
drag, startPoint x: 1339, startPoint y: 16, endPoint x: 1473, endPoint y: 33, distance: 135.1
click at [1473, 33] on body "pma Tasks Line Items Orders Designs Jobs R623111501__UGDY JW Unknown error. if …" at bounding box center [769, 392] width 1538 height 784
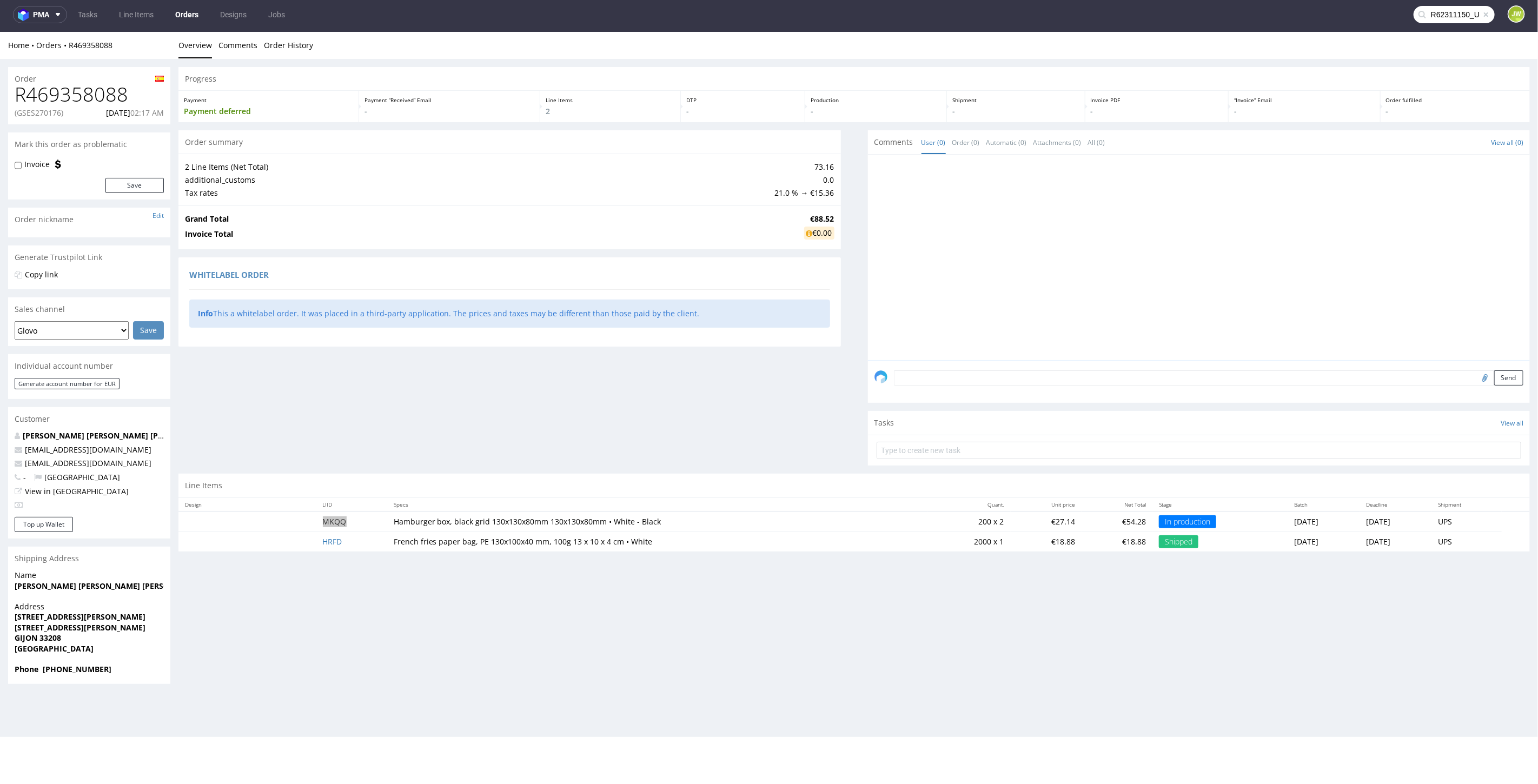
scroll to position [0, 0]
type input "R62311150"
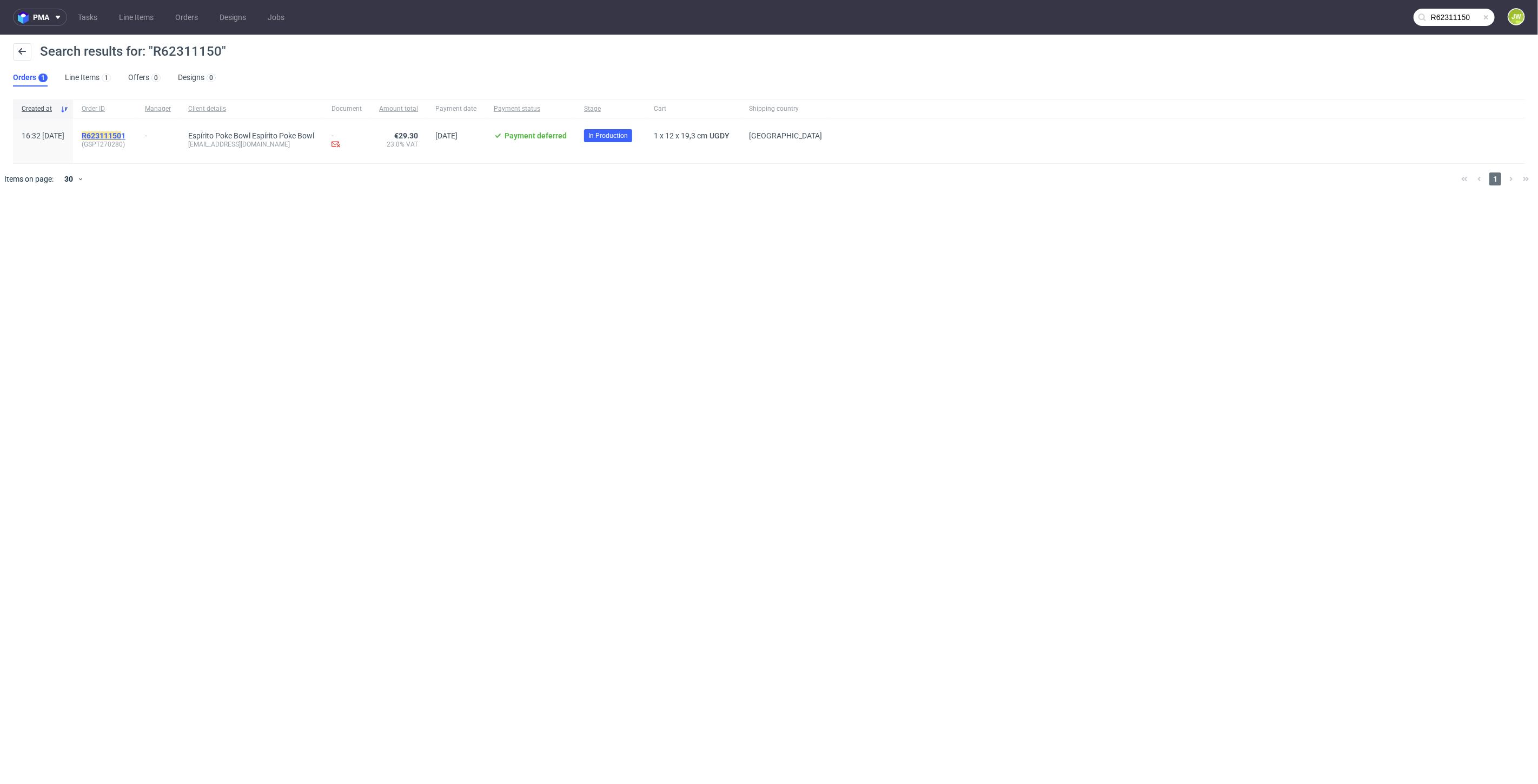
click at [119, 133] on mark "R62311150" at bounding box center [101, 135] width 39 height 9
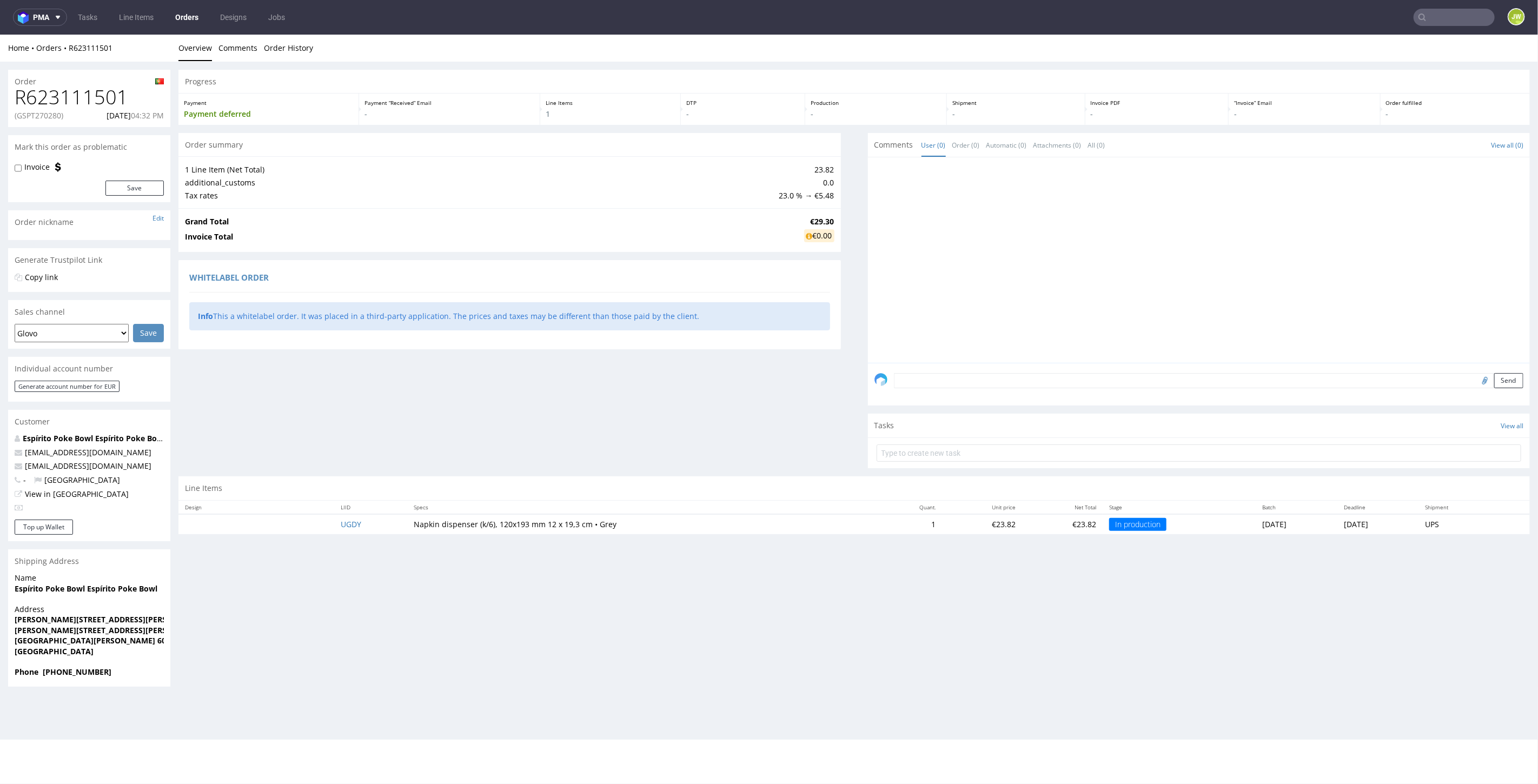
scroll to position [3, 0]
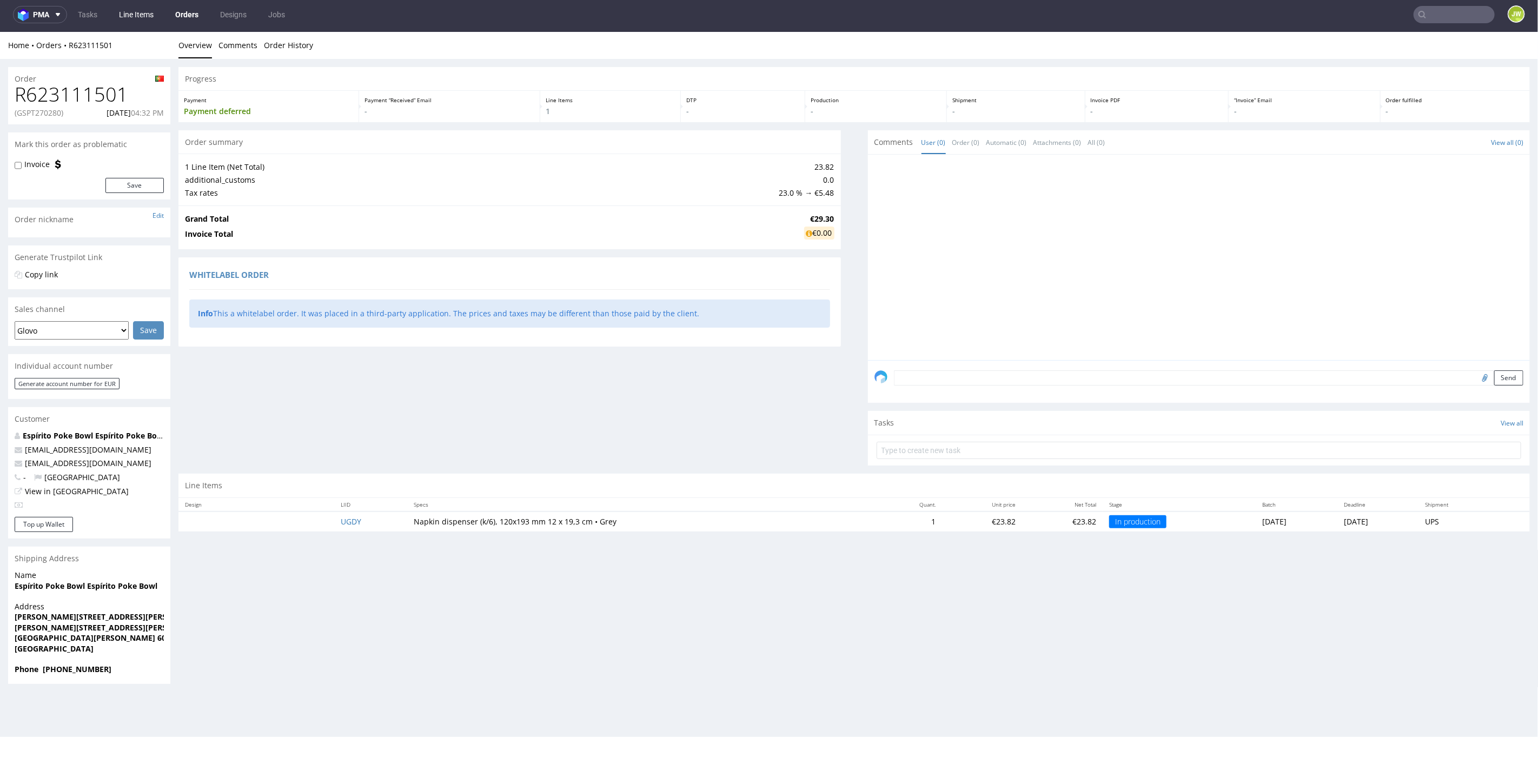
click at [123, 13] on link "Line Items" at bounding box center [136, 14] width 48 height 17
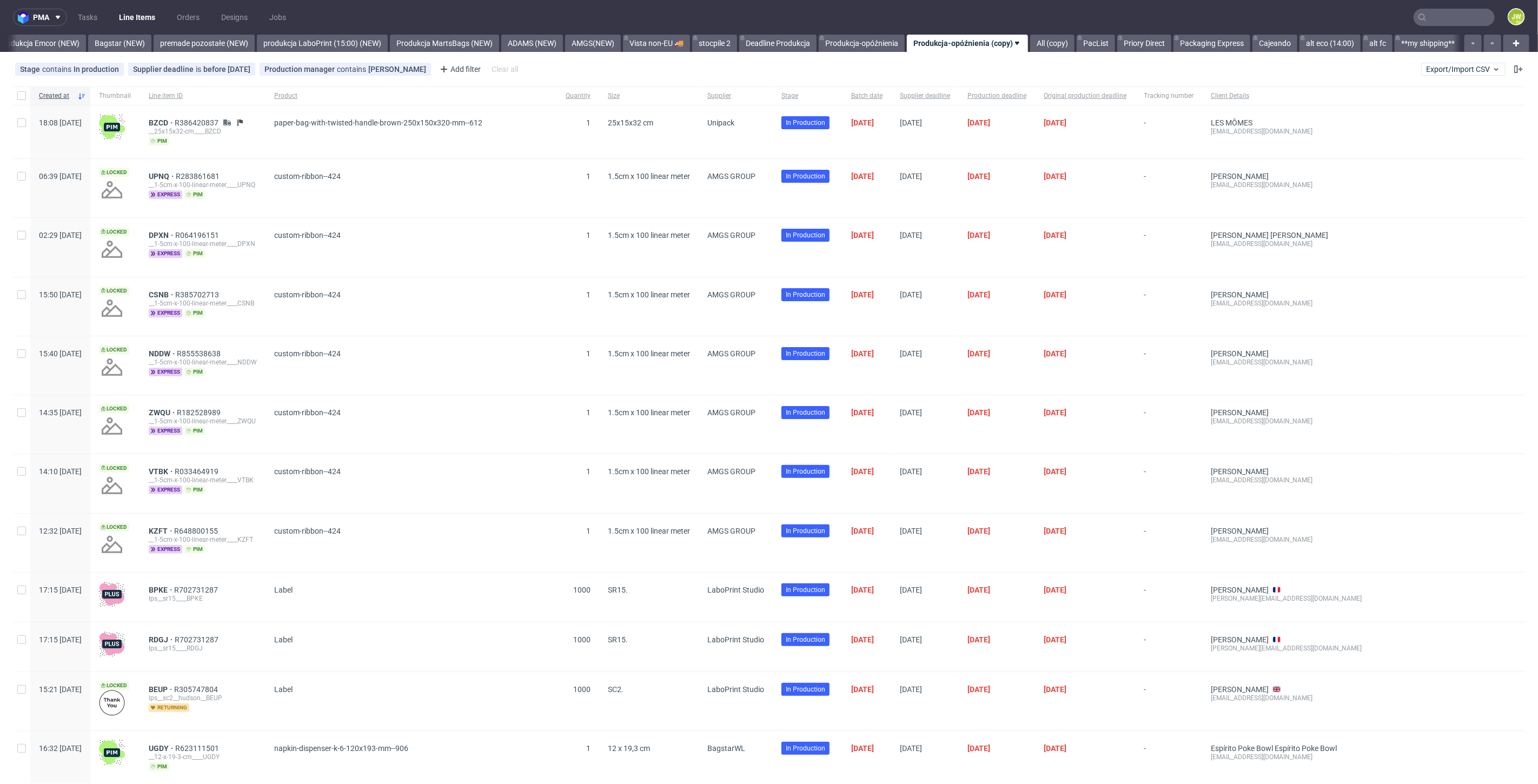
scroll to position [0, 2402]
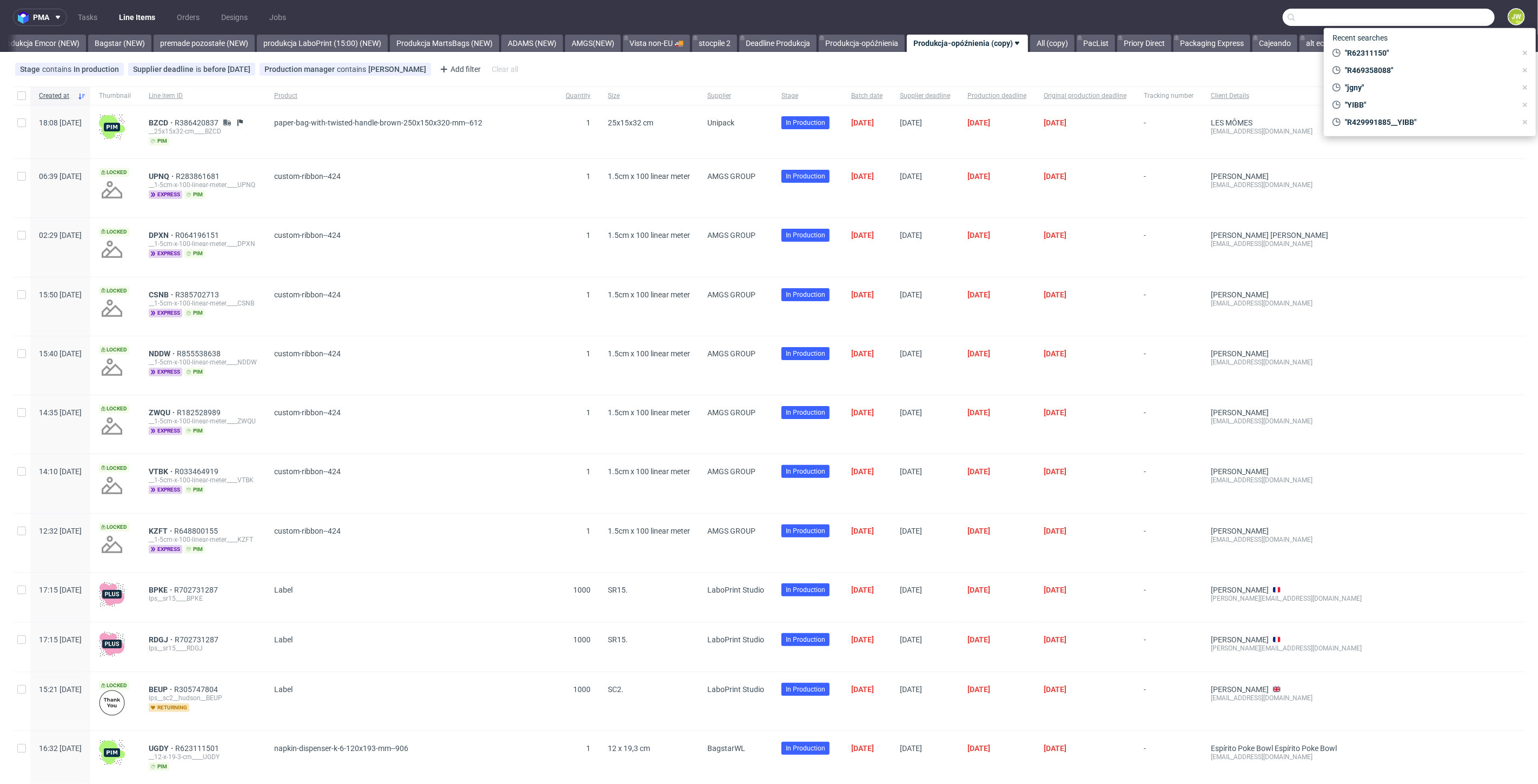
click at [1430, 10] on input "text" at bounding box center [1389, 17] width 212 height 17
paste input "BWKA"
type input "BWKA"
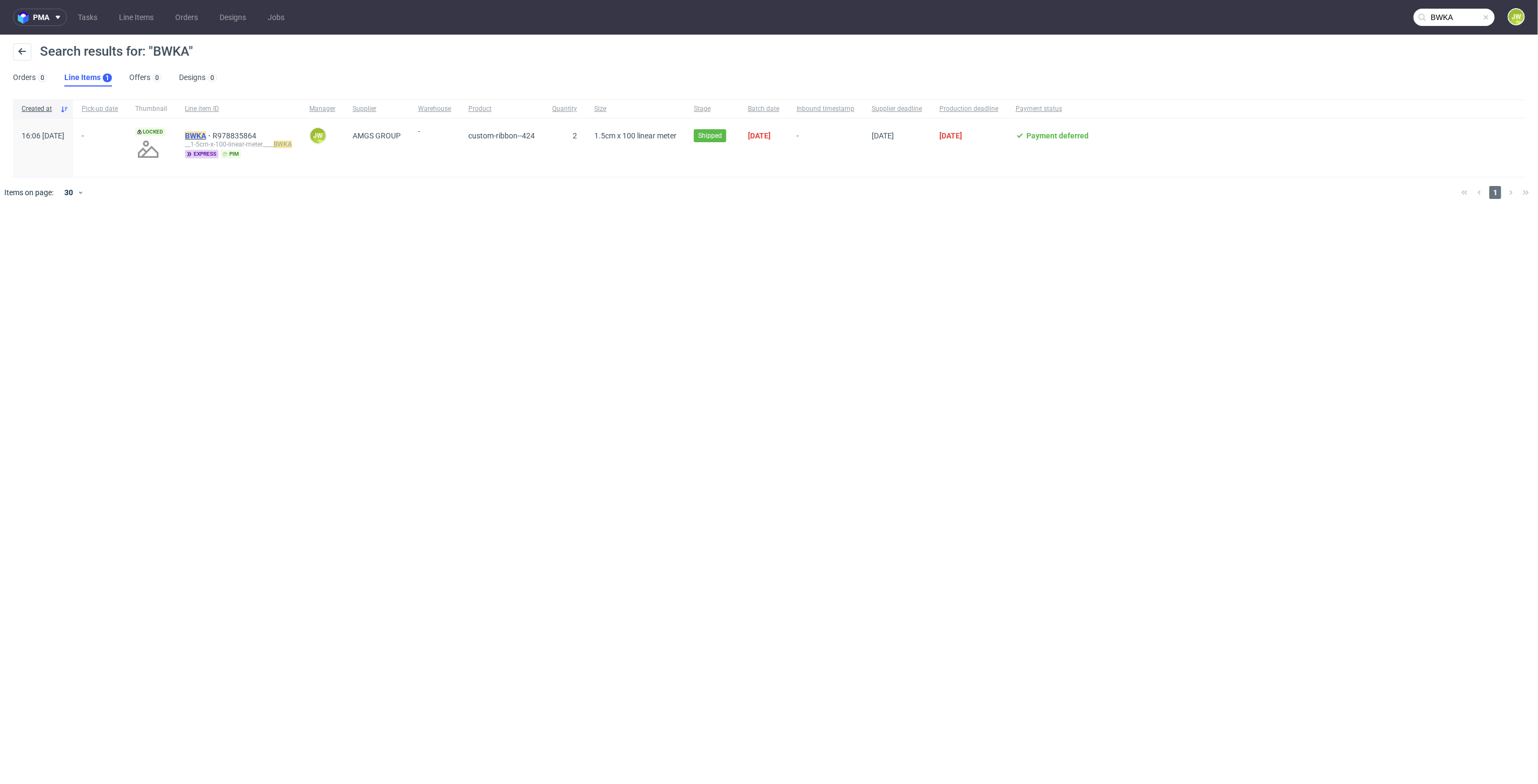
click at [206, 137] on mark "BWKA" at bounding box center [195, 135] width 21 height 9
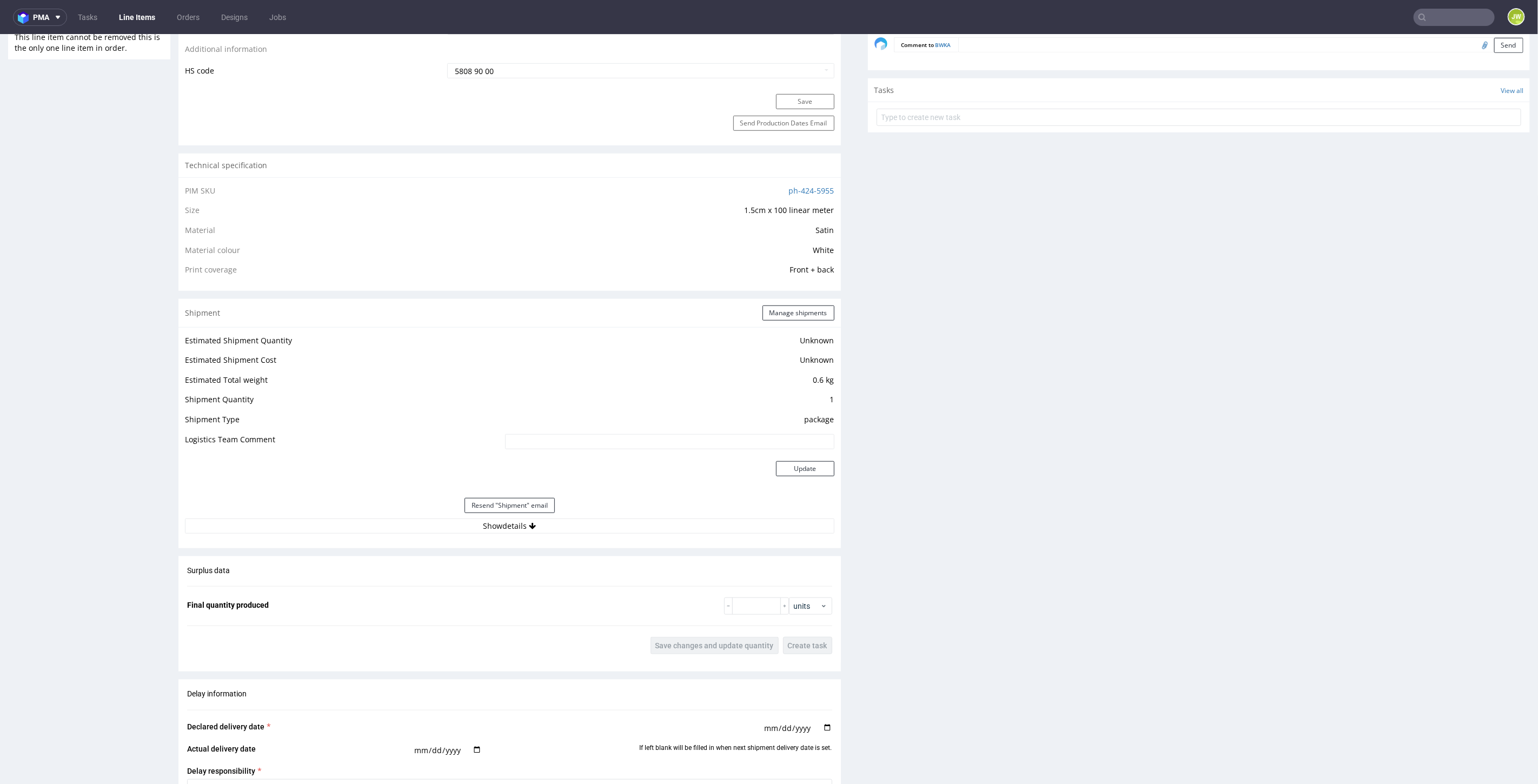
scroll to position [780, 0]
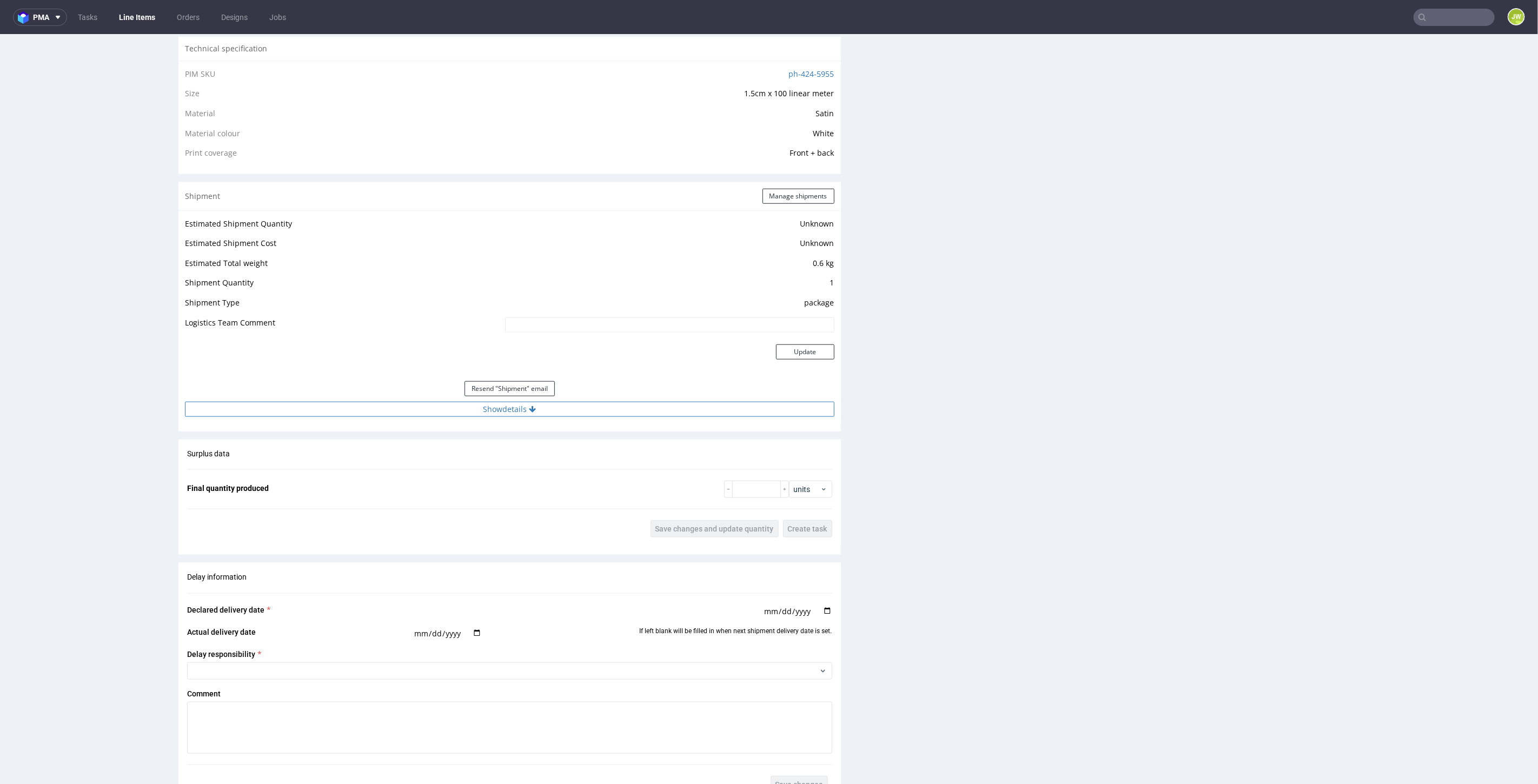
click at [498, 411] on button "Show details" at bounding box center [509, 409] width 649 height 15
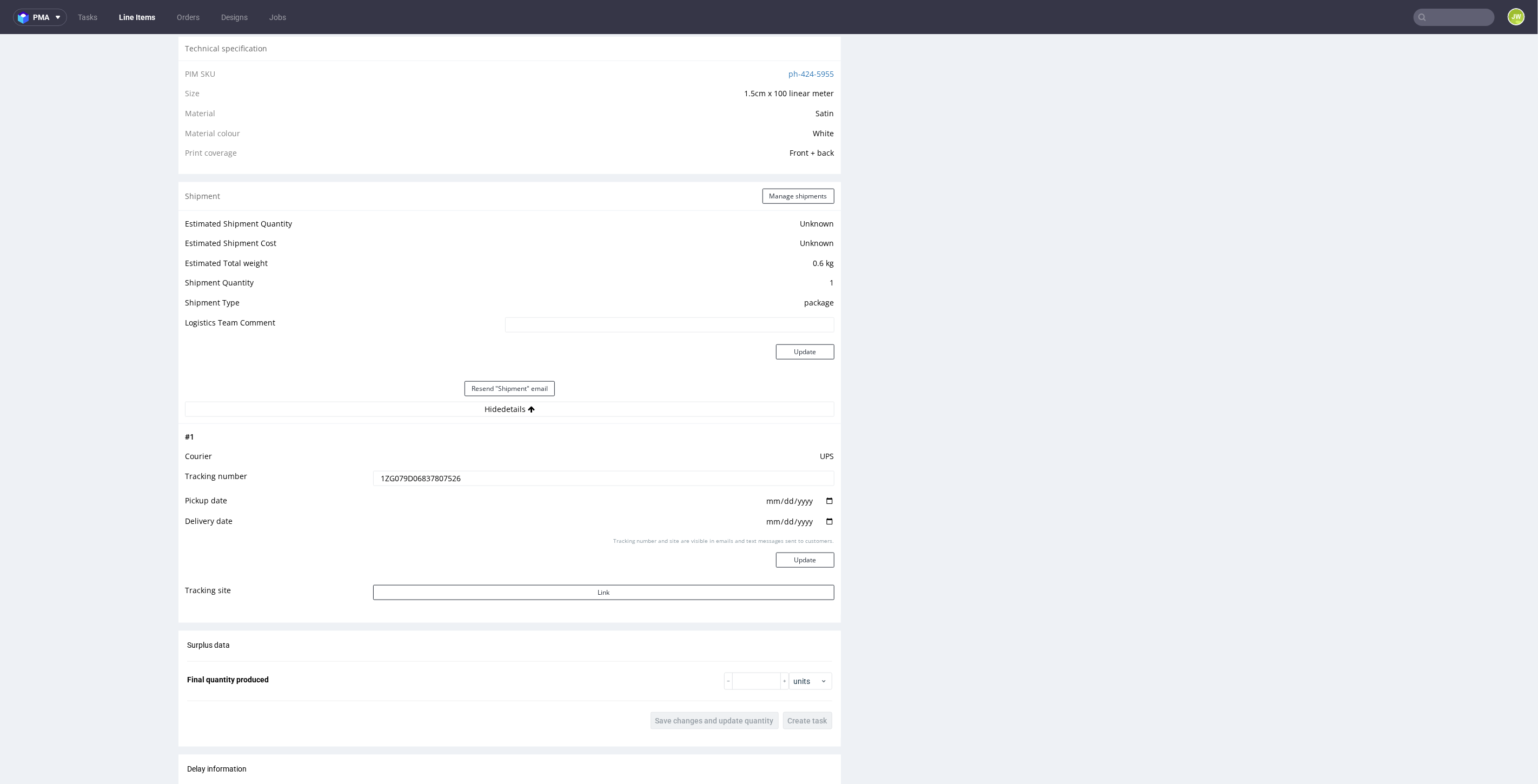
click at [452, 477] on input "1ZG079D06837807526" at bounding box center [603, 478] width 462 height 15
click at [451, 476] on input "1ZG079D06837807526" at bounding box center [603, 478] width 462 height 15
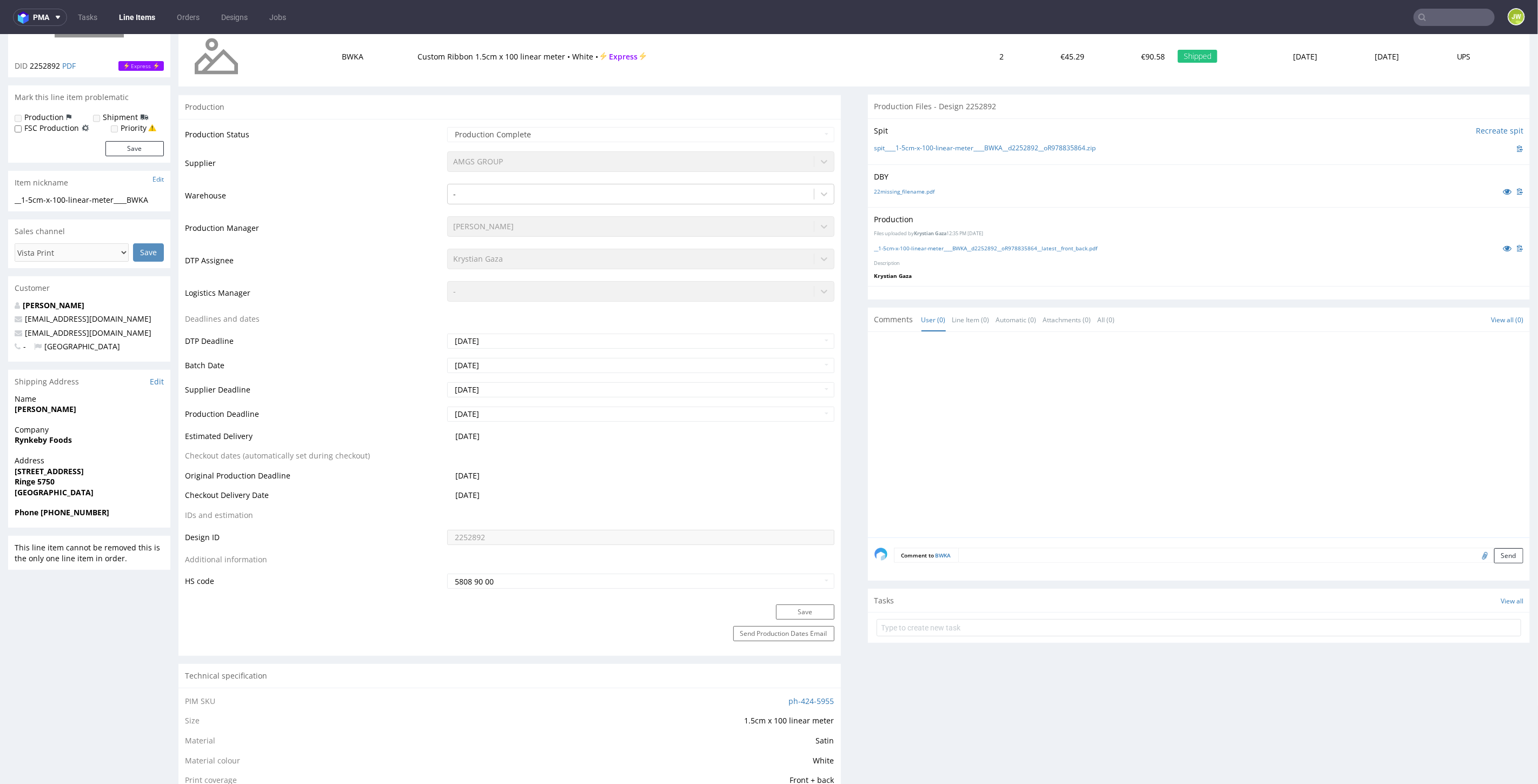
scroll to position [0, 0]
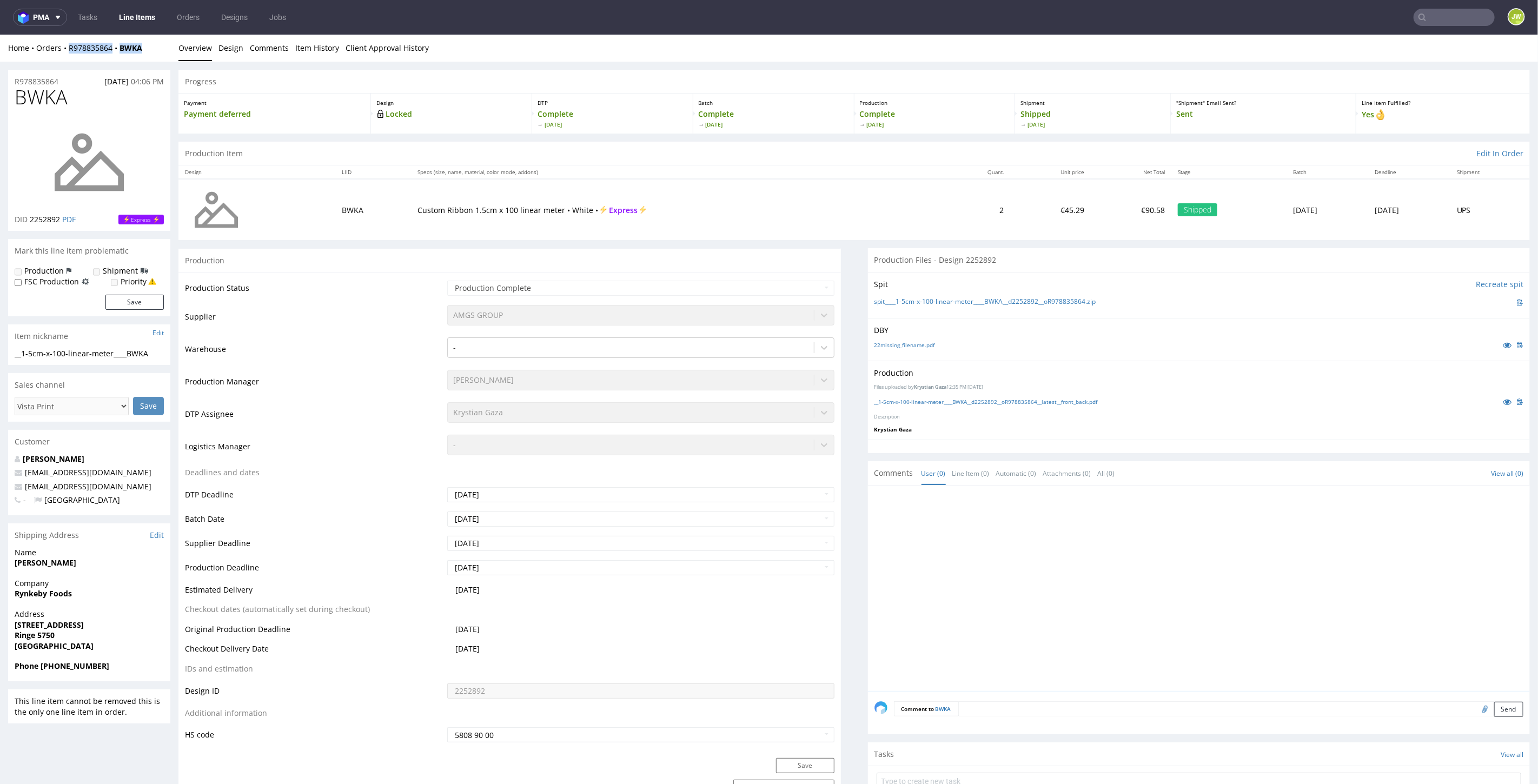
drag, startPoint x: 156, startPoint y: 54, endPoint x: 69, endPoint y: 56, distance: 87.0
click at [69, 56] on div "Home Orders R978835864 BWKA Overview Design Comments Item History Client Approv…" at bounding box center [769, 48] width 1538 height 27
copy div "R978835864 BWKA"
click at [562, 69] on div "Progress" at bounding box center [855, 81] width 1351 height 24
click at [142, 22] on link "Line Items" at bounding box center [137, 17] width 49 height 17
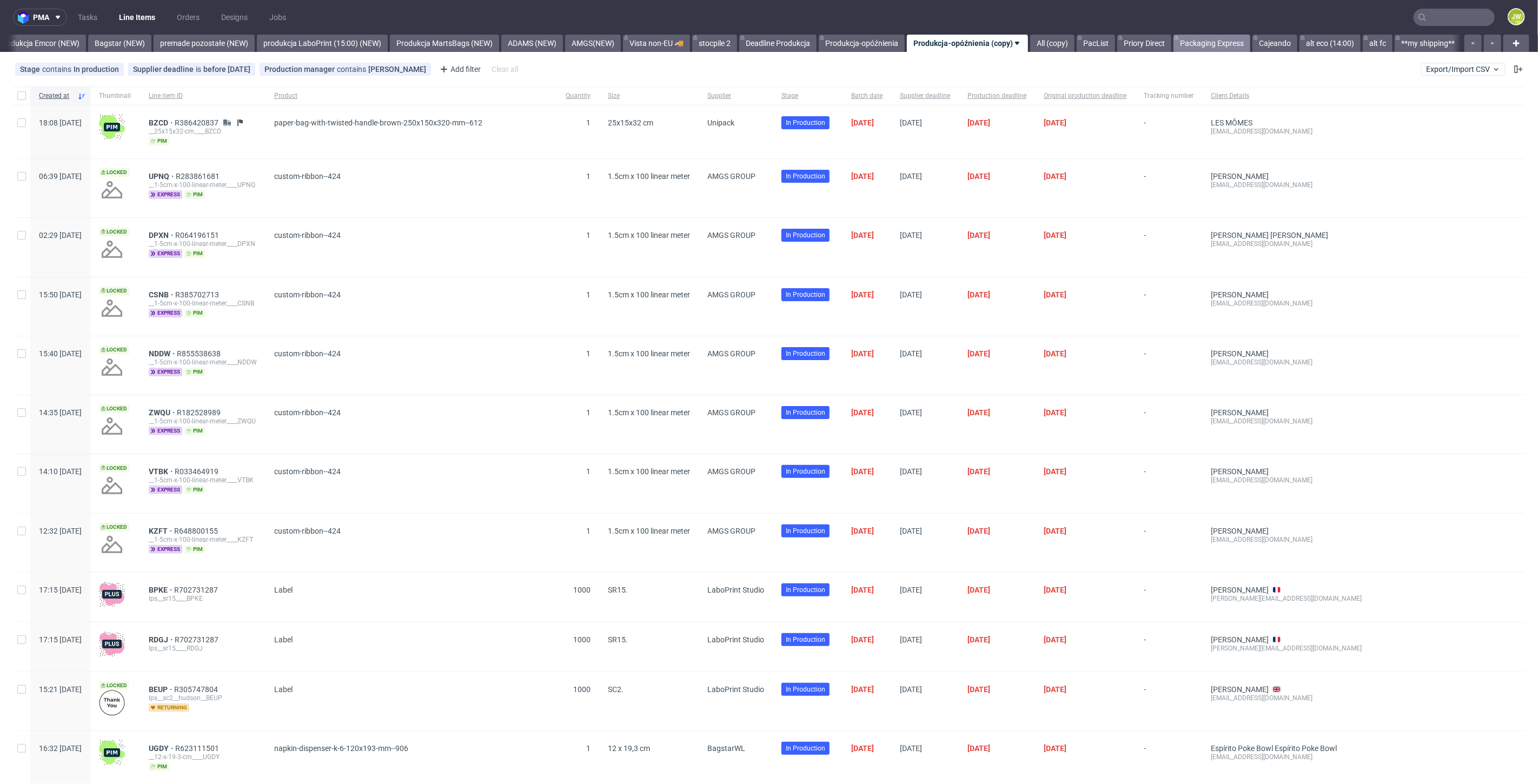
scroll to position [0, 2402]
click at [1211, 49] on link "Packaging Express" at bounding box center [1212, 43] width 77 height 17
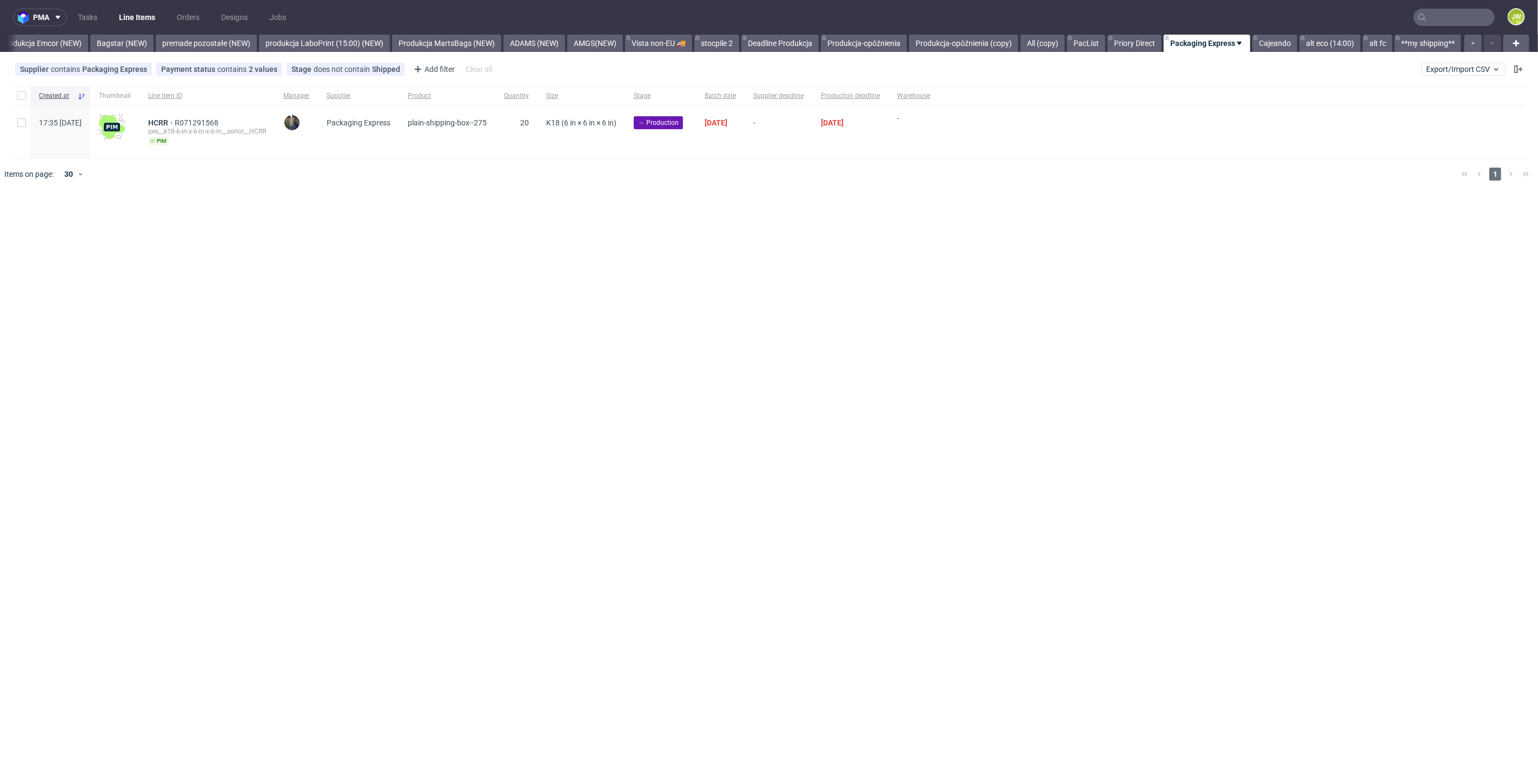
click at [451, 403] on div "pma Tasks Line Items Orders Designs Jobs JW All DTP Late Shipped Shipments DTP …" at bounding box center [769, 392] width 1538 height 784
click at [175, 122] on span "HCRR" at bounding box center [162, 122] width 27 height 9
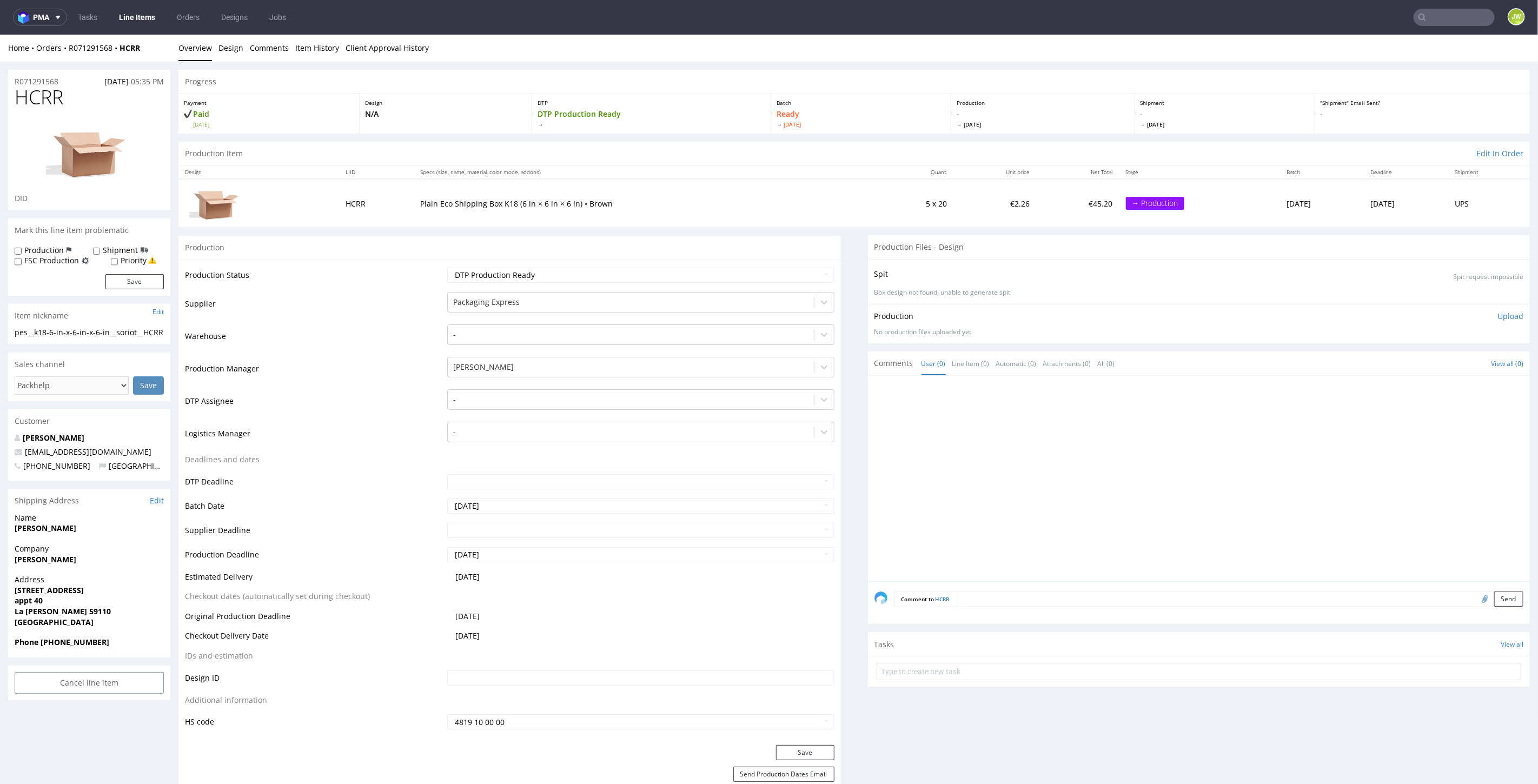
click at [684, 157] on div "Production Item Edit In Order" at bounding box center [855, 152] width 1351 height 24
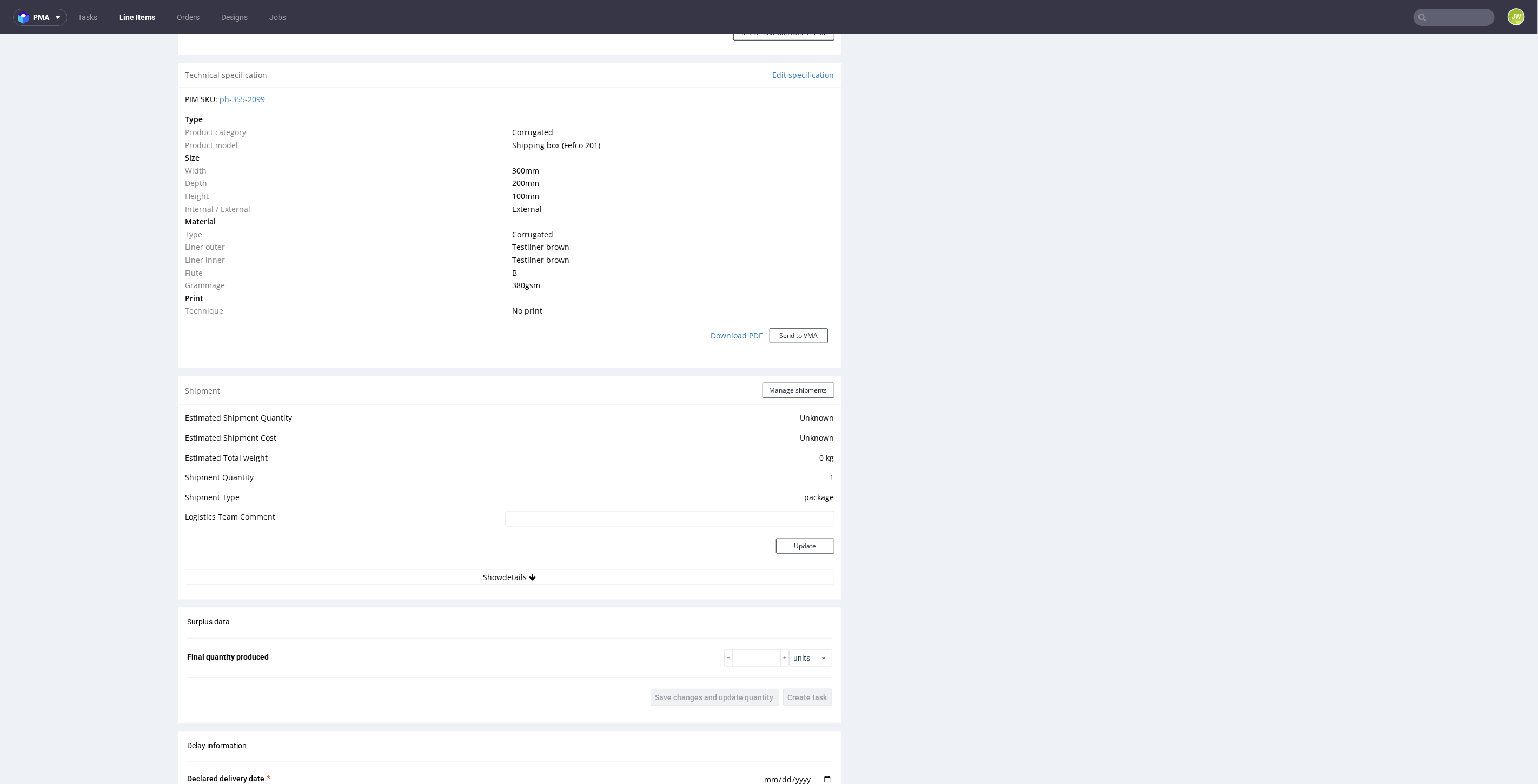
scroll to position [682, 0]
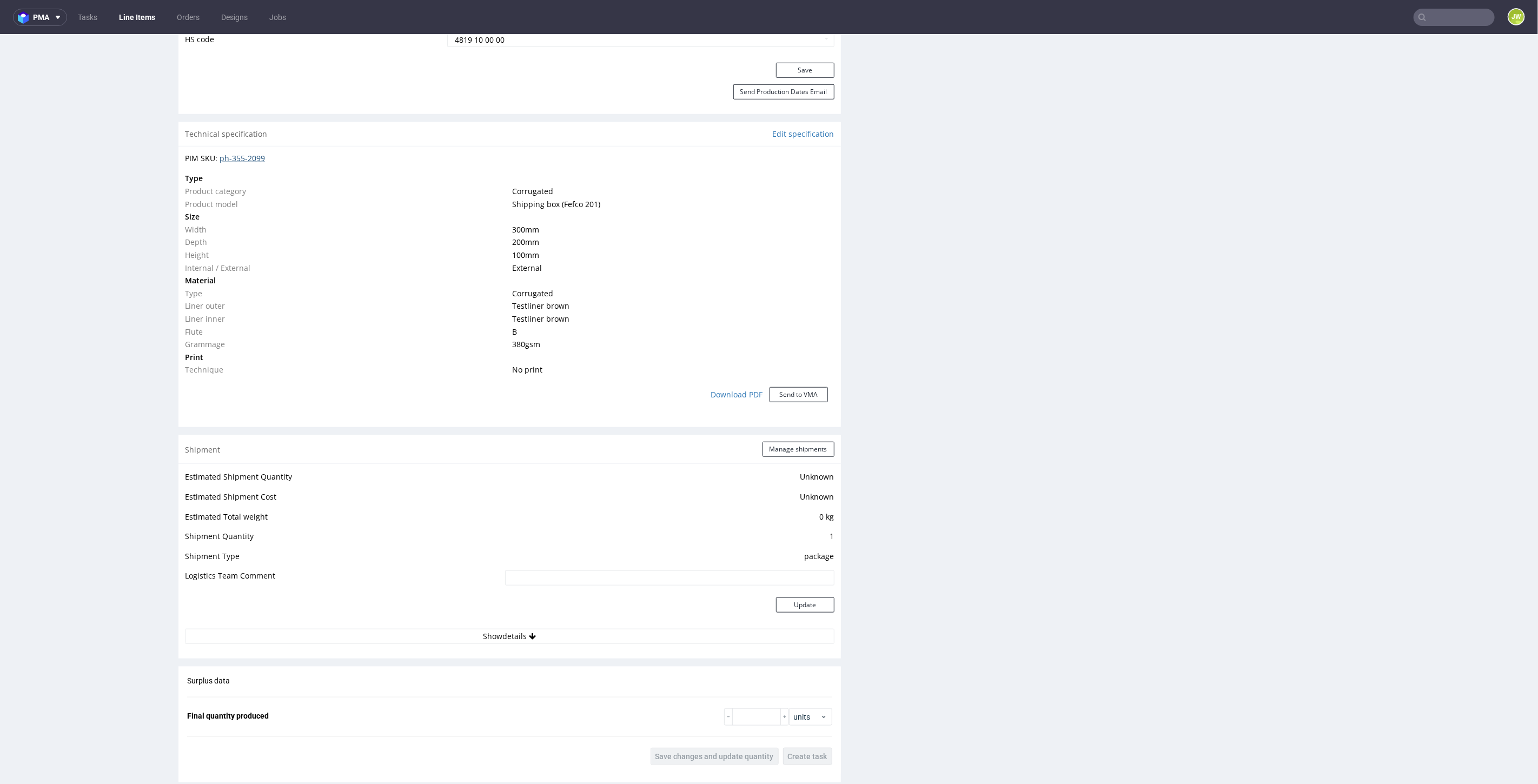
click at [245, 153] on link "ph-355-2099" at bounding box center [243, 157] width 46 height 10
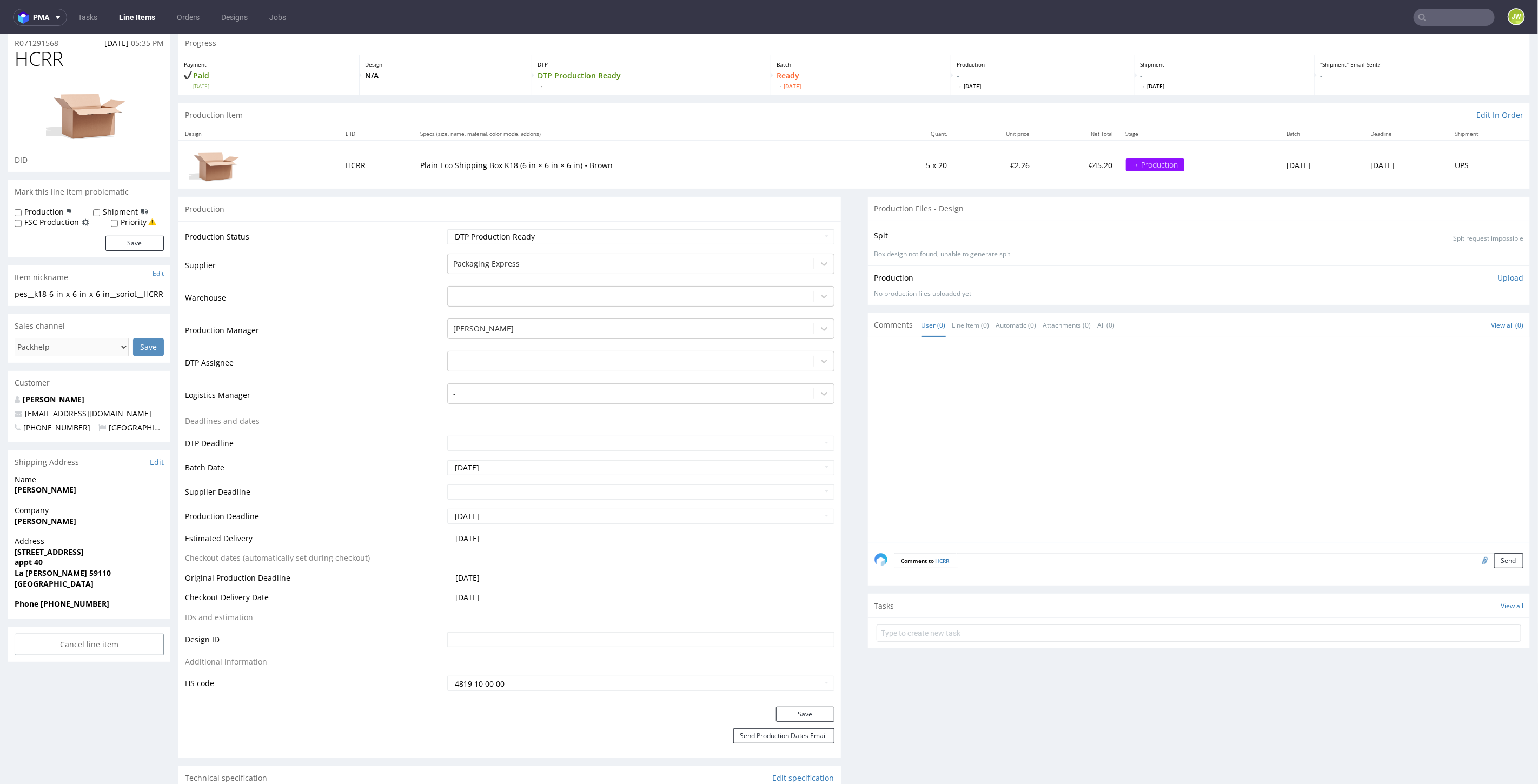
scroll to position [0, 0]
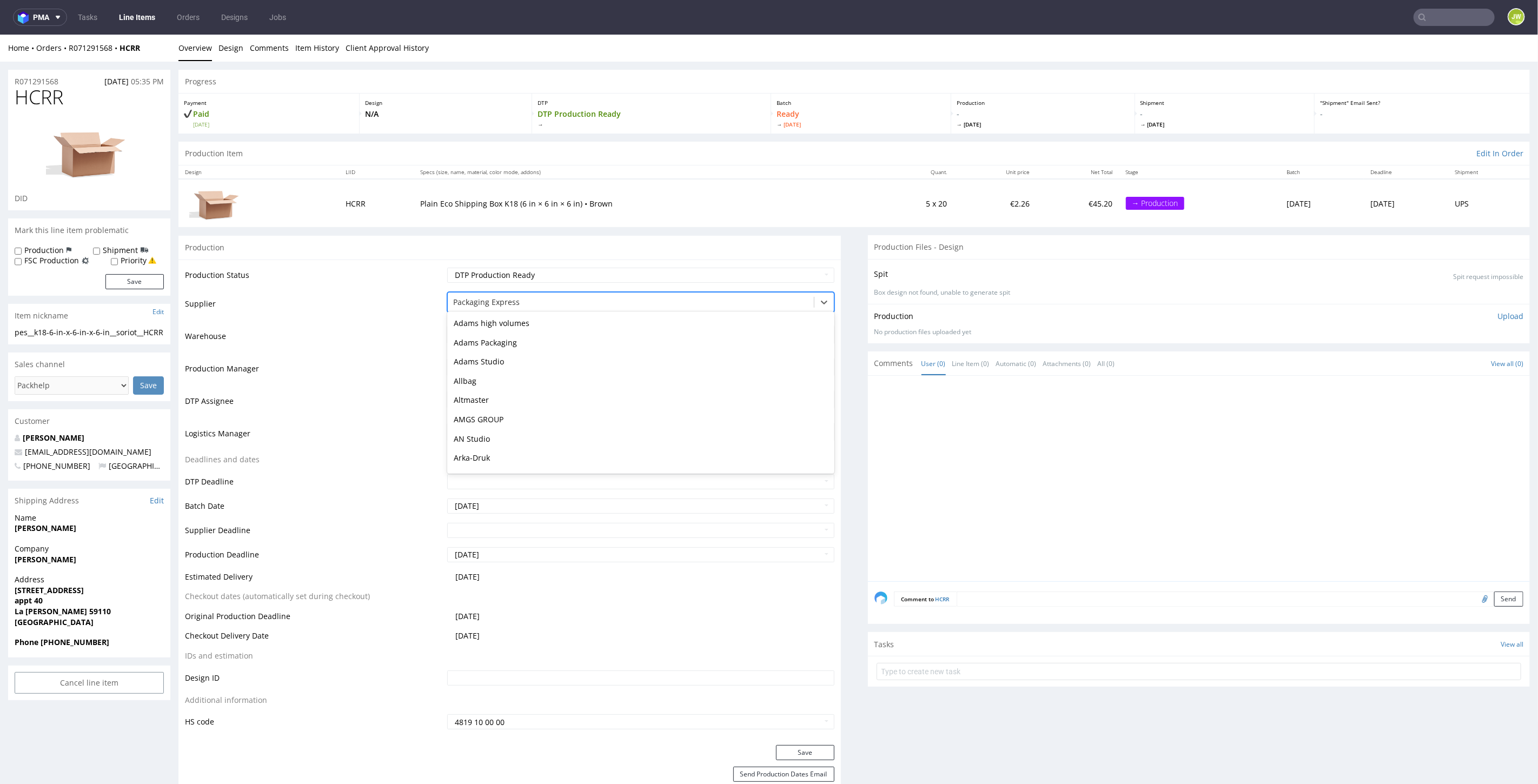
drag, startPoint x: 514, startPoint y: 300, endPoint x: 380, endPoint y: 302, distance: 134.0
click at [380, 302] on tr "Supplier 172 results available. Use Up and Down to choose options, press Enter …" at bounding box center [509, 306] width 649 height 32
drag, startPoint x: 534, startPoint y: 302, endPoint x: 380, endPoint y: 304, distance: 154.0
click at [379, 304] on tr "Supplier Packaging Express" at bounding box center [509, 306] width 649 height 32
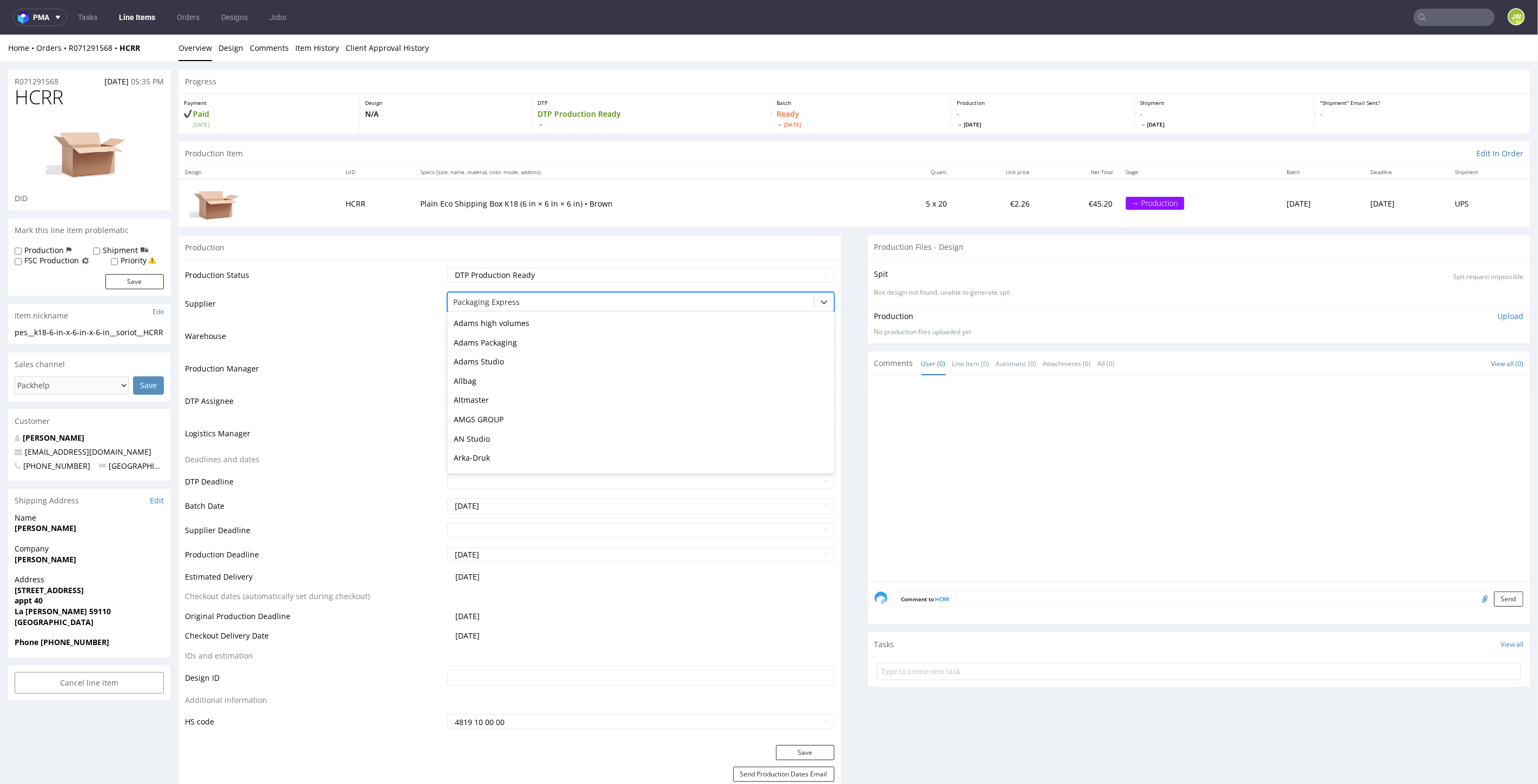
click at [447, 299] on div "Packaging Express" at bounding box center [630, 302] width 365 height 17
drag, startPoint x: 447, startPoint y: 299, endPoint x: 475, endPoint y: 299, distance: 28.0
click at [475, 299] on div "Packaging Express" at bounding box center [630, 302] width 365 height 17
click at [475, 299] on div at bounding box center [630, 302] width 355 height 13
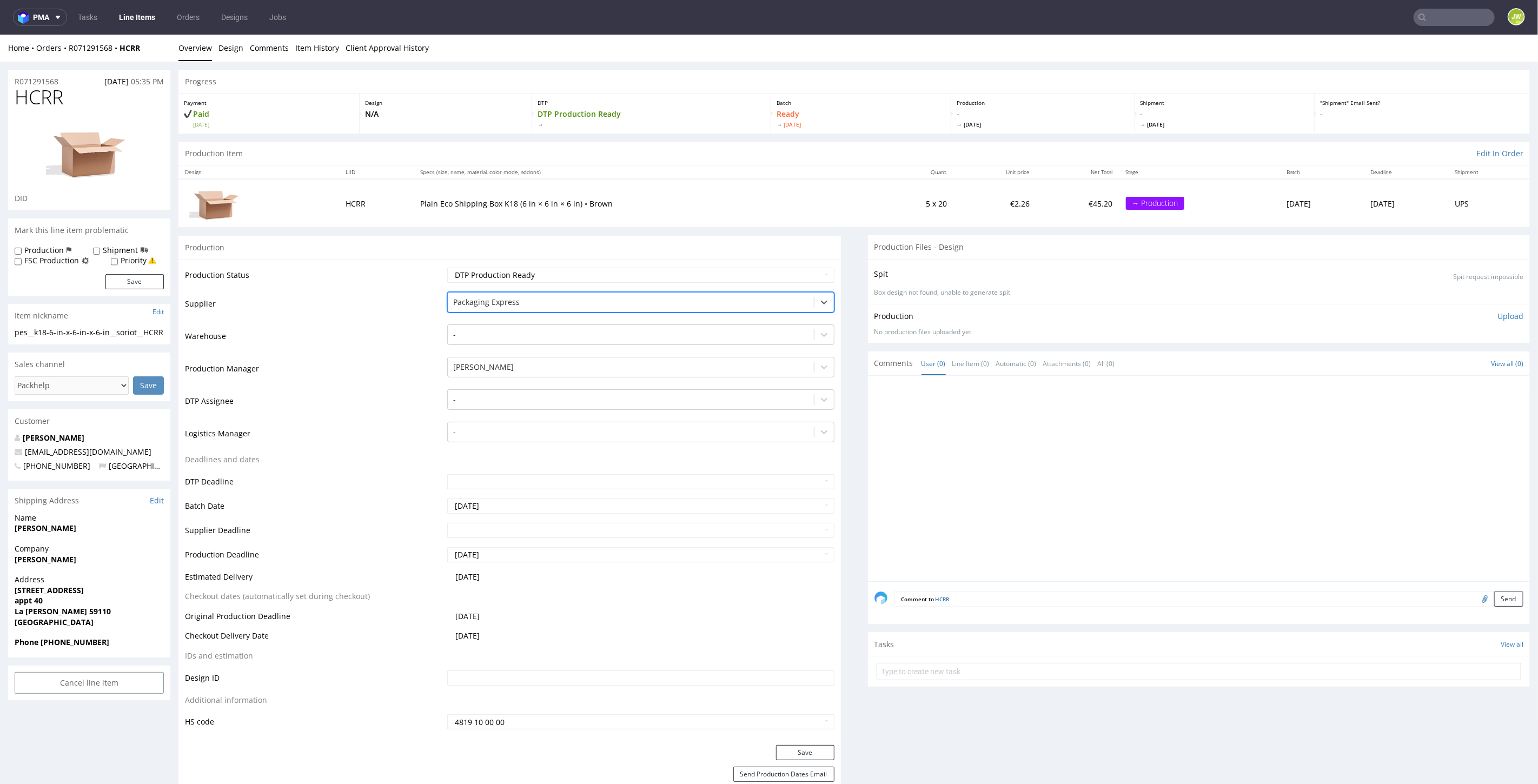
click at [475, 299] on div at bounding box center [630, 302] width 355 height 13
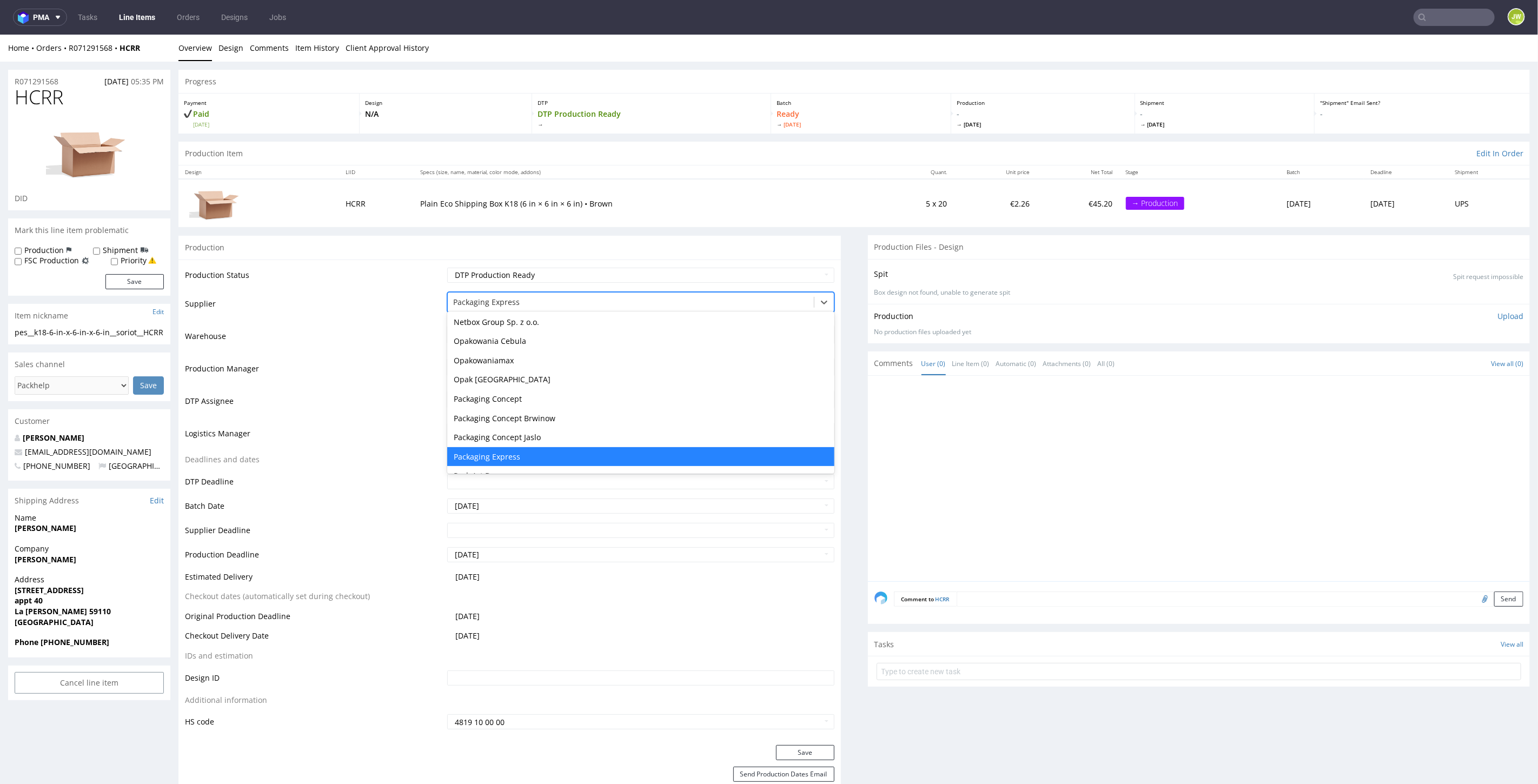
drag, startPoint x: 516, startPoint y: 300, endPoint x: 449, endPoint y: 303, distance: 67.1
click at [449, 304] on div "Packaging Express" at bounding box center [630, 302] width 365 height 17
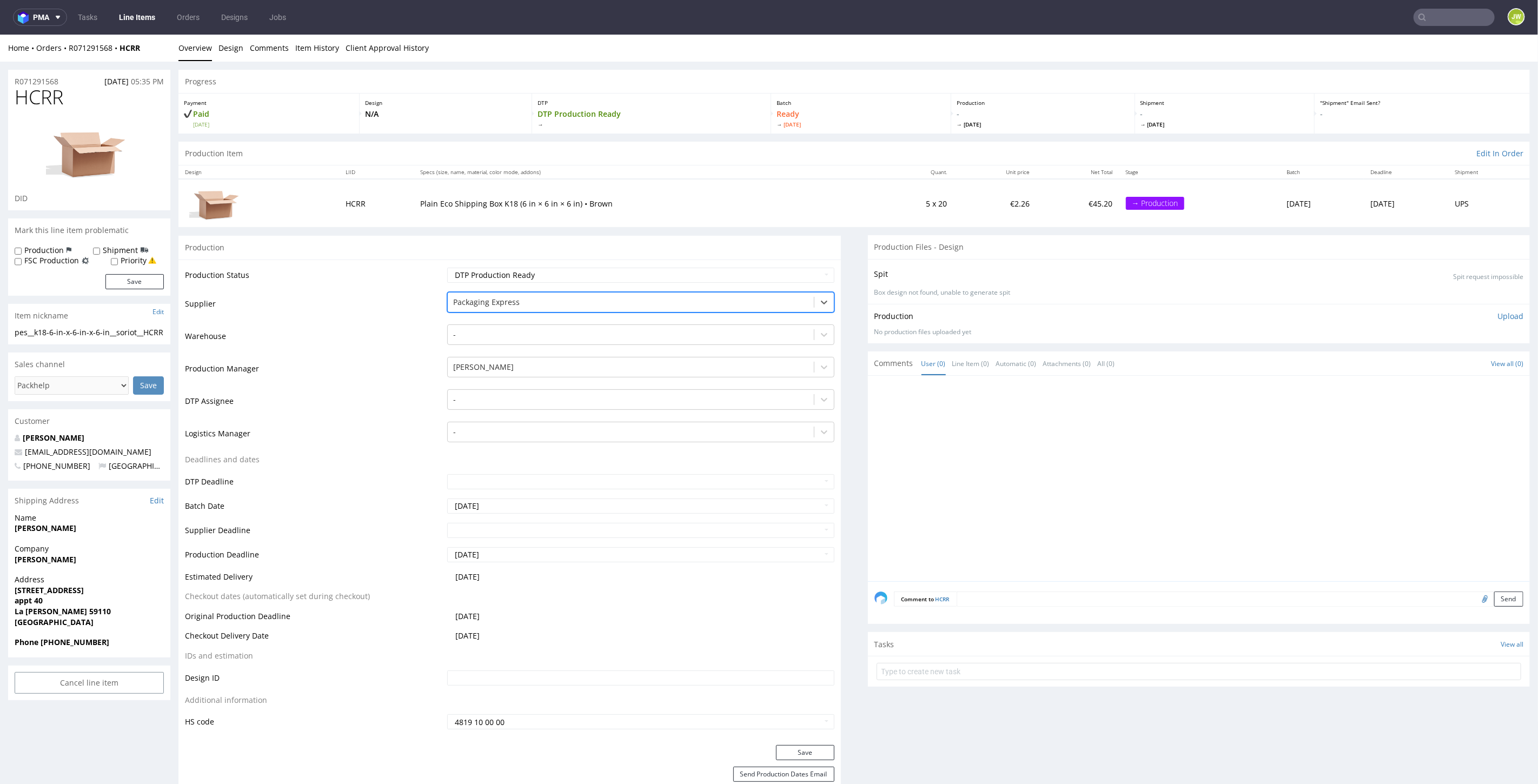
drag, startPoint x: 449, startPoint y: 303, endPoint x: 489, endPoint y: 290, distance: 42.1
click at [519, 301] on div "Packaging Express" at bounding box center [630, 302] width 365 height 17
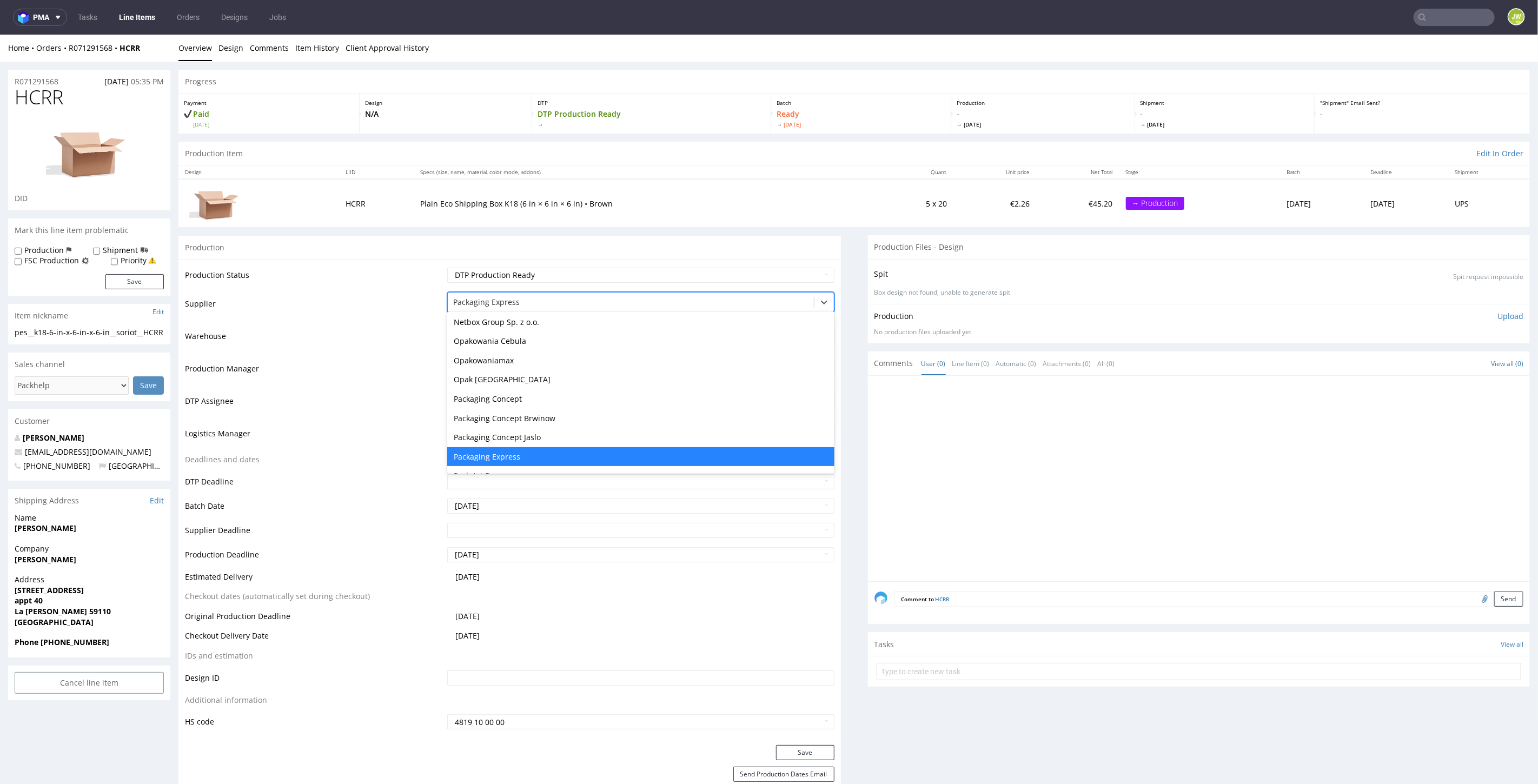
drag, startPoint x: 449, startPoint y: 300, endPoint x: 475, endPoint y: 295, distance: 26.5
click at [484, 298] on div at bounding box center [630, 302] width 355 height 13
drag, startPoint x: 451, startPoint y: 299, endPoint x: 467, endPoint y: 300, distance: 16.0
click at [467, 300] on div at bounding box center [630, 302] width 355 height 13
click at [466, 300] on div at bounding box center [630, 302] width 355 height 13
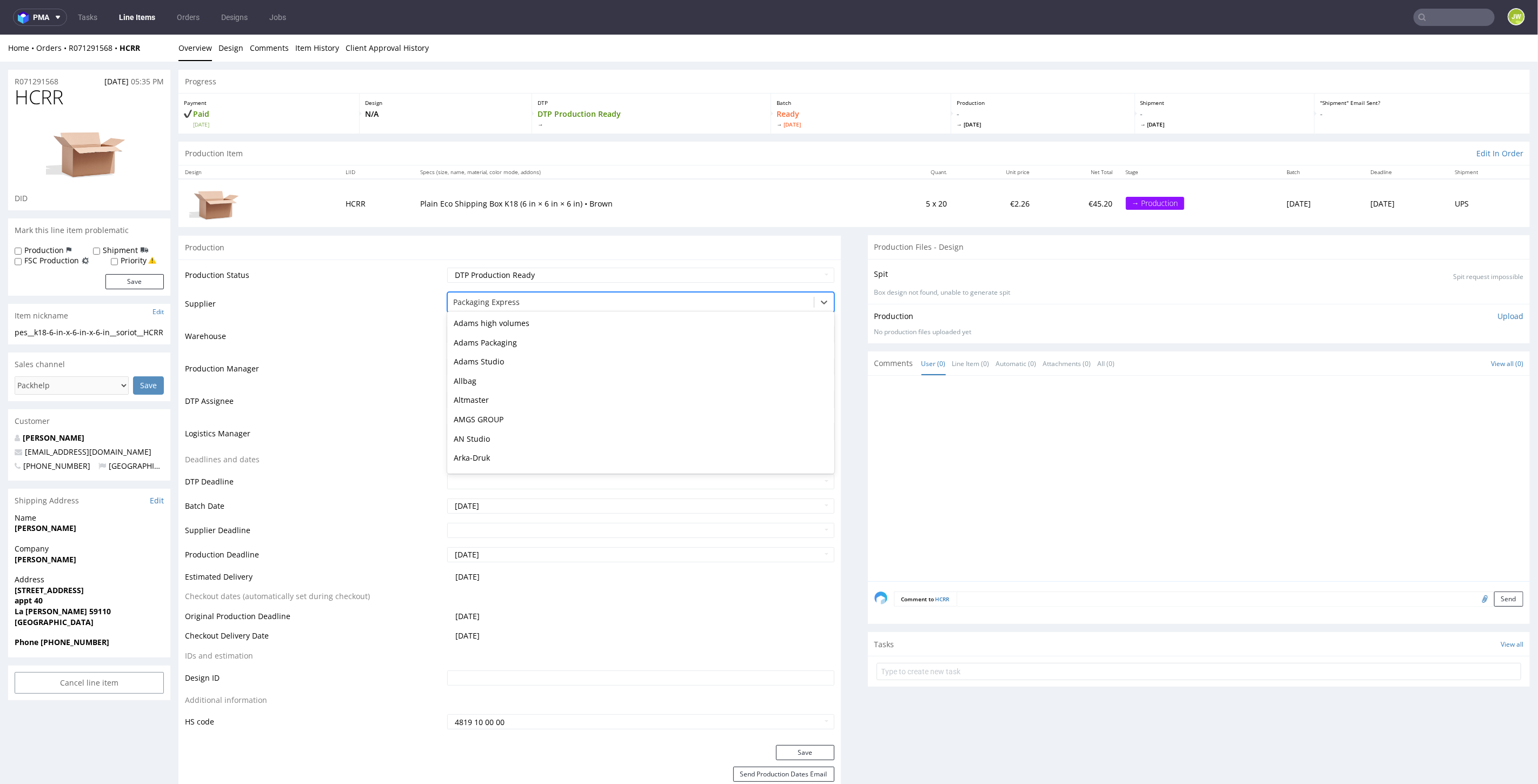
drag, startPoint x: 466, startPoint y: 300, endPoint x: 488, endPoint y: 301, distance: 22.0
click at [472, 302] on div at bounding box center [630, 302] width 355 height 13
click at [504, 301] on div at bounding box center [630, 302] width 355 height 13
click at [499, 303] on div at bounding box center [630, 302] width 355 height 13
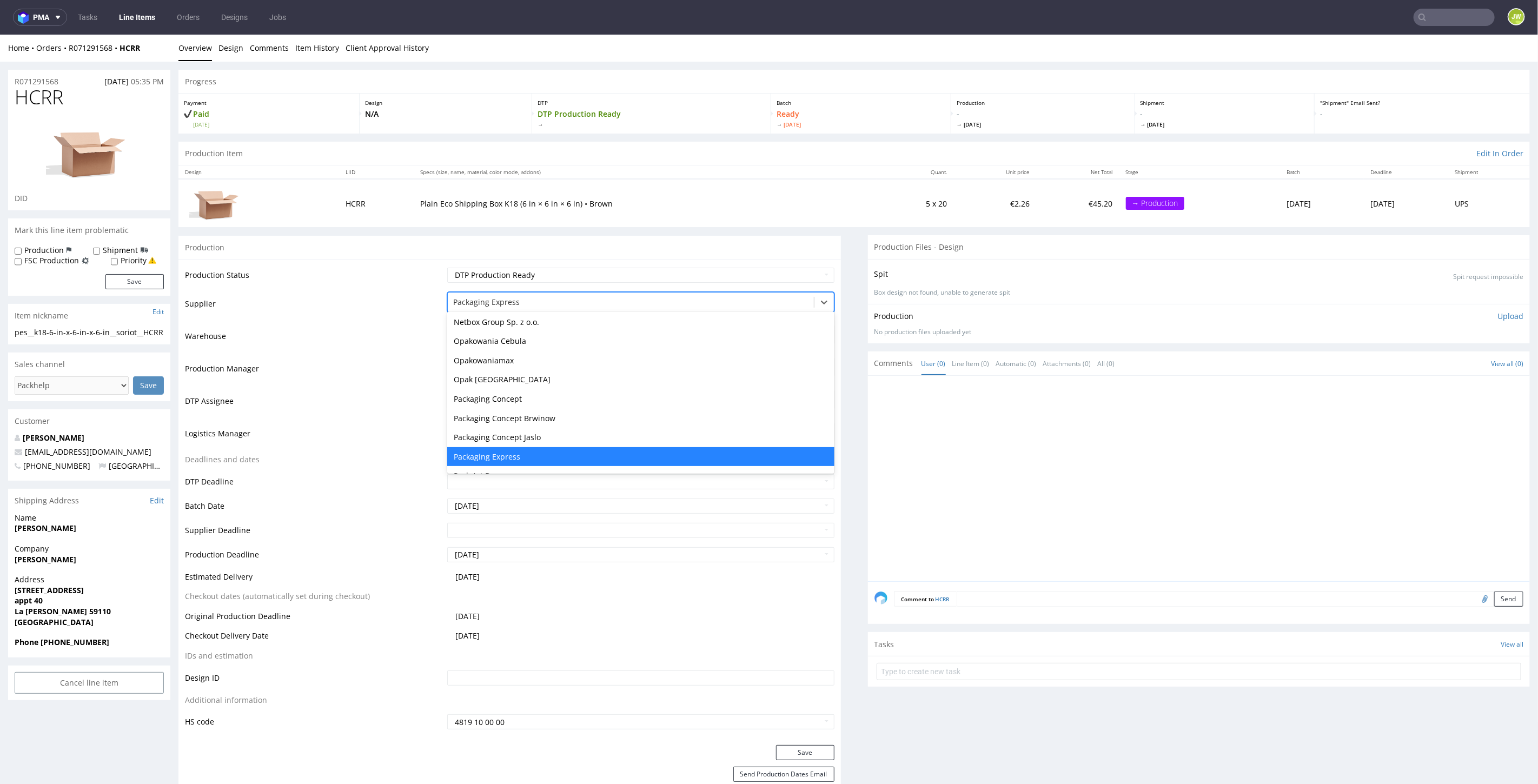
drag, startPoint x: 522, startPoint y: 454, endPoint x: 457, endPoint y: 450, distance: 65.1
click at [457, 450] on div "Packaging Express" at bounding box center [641, 456] width 386 height 19
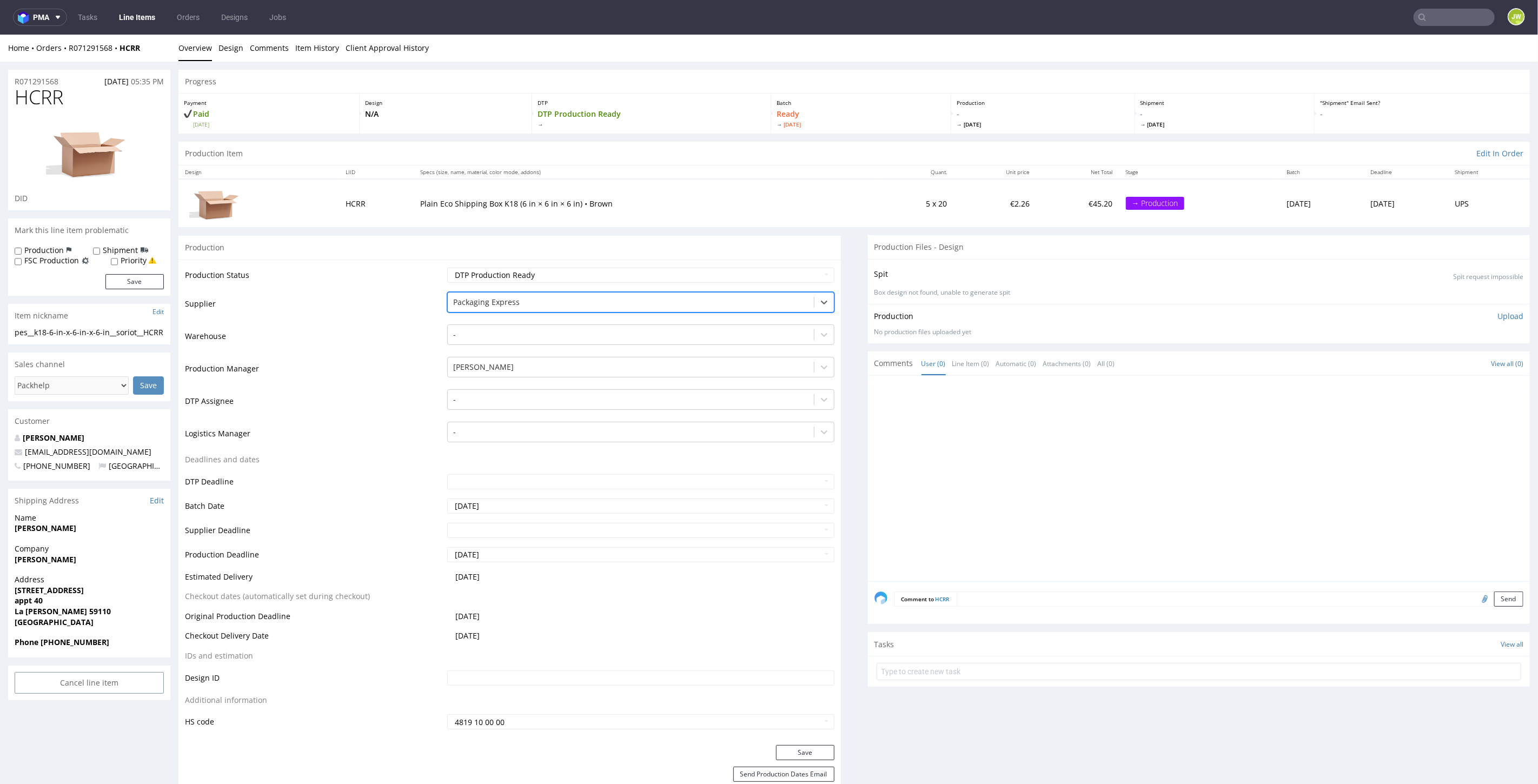
click at [471, 300] on div at bounding box center [630, 302] width 355 height 13
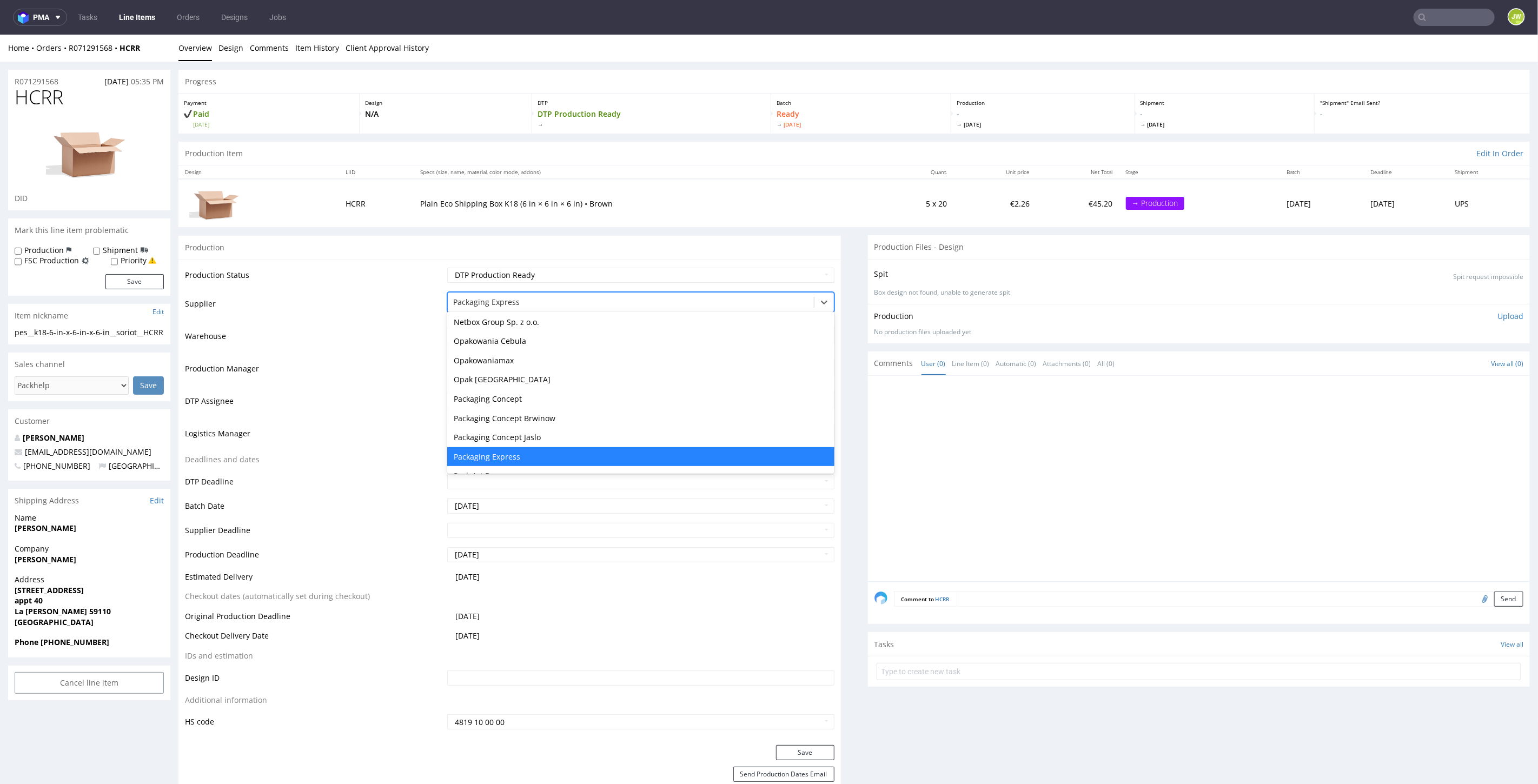
drag, startPoint x: 477, startPoint y: 454, endPoint x: -349, endPoint y: 141, distance: 883.3
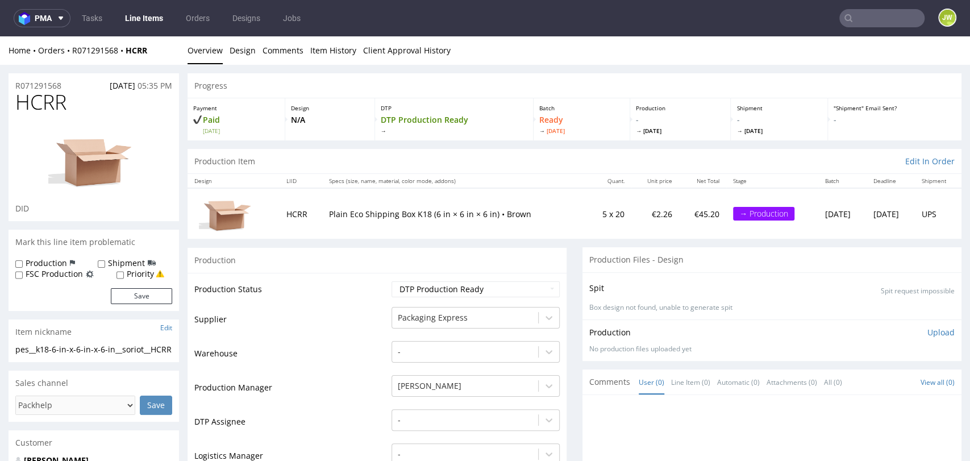
click at [211, 42] on link "Overview" at bounding box center [205, 50] width 35 height 28
click at [202, 38] on link "Overview" at bounding box center [205, 50] width 35 height 28
drag, startPoint x: 313, startPoint y: 38, endPoint x: 397, endPoint y: 58, distance: 87.1
click at [313, 38] on link "Item History" at bounding box center [333, 50] width 46 height 28
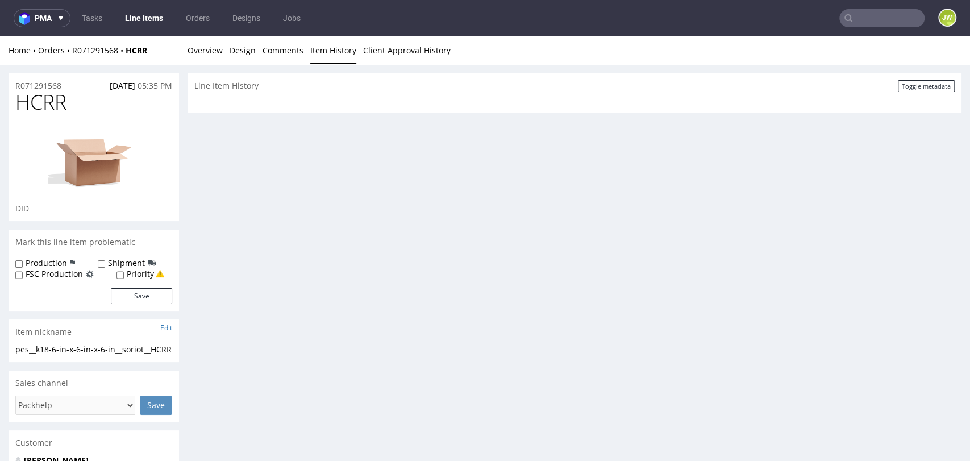
drag, startPoint x: 859, startPoint y: 29, endPoint x: 857, endPoint y: 17, distance: 12.1
click at [857, 17] on nav "pma Tasks Line Items Orders Designs Jobs JW" at bounding box center [485, 18] width 970 height 36
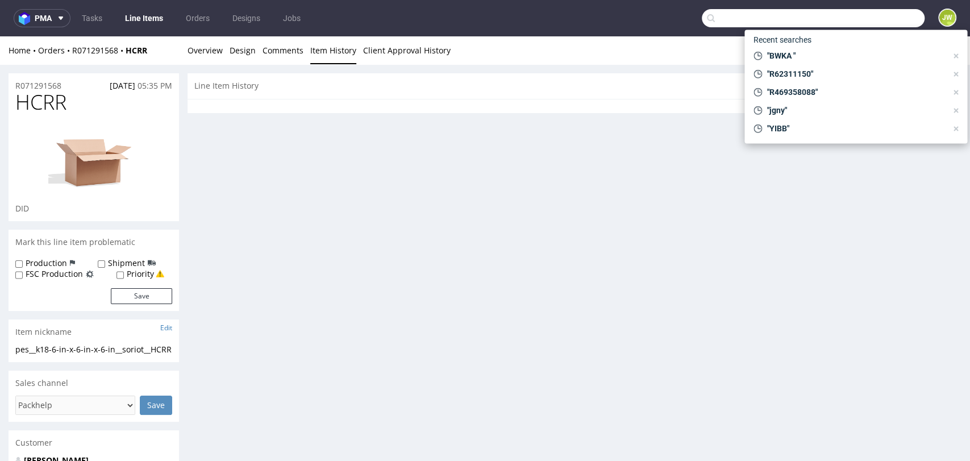
click at [857, 17] on input "text" at bounding box center [813, 18] width 223 height 18
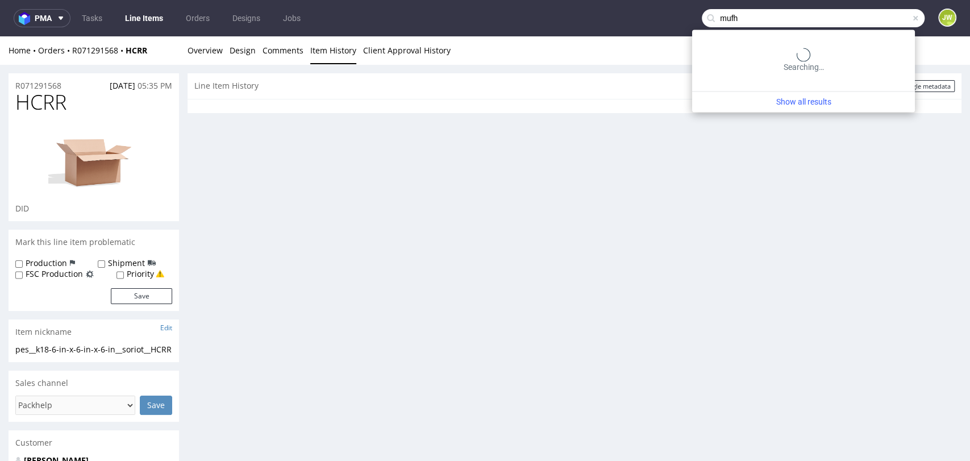
type input "mufh"
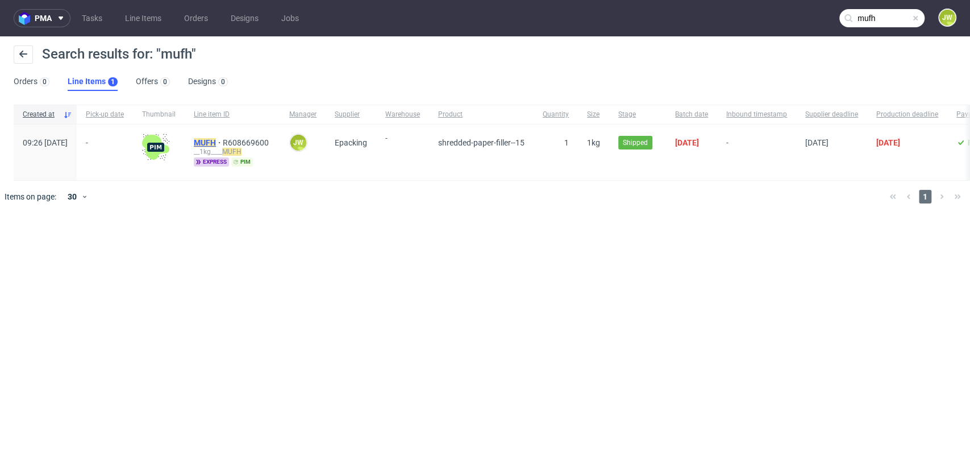
click at [216, 146] on mark "MUFH" at bounding box center [205, 142] width 22 height 9
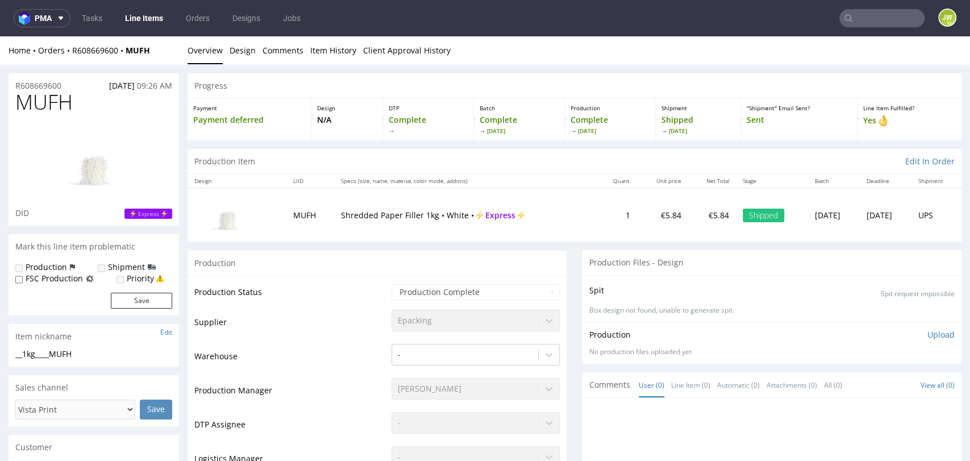
click at [303, 103] on div "Payment Payment deferred" at bounding box center [250, 119] width 124 height 42
